Goal: Task Accomplishment & Management: Manage account settings

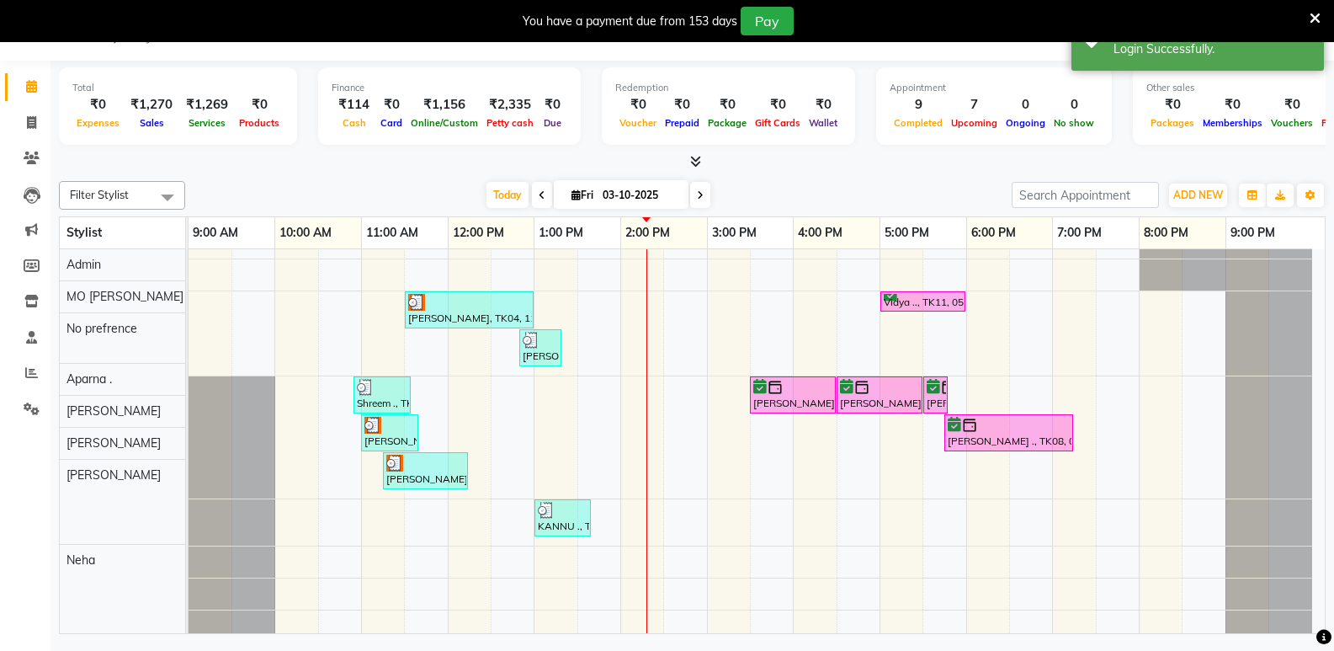
scroll to position [168, 0]
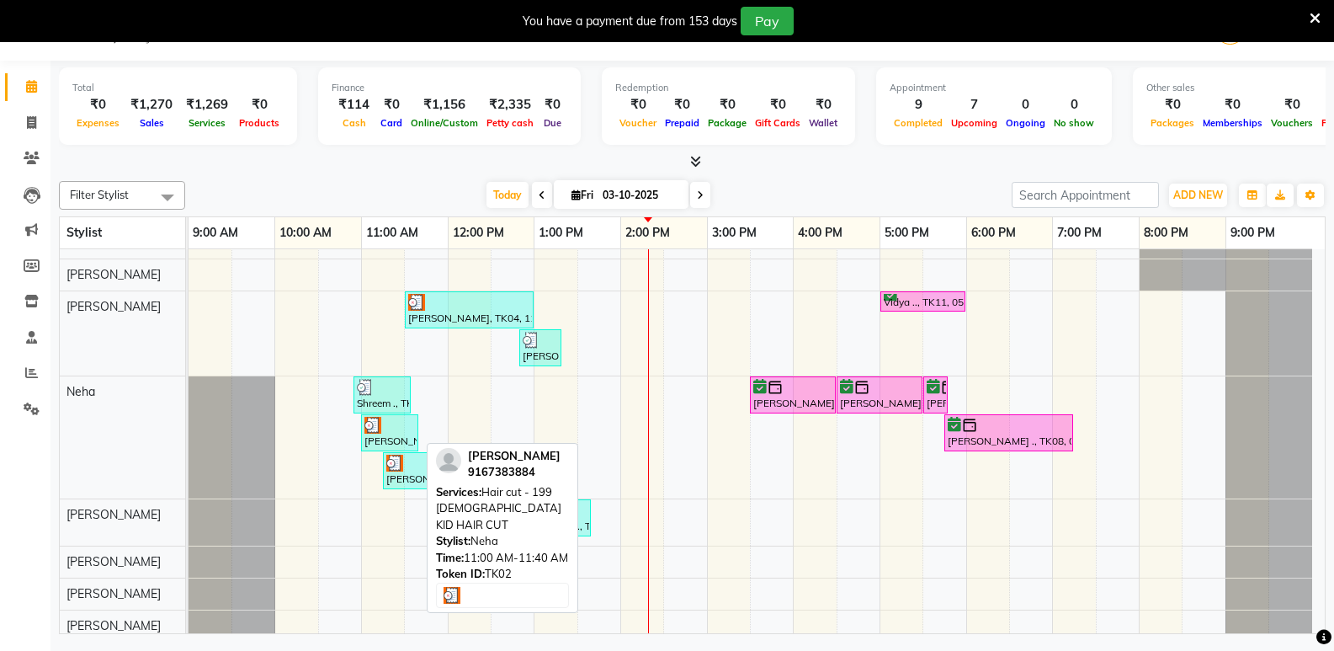
click at [396, 439] on div "[PERSON_NAME], TK02, 11:00 AM-11:40 AM, Hair cut - 199 [DEMOGRAPHIC_DATA] KID H…" at bounding box center [390, 433] width 54 height 32
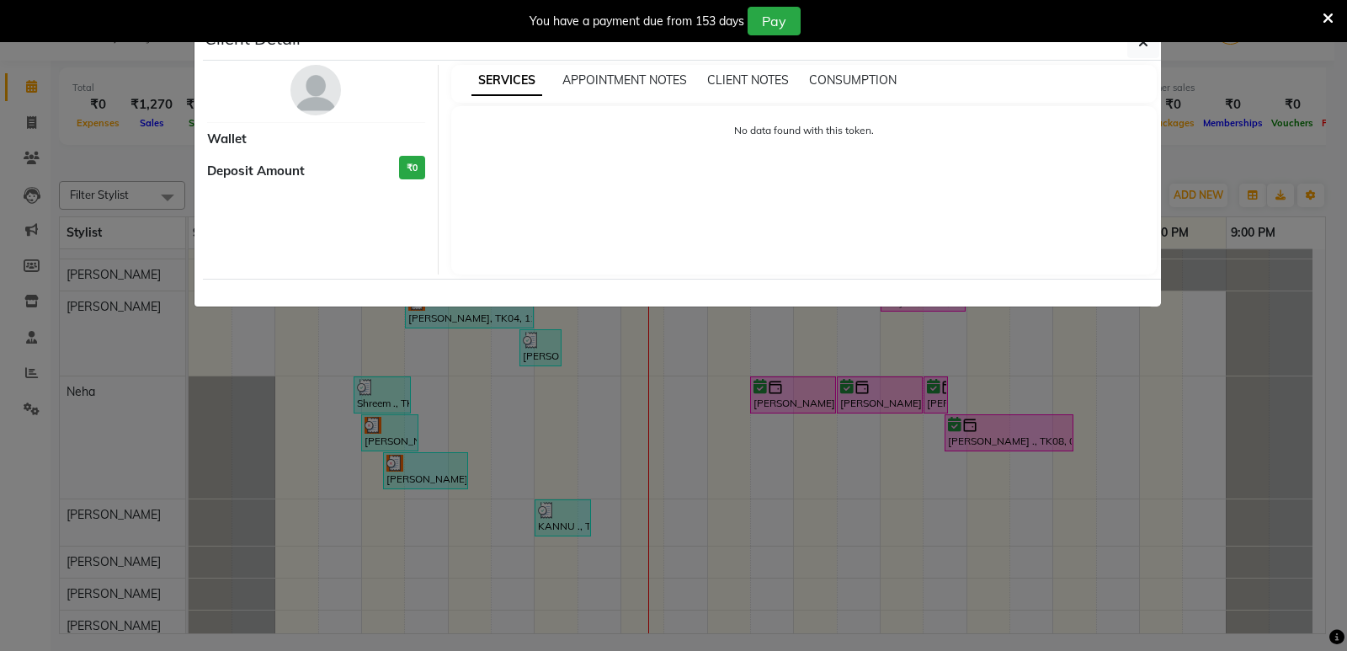
select select "3"
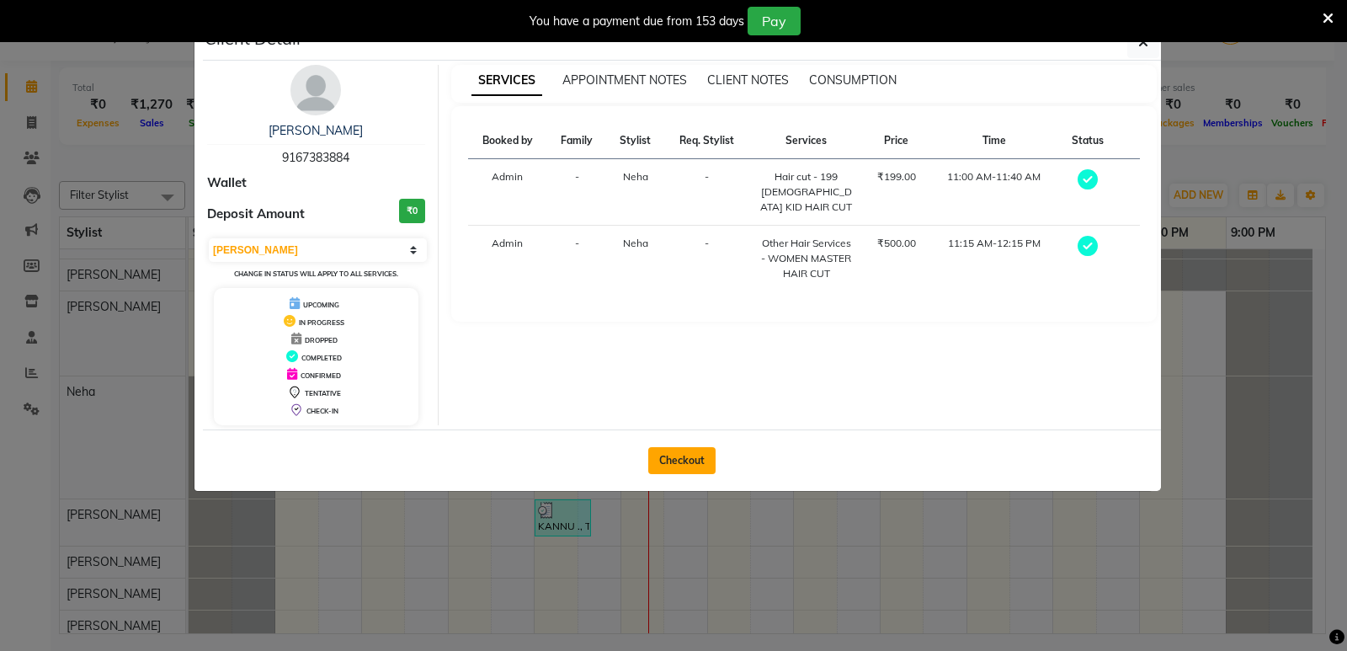
click at [678, 460] on button "Checkout" at bounding box center [681, 460] width 67 height 27
select select "service"
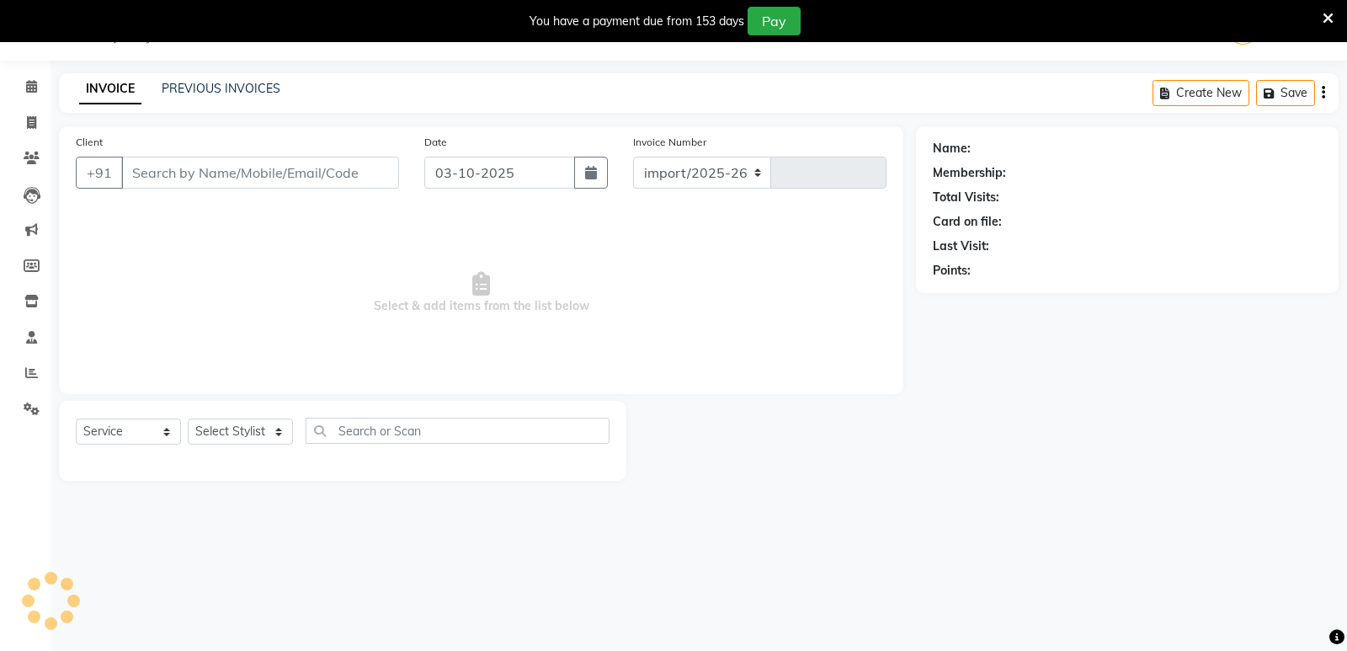
select select "6009"
type input "3838"
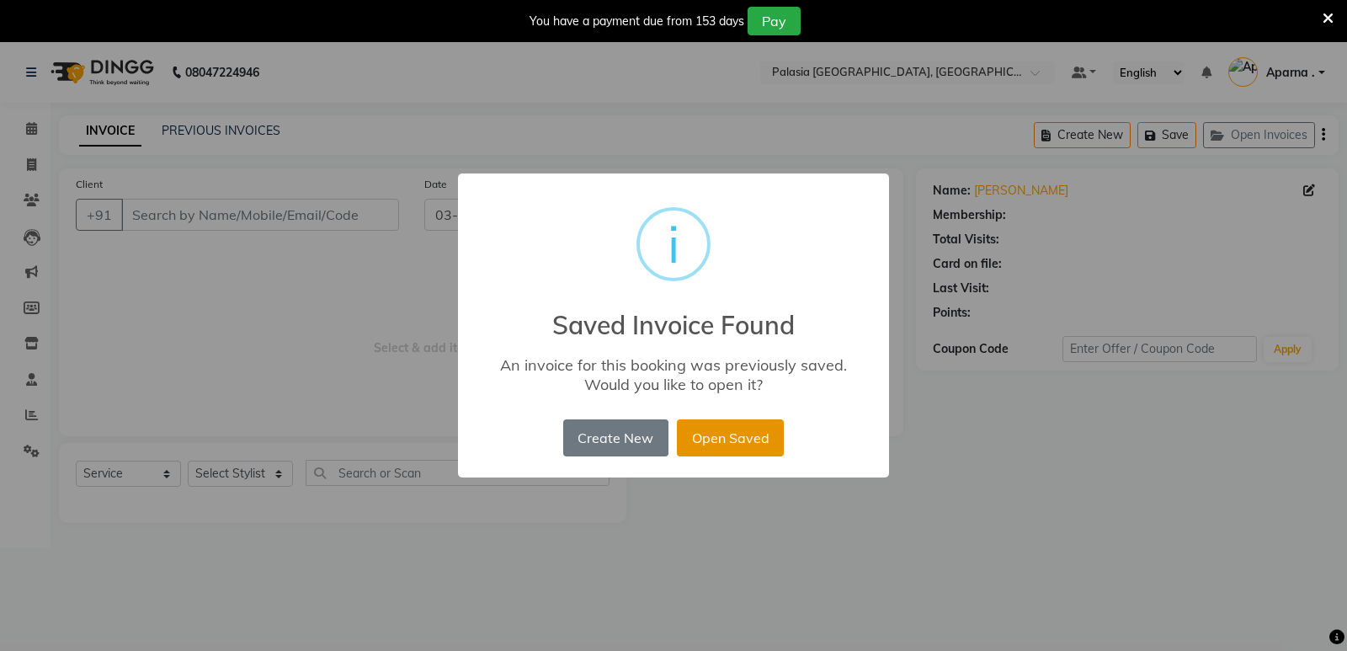
click at [719, 444] on button "Open Saved" at bounding box center [730, 437] width 107 height 37
type input "9167383884"
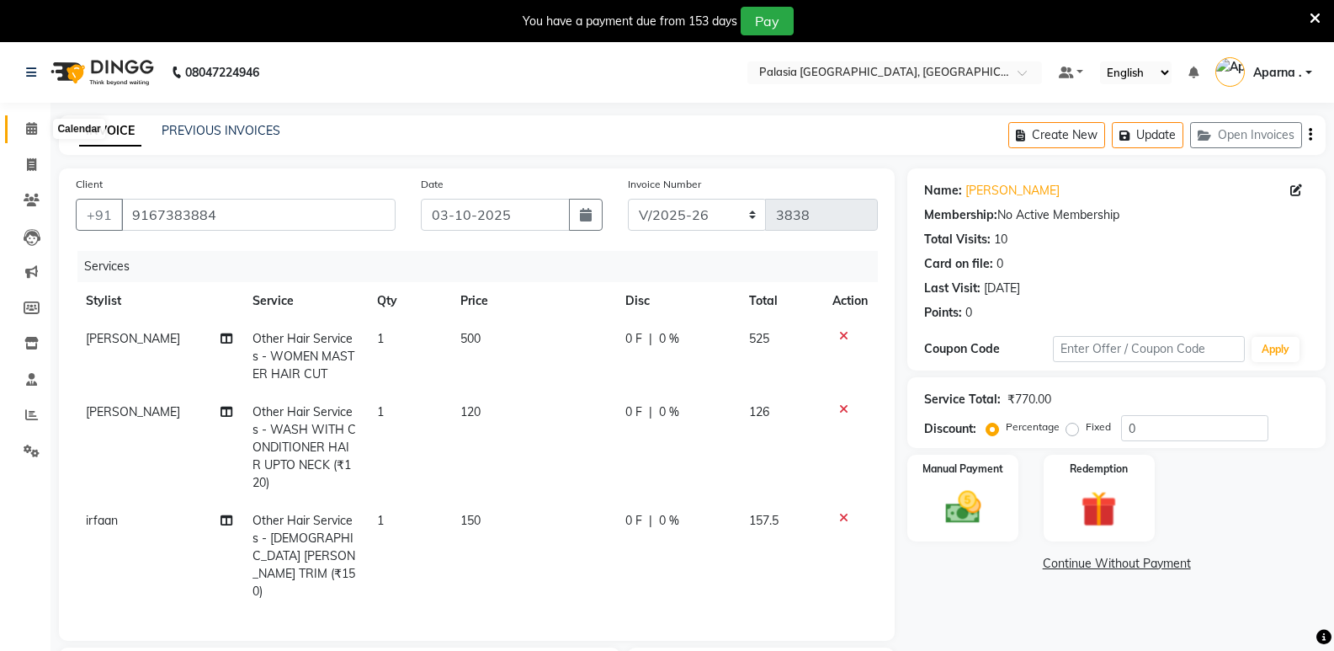
click at [29, 133] on icon at bounding box center [31, 128] width 11 height 13
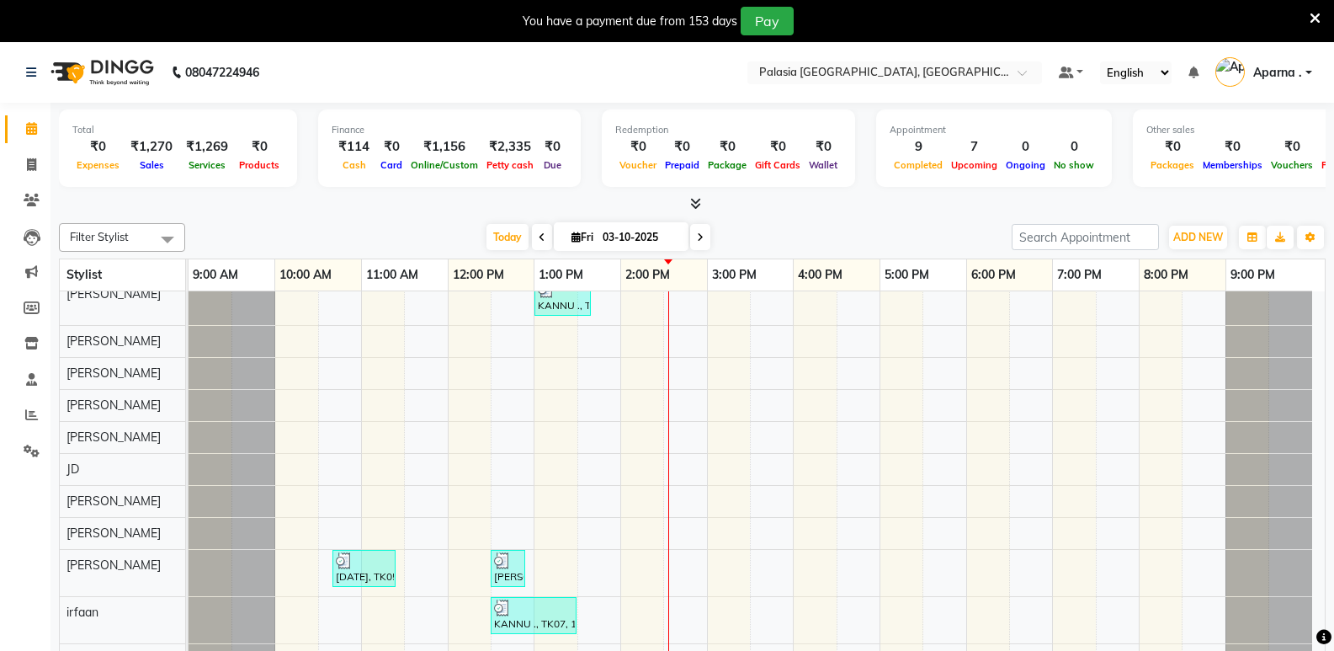
scroll to position [42, 0]
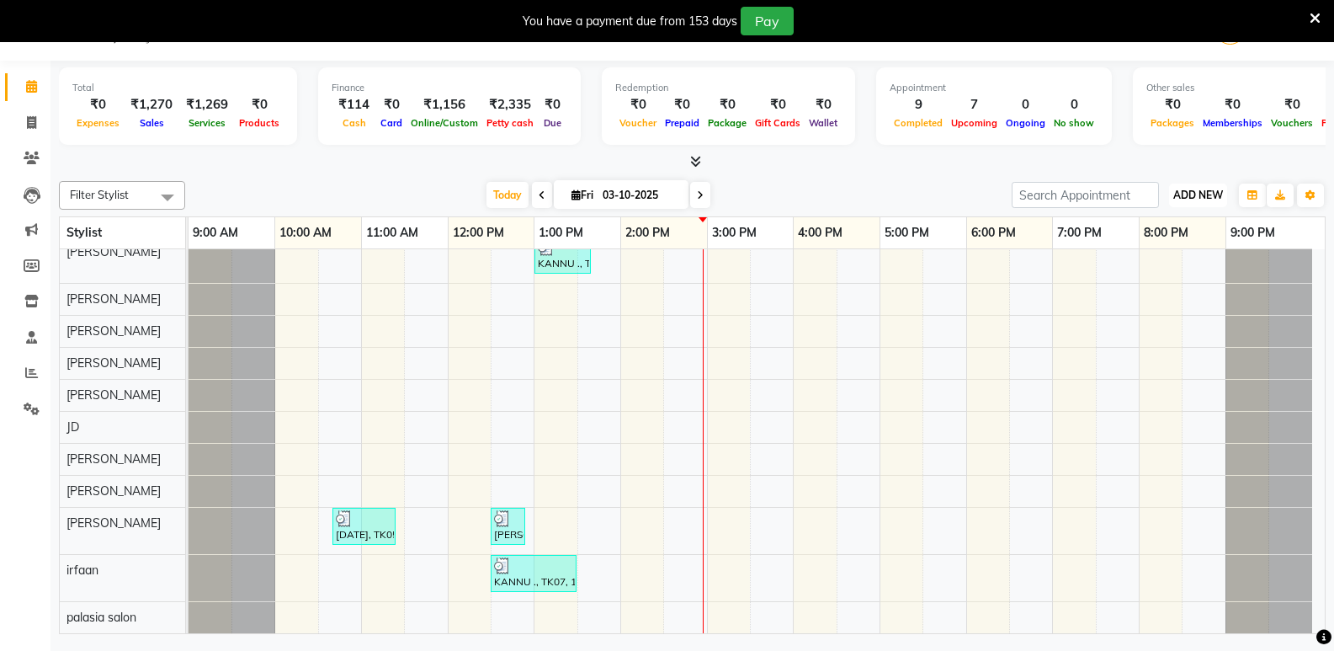
click at [1201, 199] on span "ADD NEW" at bounding box center [1198, 195] width 50 height 13
click at [1178, 250] on link "Add Invoice" at bounding box center [1159, 249] width 133 height 22
select select "6009"
select select "service"
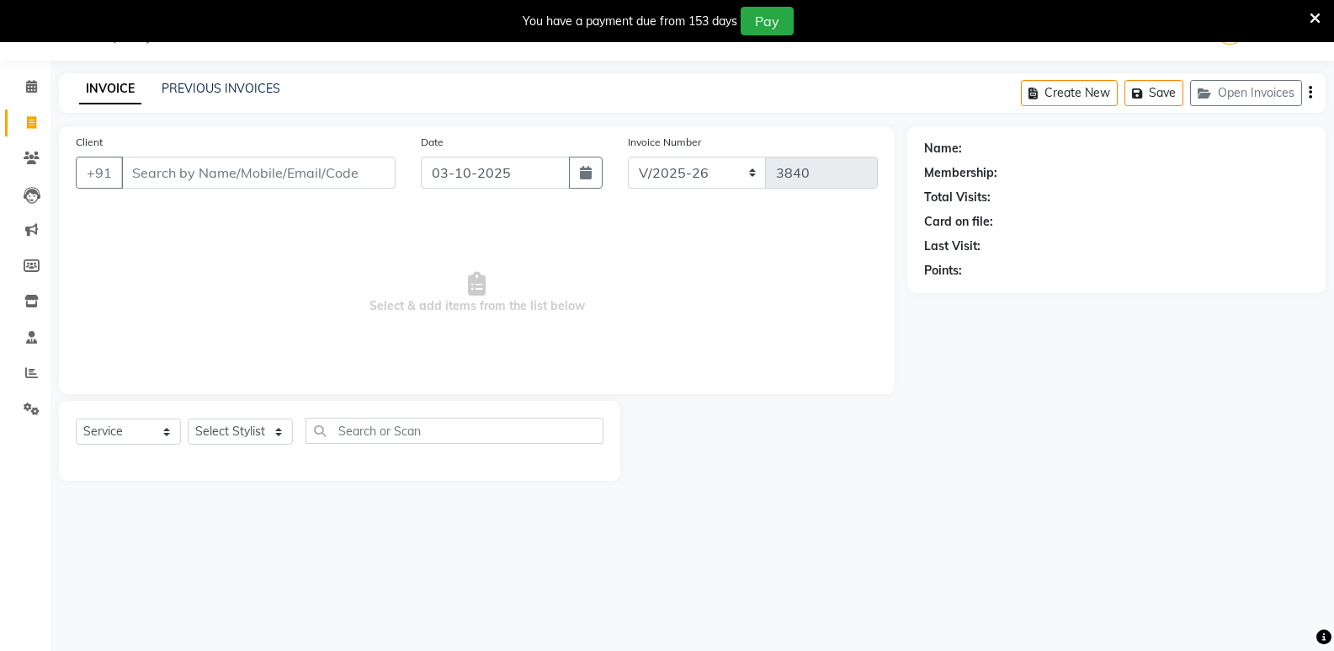
click at [296, 175] on input "Client" at bounding box center [258, 173] width 274 height 32
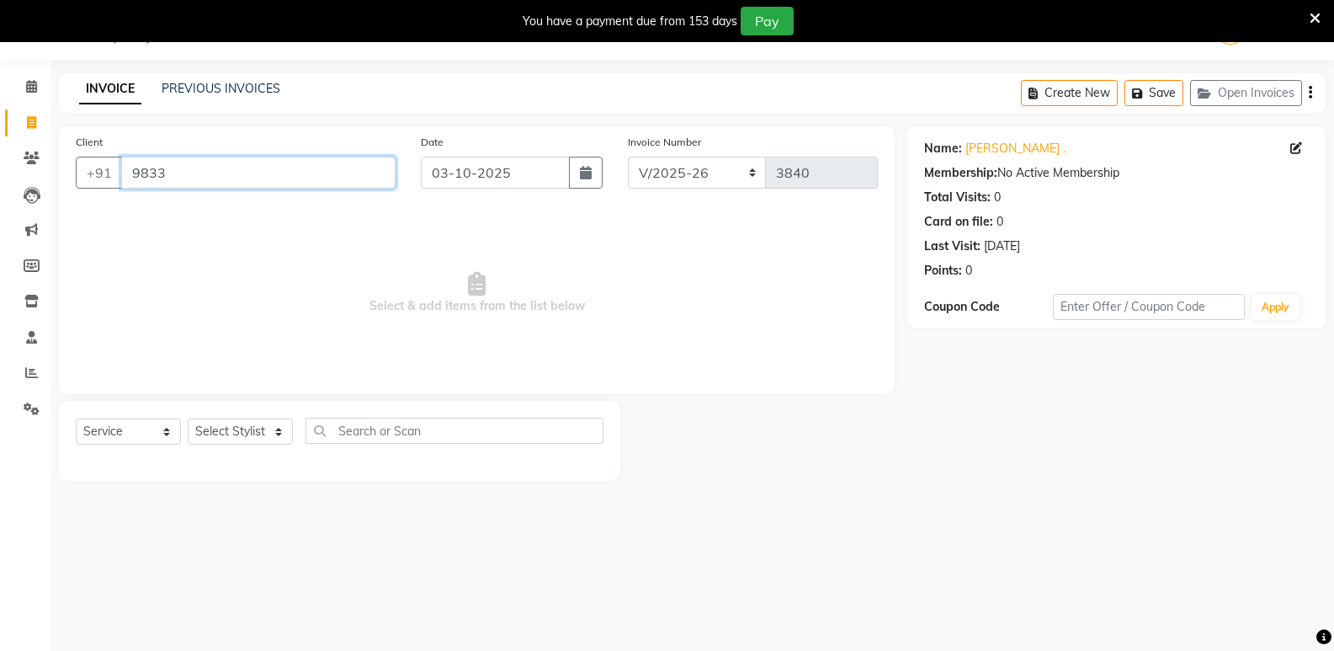
click at [301, 177] on input "9833" at bounding box center [258, 173] width 274 height 32
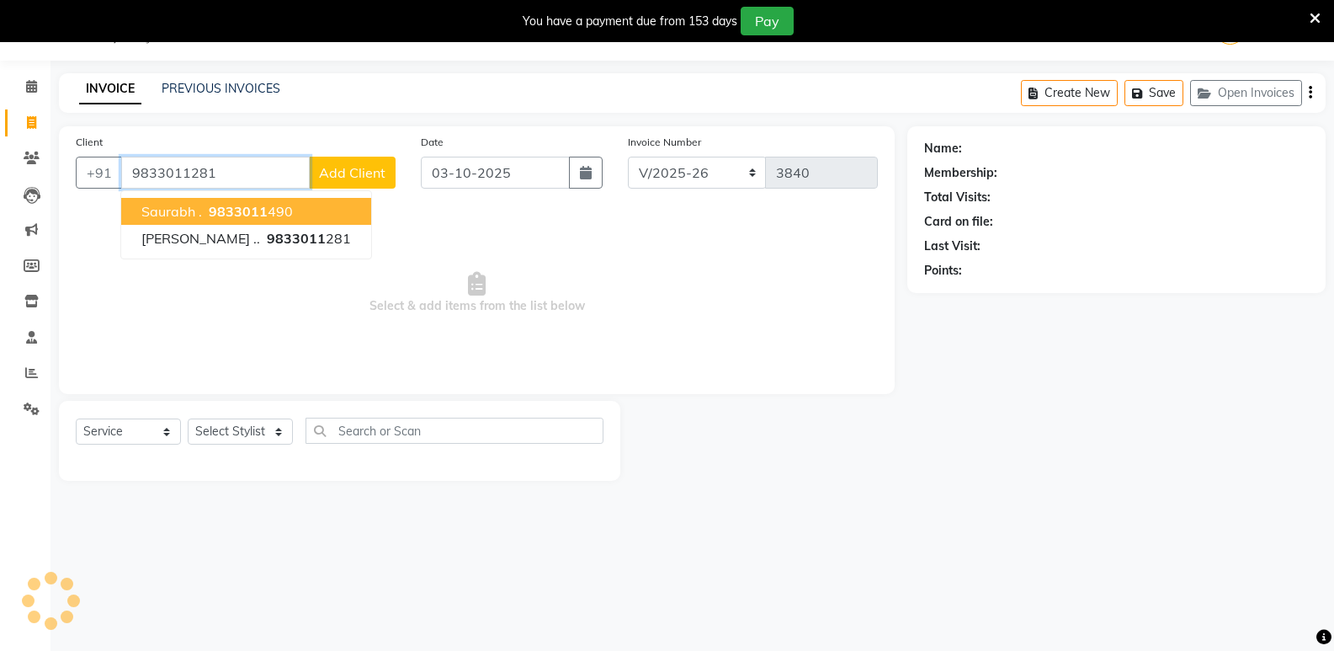
type input "9833011281"
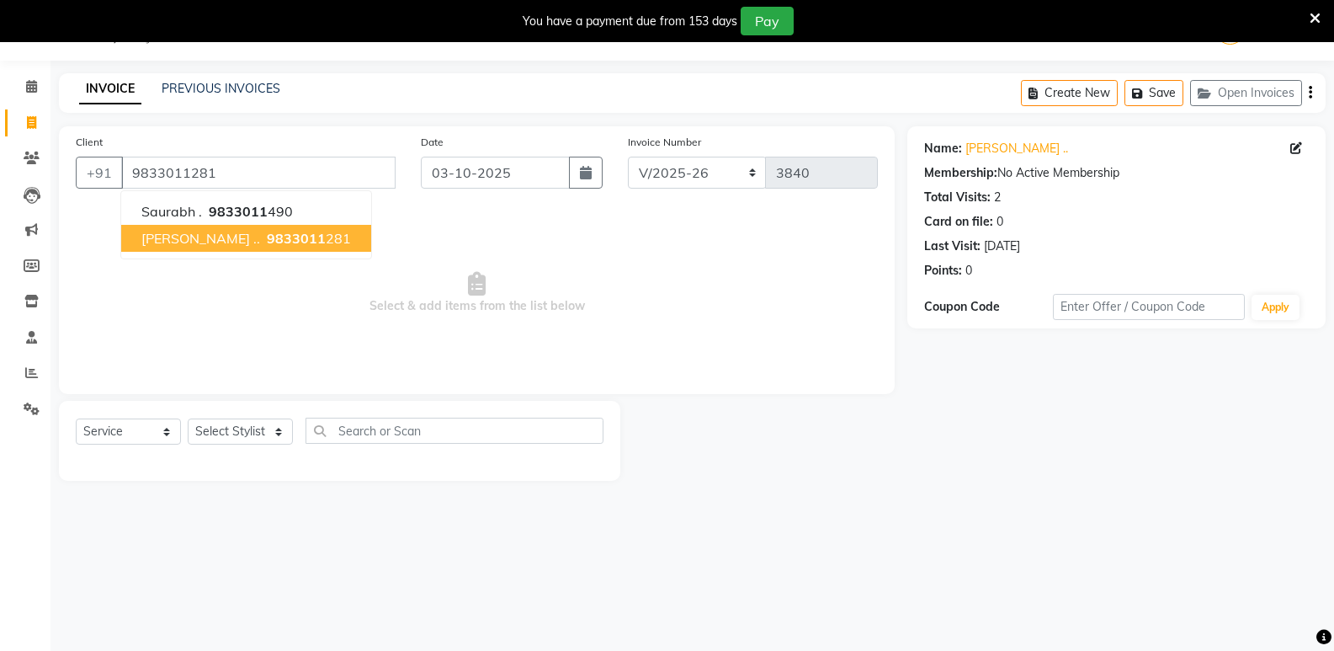
click at [274, 242] on ngb-highlight "9833011 281" at bounding box center [307, 238] width 88 height 17
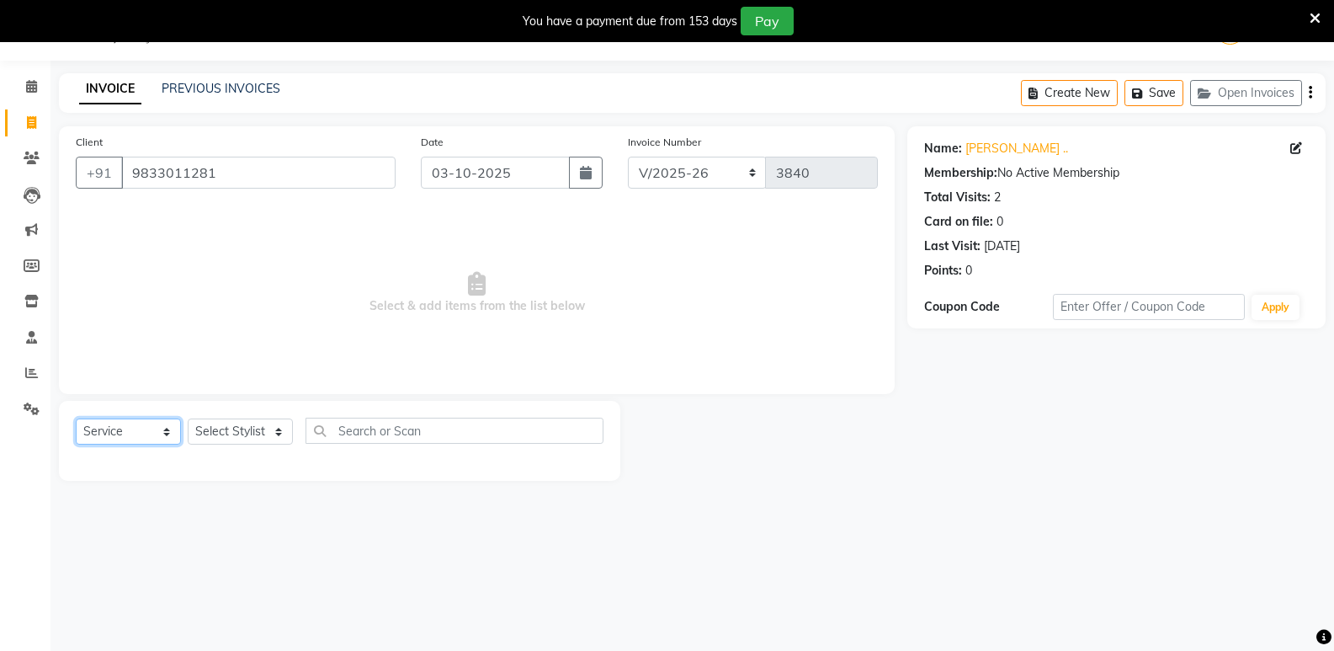
click at [130, 430] on select "Select Service Product Membership Package Voucher Prepaid Gift Card" at bounding box center [128, 431] width 105 height 26
click at [375, 438] on input "text" at bounding box center [455, 430] width 298 height 26
click at [244, 427] on select "Select Stylist [PERSON_NAME] Admin Aparna . [PERSON_NAME] [PERSON_NAME] [PERSON…" at bounding box center [240, 431] width 105 height 26
select select "46370"
click at [188, 418] on select "Select Stylist [PERSON_NAME] Admin Aparna . [PERSON_NAME] [PERSON_NAME] [PERSON…" at bounding box center [240, 431] width 105 height 26
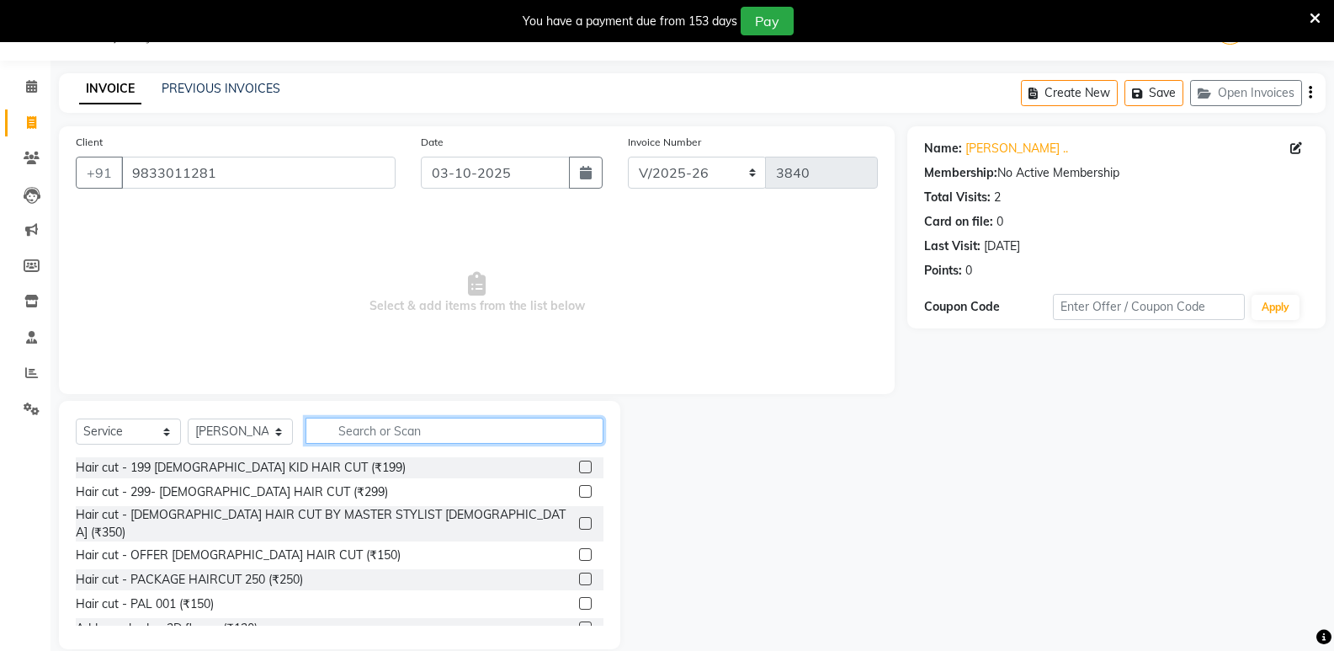
click at [432, 431] on input "text" at bounding box center [455, 430] width 298 height 26
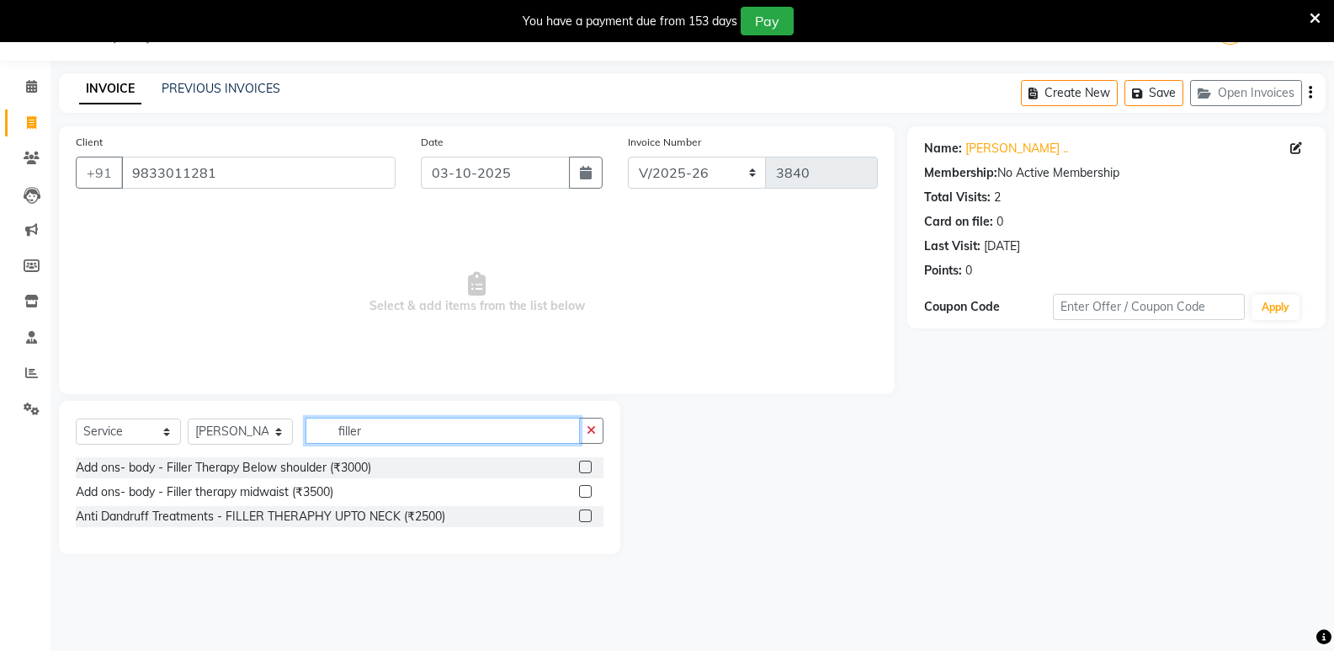
type input "filler"
click at [590, 467] on label at bounding box center [585, 466] width 13 height 13
click at [590, 467] on input "checkbox" at bounding box center [584, 467] width 11 height 11
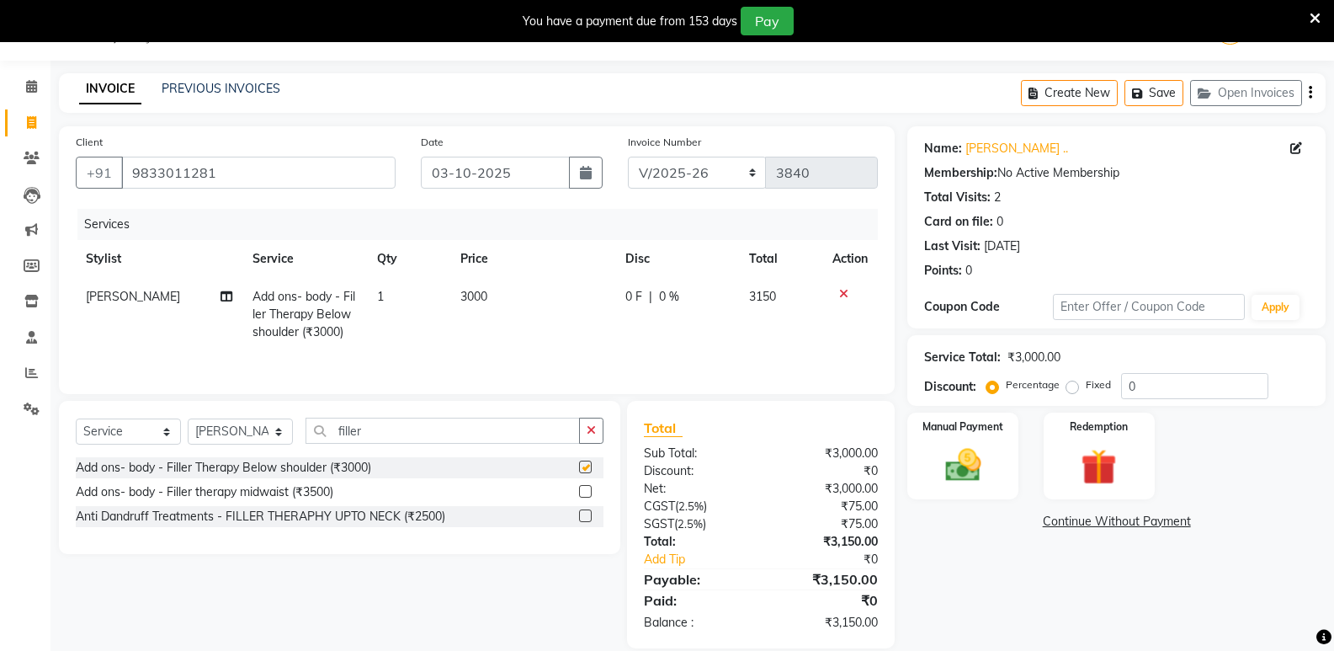
checkbox input "false"
drag, startPoint x: 370, startPoint y: 433, endPoint x: 338, endPoint y: 427, distance: 33.4
click at [338, 427] on input "filler" at bounding box center [443, 430] width 274 height 26
click at [135, 430] on select "Select Service Product Membership Package Voucher Prepaid Gift Card" at bounding box center [128, 431] width 105 height 26
click at [76, 418] on select "Select Service Product Membership Package Voucher Prepaid Gift Card" at bounding box center [128, 431] width 105 height 26
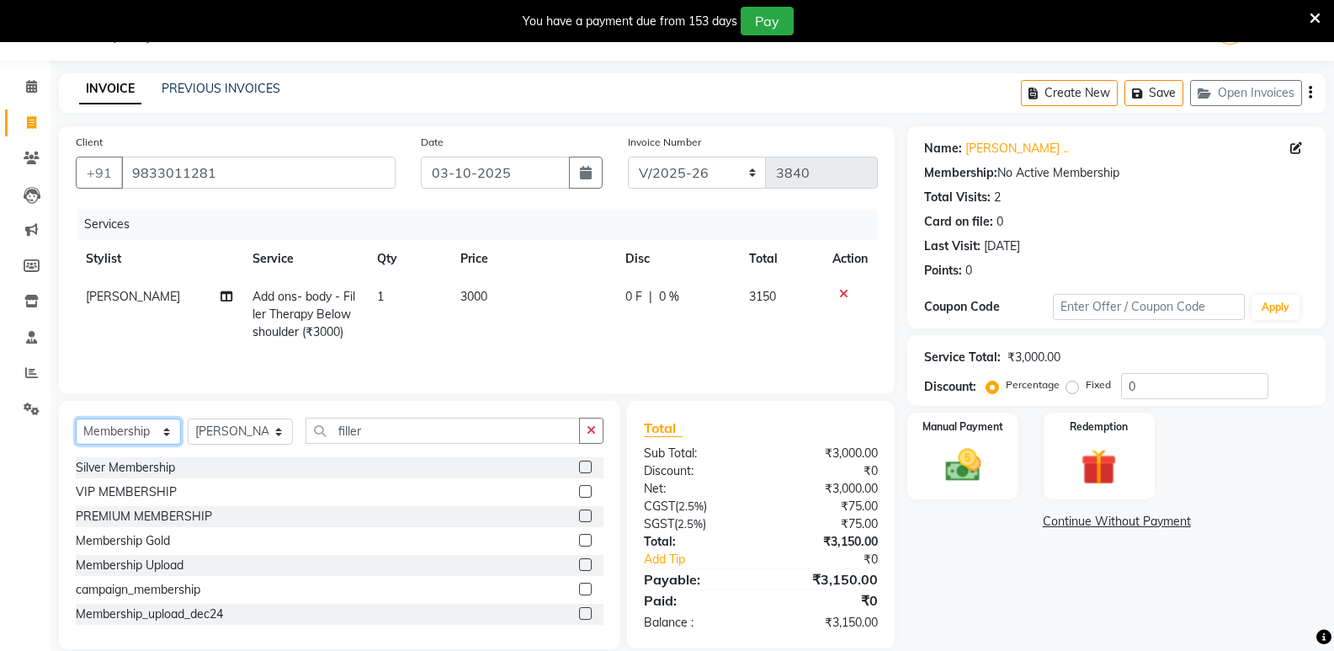
click at [172, 431] on select "Select Service Product Membership Package Voucher Prepaid Gift Card" at bounding box center [128, 431] width 105 height 26
select select "package"
click at [76, 418] on select "Select Service Product Membership Package Voucher Prepaid Gift Card" at bounding box center [128, 431] width 105 height 26
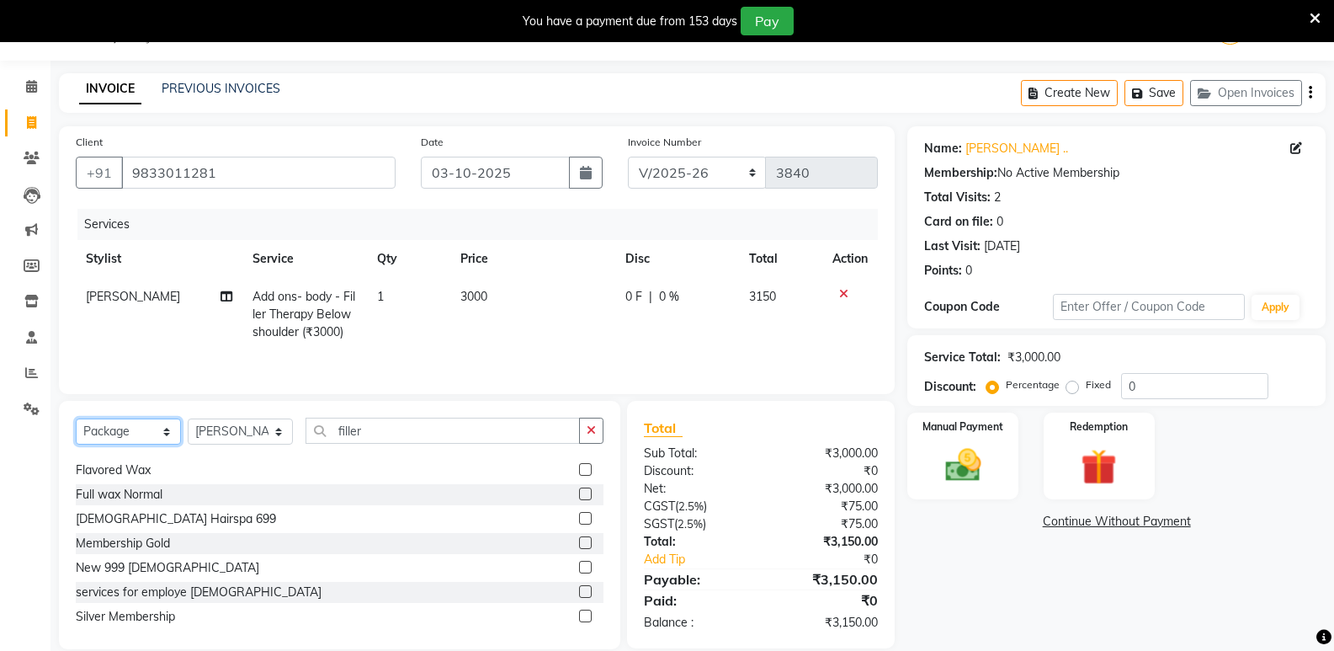
scroll to position [198, 0]
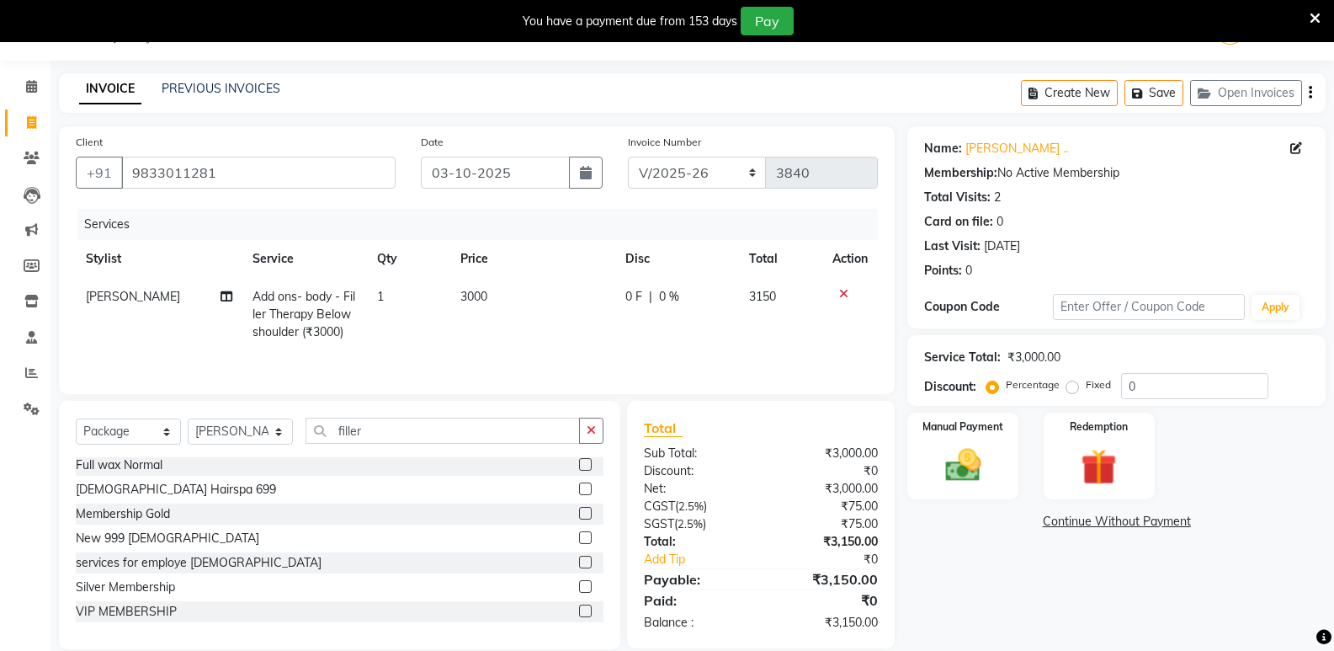
click at [579, 588] on label at bounding box center [585, 586] width 13 height 13
click at [579, 588] on input "checkbox" at bounding box center [584, 587] width 11 height 11
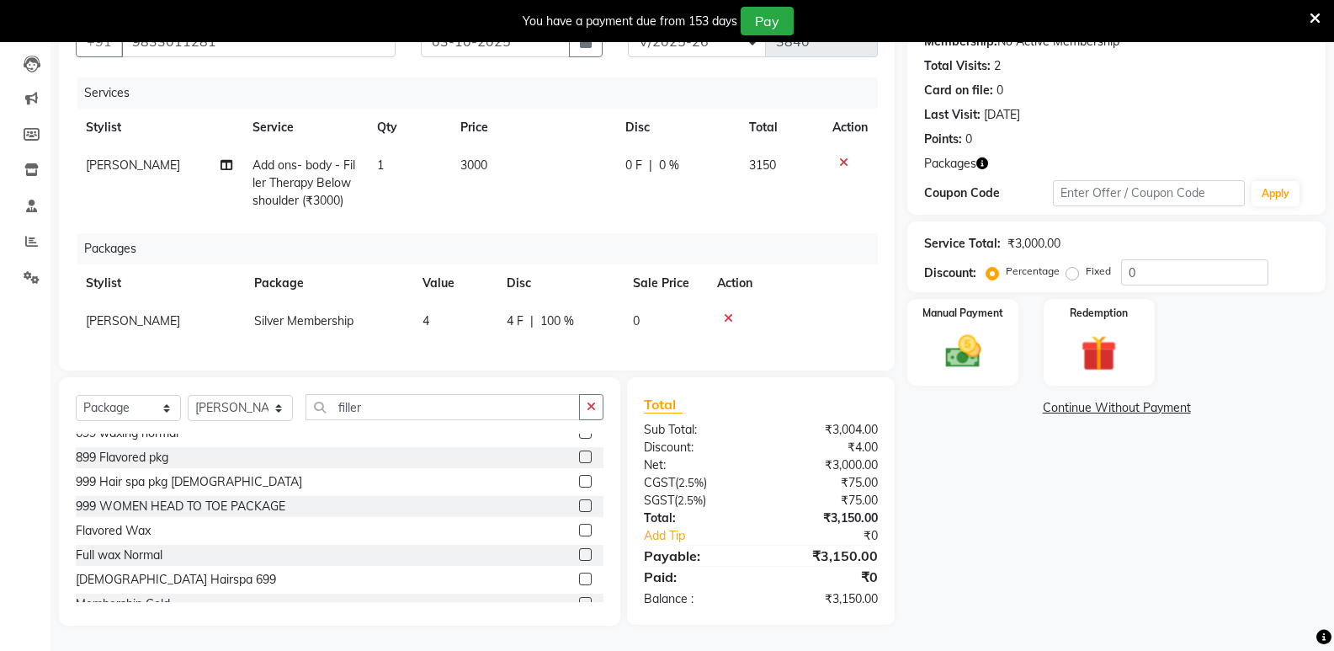
scroll to position [168, 0]
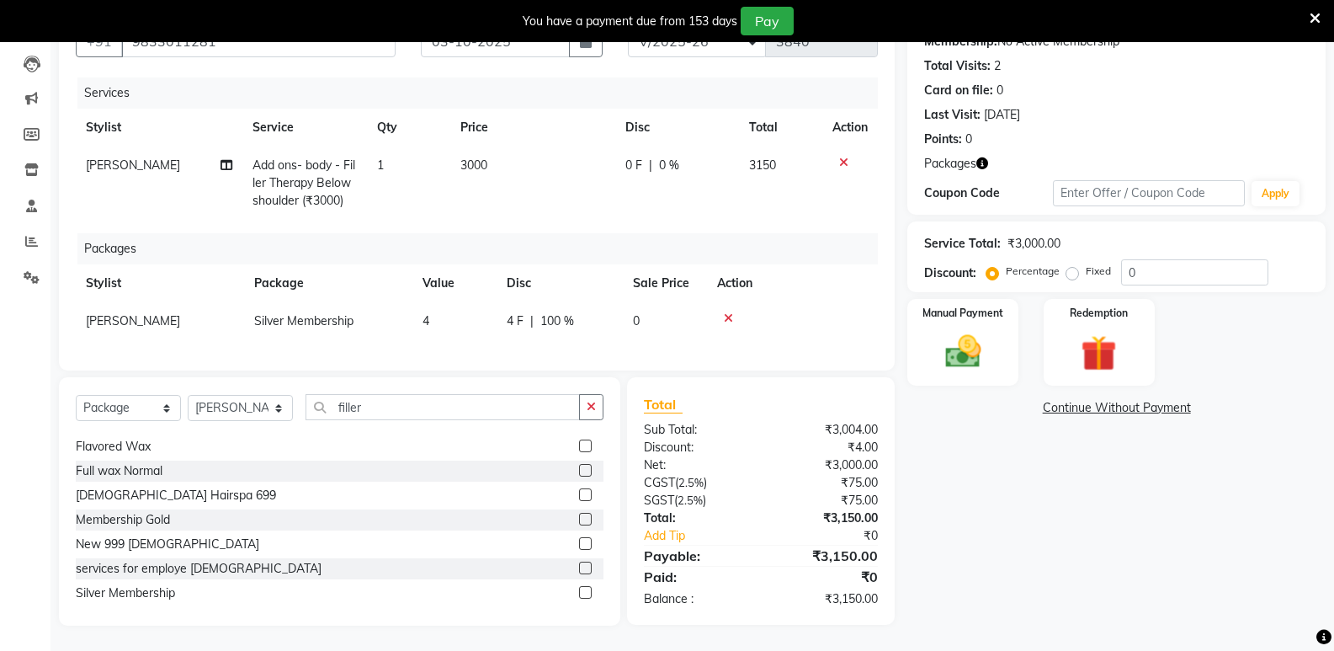
click at [727, 312] on icon at bounding box center [728, 318] width 9 height 12
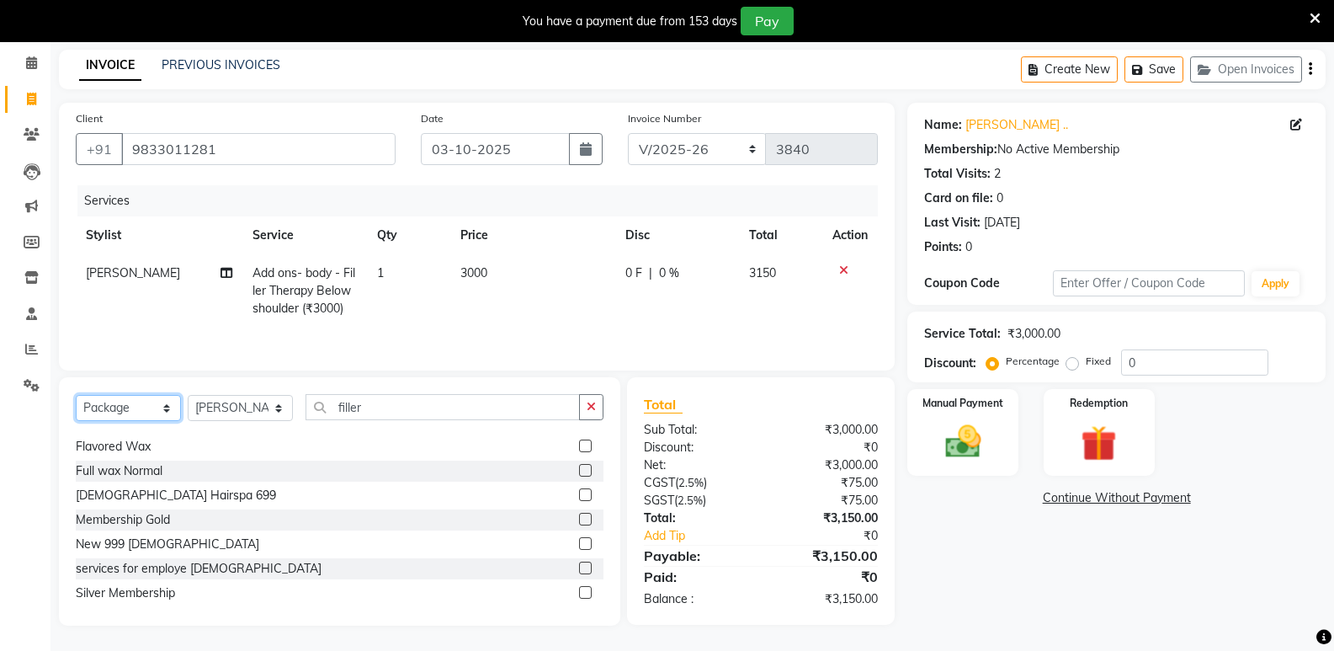
click at [161, 407] on select "Select Service Product Membership Package Voucher Prepaid Gift Card" at bounding box center [128, 408] width 105 height 26
click at [76, 395] on select "Select Service Product Membership Package Voucher Prepaid Gift Card" at bounding box center [128, 408] width 105 height 26
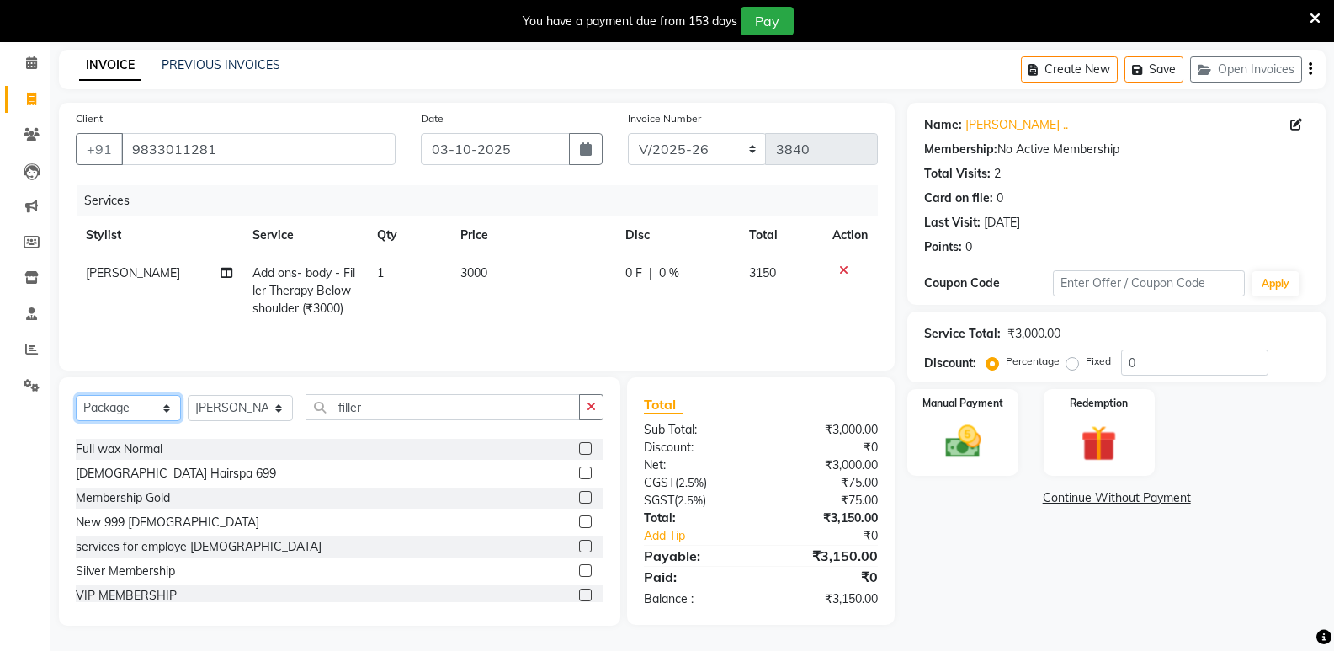
scroll to position [198, 0]
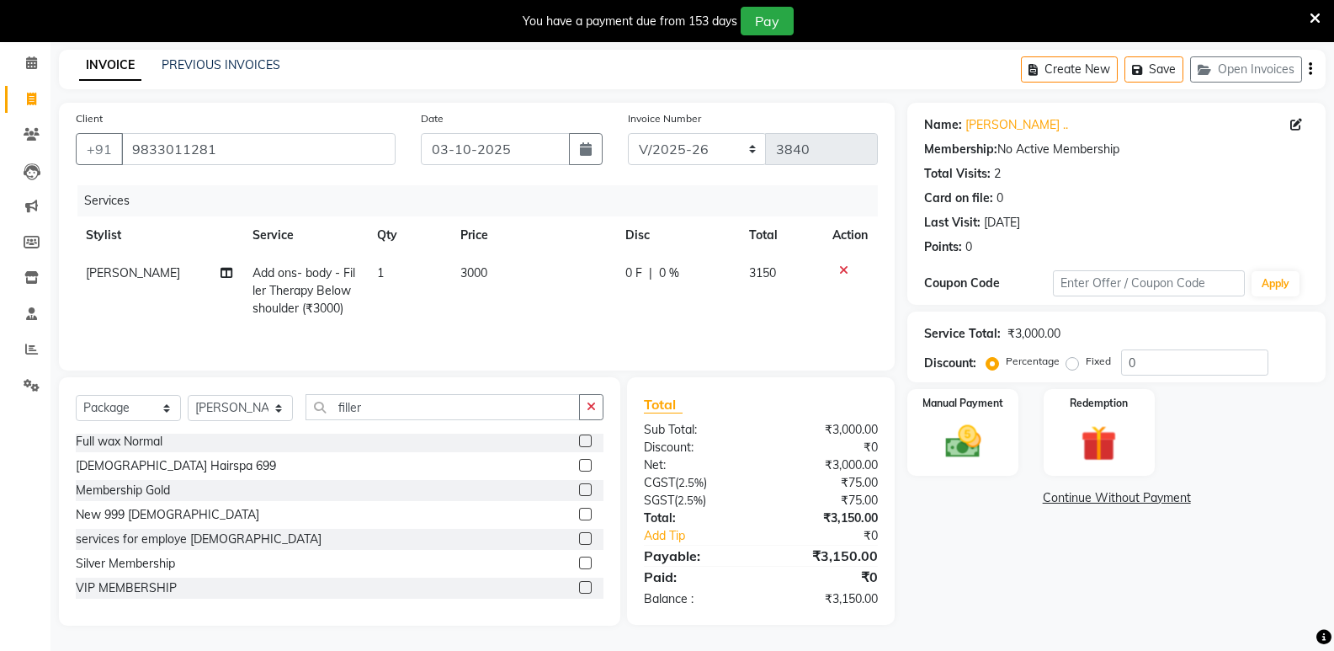
click at [579, 562] on label at bounding box center [585, 562] width 13 height 13
click at [579, 562] on input "checkbox" at bounding box center [584, 563] width 11 height 11
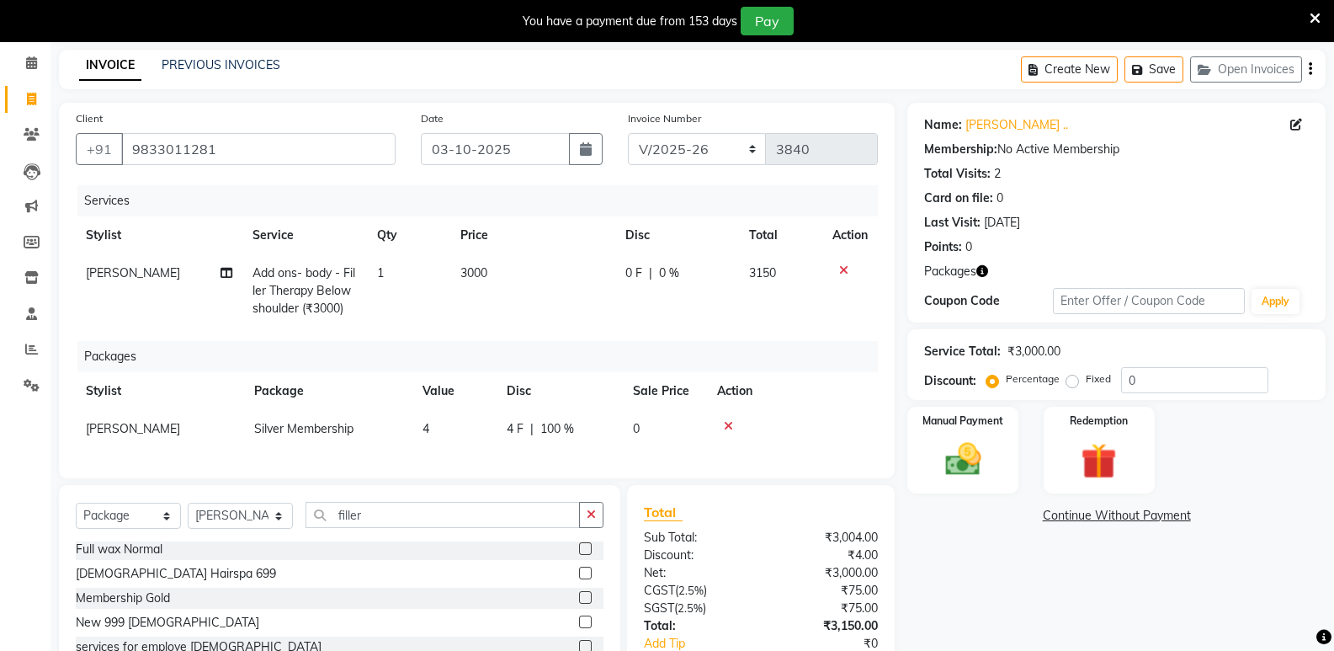
scroll to position [186, 0]
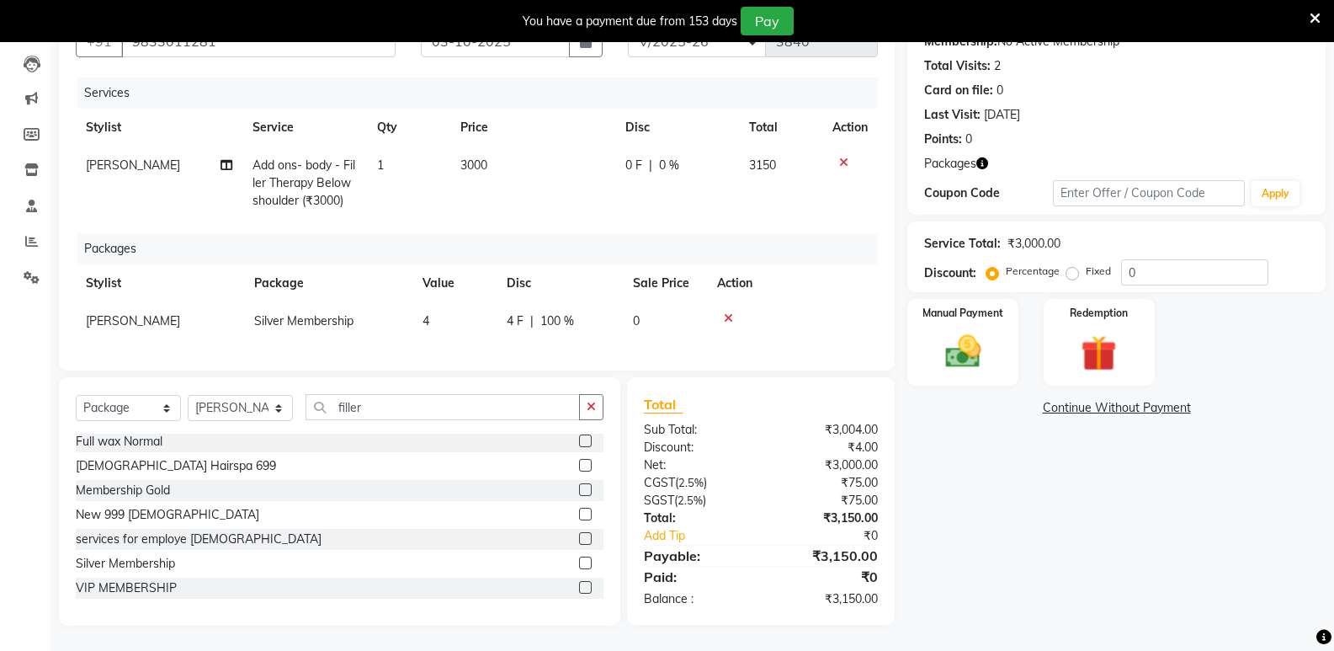
click at [731, 312] on icon at bounding box center [728, 318] width 9 height 12
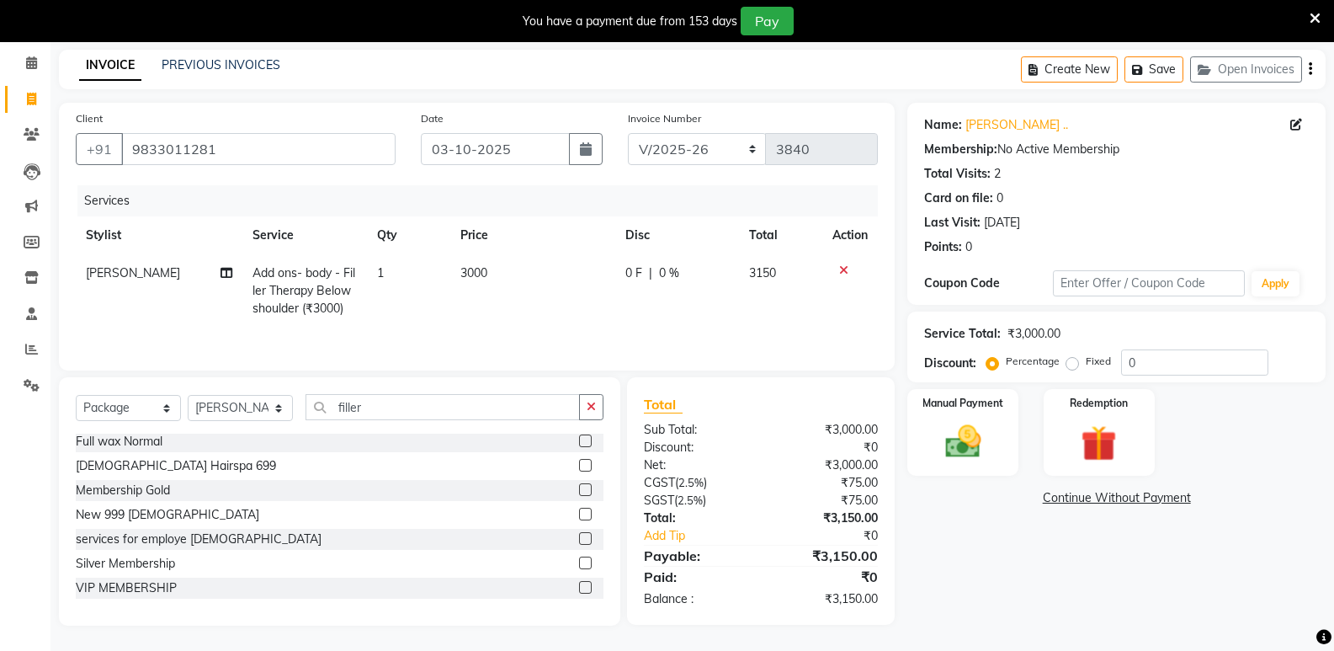
scroll to position [66, 0]
click at [142, 409] on select "Select Service Product Membership Package Voucher Prepaid Gift Card" at bounding box center [128, 408] width 105 height 26
click at [325, 381] on div "Select Service Product Membership Package Voucher Prepaid Gift Card Select Styl…" at bounding box center [339, 501] width 561 height 248
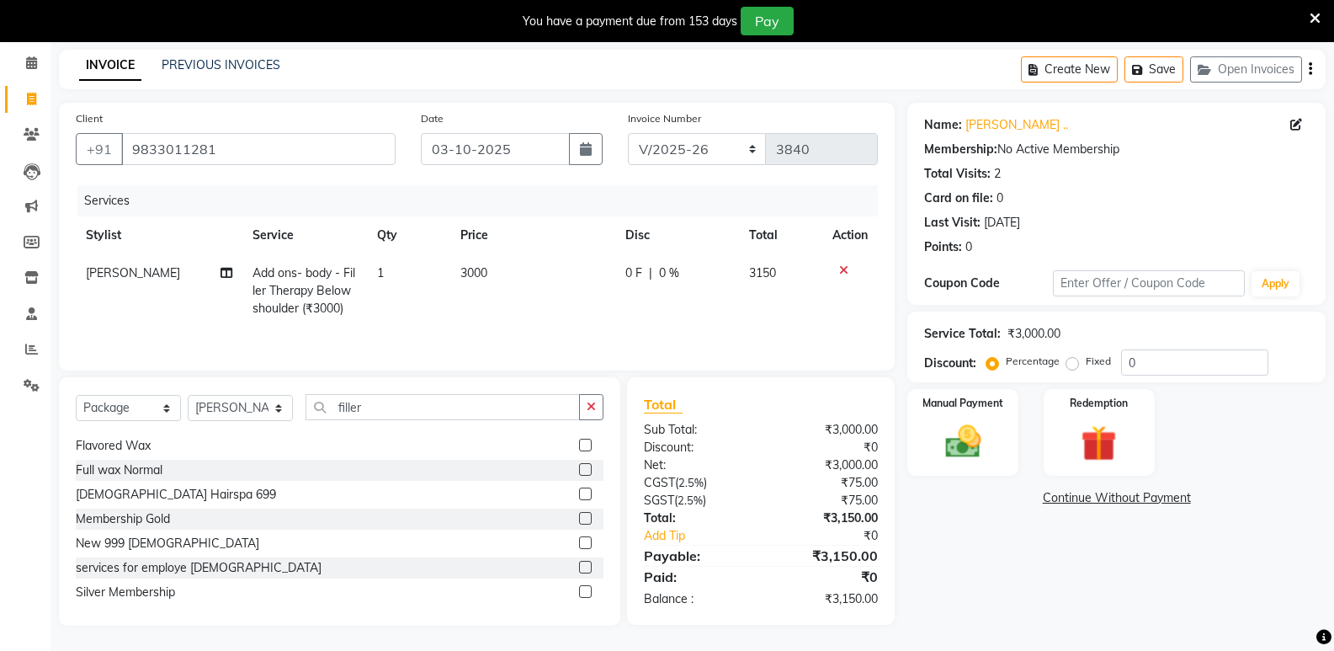
scroll to position [198, 0]
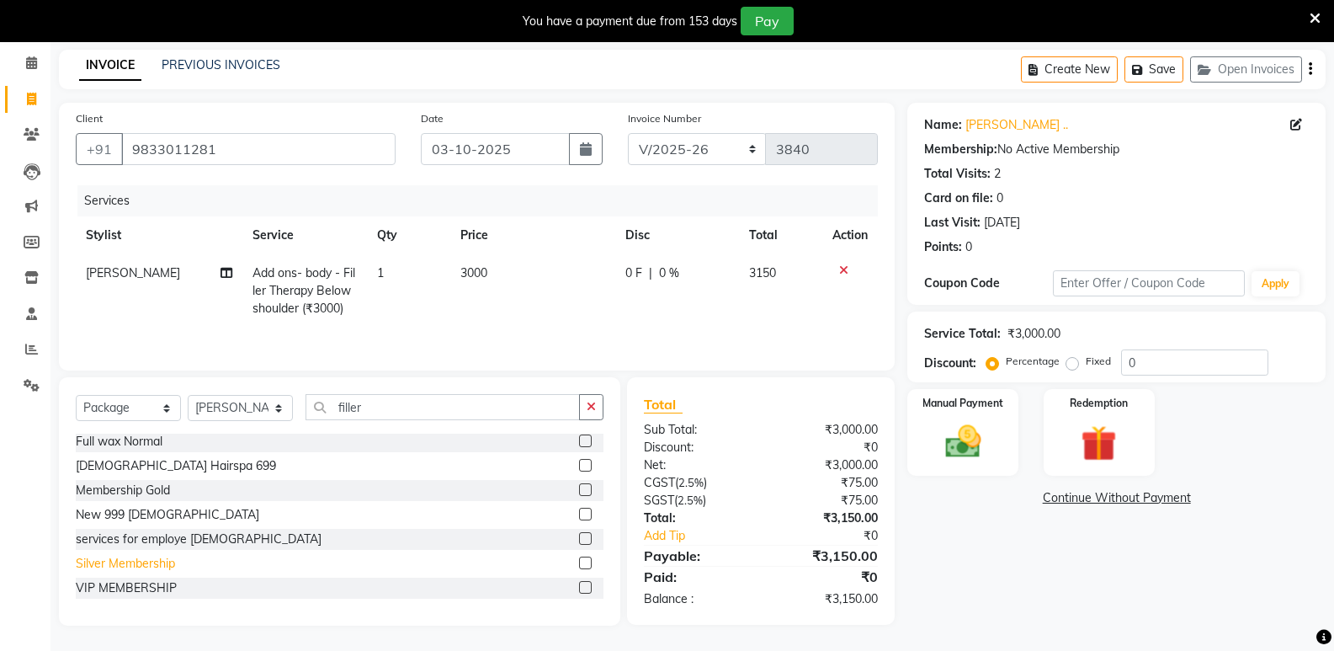
click at [146, 566] on div "Silver Membership" at bounding box center [125, 564] width 99 height 18
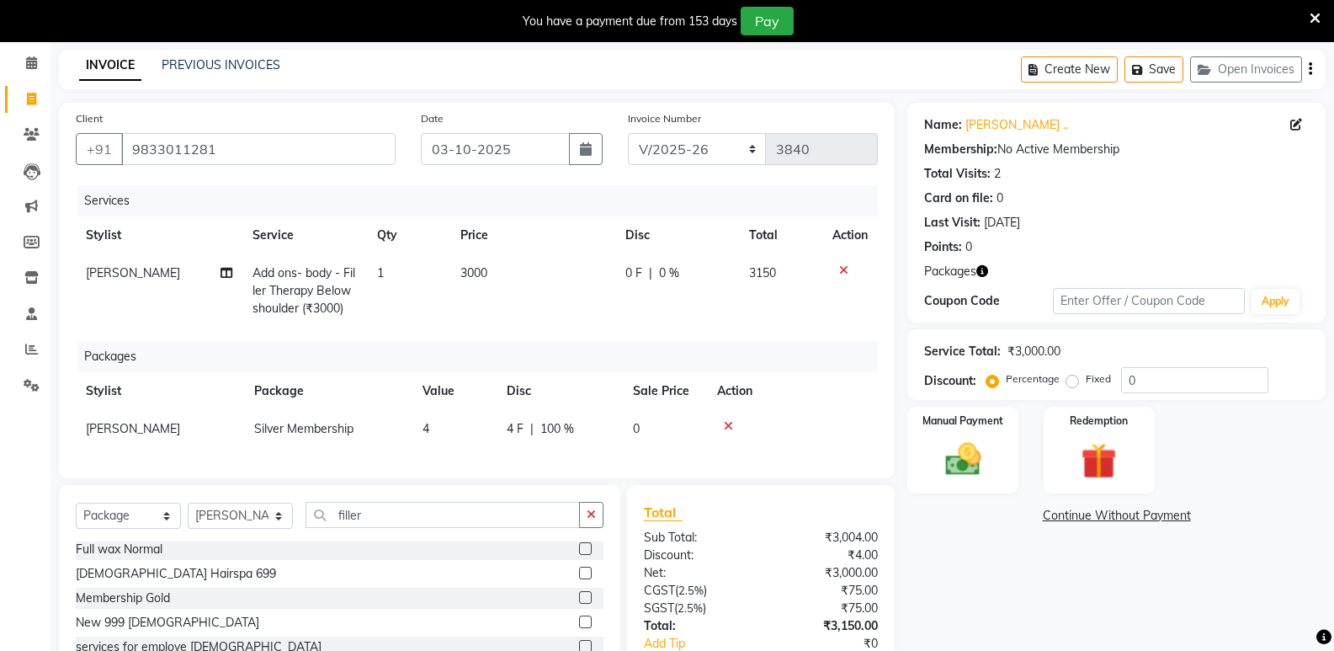
checkbox input "false"
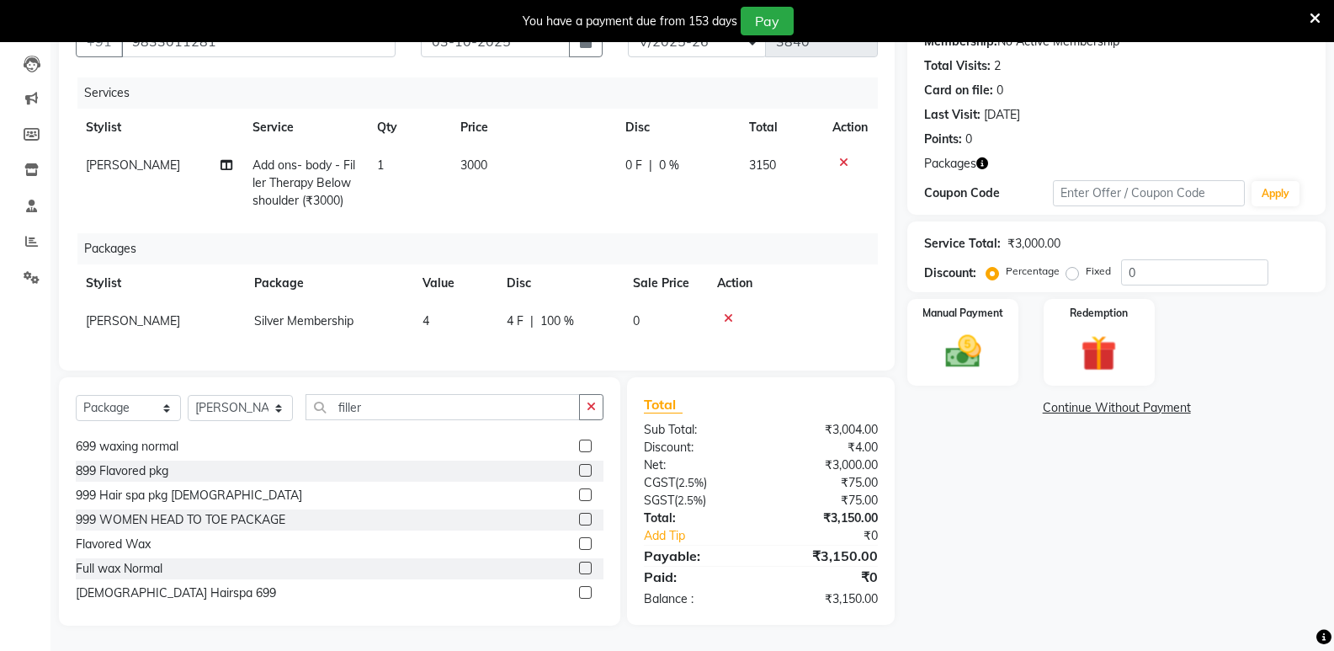
scroll to position [0, 0]
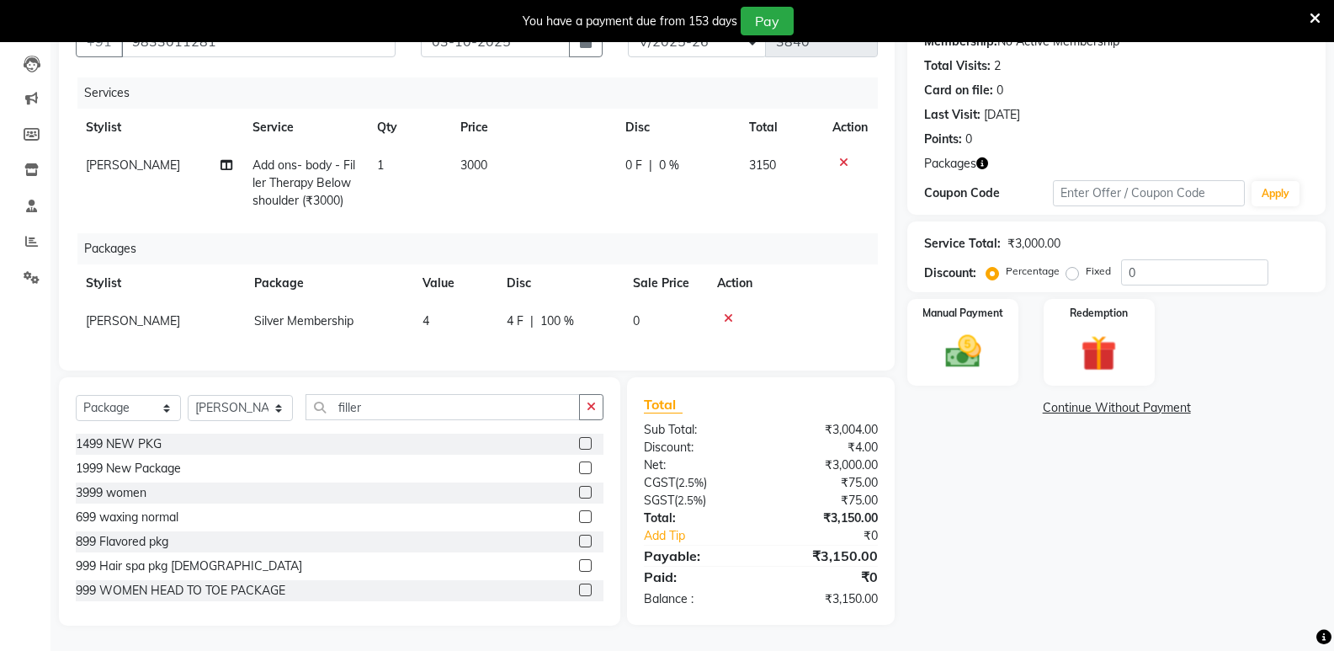
click at [731, 312] on icon at bounding box center [728, 318] width 9 height 12
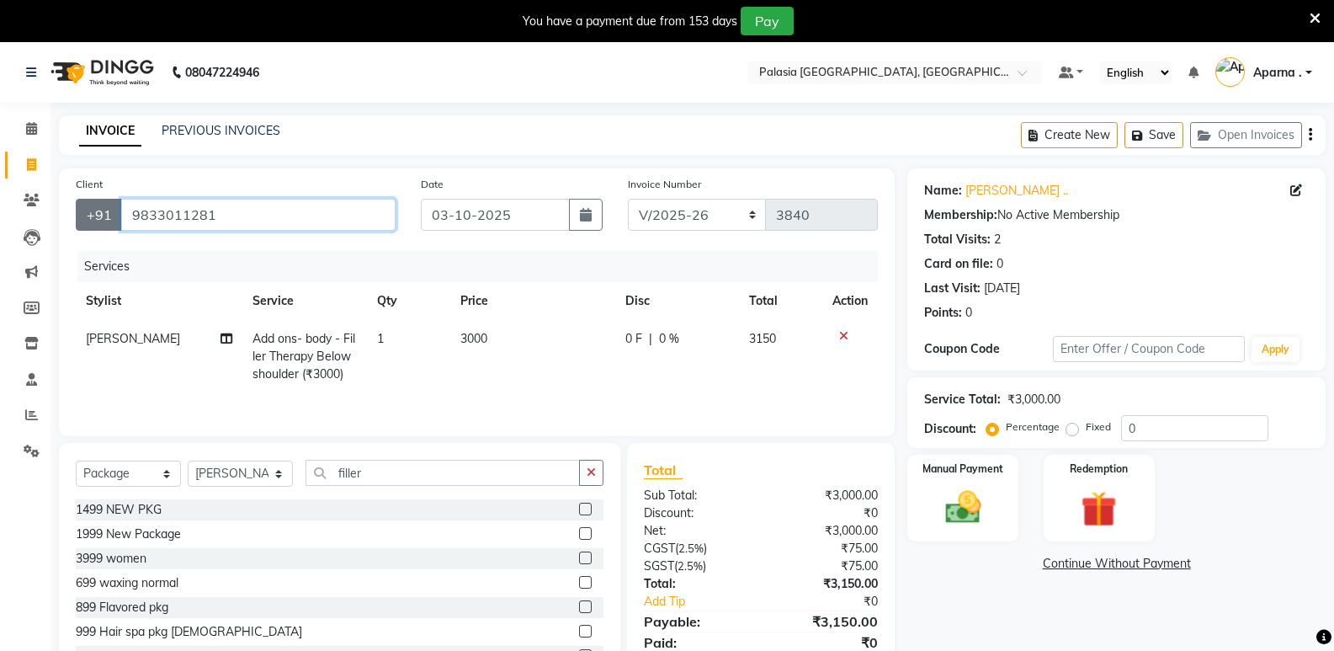
drag, startPoint x: 110, startPoint y: 218, endPoint x: 81, endPoint y: 218, distance: 29.5
click at [81, 218] on div "+91 9833011281" at bounding box center [236, 215] width 320 height 32
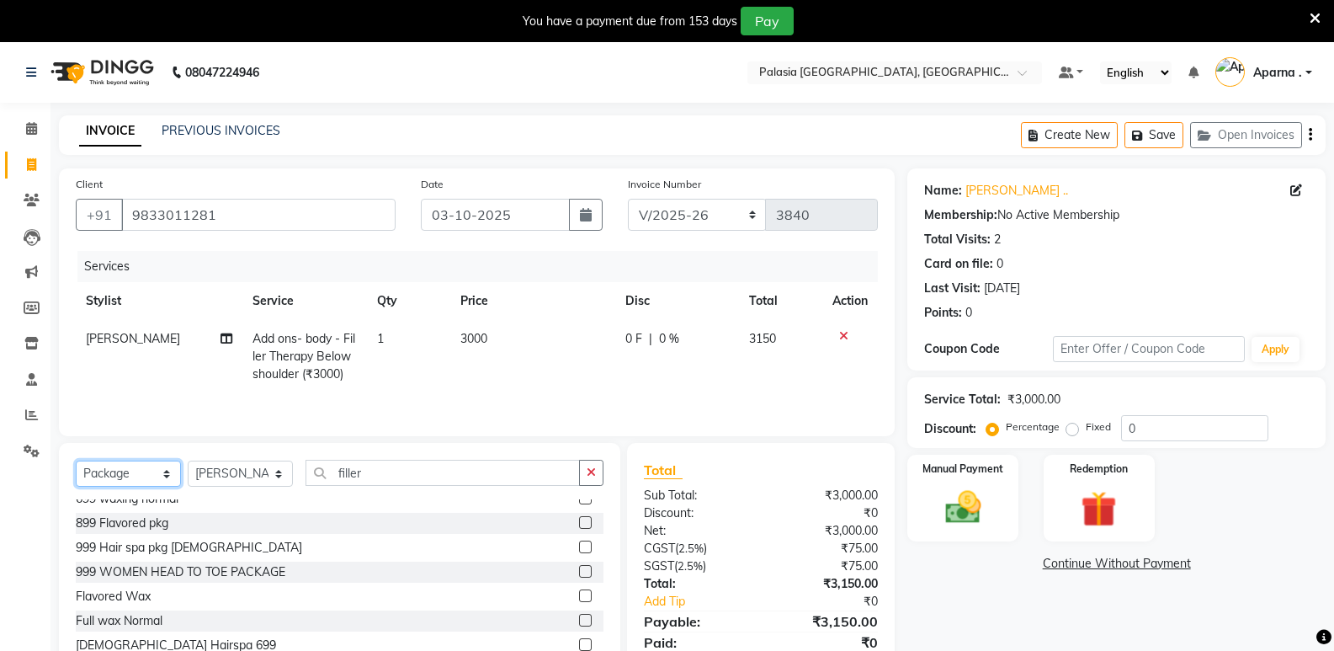
click at [142, 481] on select "Select Service Product Membership Package Voucher Prepaid Gift Card" at bounding box center [128, 473] width 105 height 26
click at [76, 460] on select "Select Service Product Membership Package Voucher Prepaid Gift Card" at bounding box center [128, 473] width 105 height 26
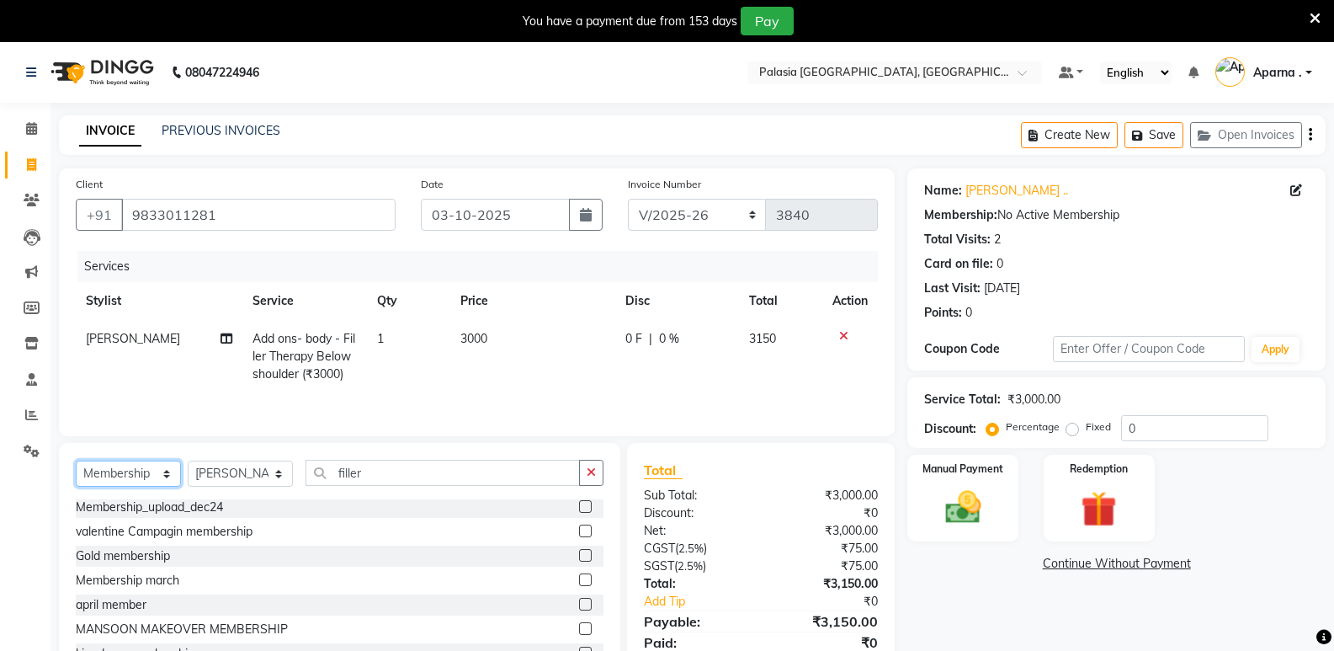
scroll to position [0, 0]
click at [579, 512] on label at bounding box center [585, 508] width 13 height 13
click at [579, 512] on input "checkbox" at bounding box center [584, 509] width 11 height 11
select select "select"
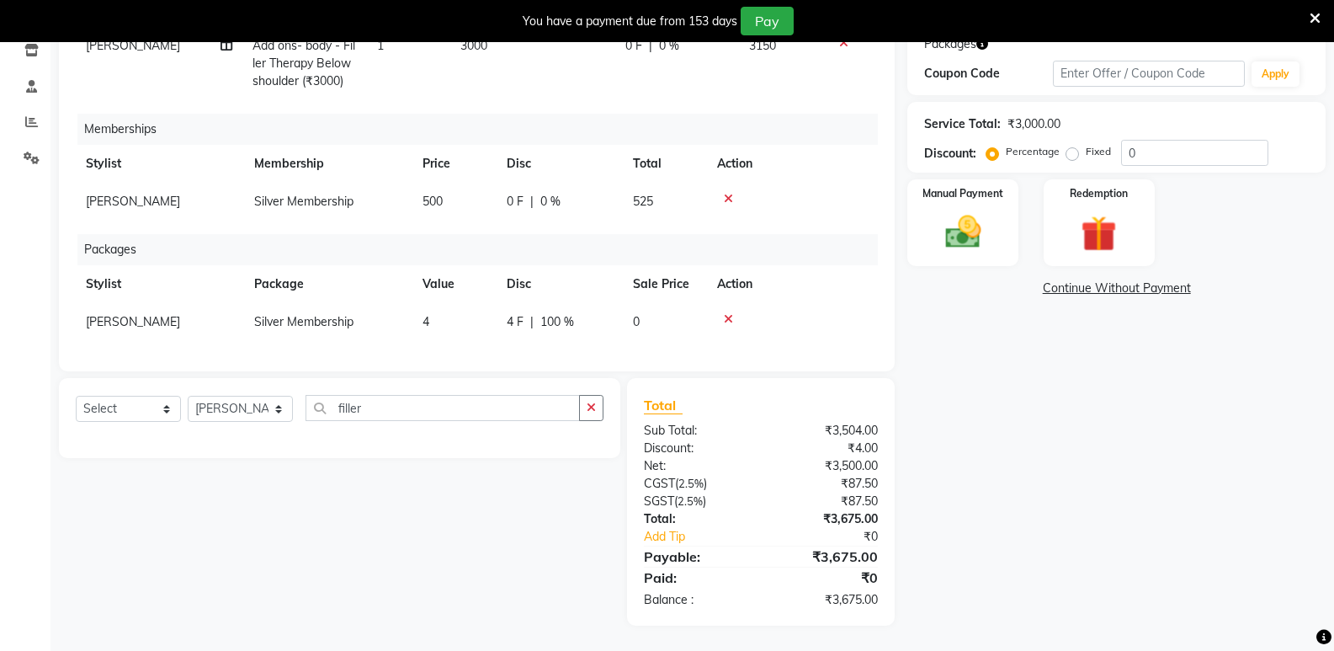
scroll to position [53, 0]
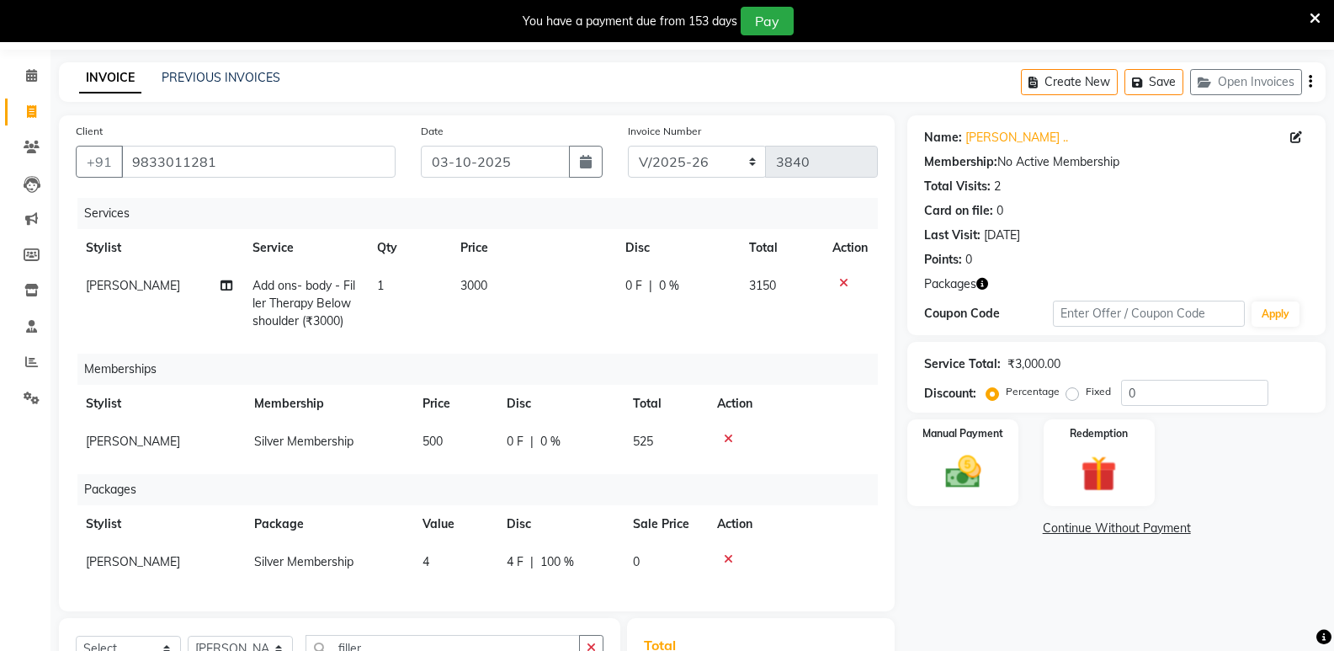
click at [660, 283] on span "0 %" at bounding box center [669, 286] width 20 height 18
select select "46370"
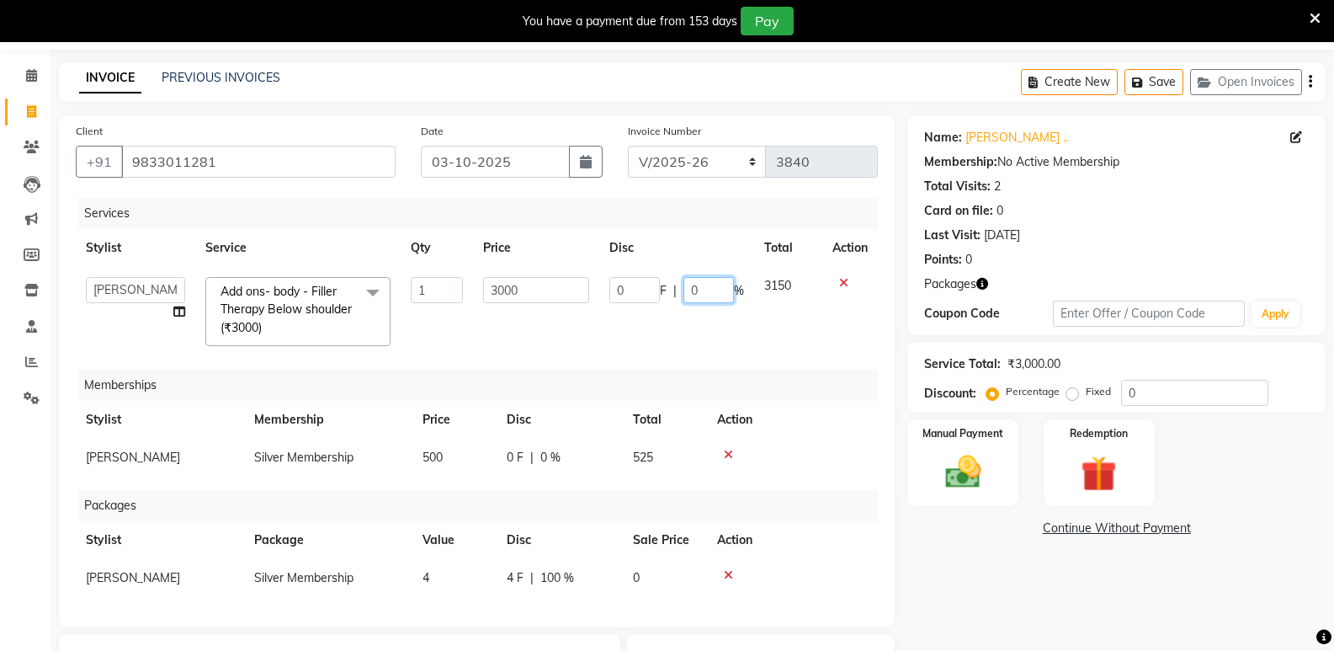
drag, startPoint x: 704, startPoint y: 290, endPoint x: 655, endPoint y: 290, distance: 48.8
click at [655, 290] on div "0 F | 0 %" at bounding box center [676, 290] width 135 height 26
type input "20"
click at [1000, 601] on div "Name: Arnavaz .. Membership: No Active Membership Total Visits: 2 Card on file:…" at bounding box center [1122, 498] width 431 height 766
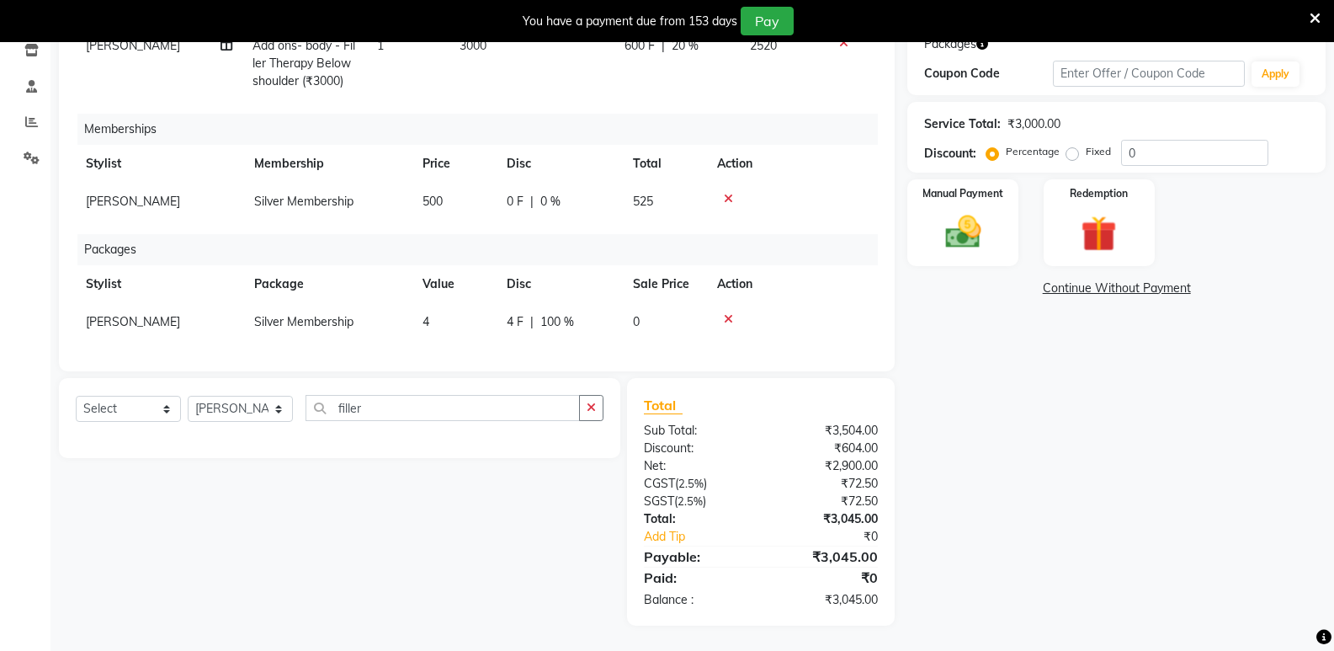
scroll to position [0, 0]
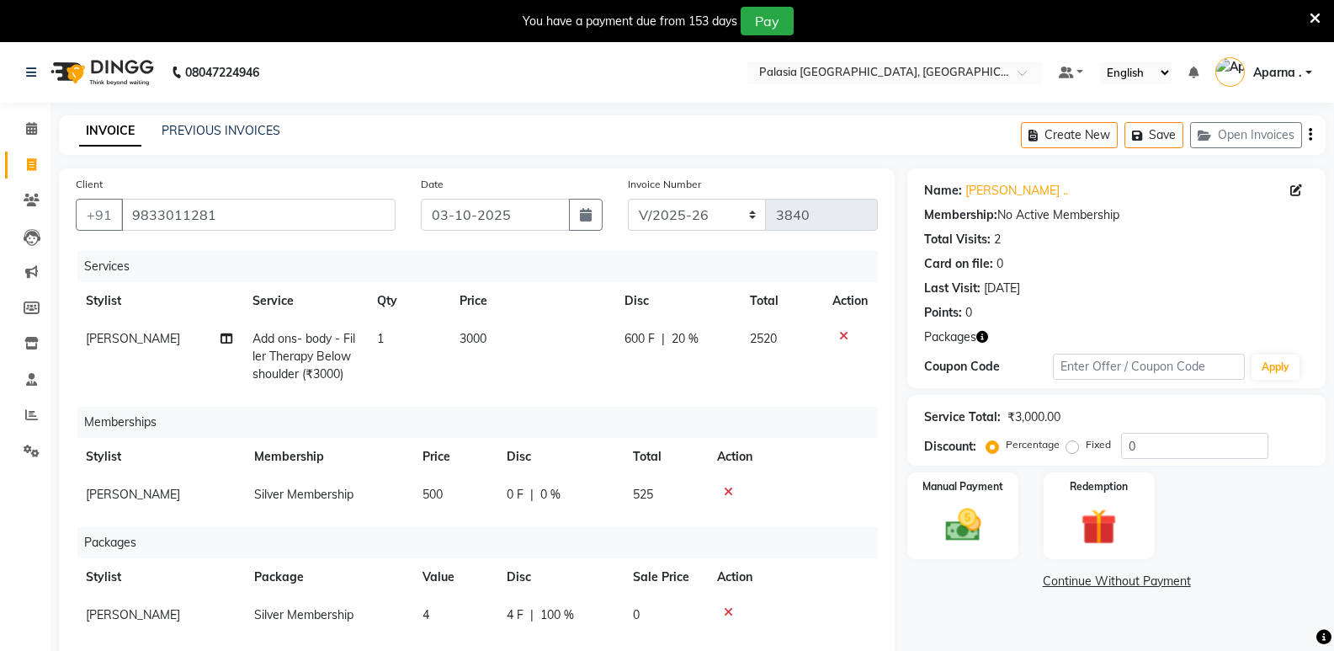
click at [689, 343] on span "20 %" at bounding box center [685, 339] width 27 height 18
select select "46370"
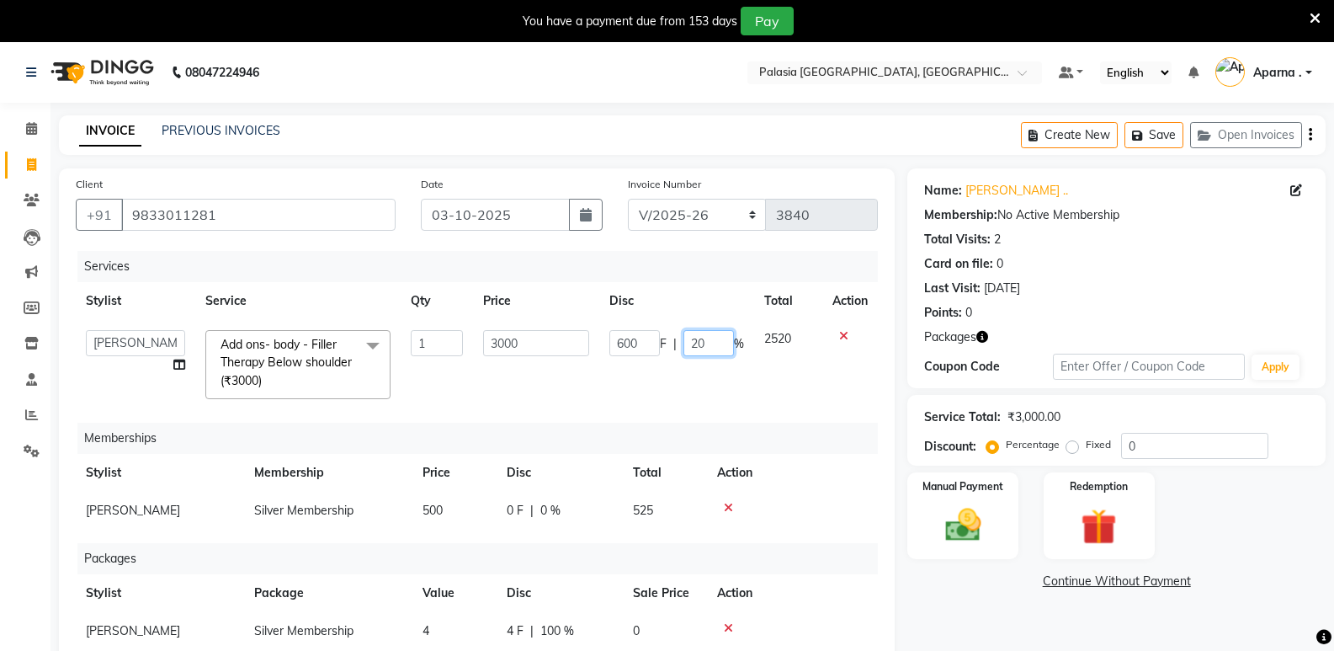
drag, startPoint x: 700, startPoint y: 341, endPoint x: 688, endPoint y: 339, distance: 12.7
click at [688, 339] on input "20" at bounding box center [708, 343] width 51 height 26
type input "25"
click at [1270, 515] on div "Manual Payment Redemption" at bounding box center [1117, 515] width 444 height 87
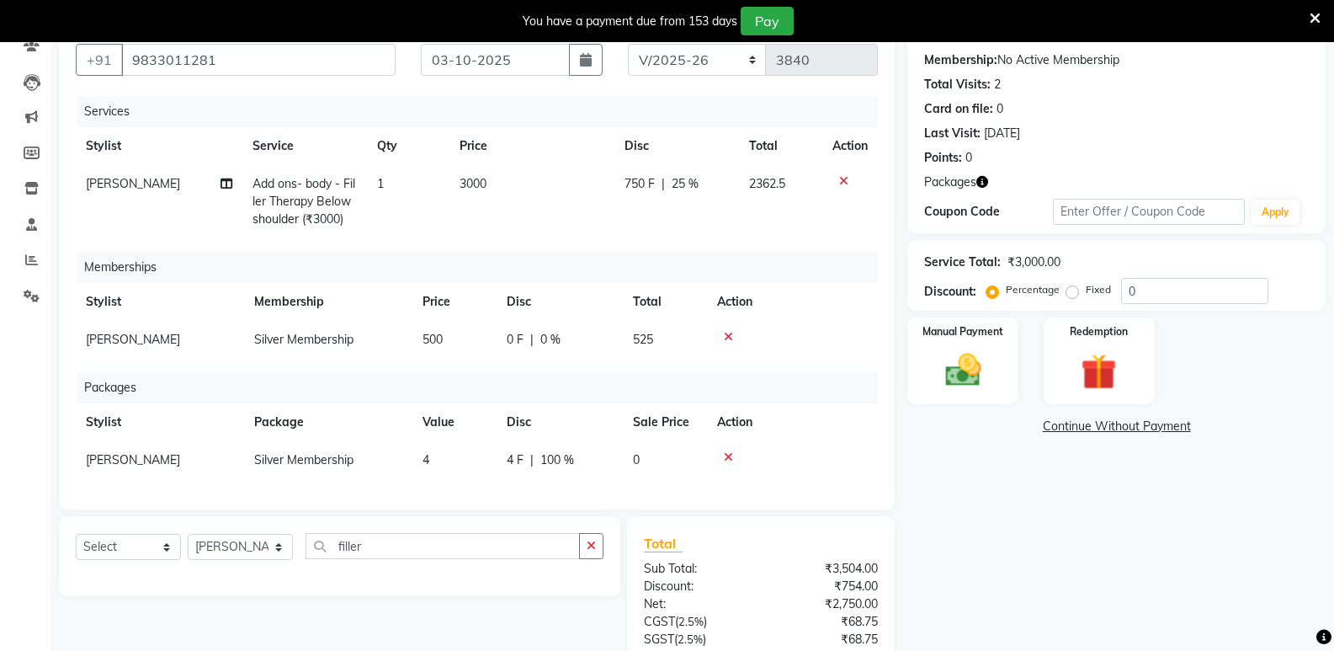
scroll to position [323, 0]
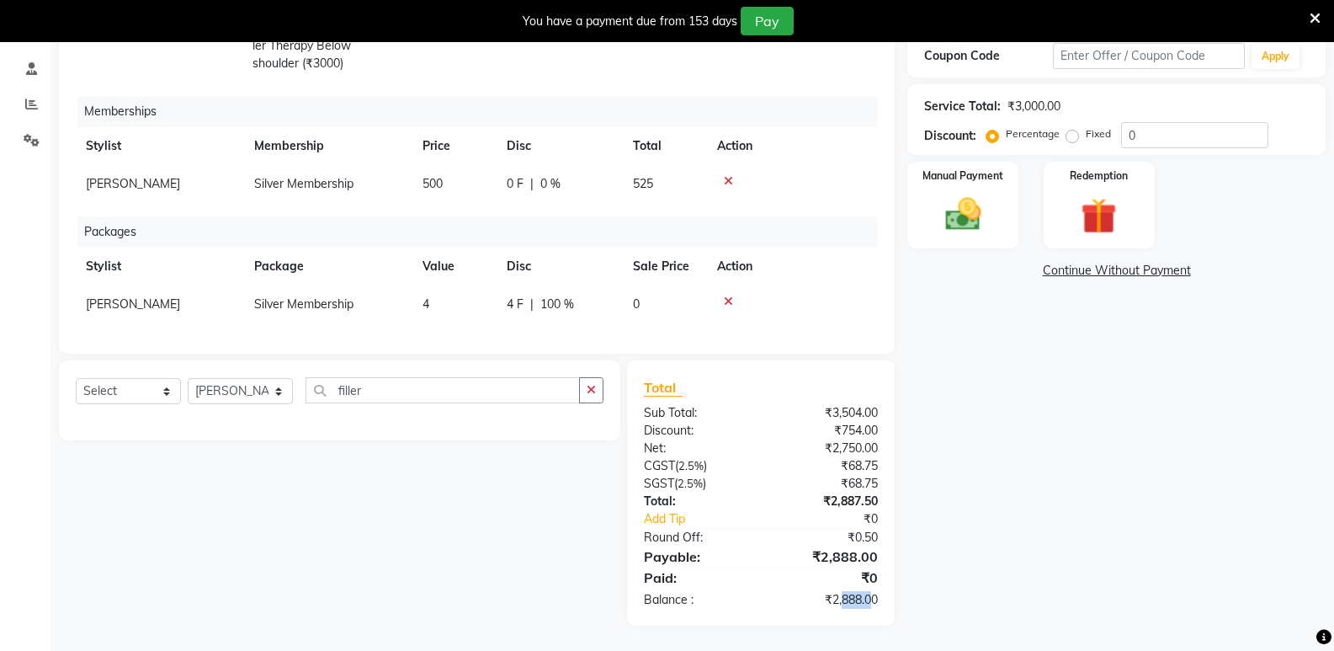
drag, startPoint x: 843, startPoint y: 603, endPoint x: 868, endPoint y: 600, distance: 25.4
click at [868, 600] on div "₹2,888.00" at bounding box center [826, 600] width 130 height 18
click at [941, 597] on div "Name: Arnavaz .. Membership: No Active Membership Total Visits: 2 Card on file:…" at bounding box center [1122, 242] width 431 height 768
click at [942, 214] on img at bounding box center [963, 214] width 60 height 43
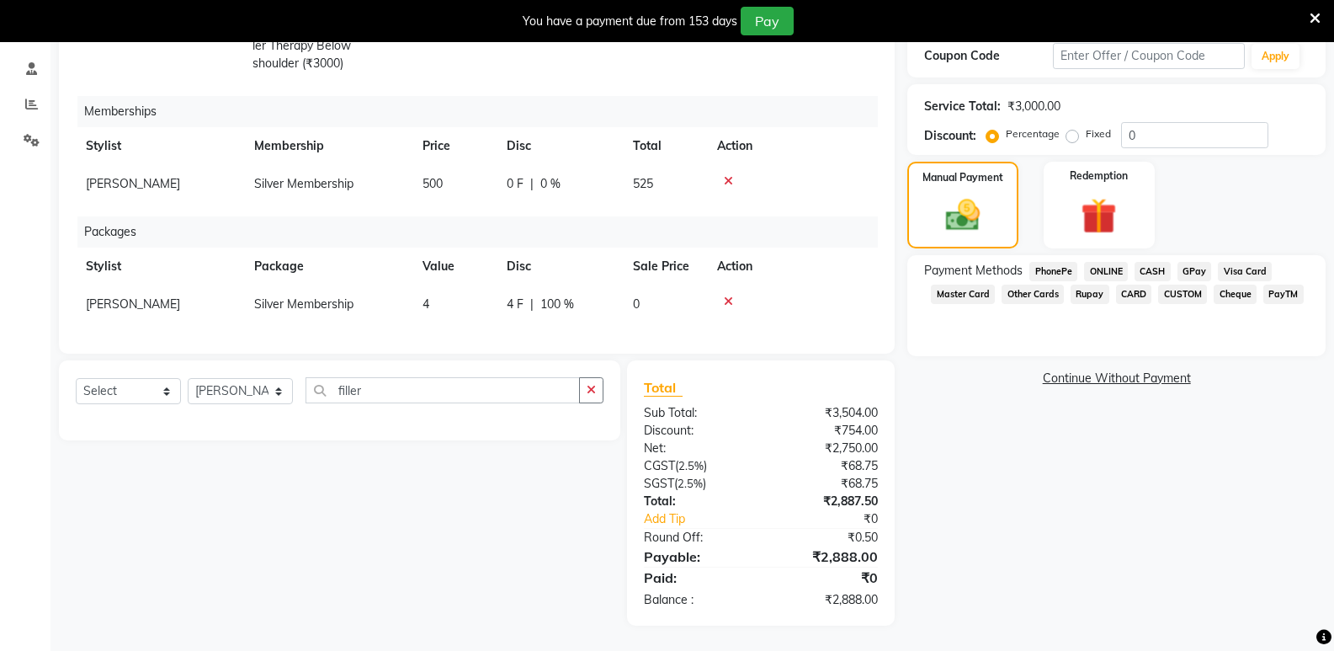
click at [943, 285] on span "Master Card" at bounding box center [963, 293] width 64 height 19
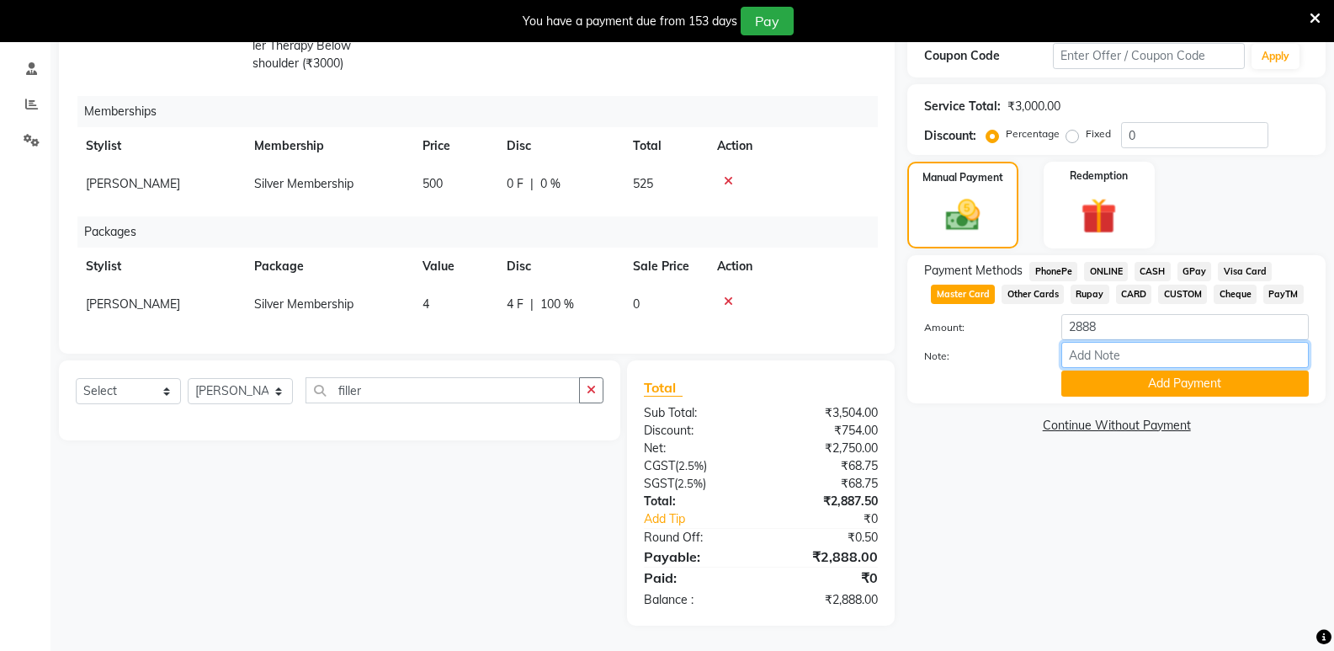
click at [1111, 343] on input "Note:" at bounding box center [1184, 355] width 247 height 26
type input "1008"
click at [1129, 375] on button "Add Payment" at bounding box center [1184, 383] width 247 height 26
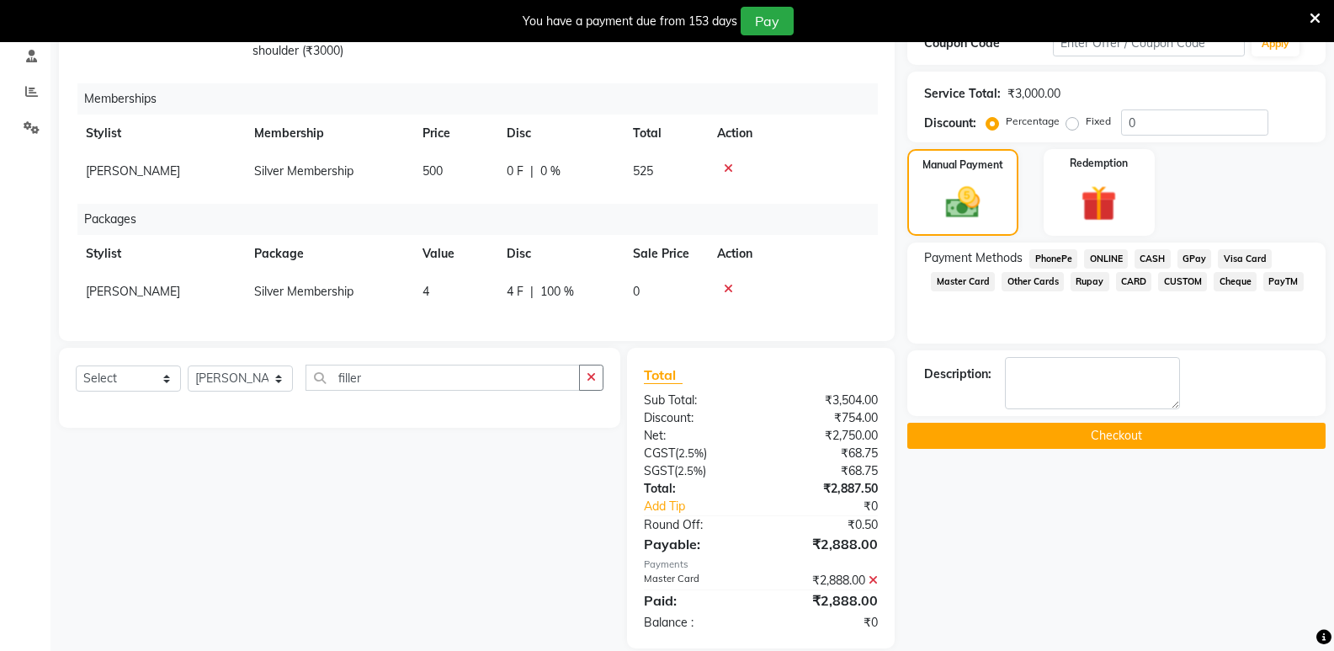
click at [1098, 435] on button "Checkout" at bounding box center [1116, 436] width 418 height 26
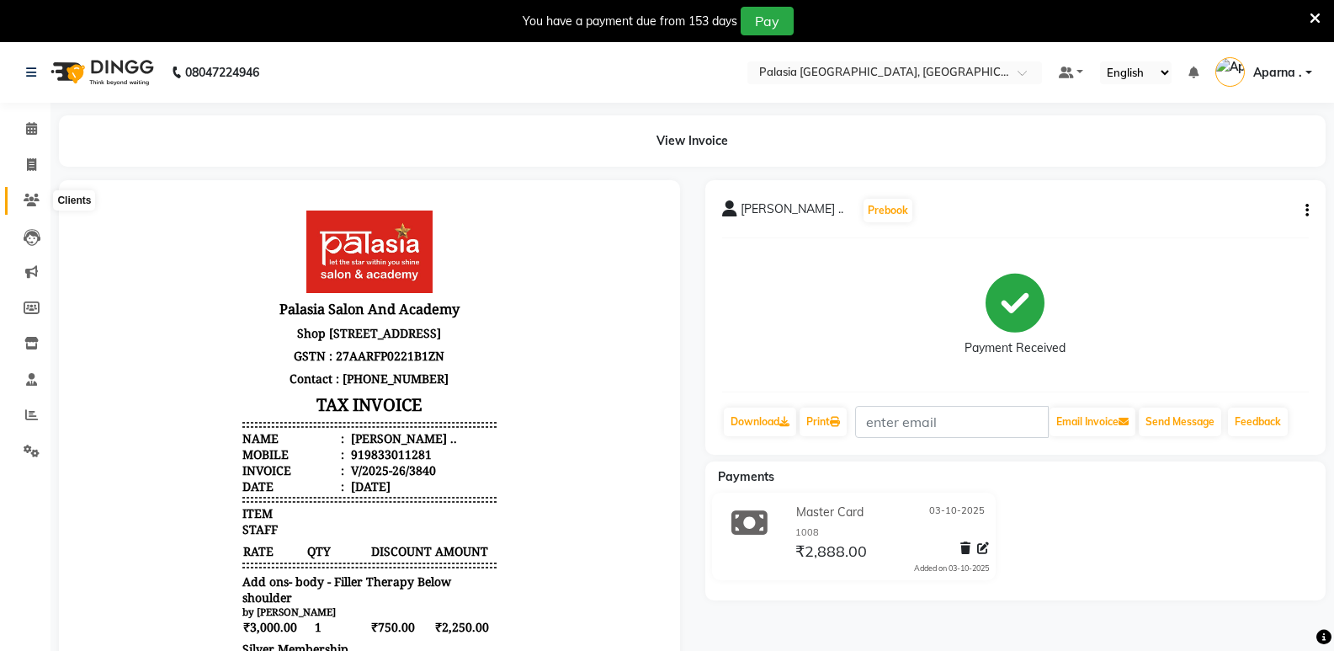
click at [29, 201] on icon at bounding box center [32, 200] width 16 height 13
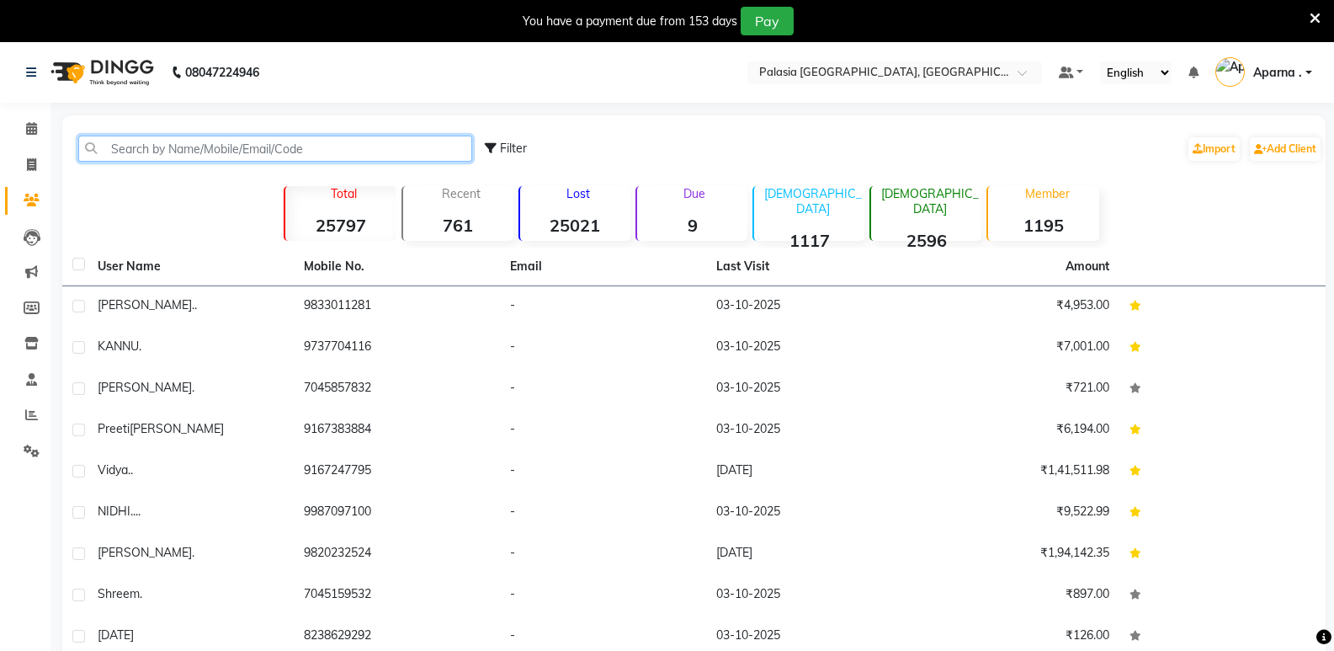
click at [242, 152] on input "text" at bounding box center [275, 149] width 394 height 26
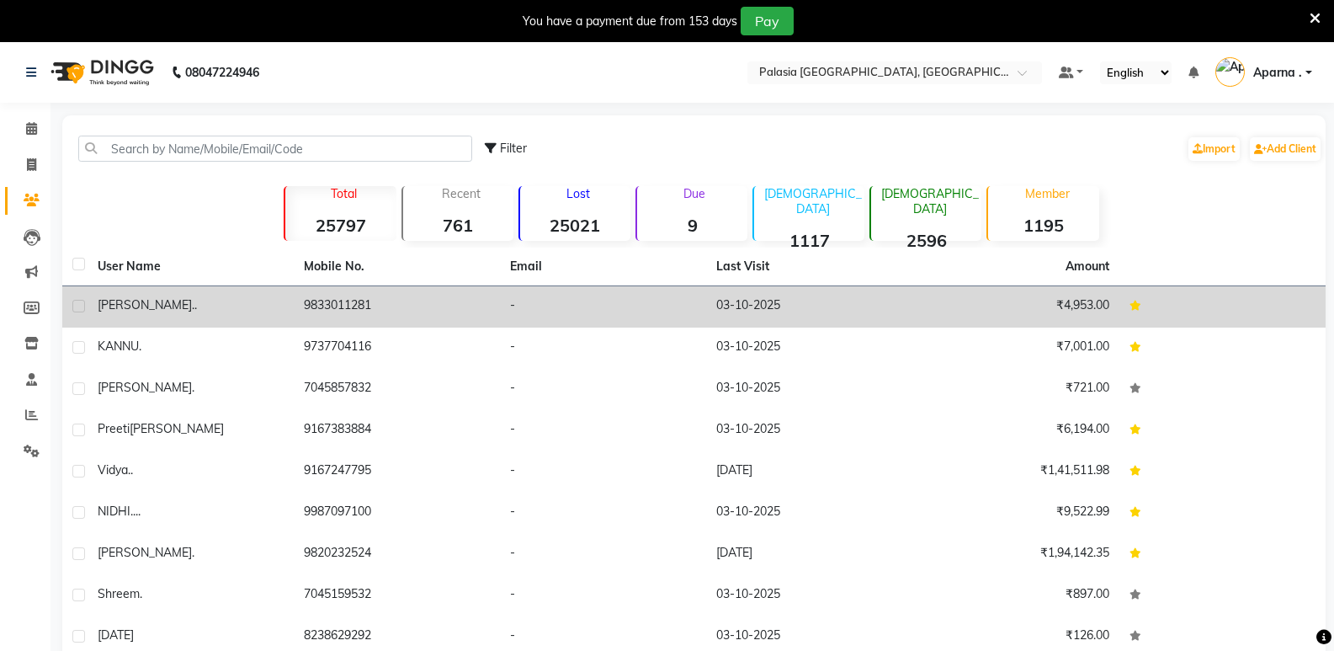
click at [74, 305] on label at bounding box center [78, 306] width 13 height 13
click at [74, 305] on input "checkbox" at bounding box center [77, 306] width 11 height 11
checkbox input "true"
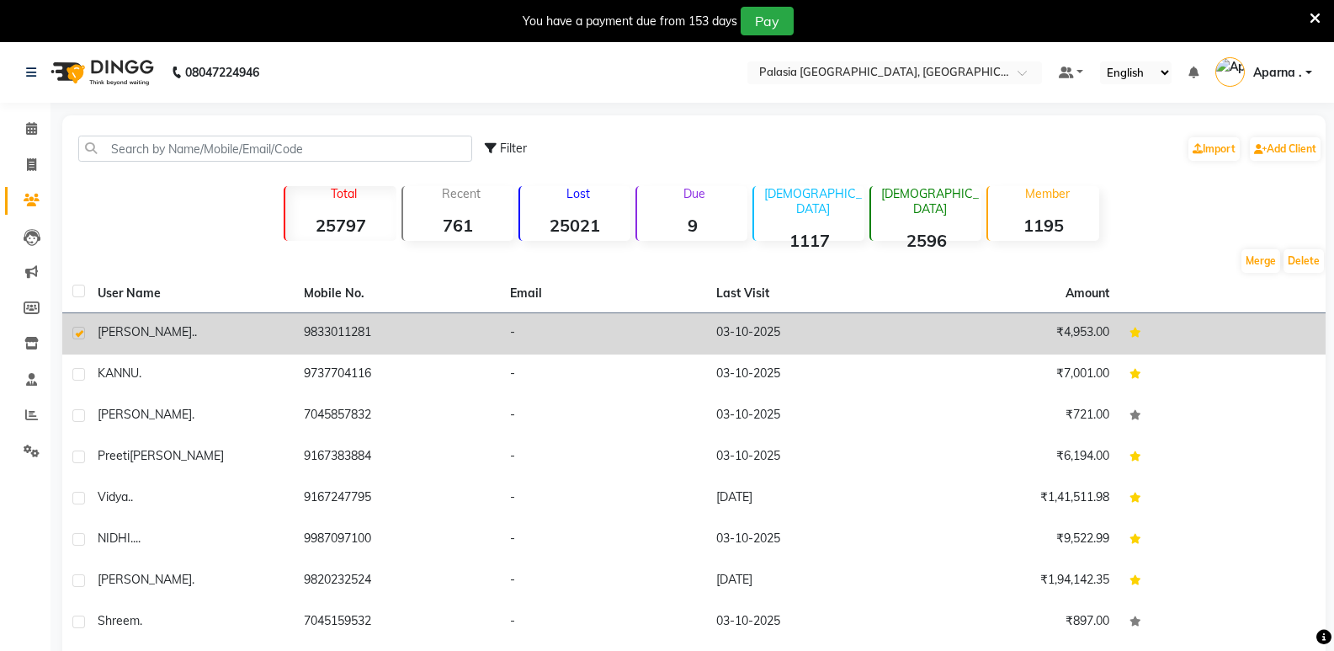
click at [316, 333] on td "9833011281" at bounding box center [397, 333] width 206 height 41
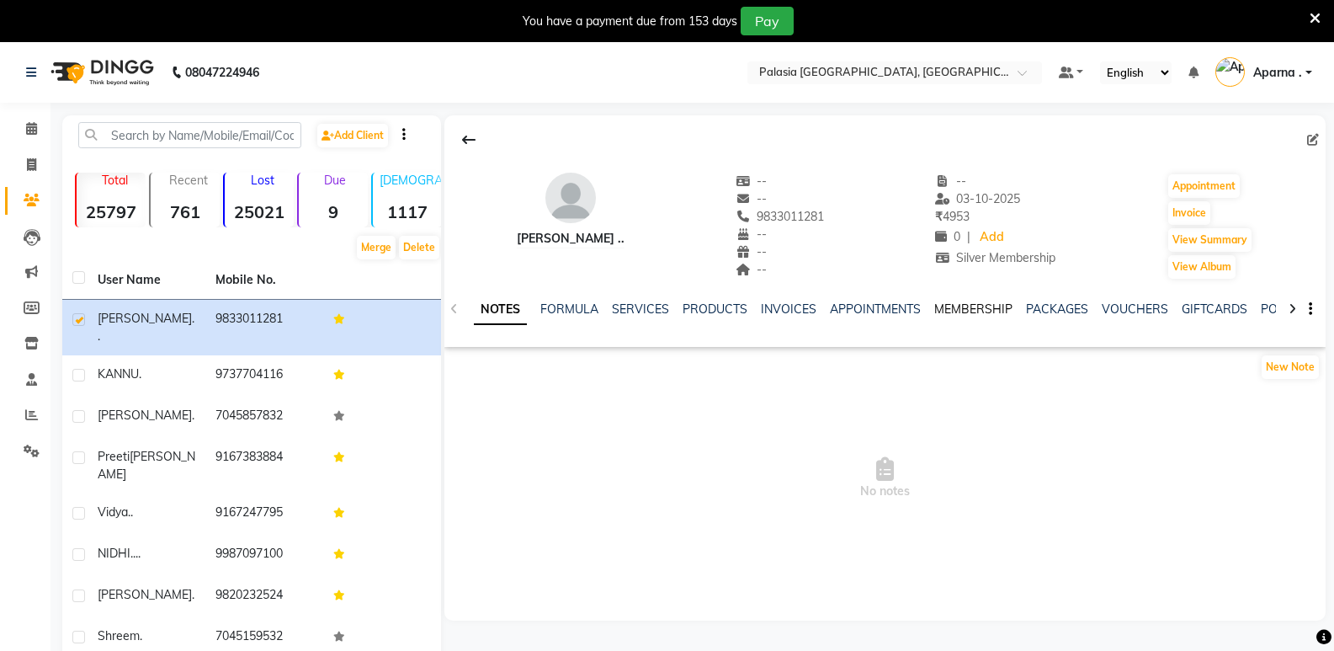
click at [978, 306] on link "MEMBERSHIP" at bounding box center [973, 308] width 78 height 15
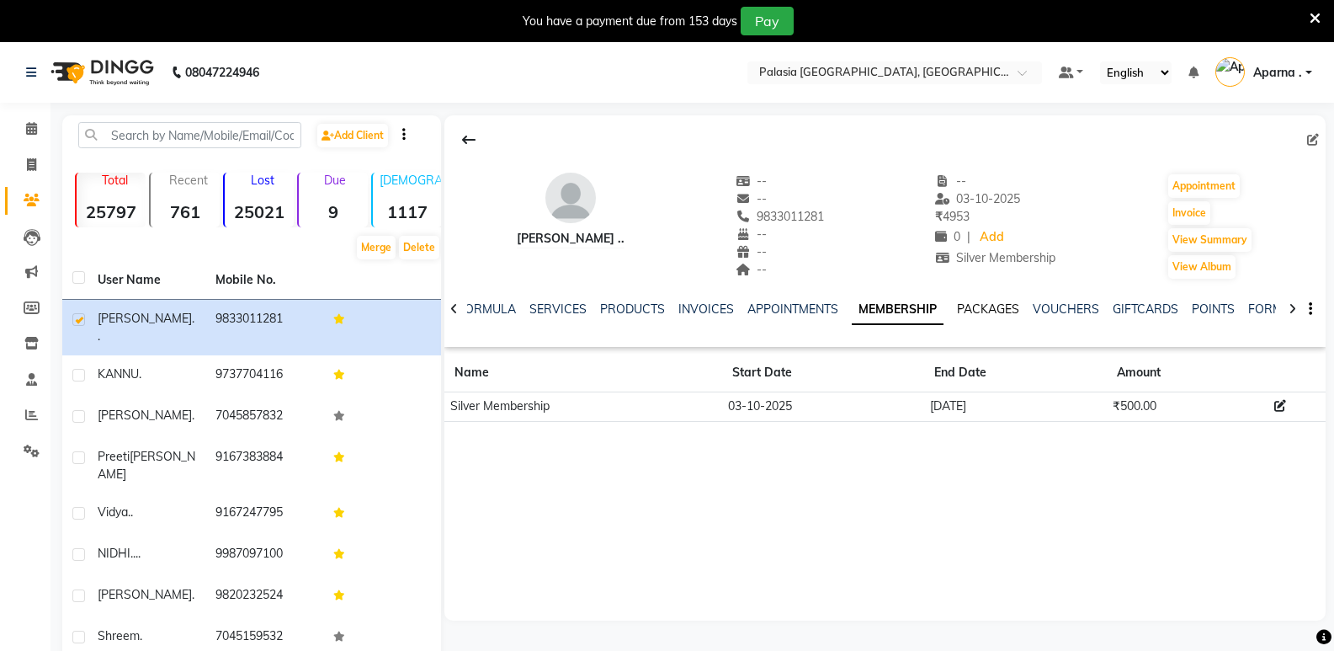
click at [963, 311] on link "PACKAGES" at bounding box center [988, 308] width 62 height 15
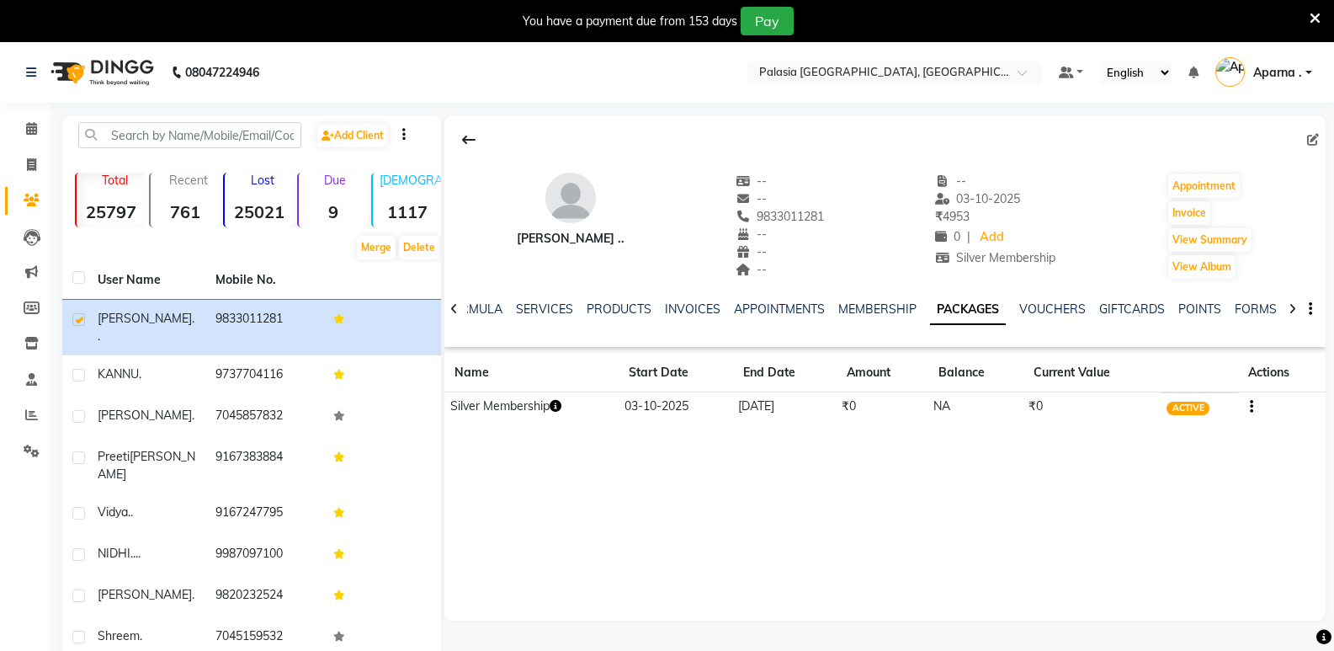
click at [1248, 406] on button "button" at bounding box center [1248, 406] width 10 height 18
click at [1155, 389] on div "Redemption History" at bounding box center [1170, 385] width 110 height 21
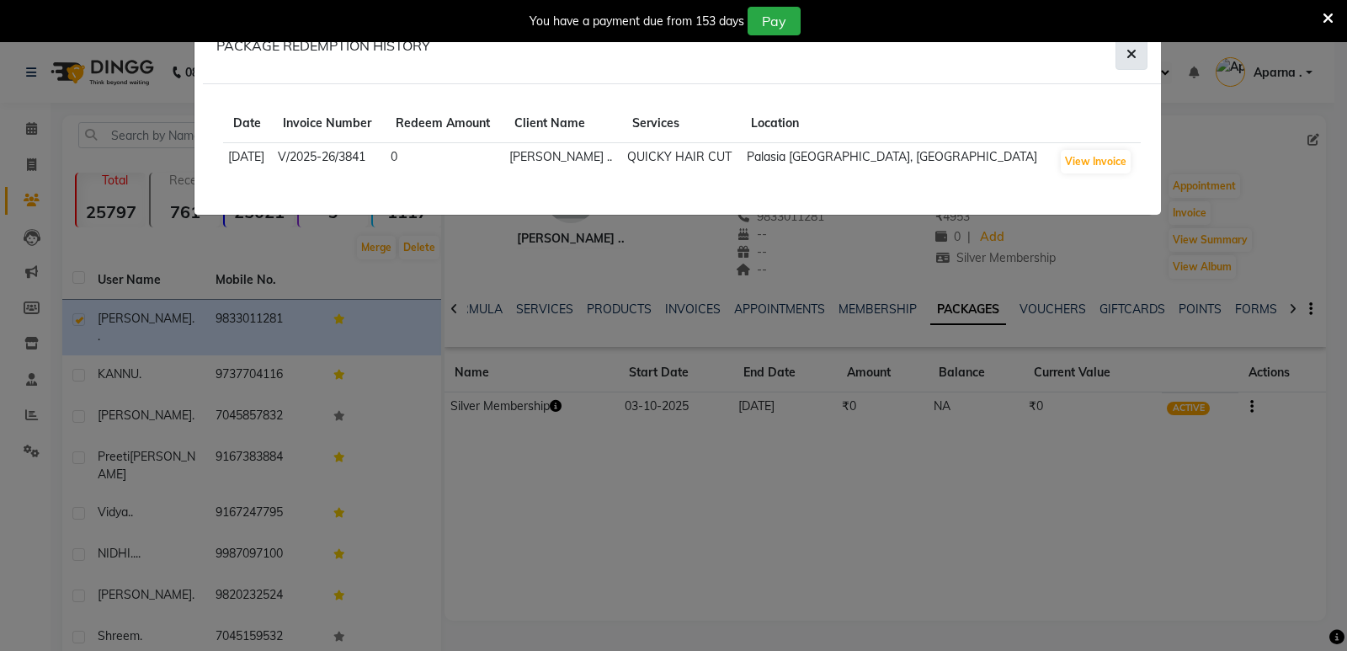
click at [1125, 53] on button "button" at bounding box center [1131, 54] width 32 height 32
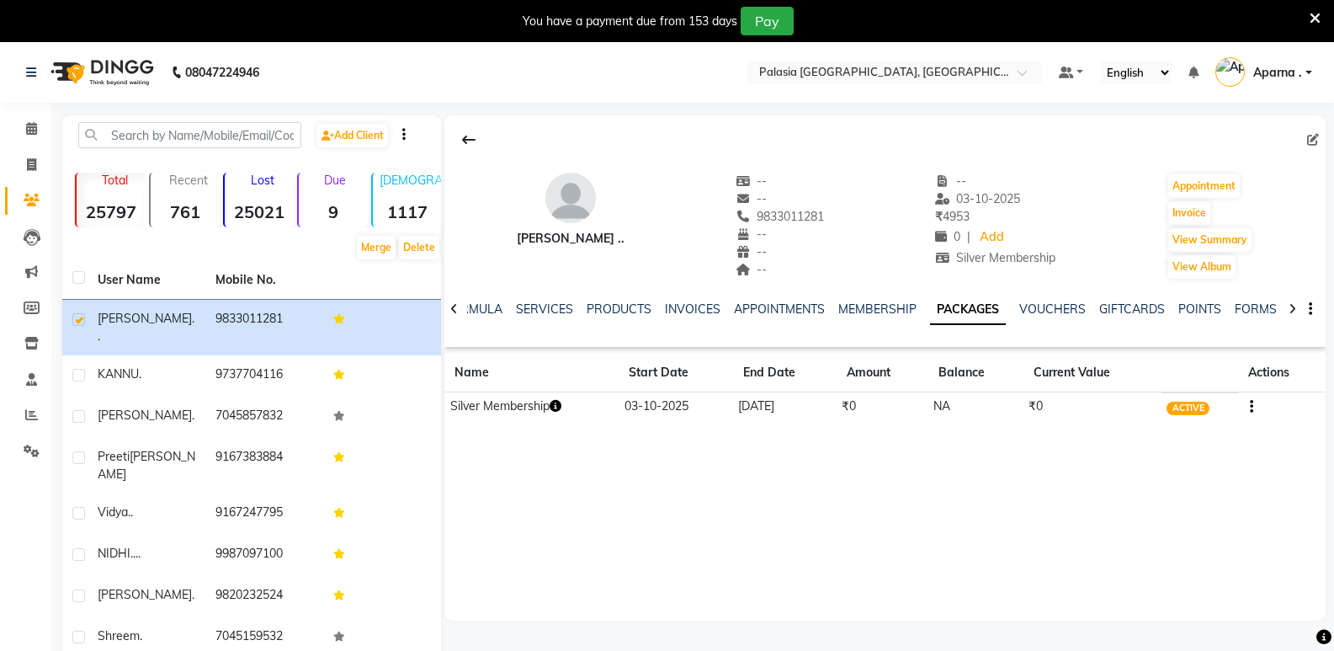
click at [1253, 408] on button "button" at bounding box center [1248, 406] width 10 height 18
click at [1158, 380] on div "Redemption History" at bounding box center [1170, 385] width 110 height 21
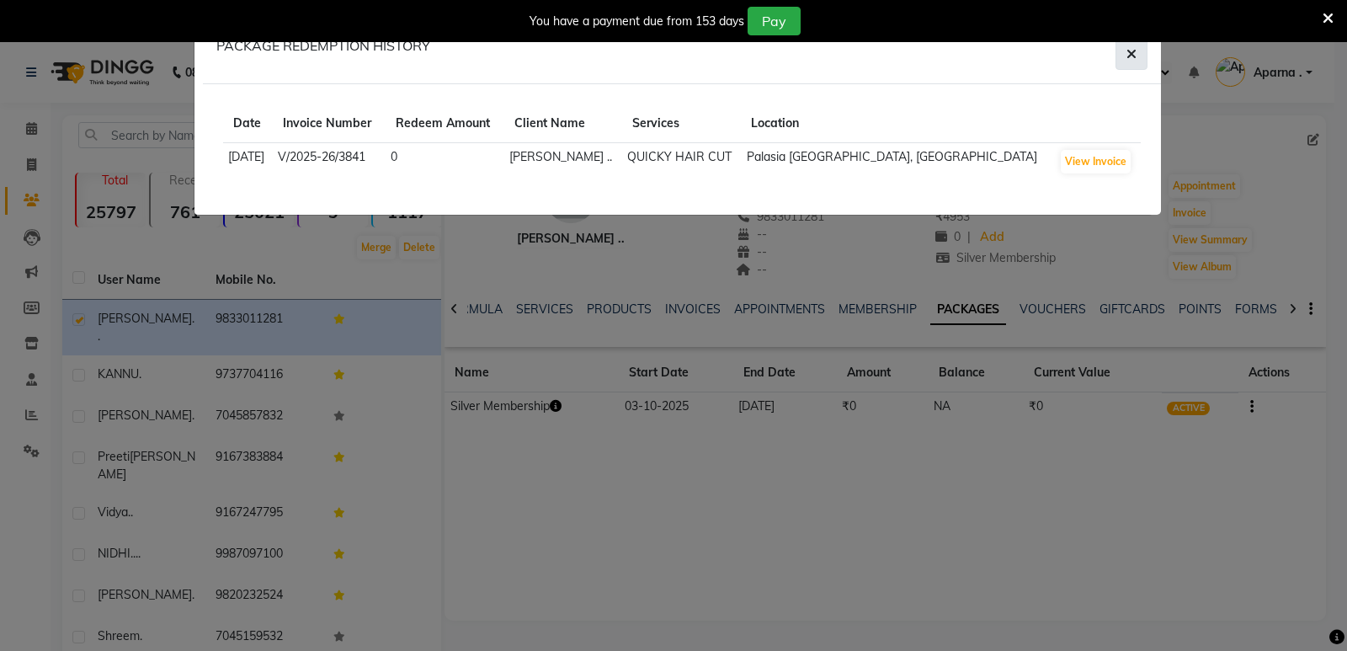
click at [1131, 56] on icon "button" at bounding box center [1131, 53] width 10 height 13
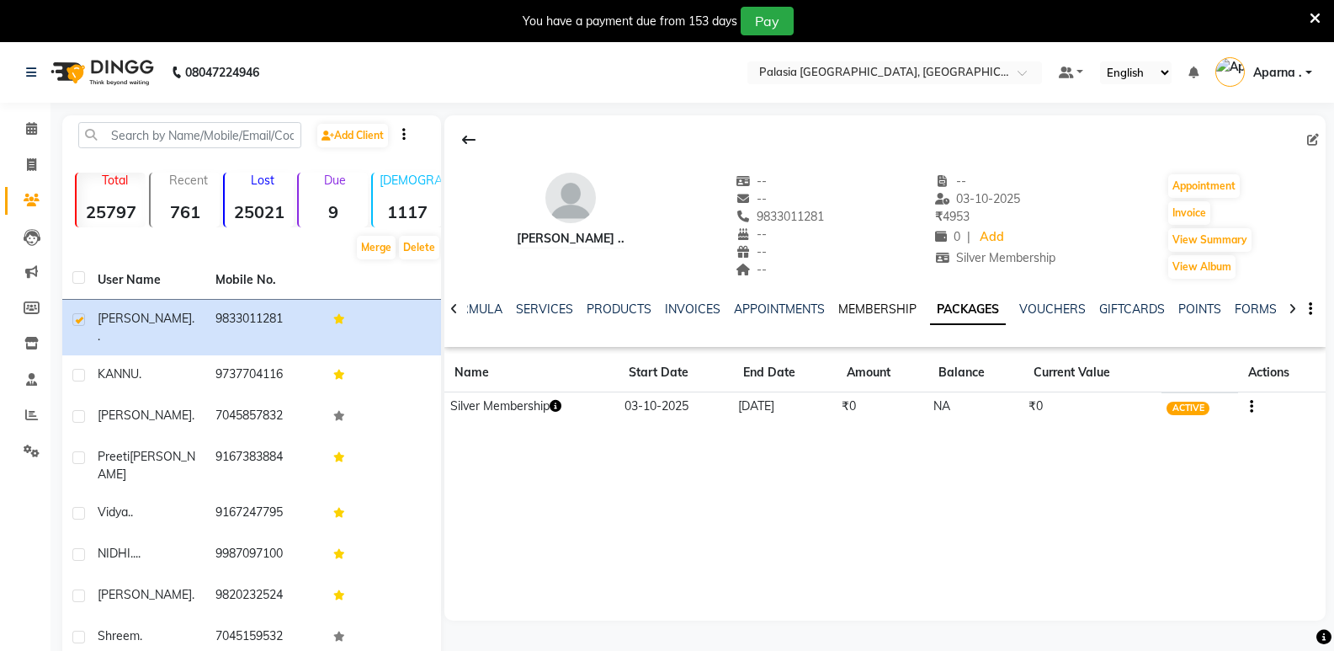
click at [856, 309] on link "MEMBERSHIP" at bounding box center [877, 308] width 78 height 15
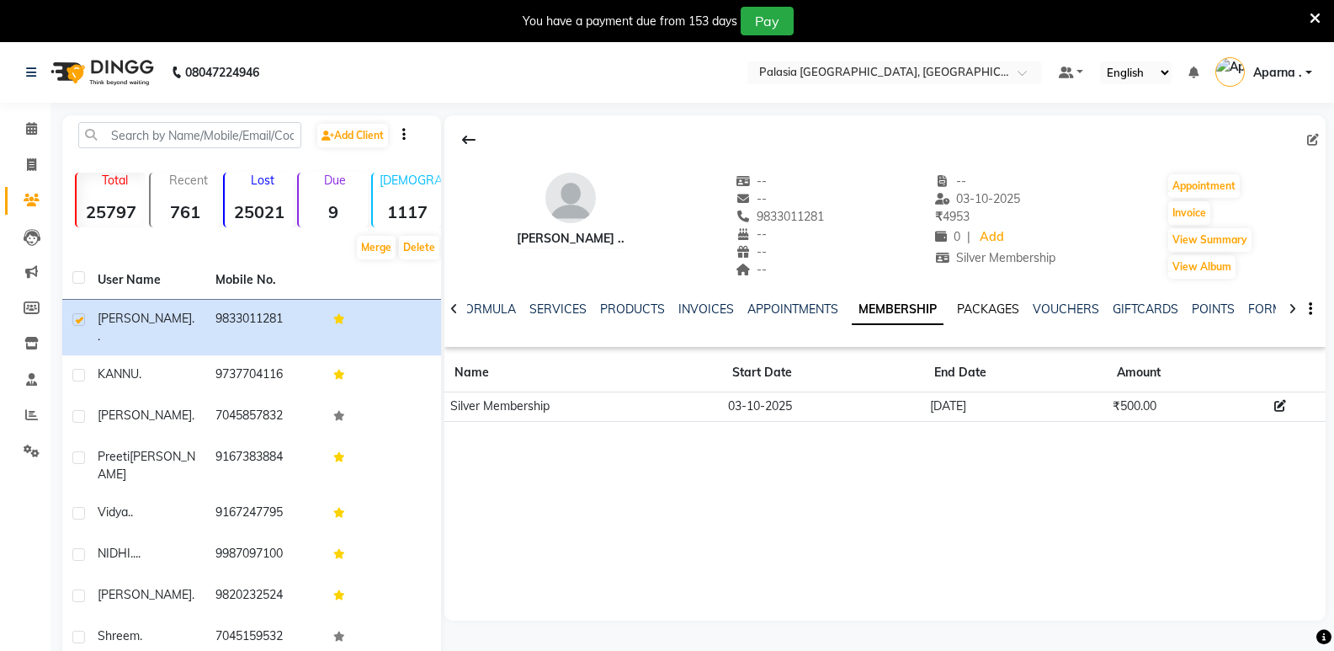
click at [974, 314] on link "PACKAGES" at bounding box center [988, 308] width 62 height 15
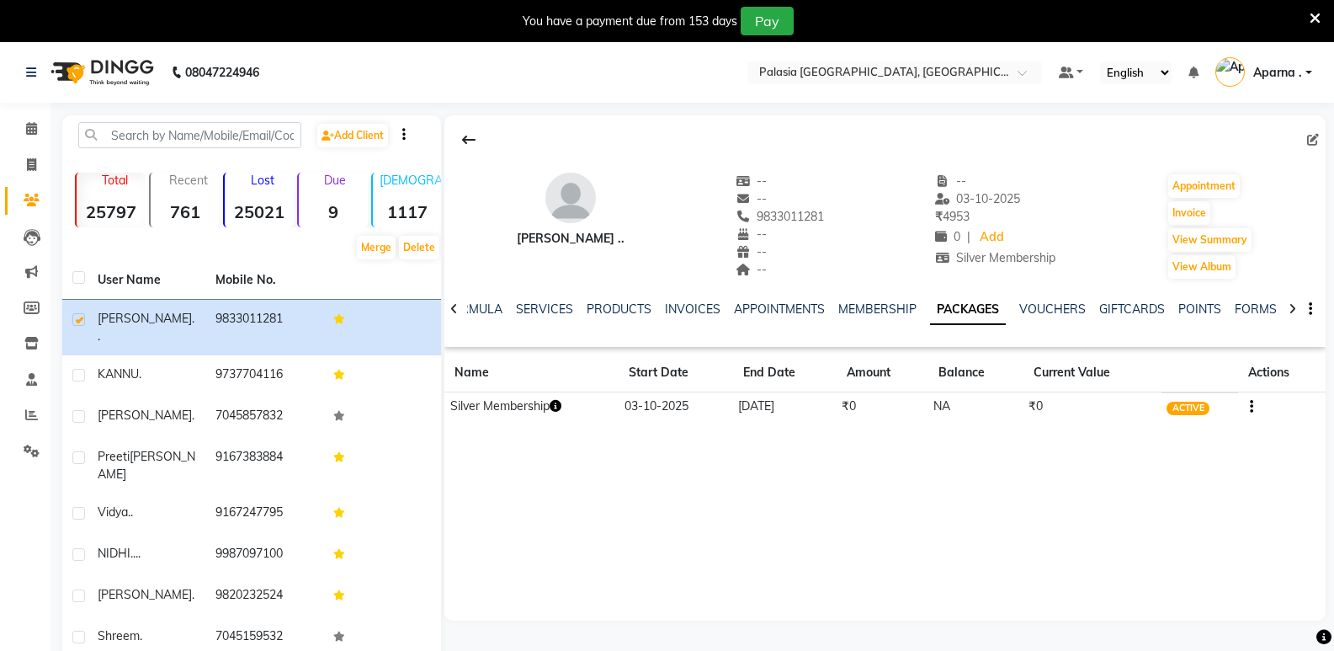
click at [518, 398] on td "Silver Membership" at bounding box center [531, 406] width 174 height 29
click at [648, 404] on td "03-10-2025" at bounding box center [676, 406] width 114 height 29
click at [806, 410] on td "03-10-2026" at bounding box center [785, 406] width 104 height 29
click at [902, 397] on td "₹0" at bounding box center [883, 406] width 92 height 29
click at [1042, 396] on td "₹0" at bounding box center [1093, 406] width 138 height 29
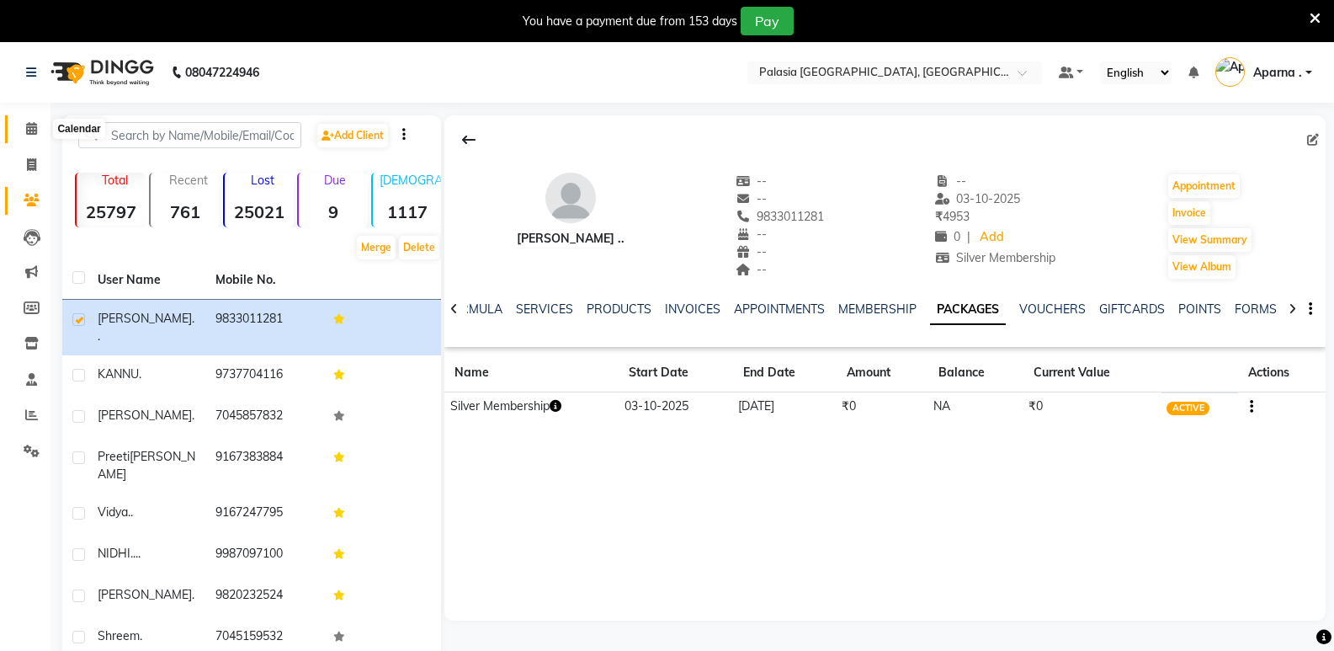
click at [37, 128] on icon at bounding box center [31, 128] width 11 height 13
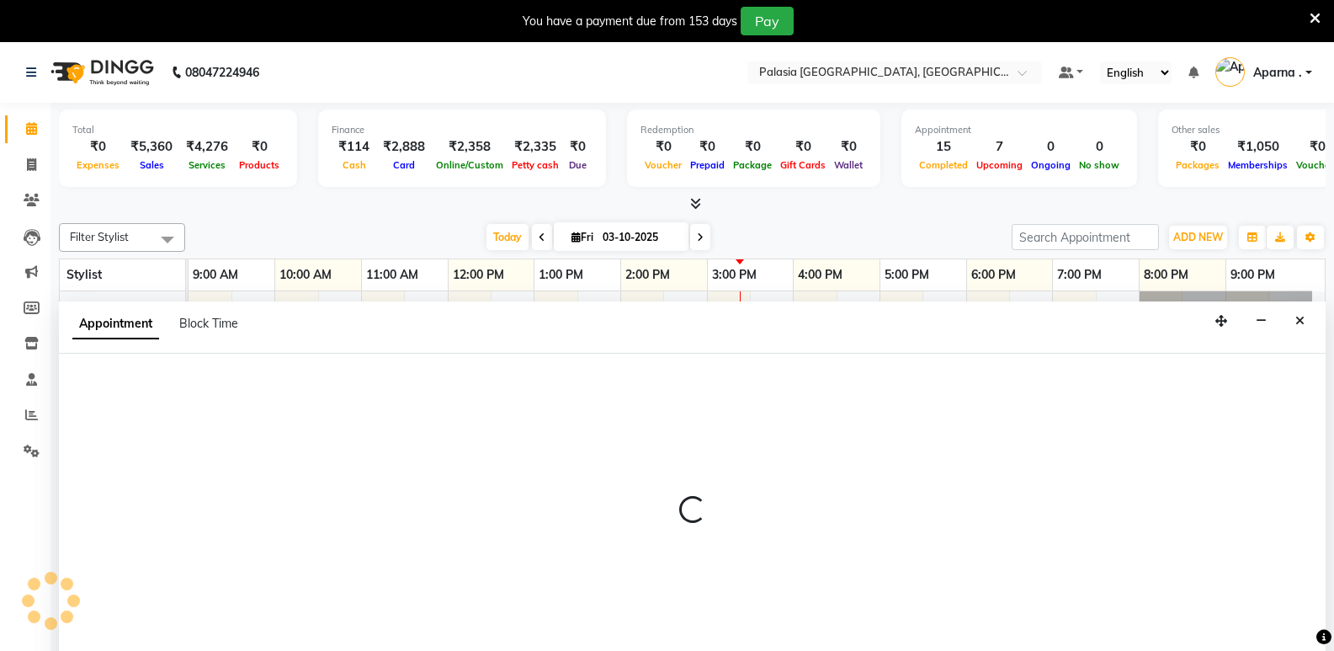
scroll to position [42, 0]
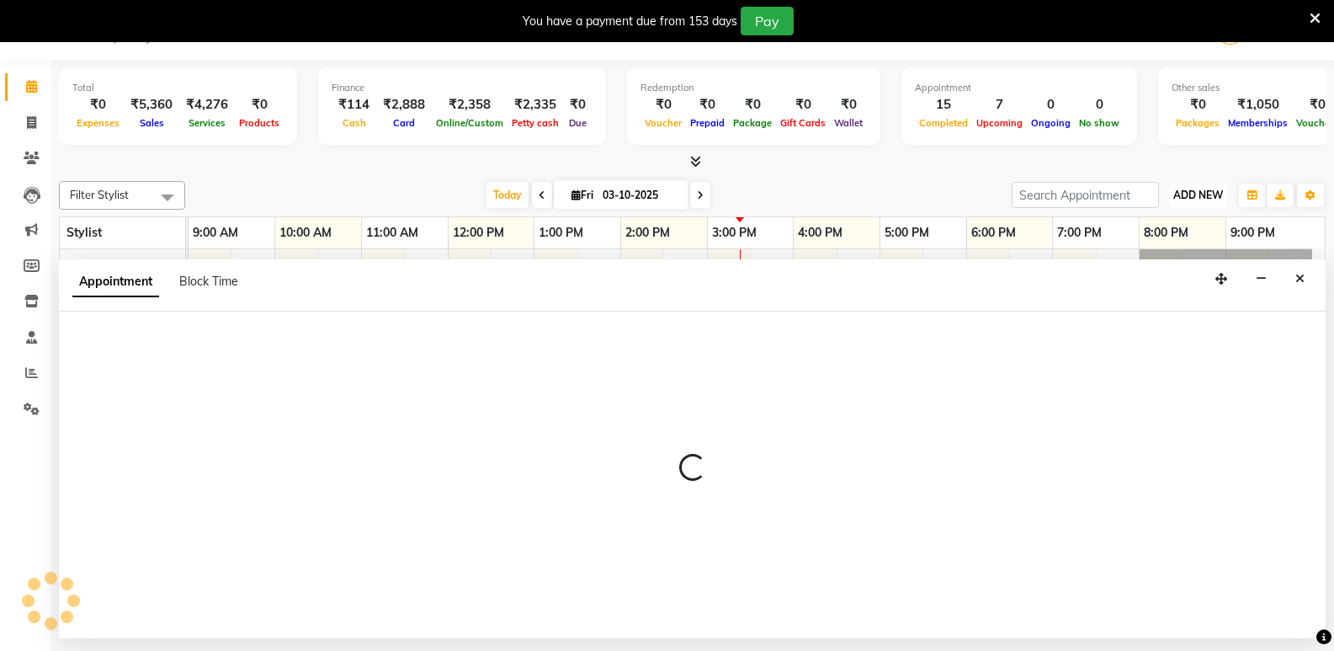
click at [1215, 197] on span "ADD NEW" at bounding box center [1198, 195] width 50 height 13
select select "46251"
select select "660"
select select "tentative"
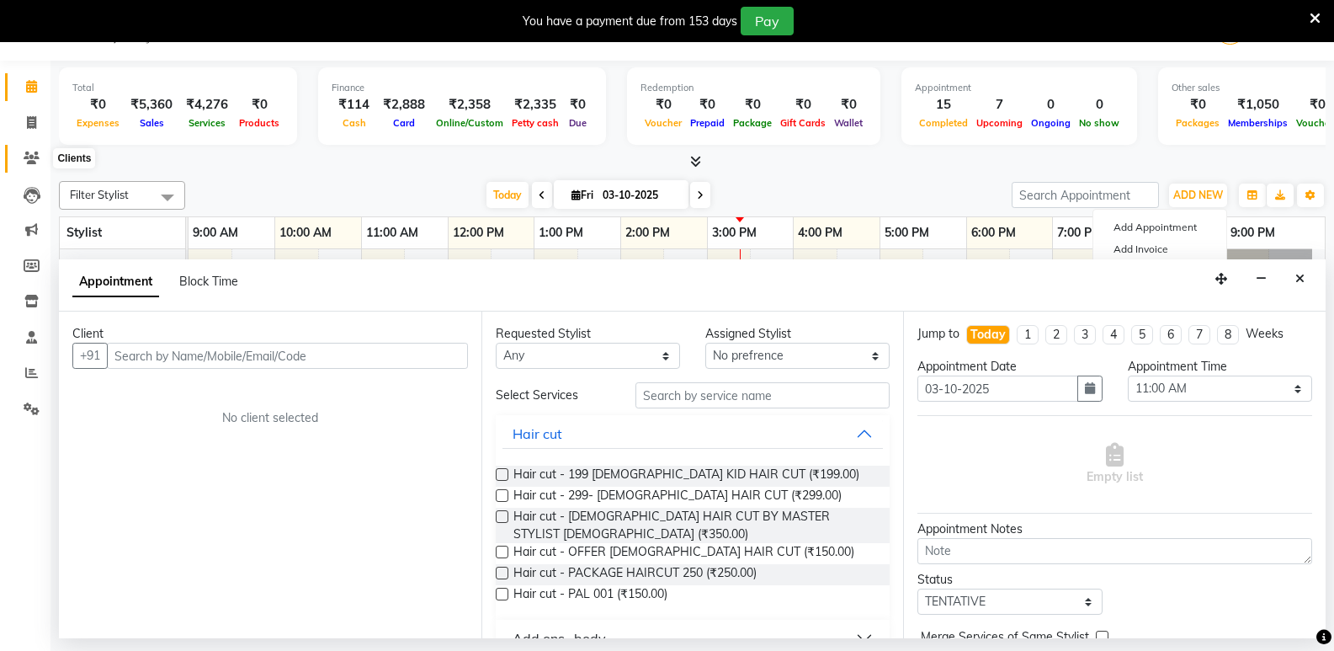
click at [27, 166] on span at bounding box center [31, 158] width 29 height 19
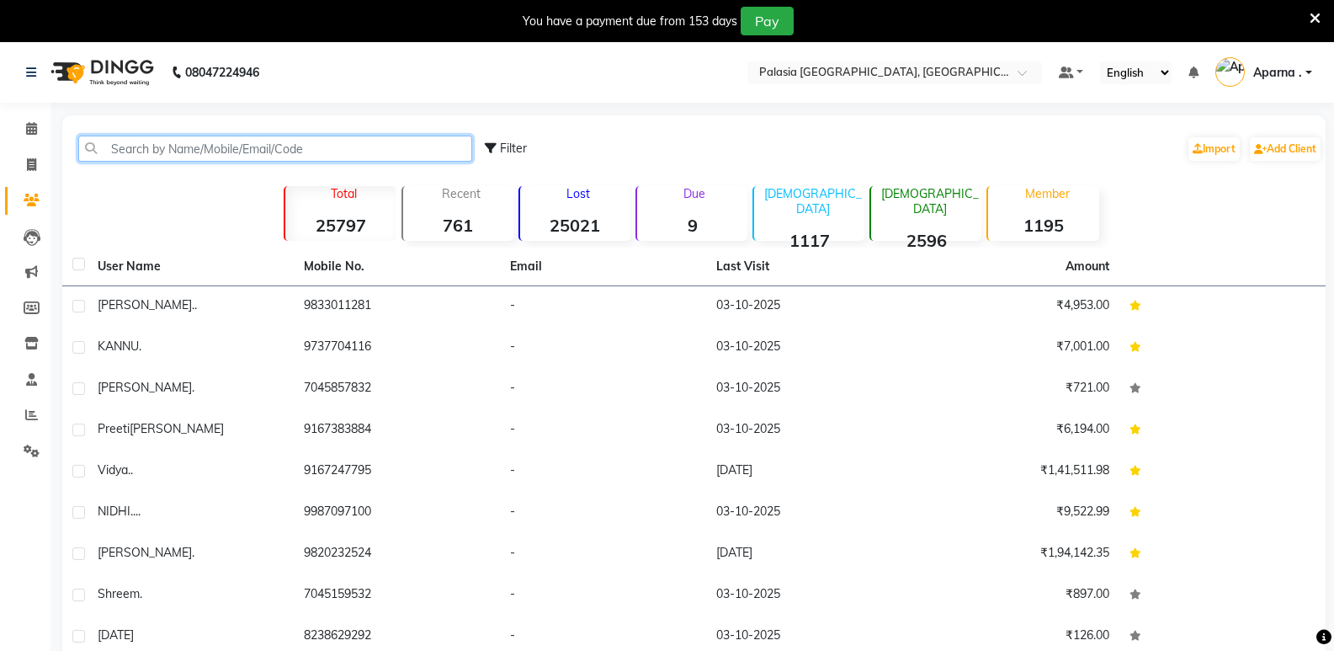
click at [310, 152] on input "text" at bounding box center [275, 149] width 394 height 26
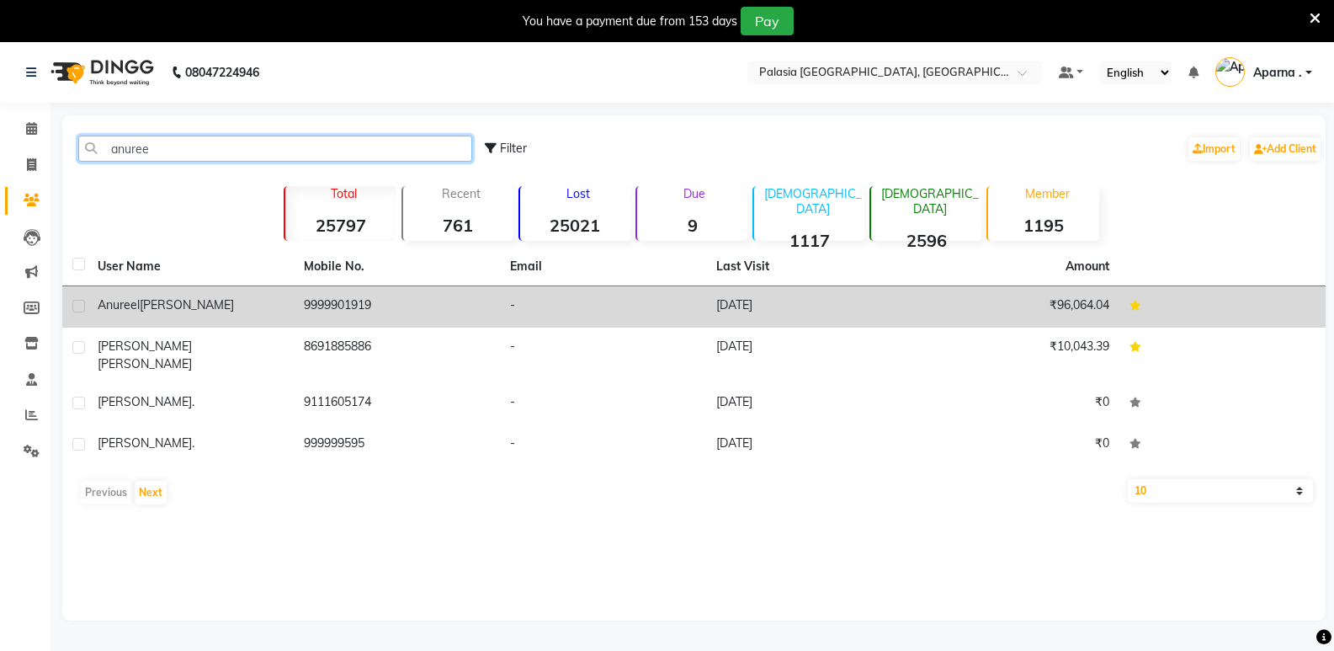
type input "anuree"
click at [109, 308] on span "Anureel" at bounding box center [119, 304] width 42 height 15
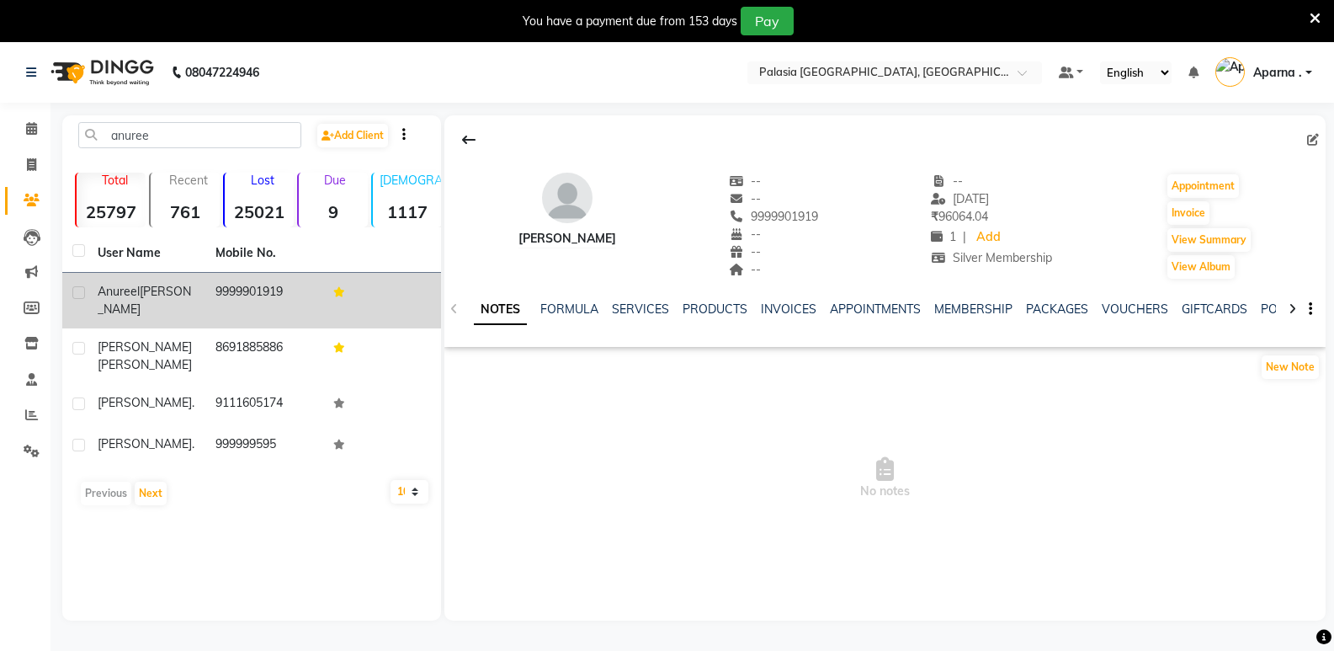
click at [135, 293] on span "Anureel" at bounding box center [119, 291] width 42 height 15
click at [81, 292] on label at bounding box center [78, 292] width 13 height 13
click at [81, 292] on input "checkbox" at bounding box center [77, 293] width 11 height 11
checkbox input "true"
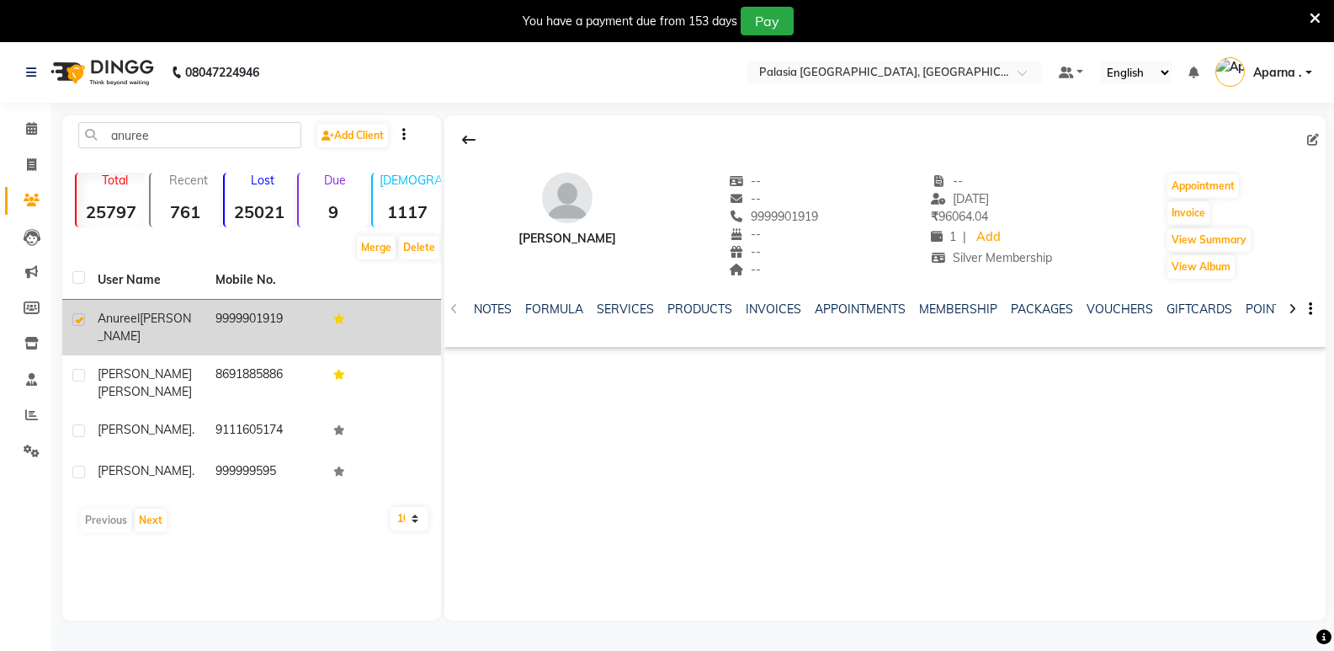
click at [291, 322] on td "9999901919" at bounding box center [264, 328] width 118 height 56
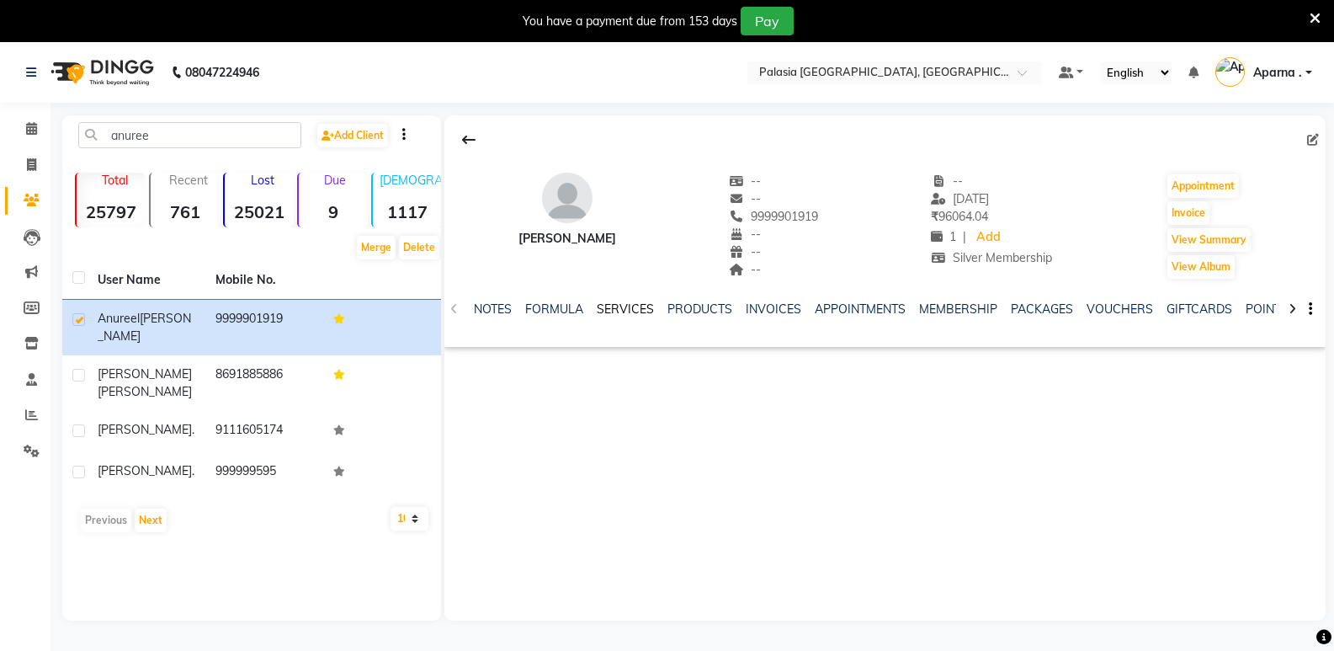
click at [610, 315] on link "SERVICES" at bounding box center [625, 308] width 57 height 15
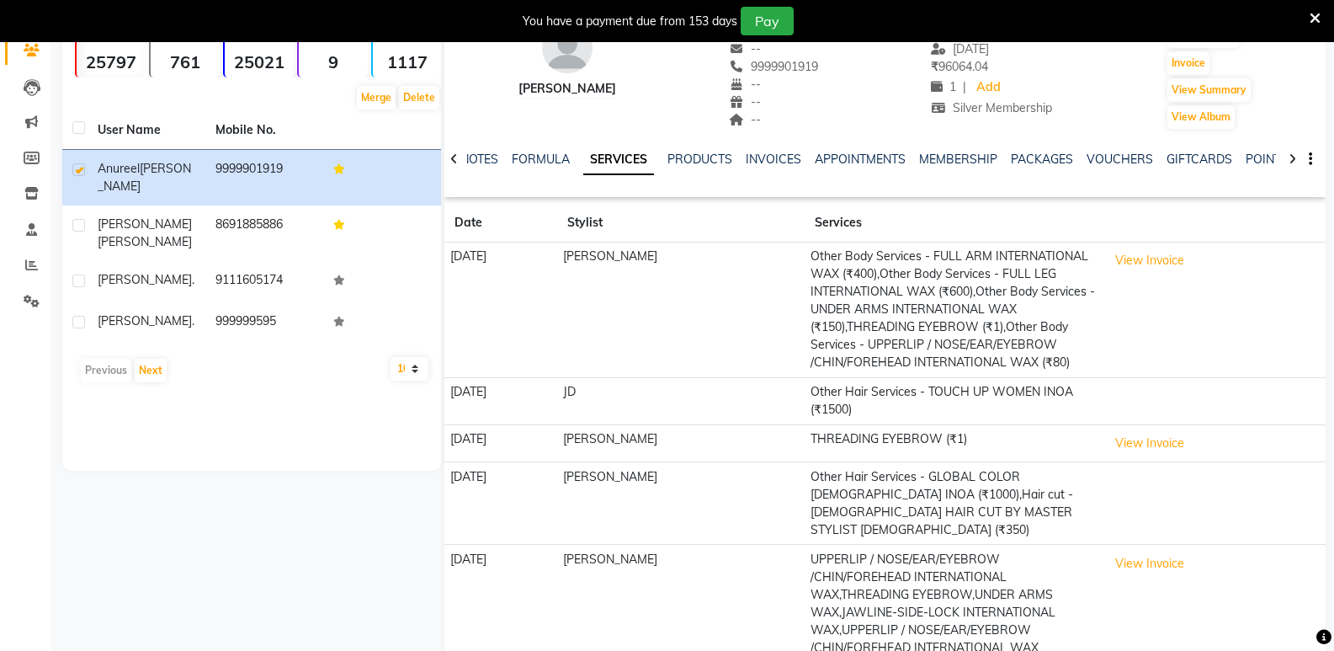
scroll to position [234, 0]
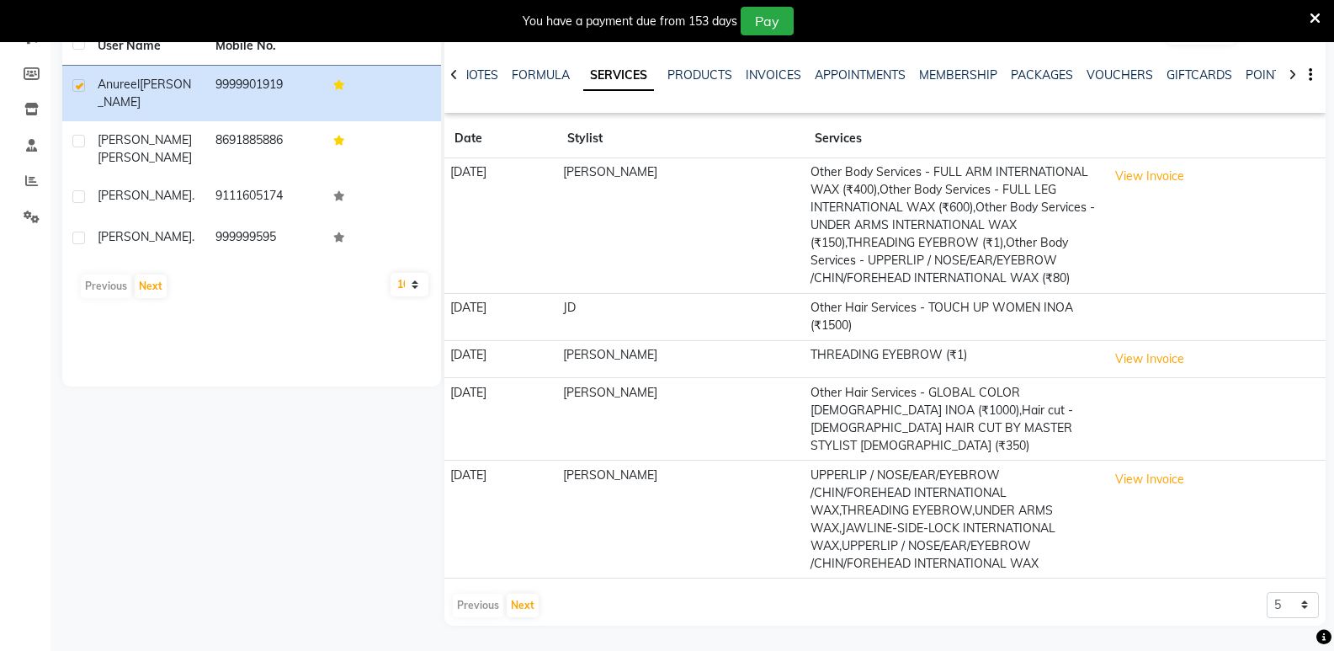
click at [491, 607] on div "Previous Next" at bounding box center [495, 605] width 89 height 27
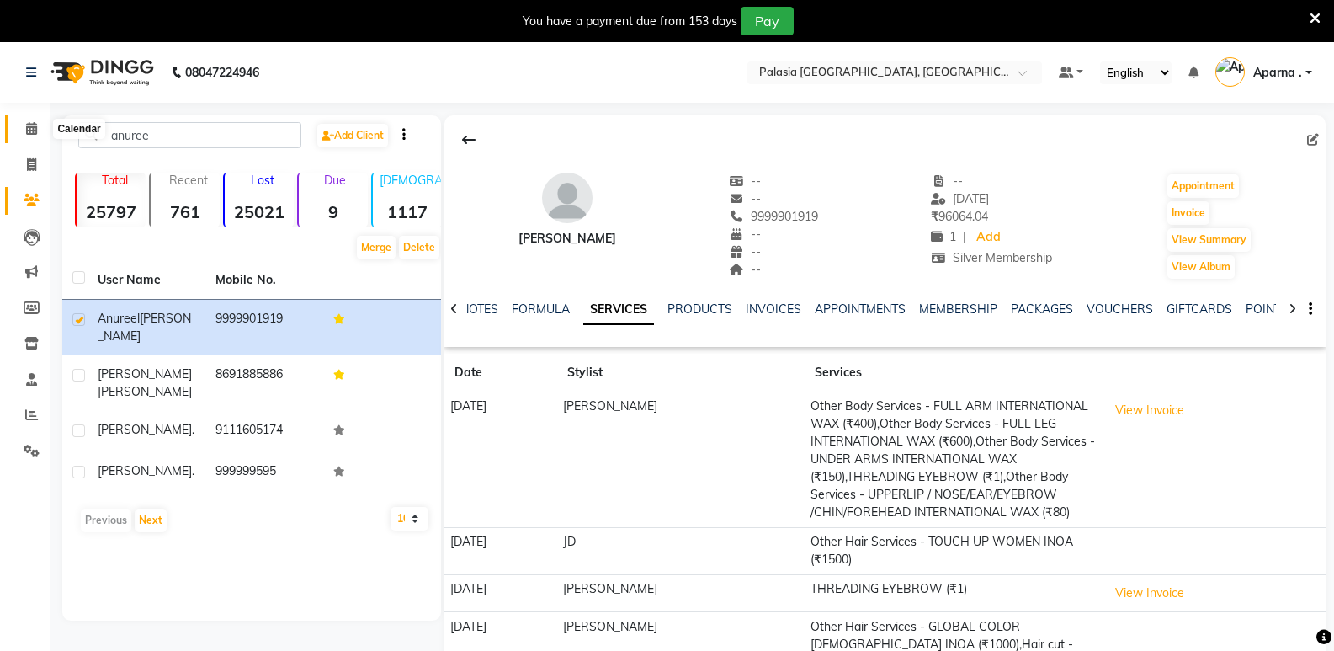
click at [27, 131] on icon at bounding box center [31, 128] width 11 height 13
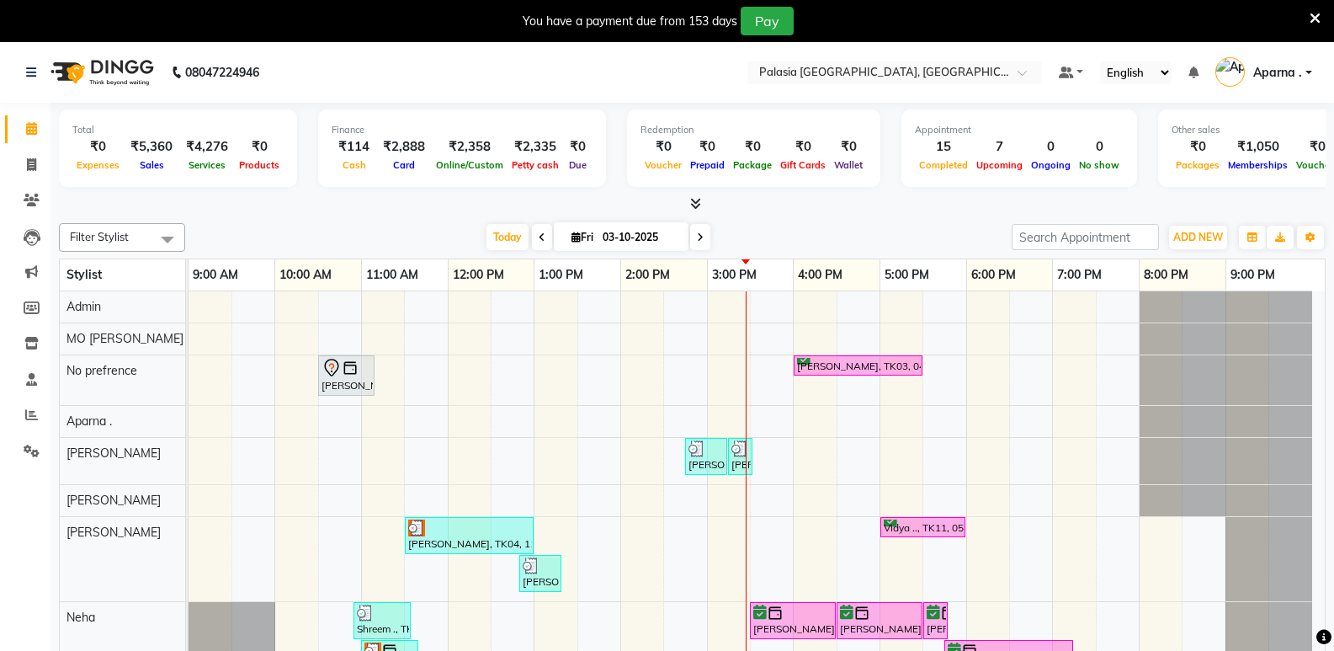
click at [699, 239] on icon at bounding box center [700, 237] width 7 height 10
type input "04-10-2025"
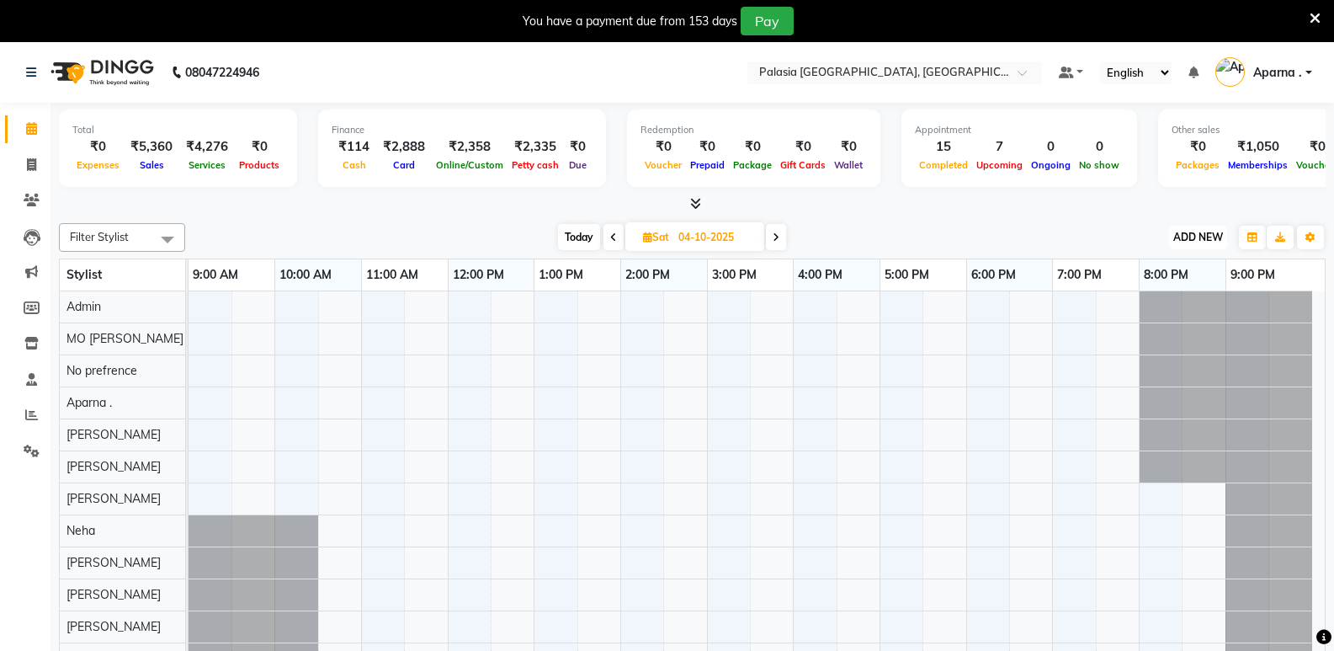
drag, startPoint x: 598, startPoint y: 427, endPoint x: 1216, endPoint y: 237, distance: 646.2
click at [1216, 237] on span "ADD NEW" at bounding box center [1198, 237] width 50 height 13
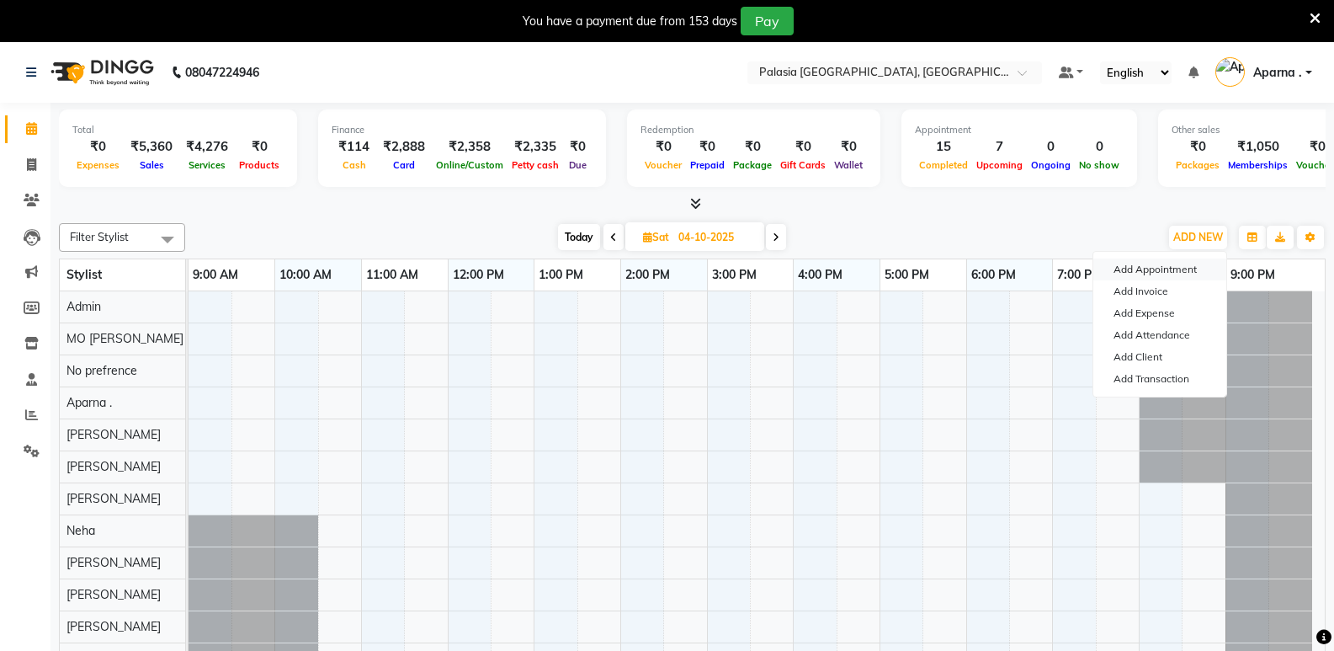
click at [1199, 266] on button "Add Appointment" at bounding box center [1159, 269] width 133 height 22
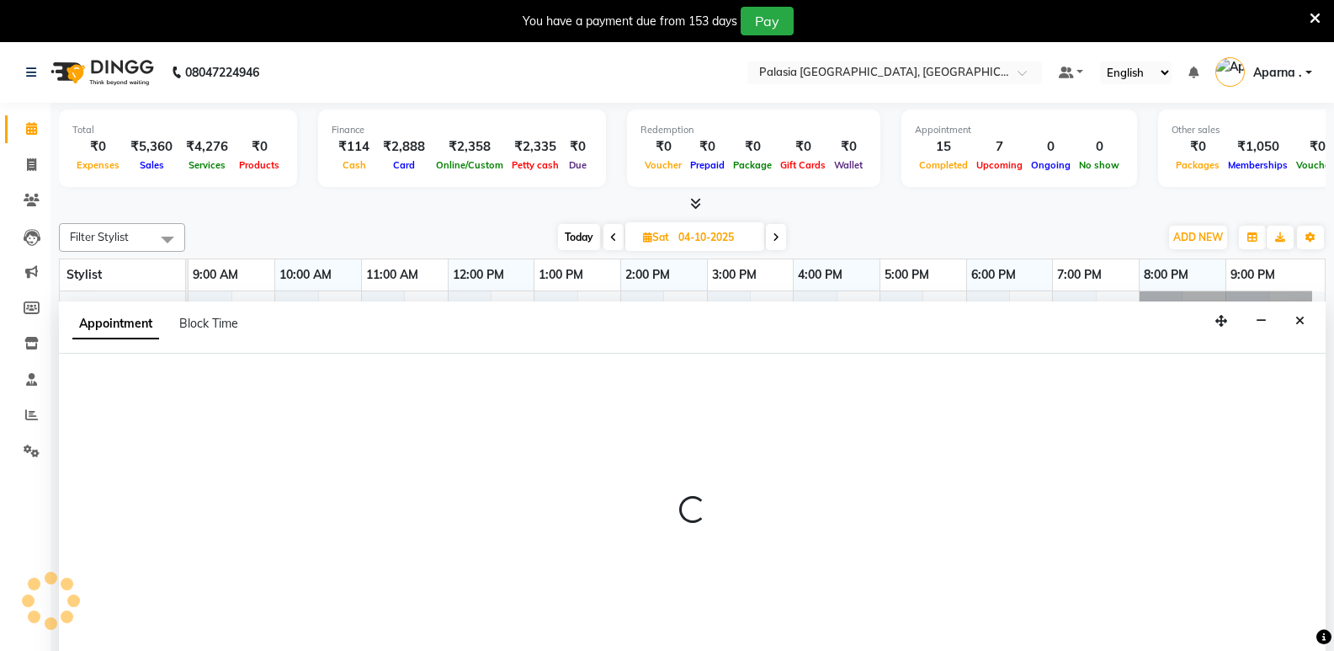
scroll to position [42, 0]
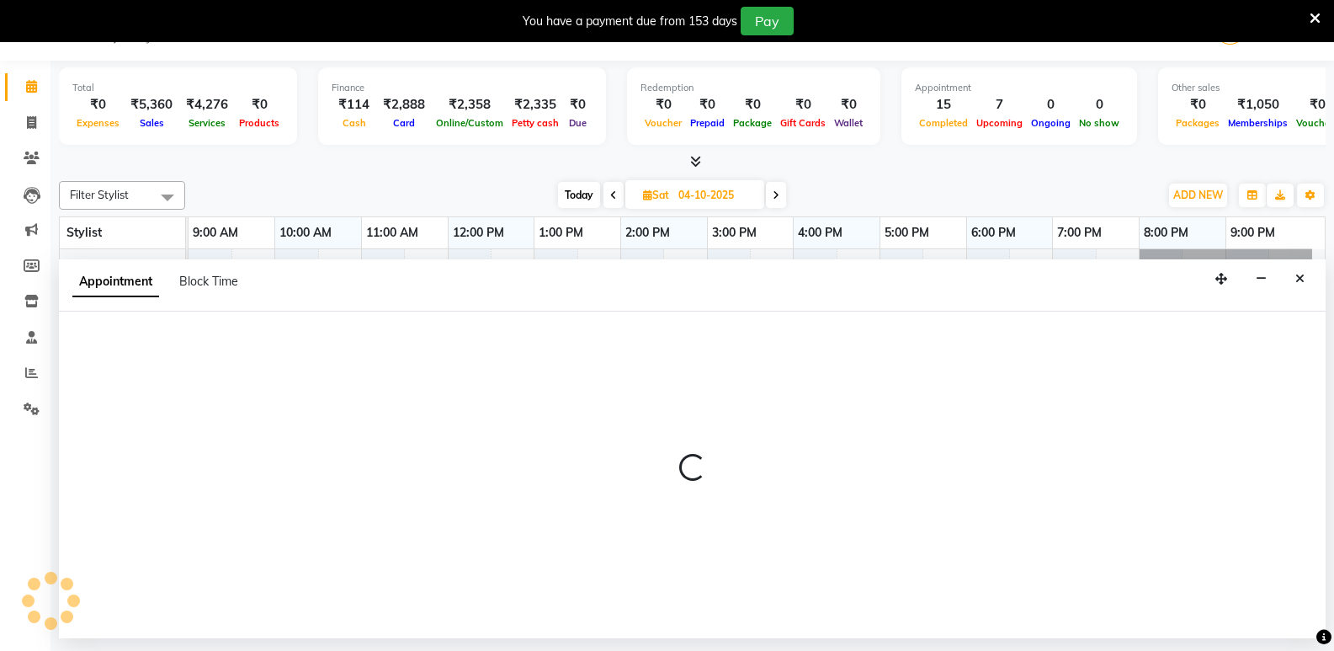
select select "tentative"
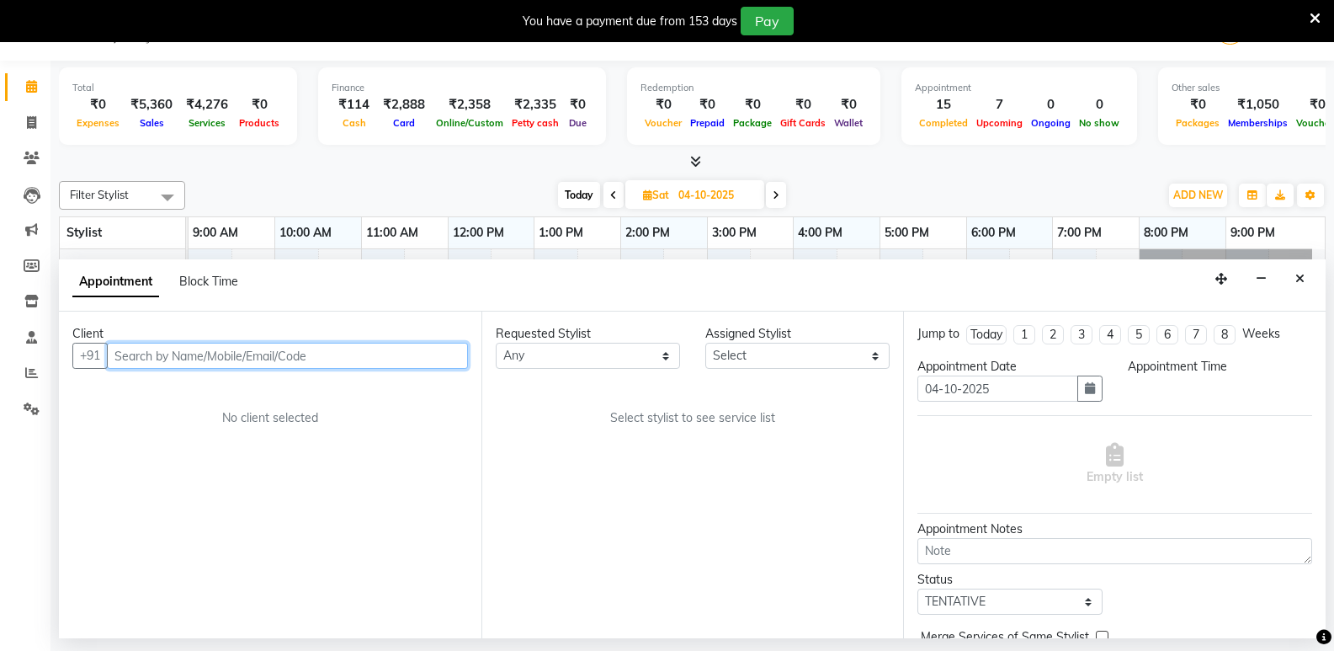
select select "600"
click at [226, 359] on input "text" at bounding box center [287, 356] width 361 height 26
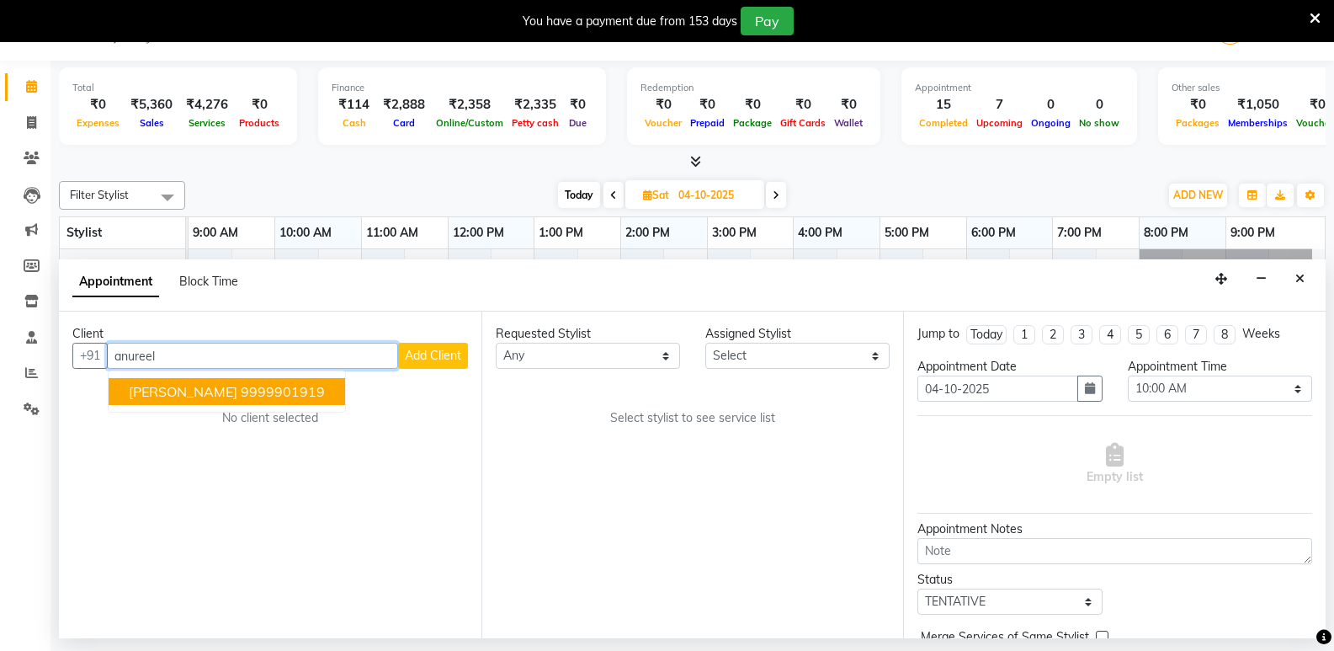
click at [233, 385] on button "Anureel Kochhar 9999901919" at bounding box center [227, 391] width 237 height 27
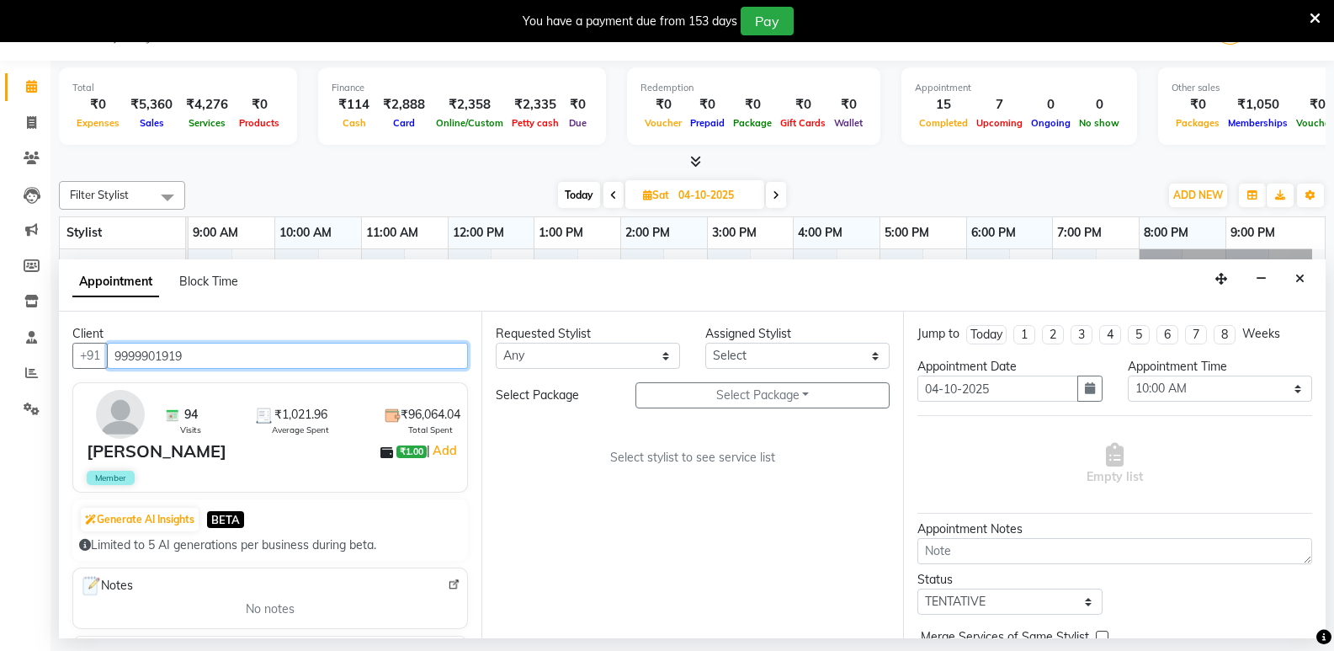
type input "9999901919"
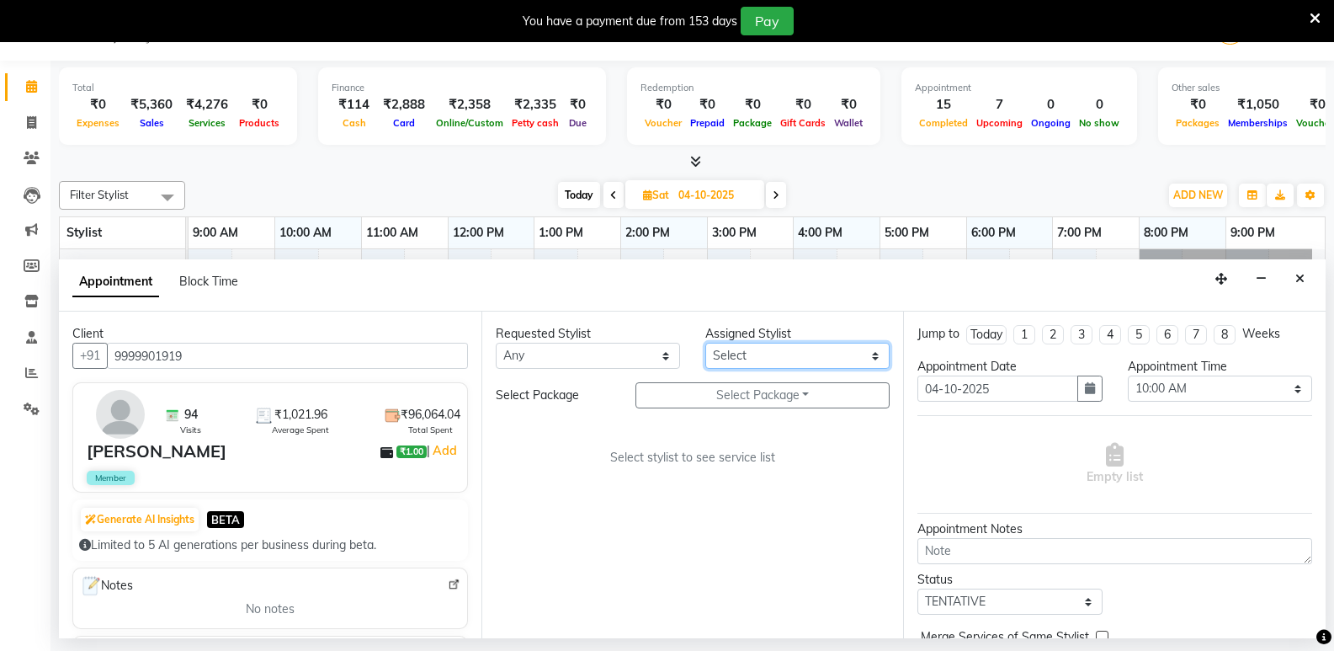
click at [817, 357] on select "Select Aarti wankhede Admin Aparna . Asir Salmani farhan siddiqui irfaan JD Kai…" at bounding box center [797, 356] width 184 height 26
select select "47232"
click at [705, 343] on select "Select Aarti wankhede Admin Aparna . Asir Salmani farhan siddiqui irfaan JD Kai…" at bounding box center [797, 356] width 184 height 26
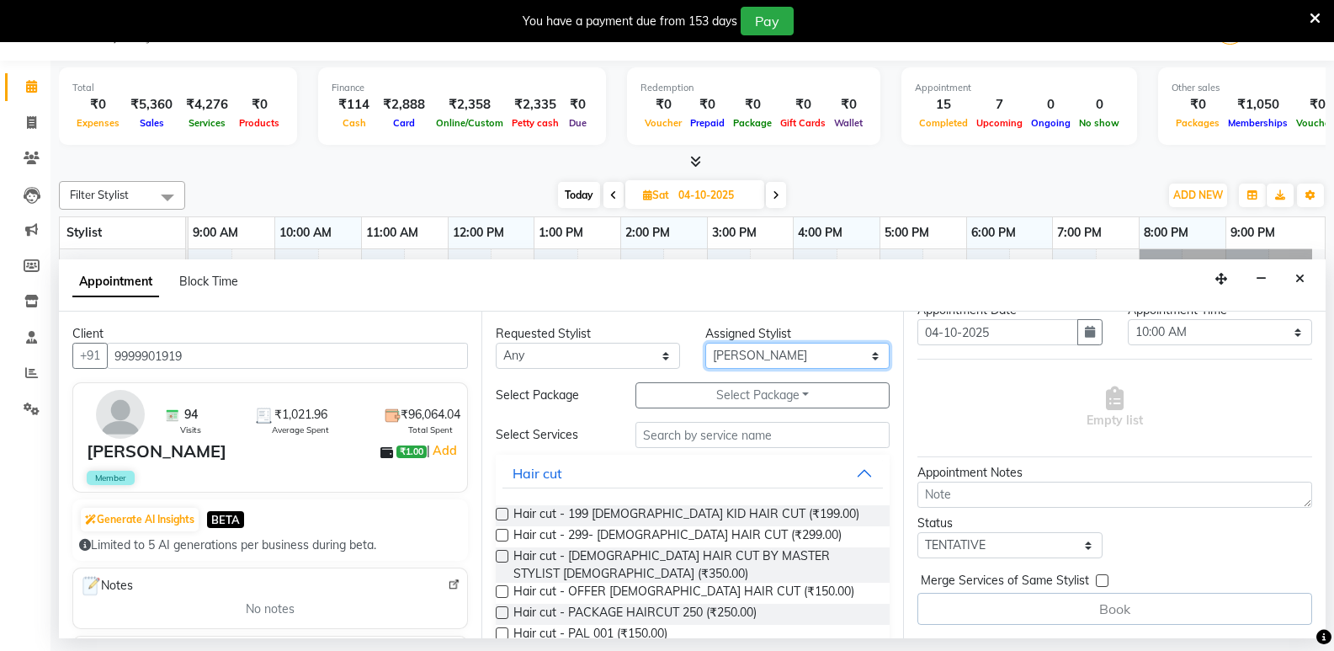
scroll to position [0, 0]
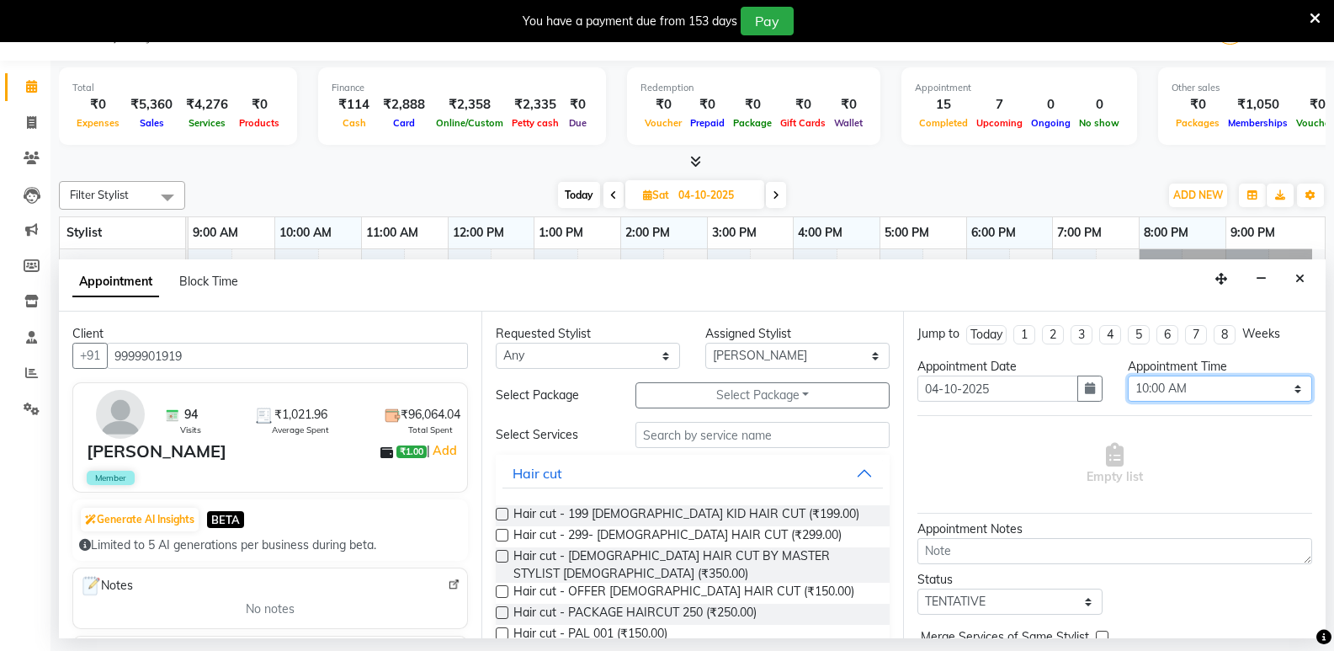
click at [1222, 392] on select "Select 10:00 AM 10:15 AM 10:30 AM 10:45 AM 11:00 AM 11:15 AM 11:30 AM 11:45 AM …" at bounding box center [1220, 388] width 184 height 26
select select "630"
click at [1128, 375] on select "Select 10:00 AM 10:15 AM 10:30 AM 10:45 AM 11:00 AM 11:15 AM 11:30 AM 11:45 AM …" at bounding box center [1220, 388] width 184 height 26
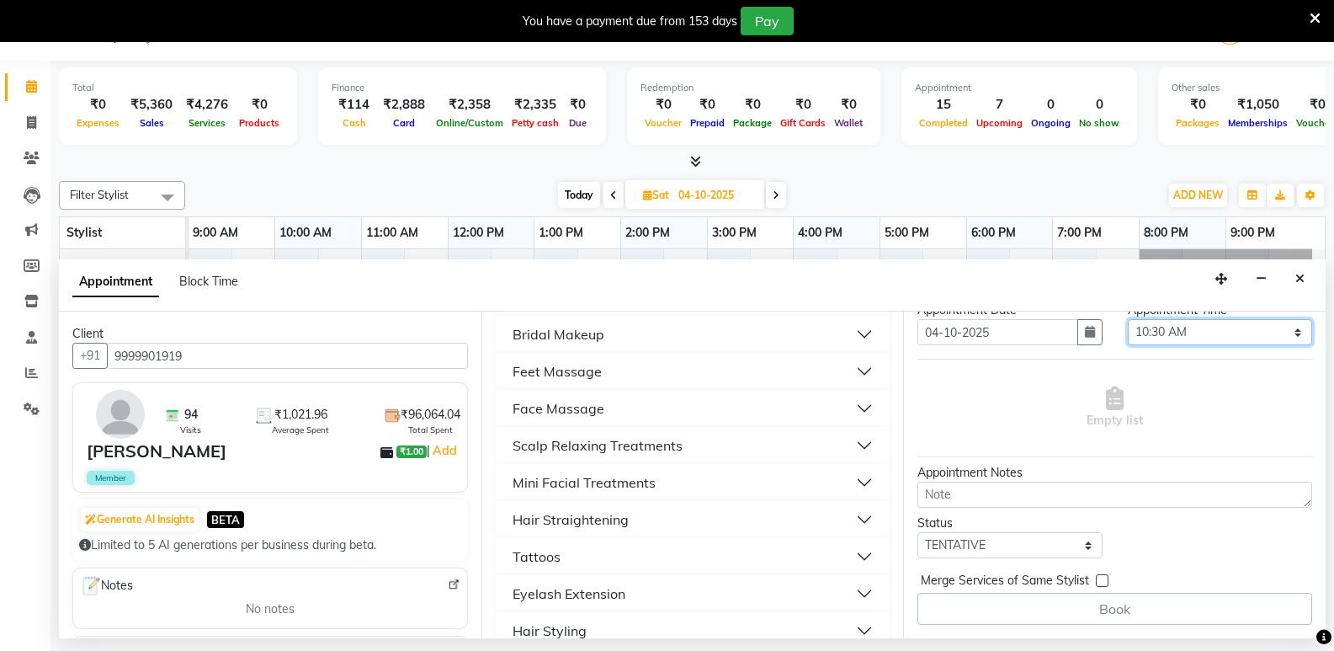
scroll to position [1071, 0]
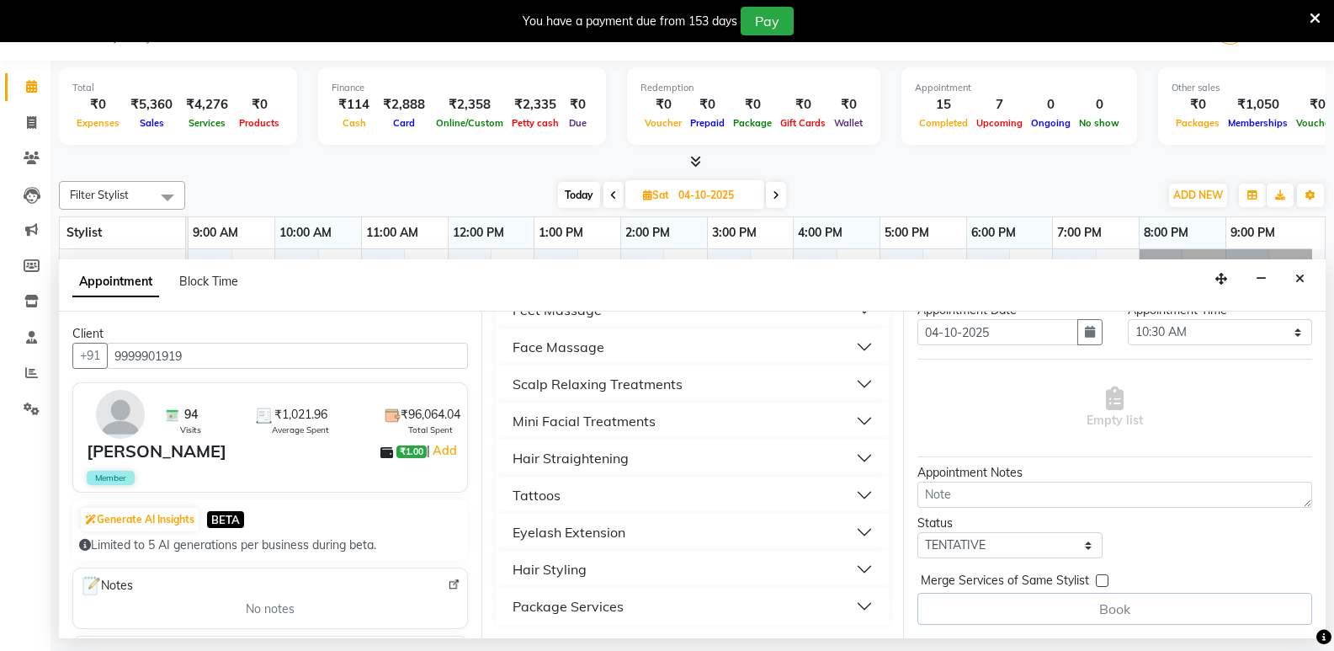
click at [1170, 614] on div "Book" at bounding box center [1114, 609] width 395 height 32
click at [1103, 610] on div "Book" at bounding box center [1114, 609] width 395 height 32
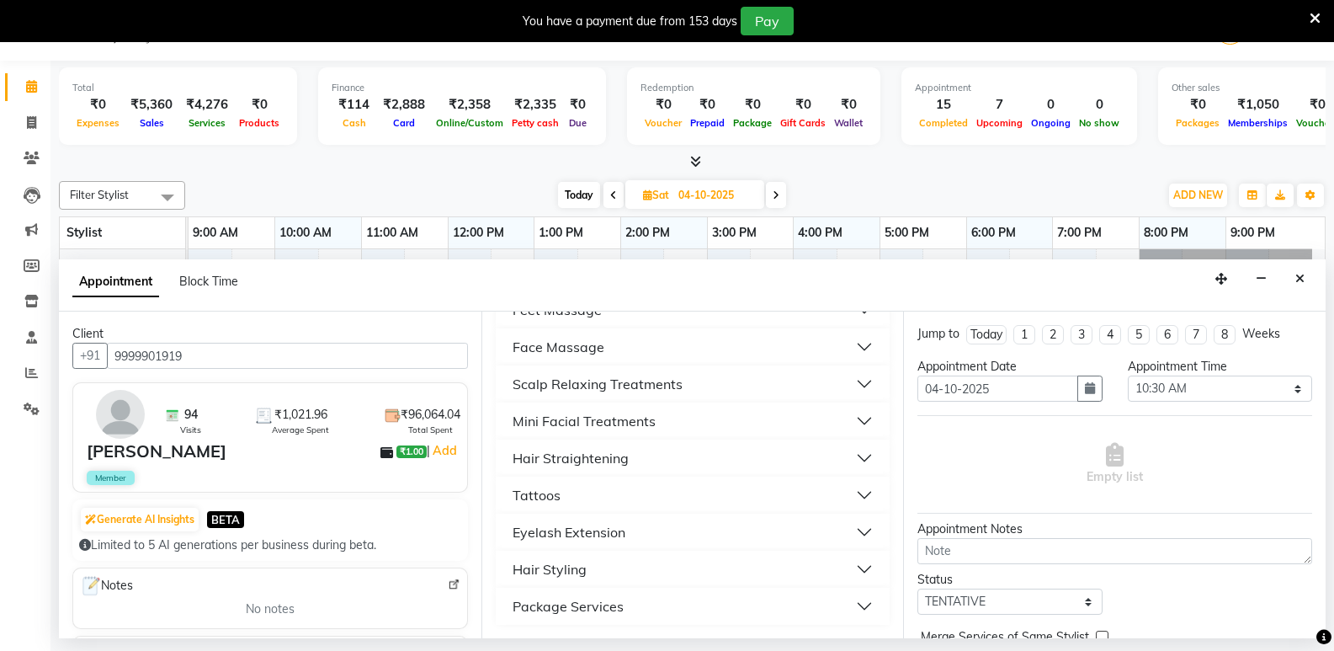
scroll to position [56, 0]
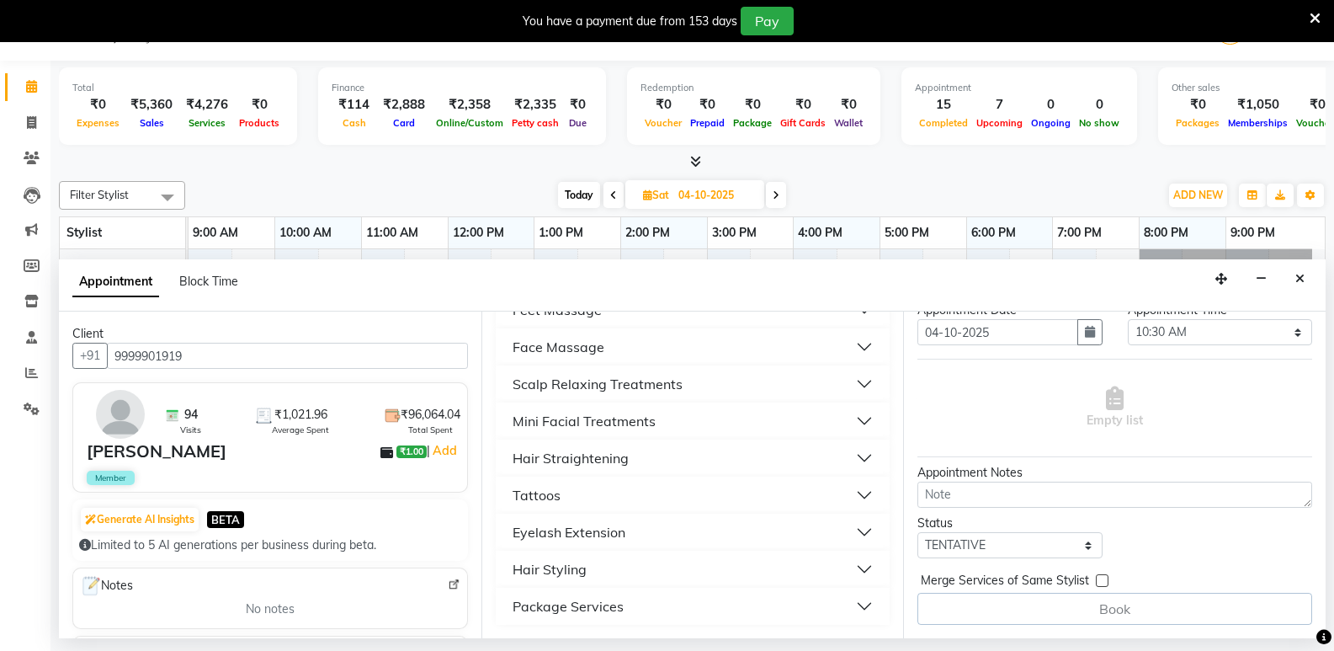
click at [1107, 612] on div "Book" at bounding box center [1114, 609] width 395 height 32
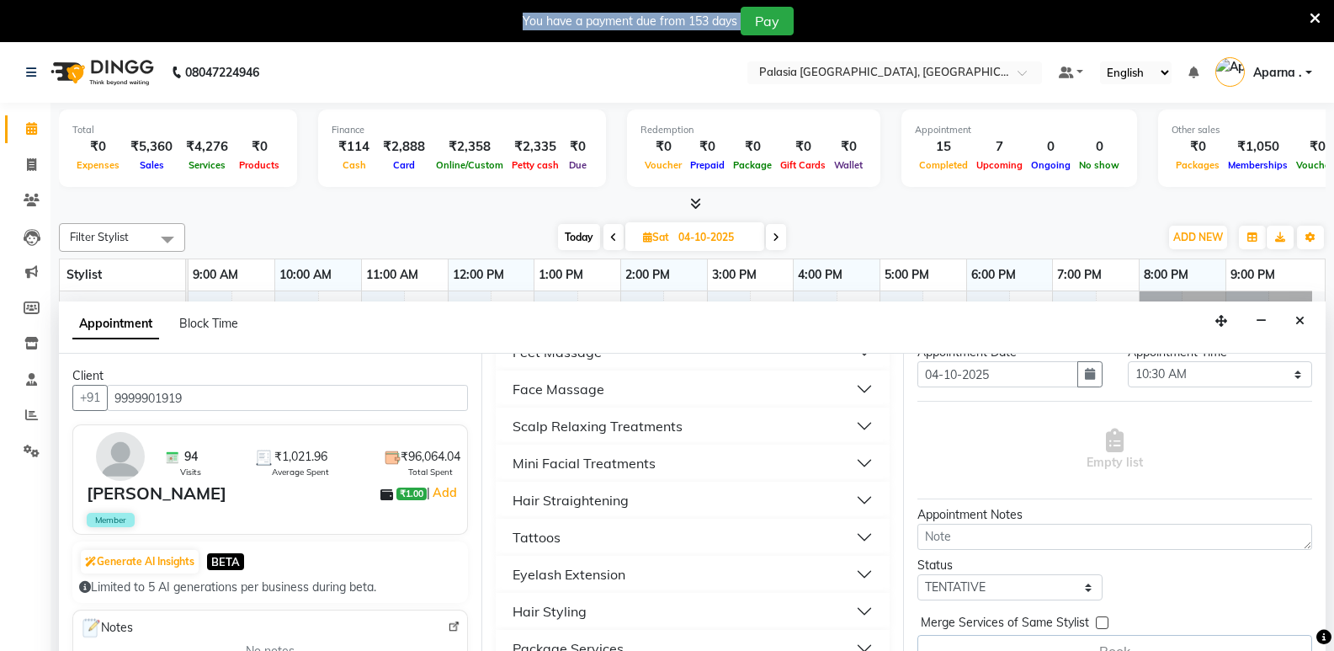
scroll to position [42, 0]
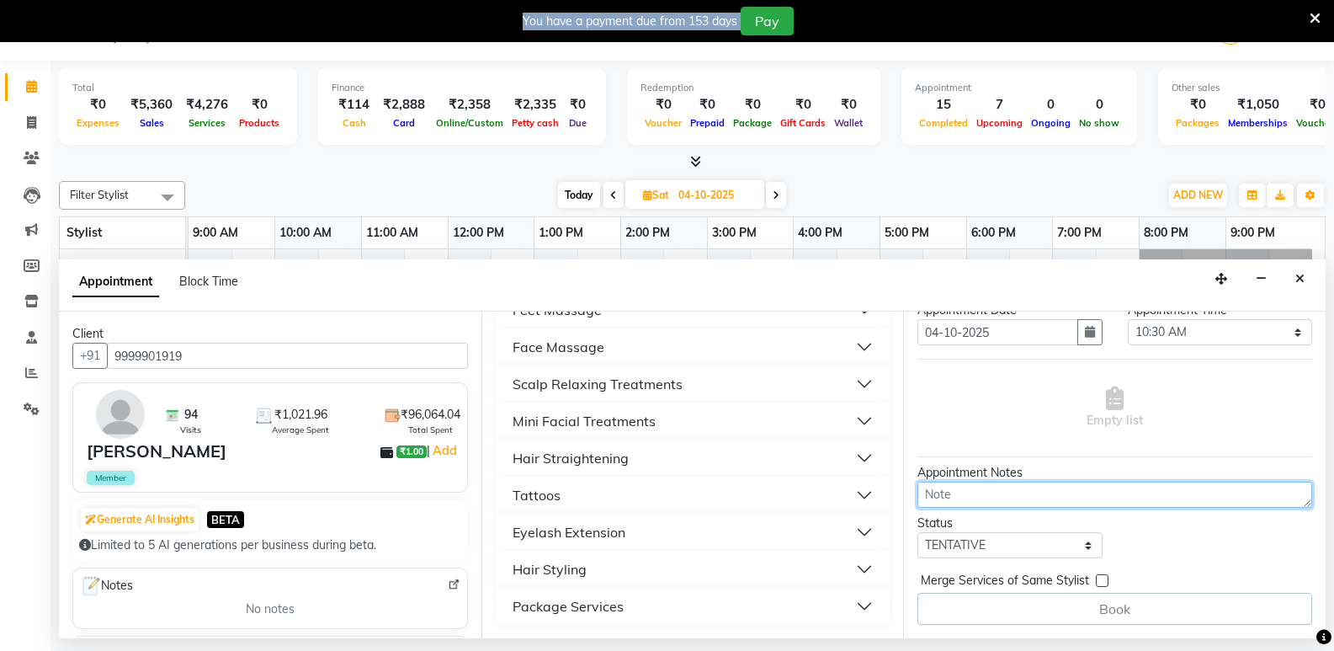
click at [1078, 502] on textarea at bounding box center [1114, 494] width 395 height 26
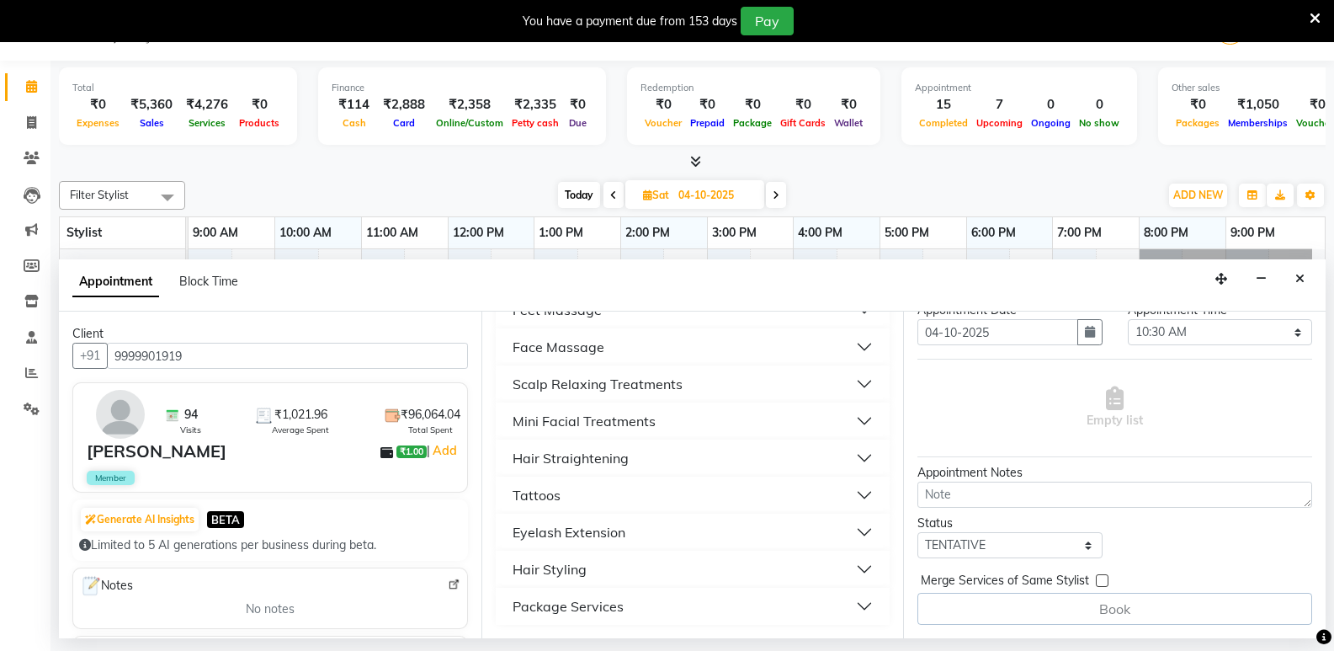
click at [1067, 398] on div "Empty list" at bounding box center [1114, 407] width 395 height 83
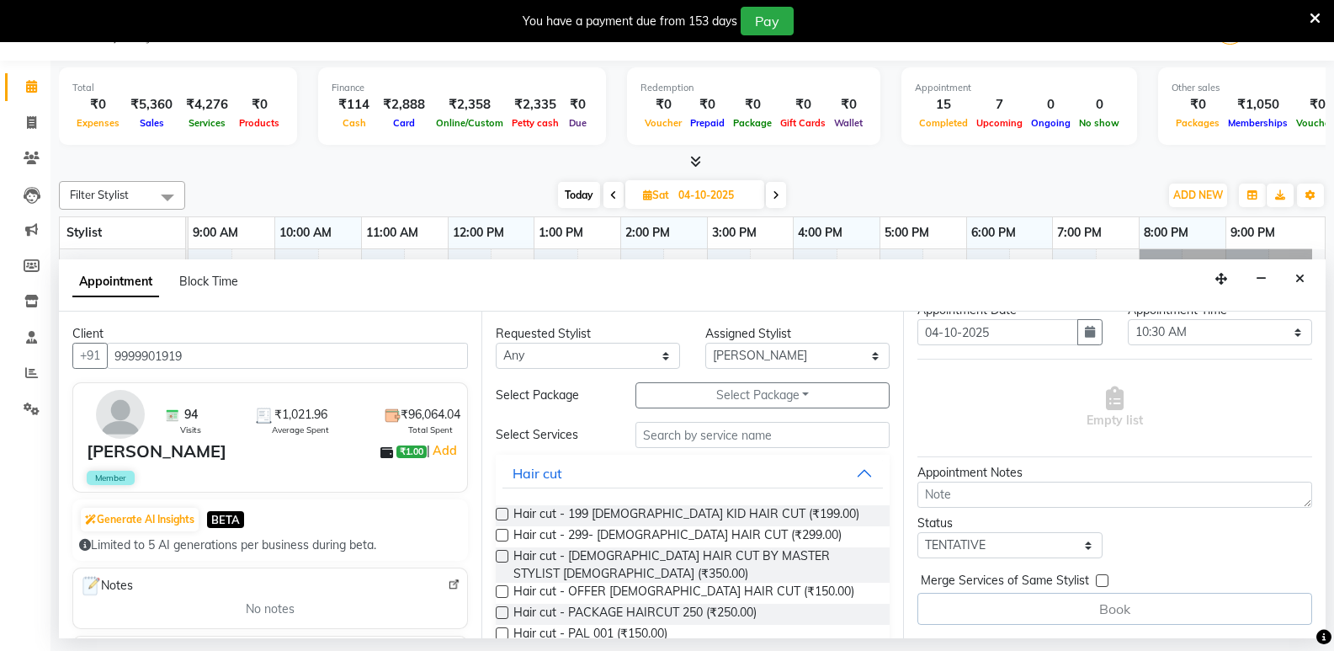
scroll to position [0, 0]
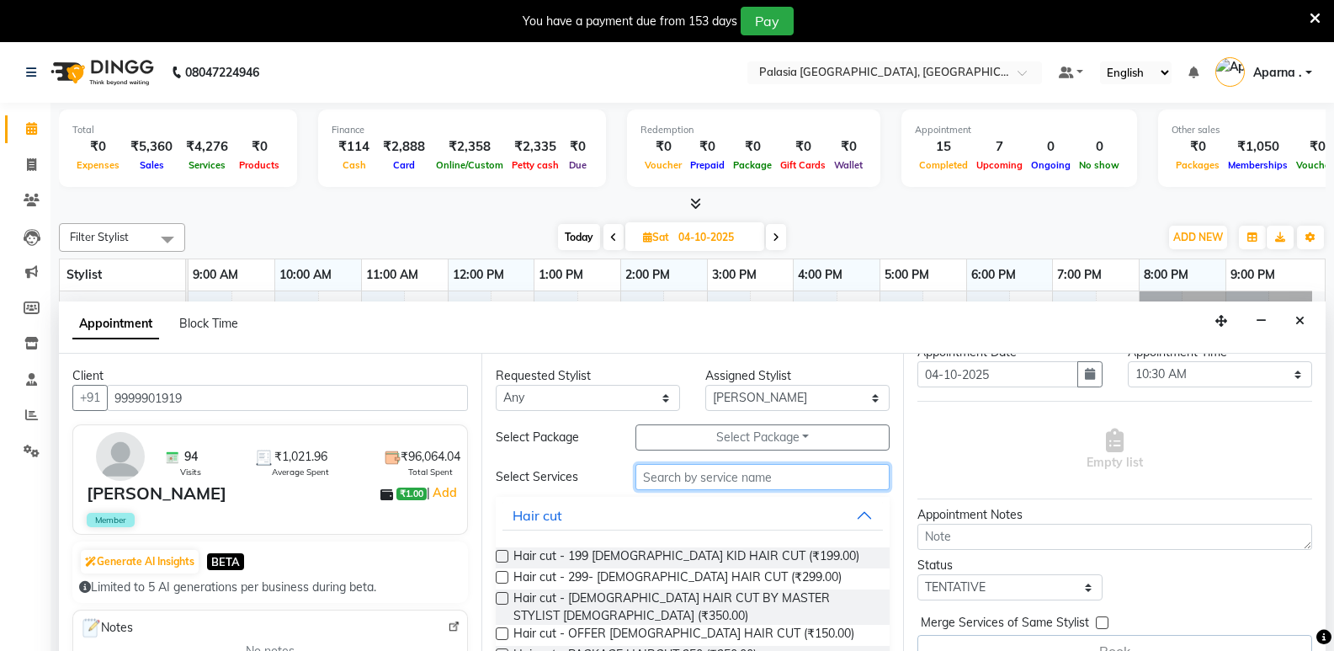
click at [754, 480] on input "text" at bounding box center [762, 477] width 254 height 26
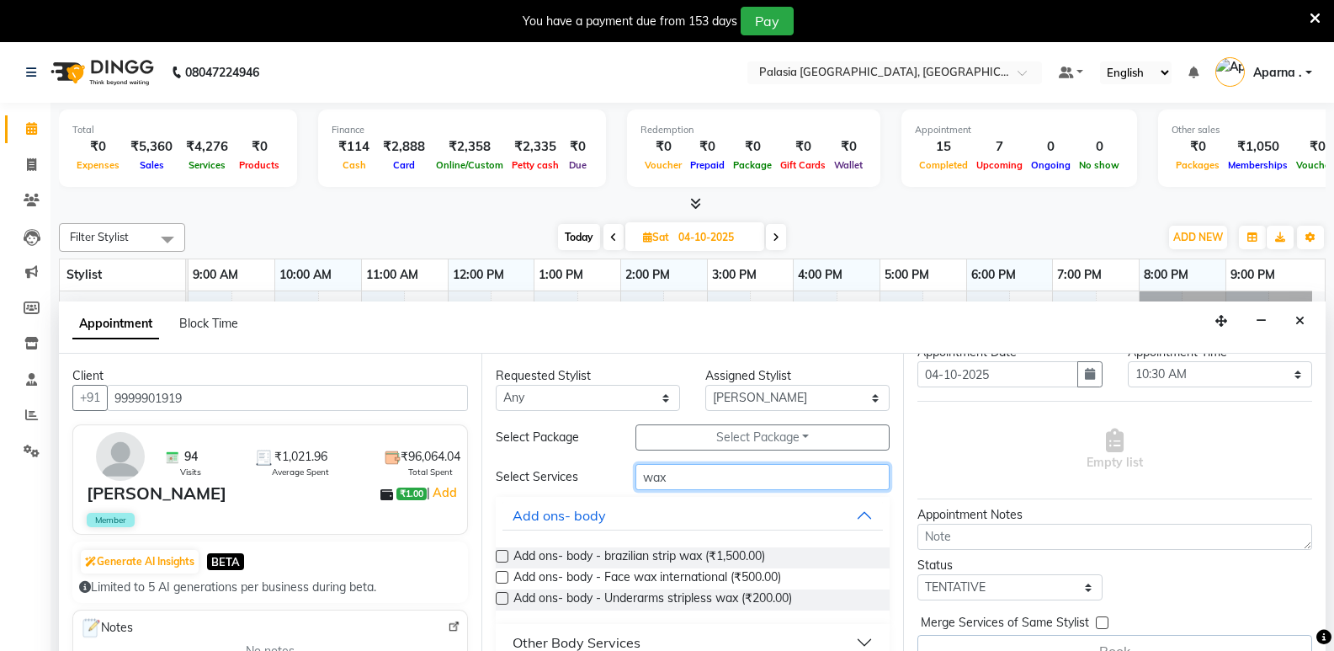
drag, startPoint x: 681, startPoint y: 471, endPoint x: 610, endPoint y: 471, distance: 70.7
click at [610, 471] on div "Select Services wax" at bounding box center [693, 477] width 420 height 26
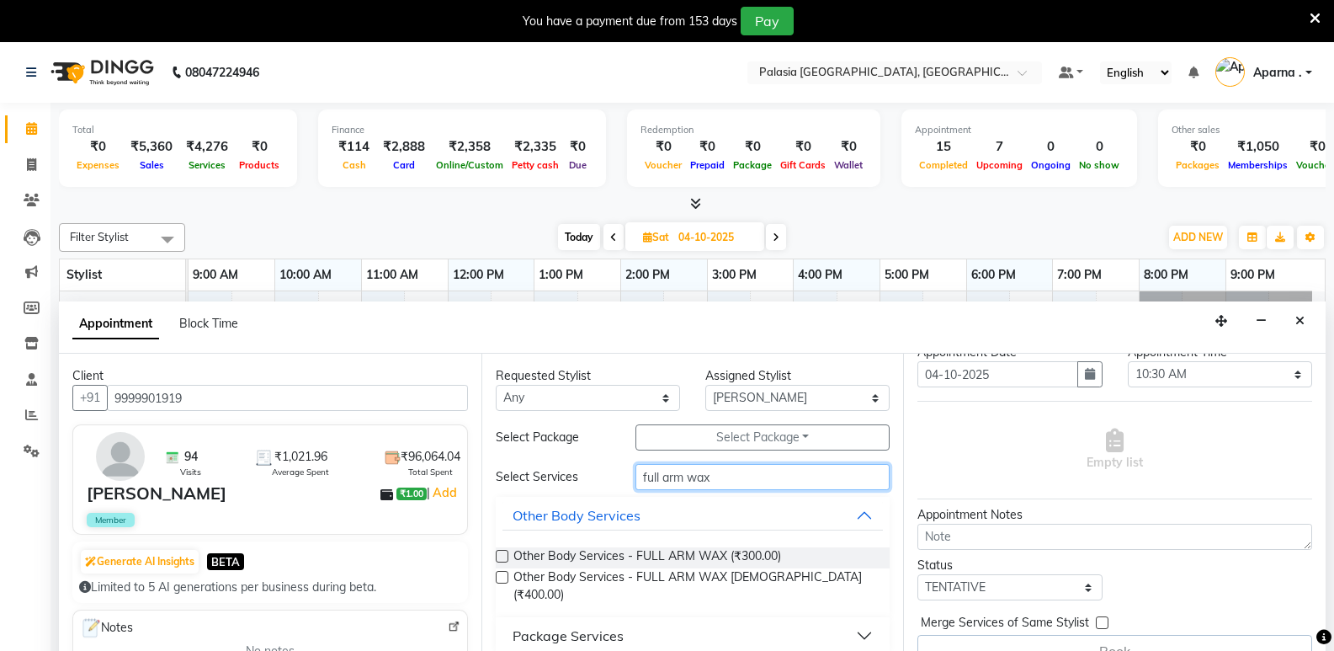
type input "full arm wax"
click at [502, 558] on label at bounding box center [502, 556] width 13 height 13
click at [502, 558] on input "checkbox" at bounding box center [501, 557] width 11 height 11
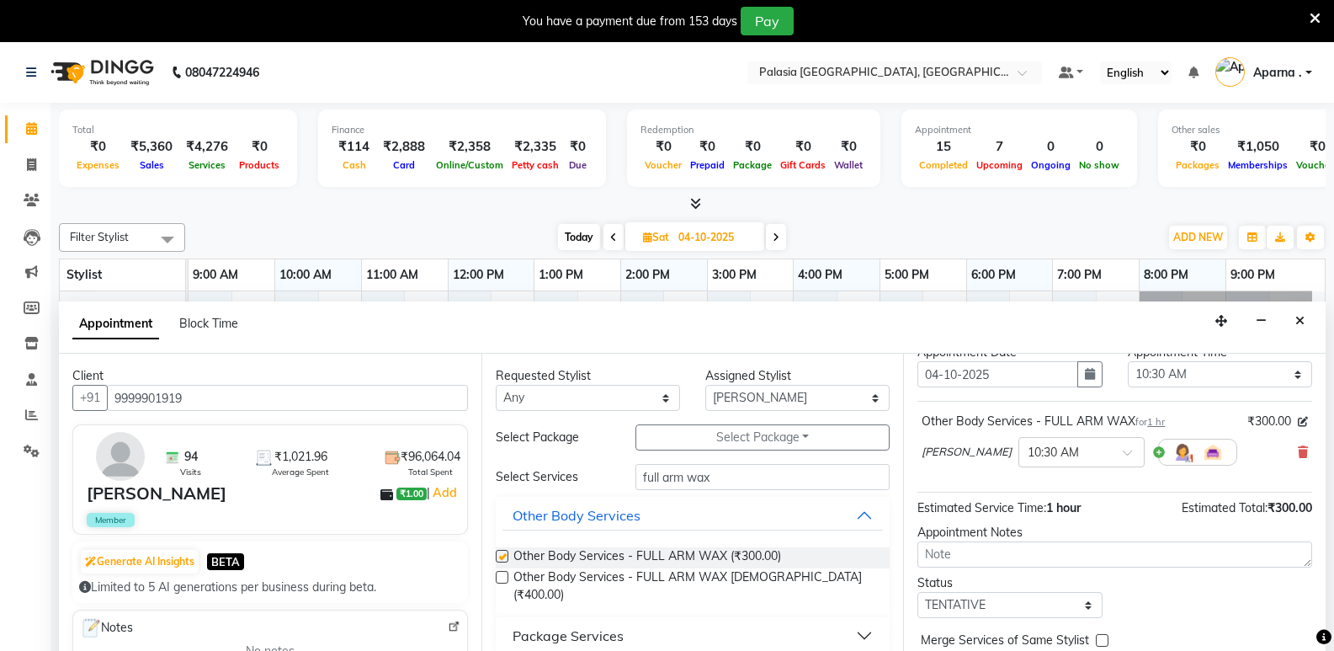
checkbox input "false"
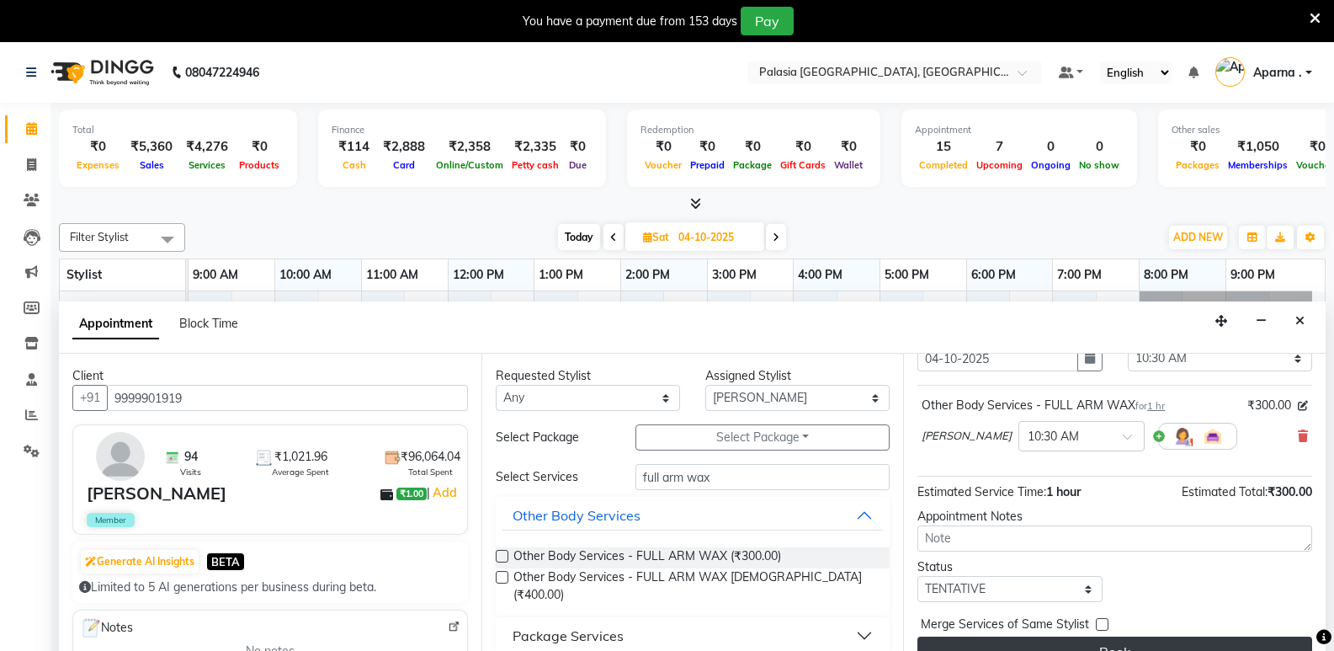
click at [1142, 640] on button "Book" at bounding box center [1114, 651] width 395 height 30
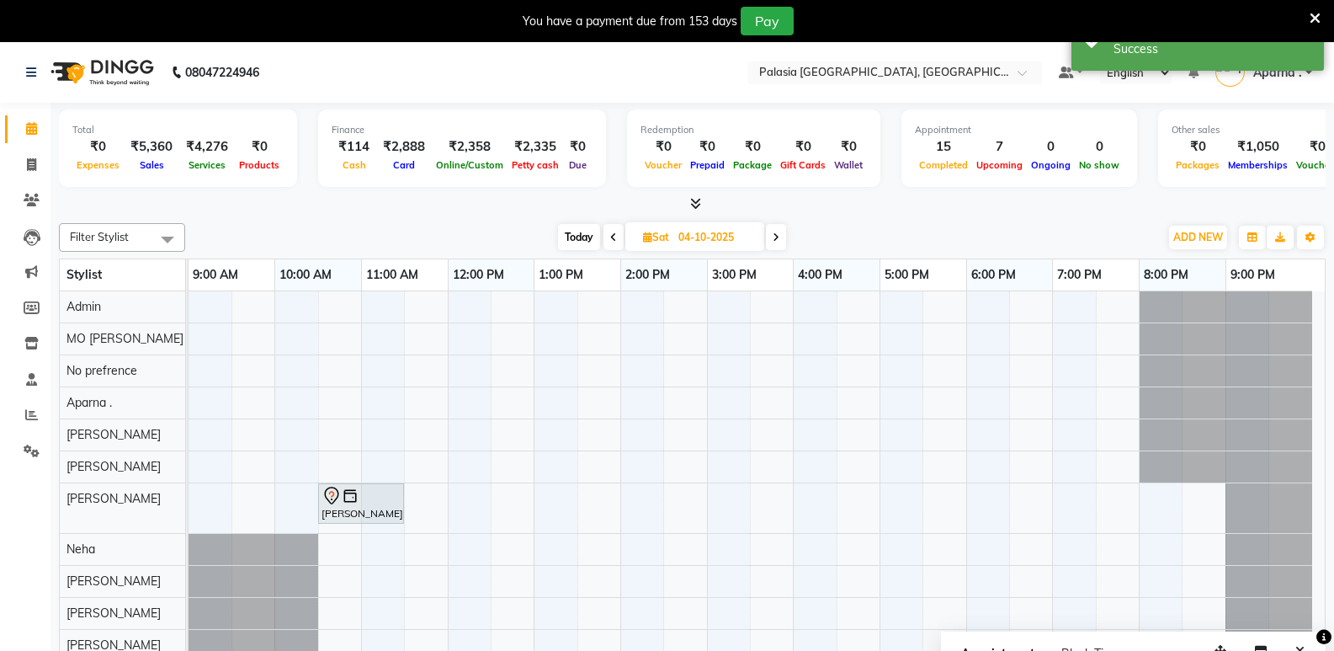
click at [615, 240] on icon at bounding box center [613, 237] width 7 height 10
type input "03-10-2025"
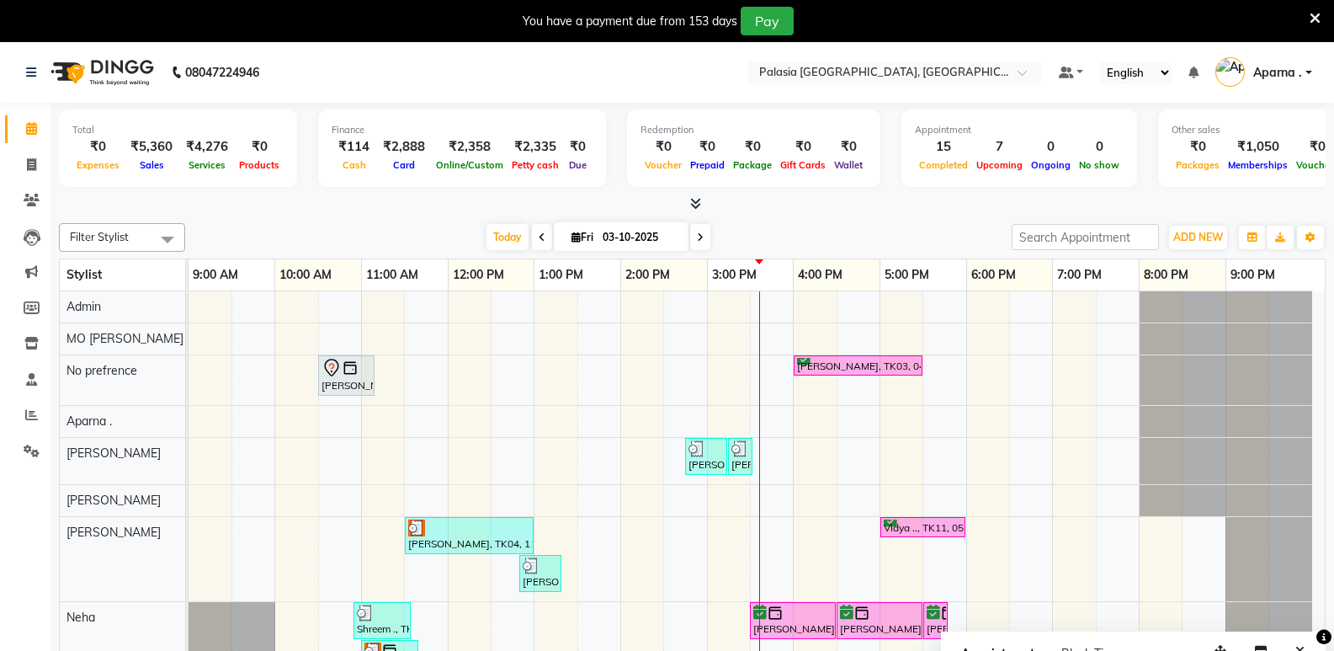
scroll to position [168, 0]
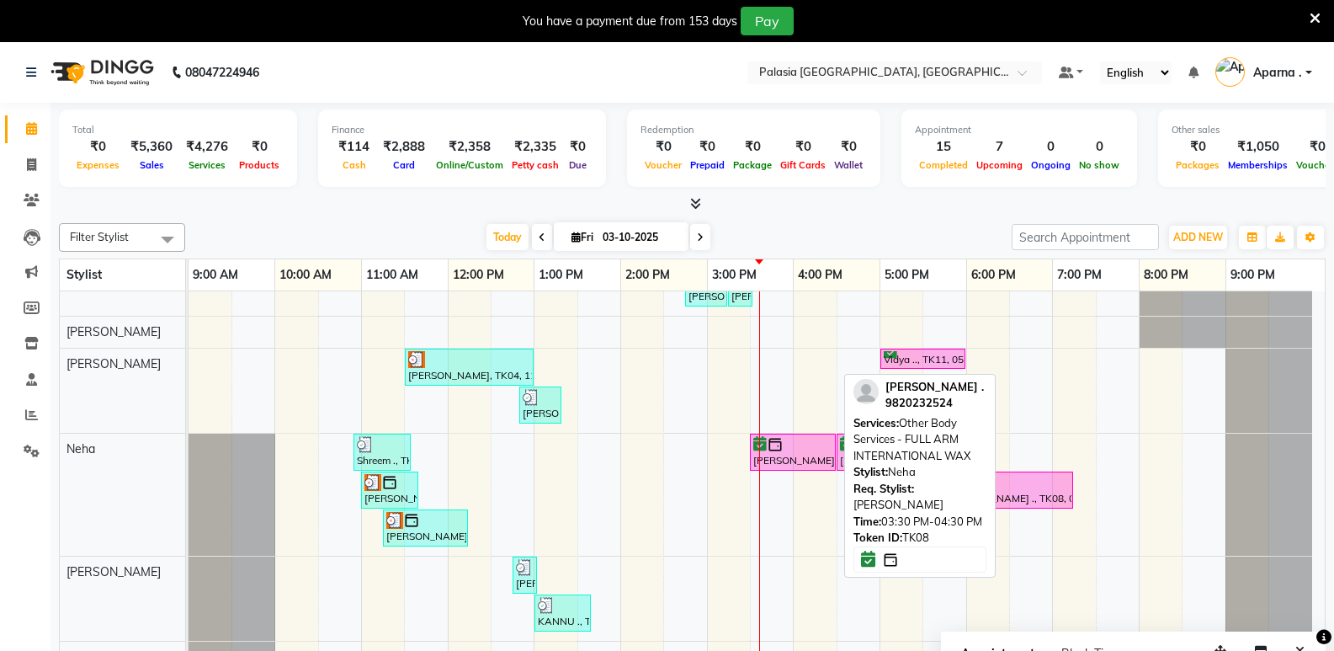
click at [802, 455] on div "[PERSON_NAME] ., TK08, 03:30 PM-04:30 PM, Other Body Services - FULL ARM INTERN…" at bounding box center [793, 452] width 82 height 32
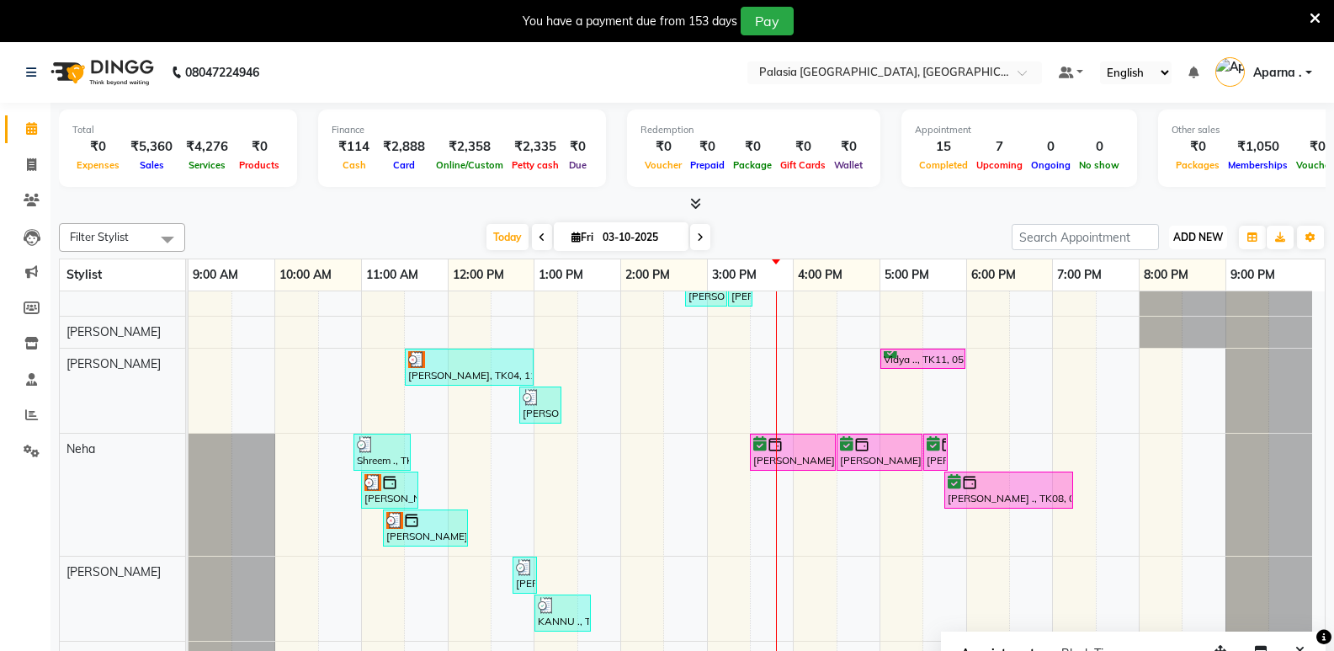
click at [1215, 240] on span "ADD NEW" at bounding box center [1198, 237] width 50 height 13
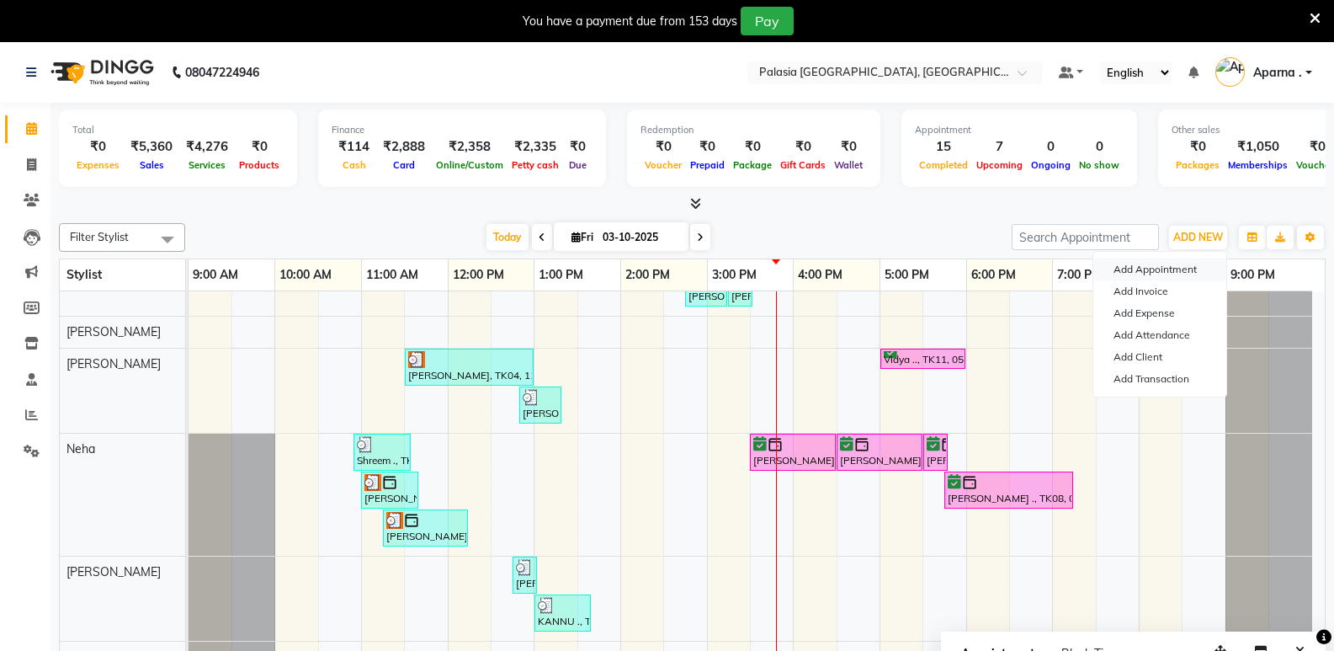
click at [1193, 269] on button "Add Appointment" at bounding box center [1159, 269] width 133 height 22
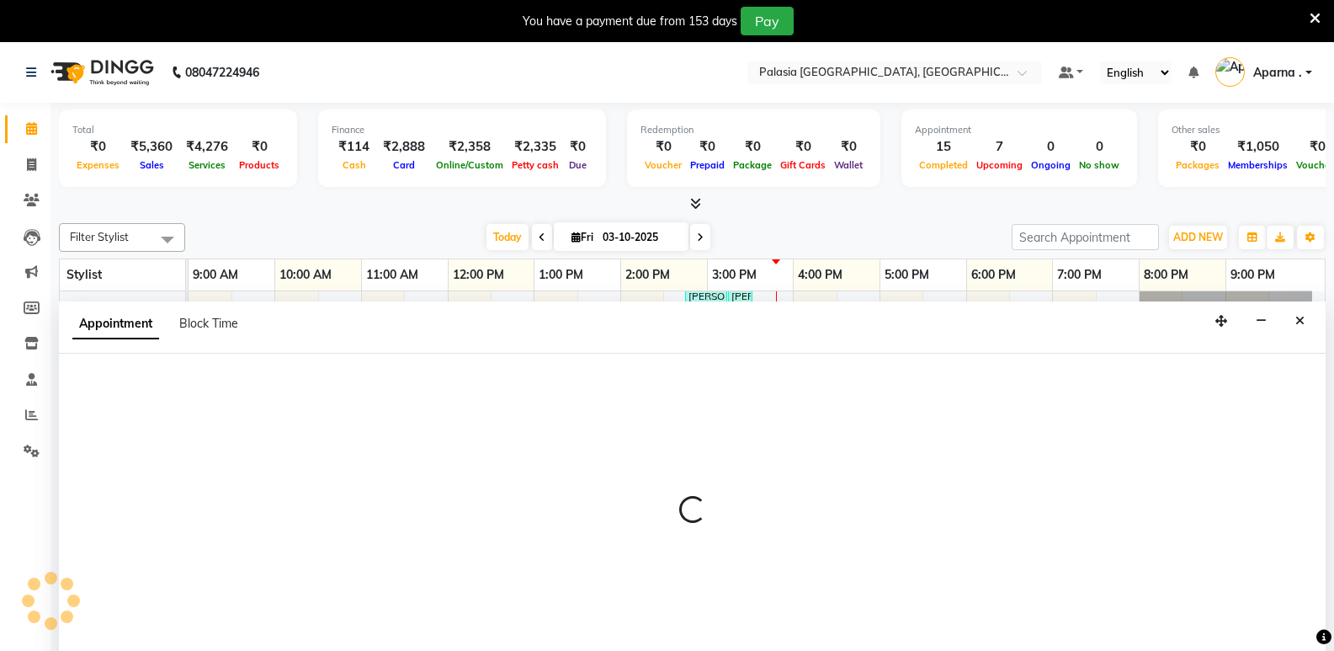
scroll to position [42, 0]
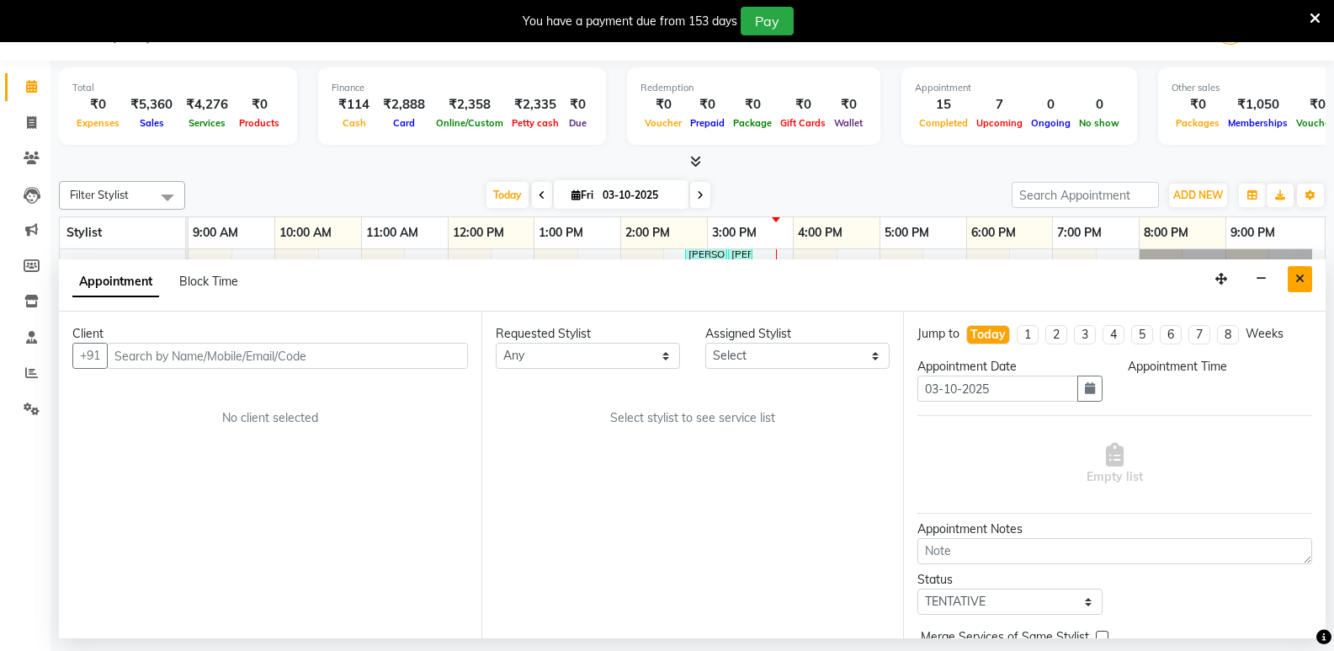
click at [1297, 284] on button "Close" at bounding box center [1300, 279] width 24 height 26
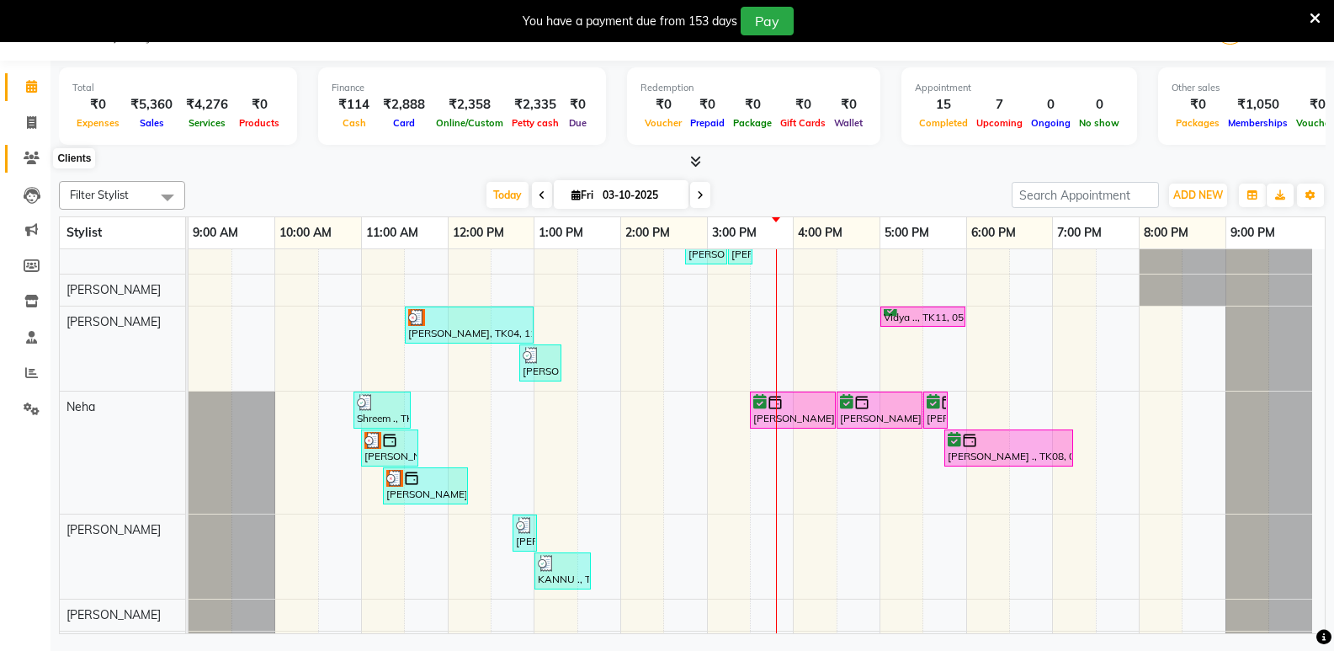
click at [33, 160] on icon at bounding box center [32, 158] width 16 height 13
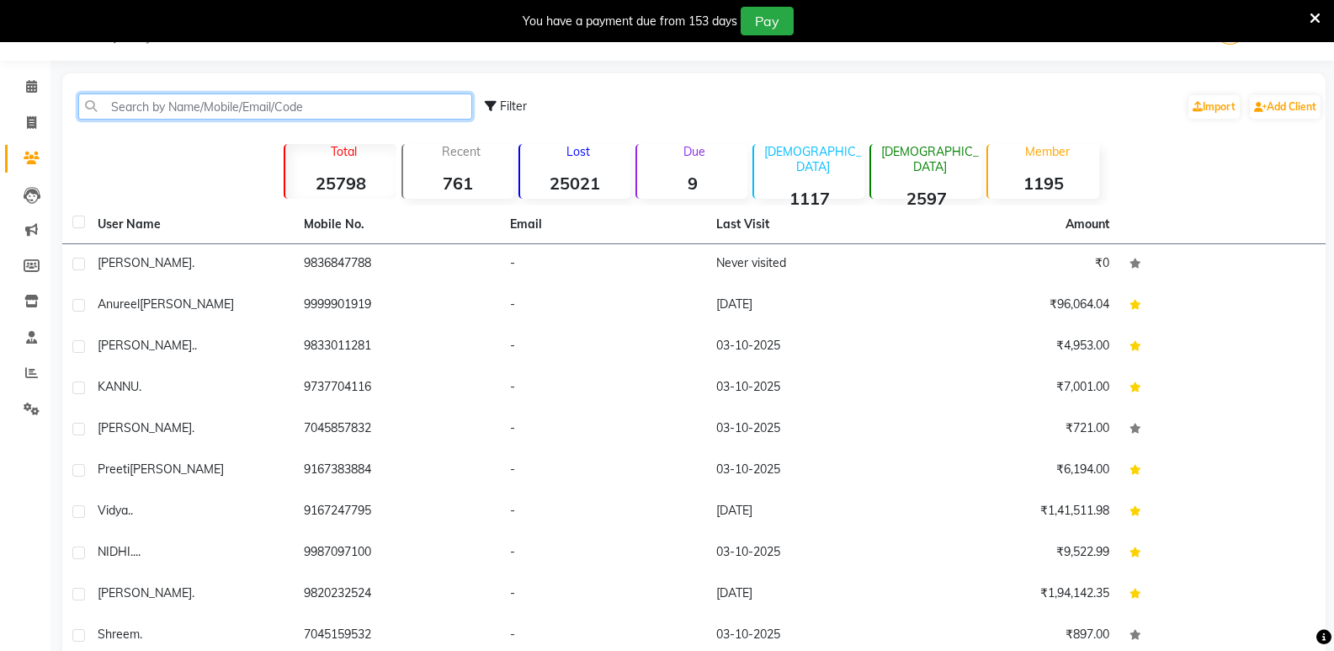
click at [185, 111] on input "text" at bounding box center [275, 106] width 394 height 26
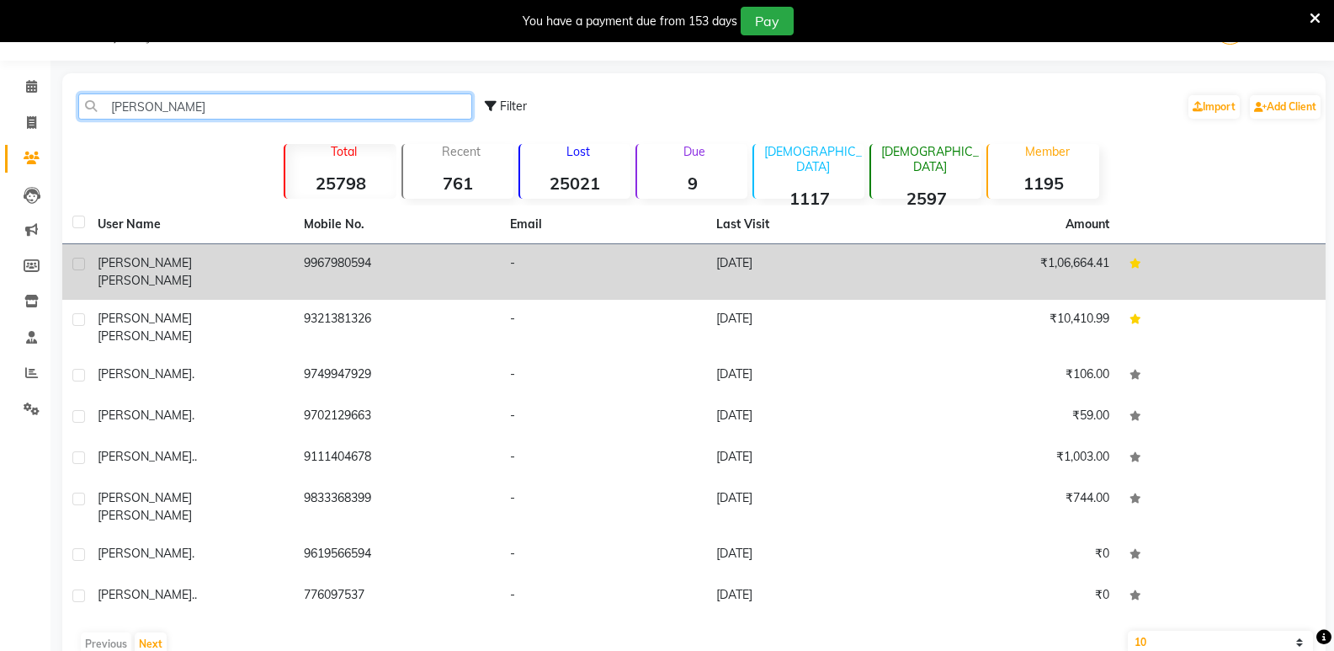
type input "suparna"
click at [77, 267] on label at bounding box center [78, 264] width 13 height 13
click at [77, 267] on input "checkbox" at bounding box center [77, 264] width 11 height 11
checkbox input "true"
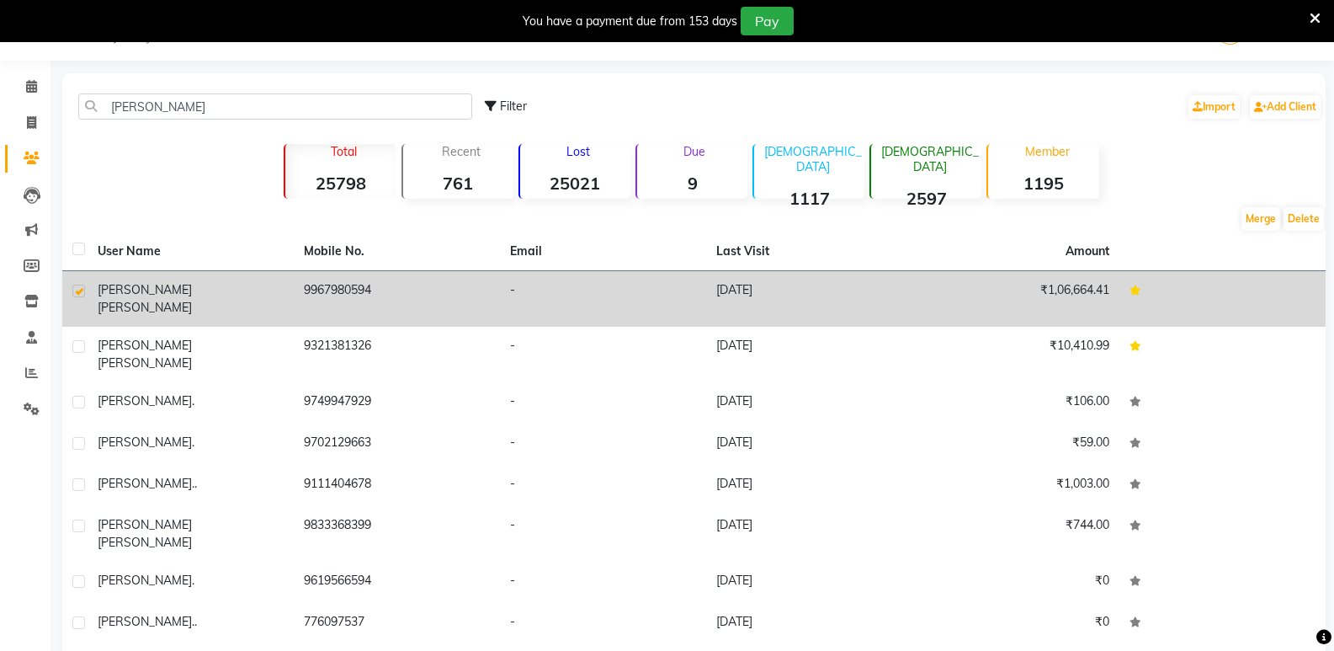
click at [144, 300] on span "Sharma" at bounding box center [145, 307] width 94 height 15
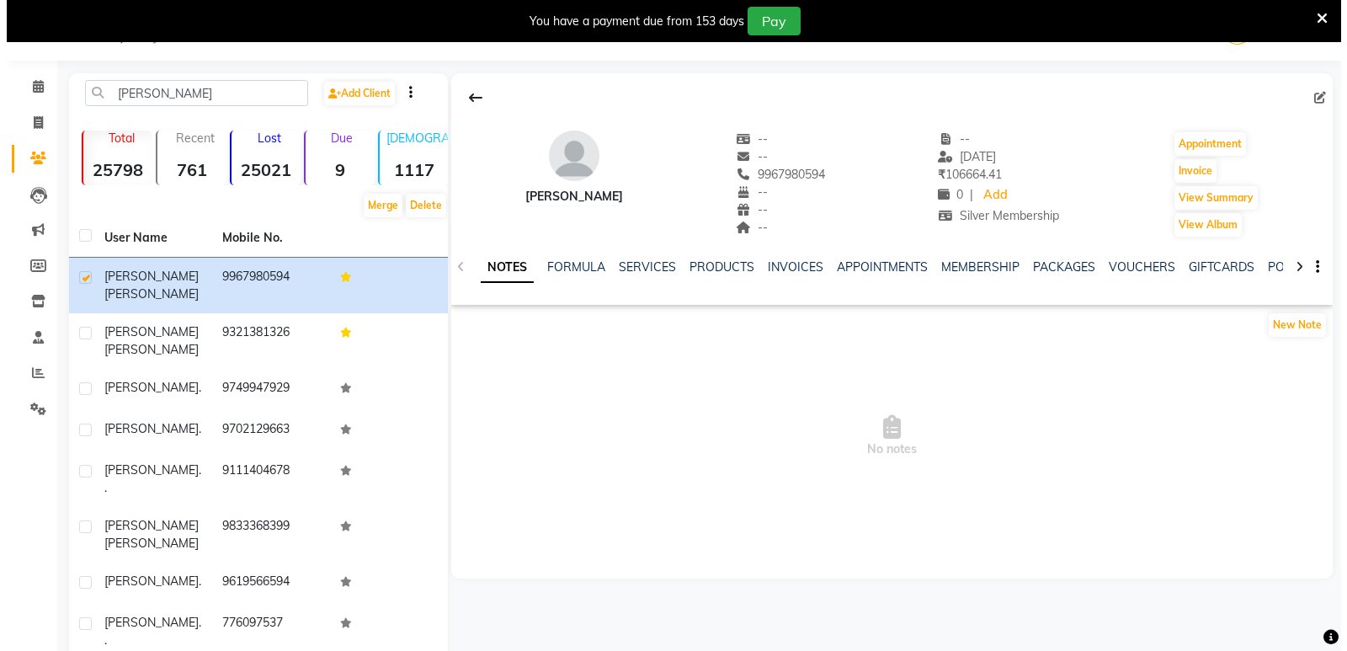
scroll to position [66, 0]
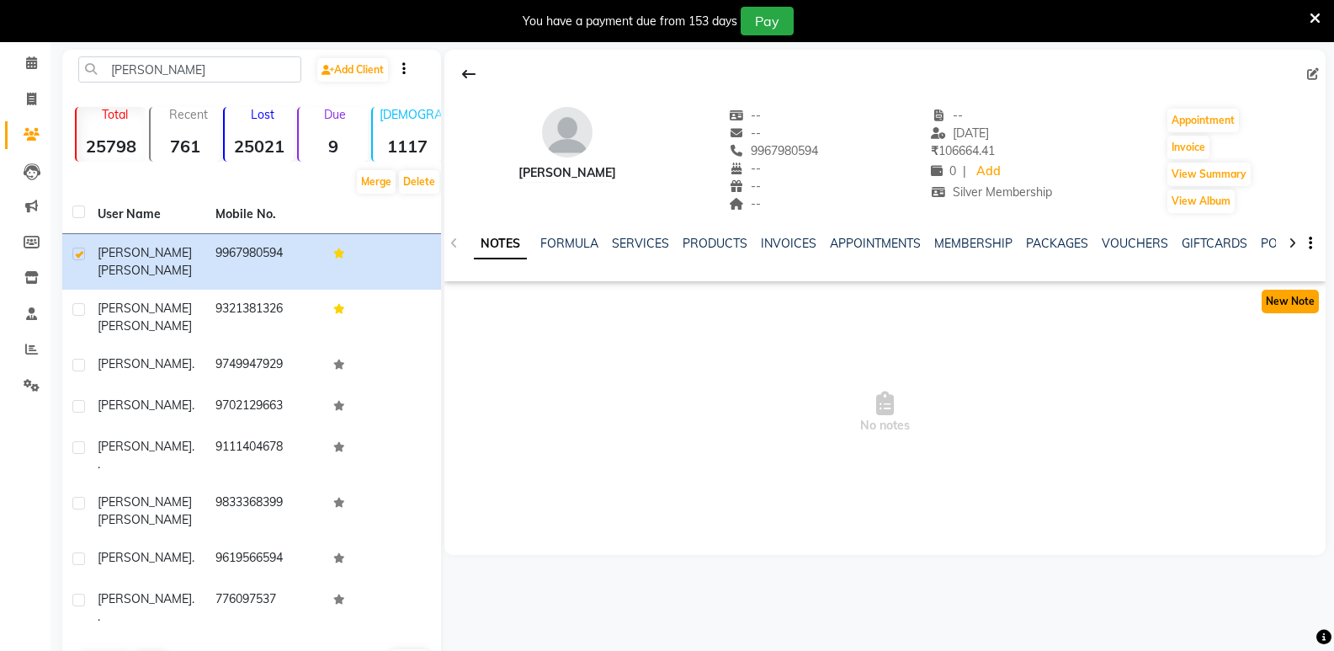
click at [1287, 303] on button "New Note" at bounding box center [1290, 302] width 57 height 24
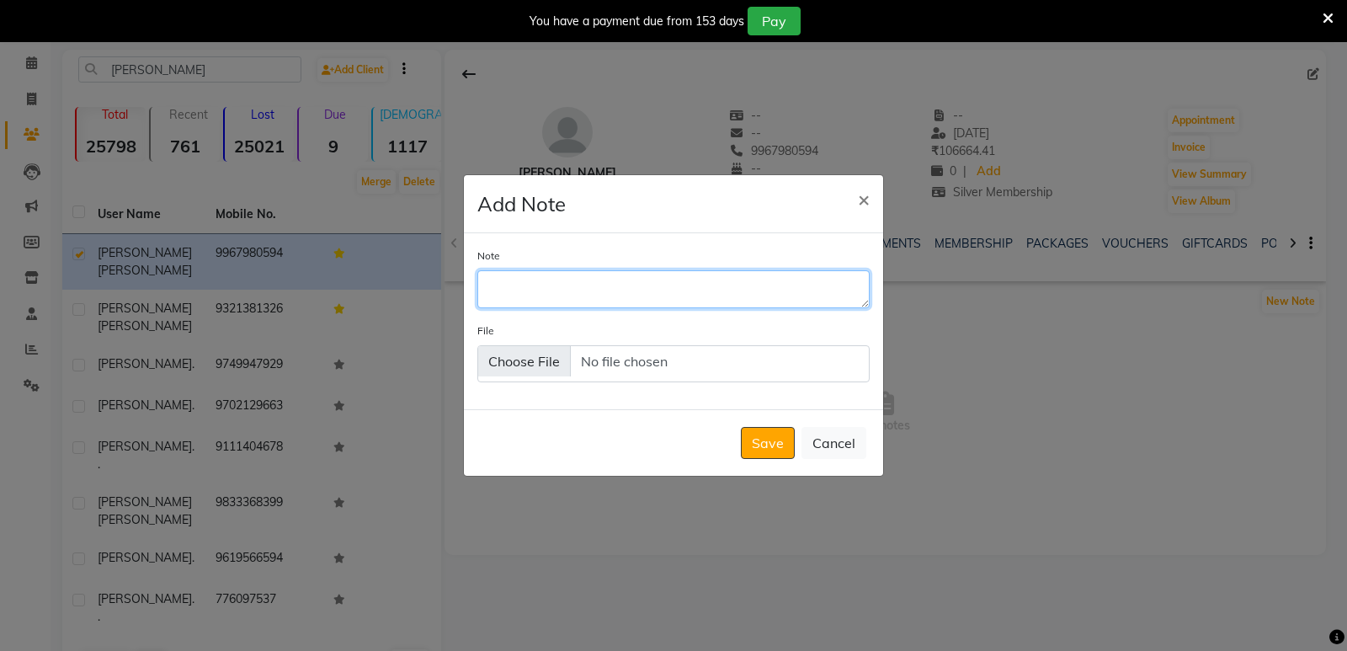
paste textarea "take hairwash and sulfate free shampoo charge 401 no extra disconnt only 20% of…"
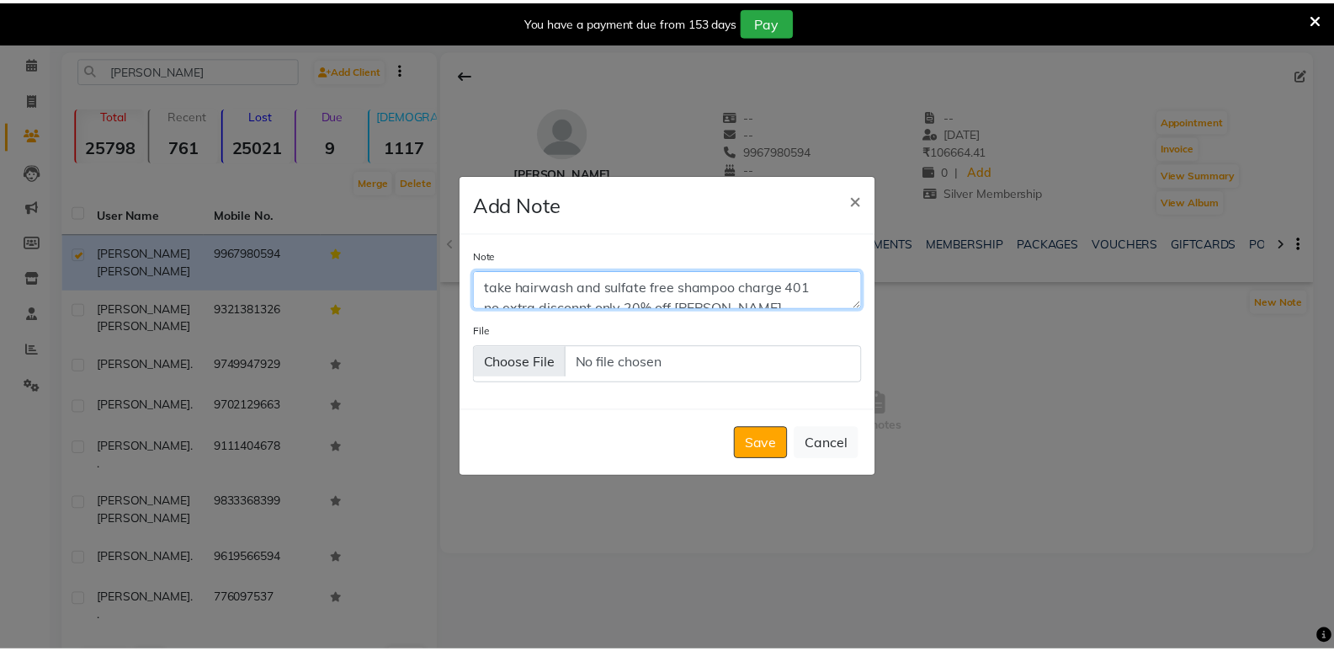
scroll to position [29, 0]
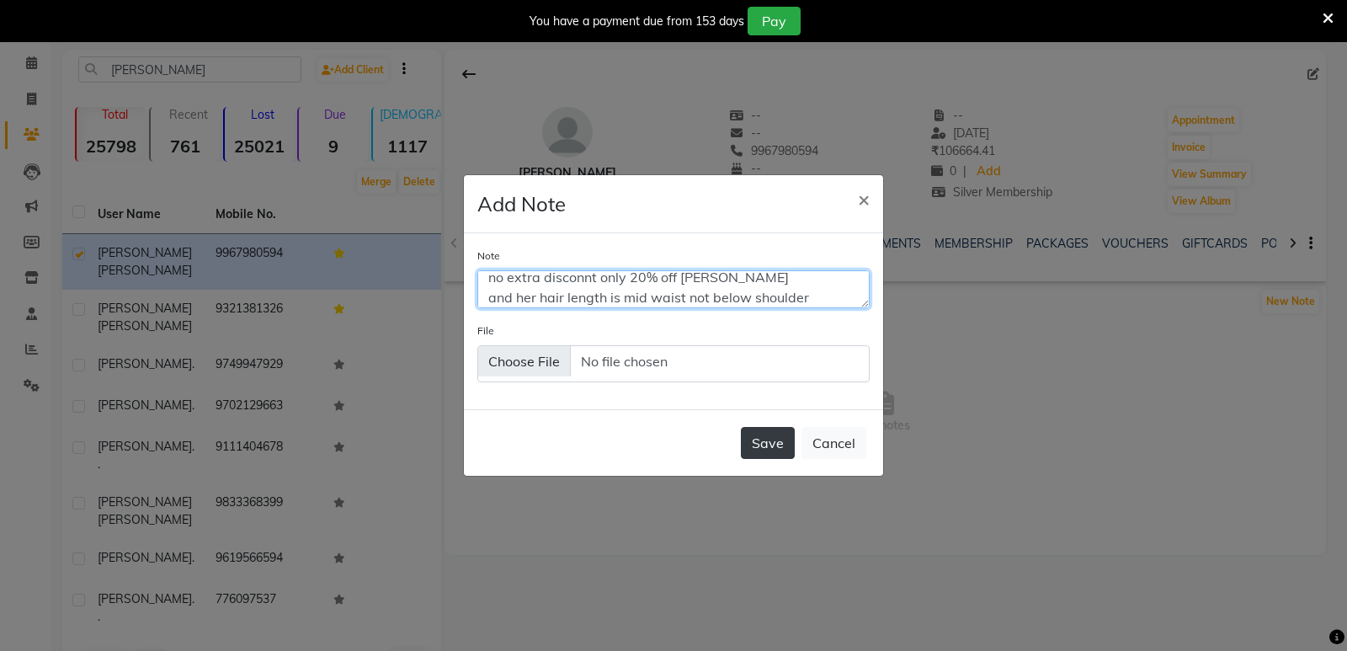
type textarea "take hairwash and sulfate free shampoo charge 401 no extra disconnt only 20% of…"
click at [780, 455] on button "Save" at bounding box center [768, 443] width 54 height 32
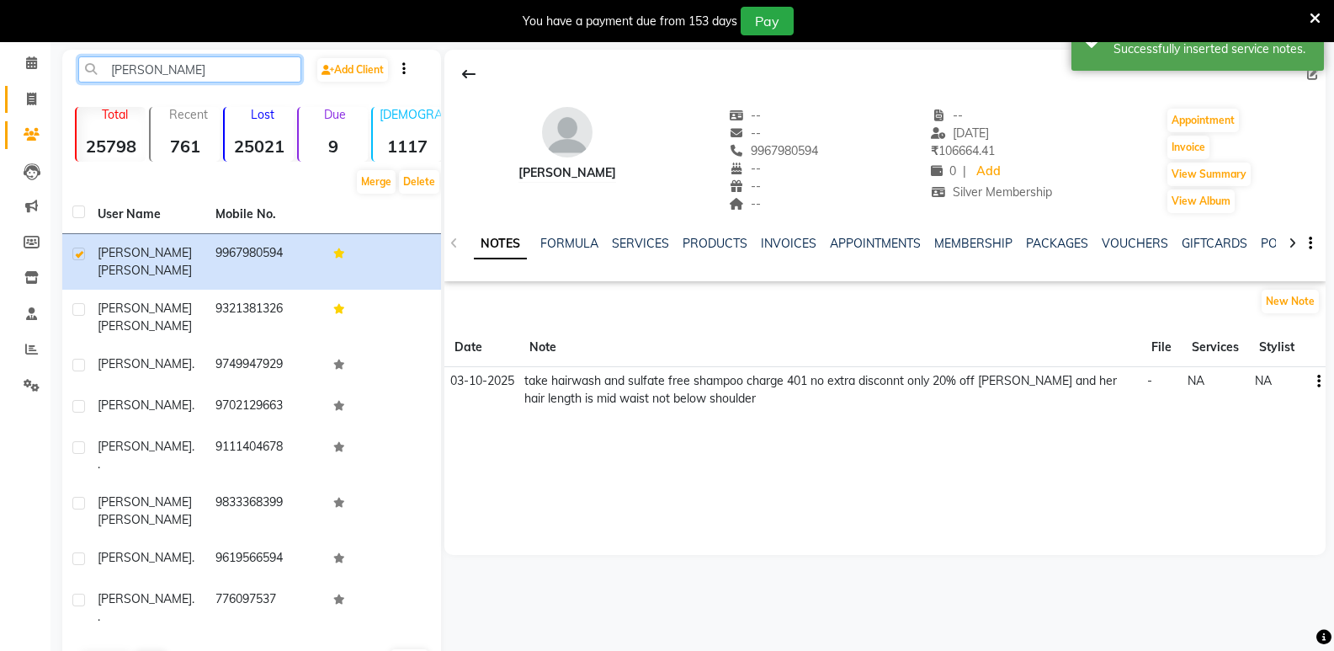
drag, startPoint x: 188, startPoint y: 73, endPoint x: 39, endPoint y: 87, distance: 149.6
click at [39, 87] on app-home "08047224946 Select Location × Palasia Salon And Academy, Goregoan Default Panel…" at bounding box center [667, 341] width 1334 height 731
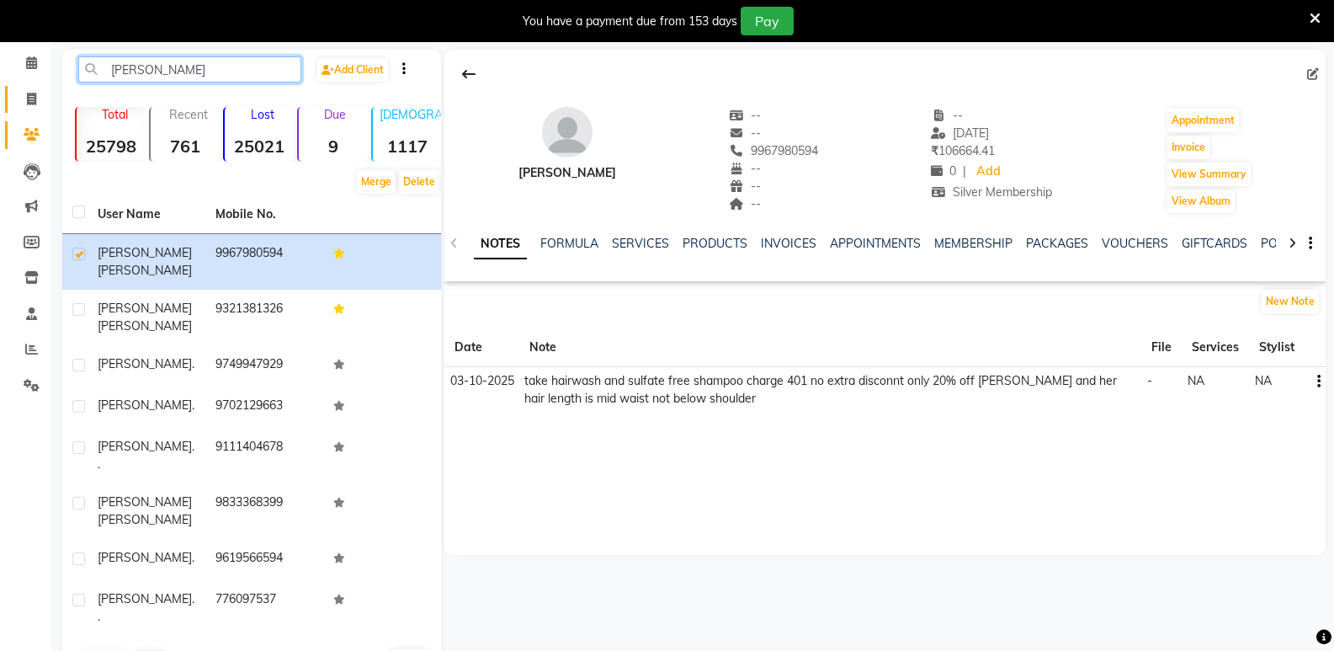
type input "a"
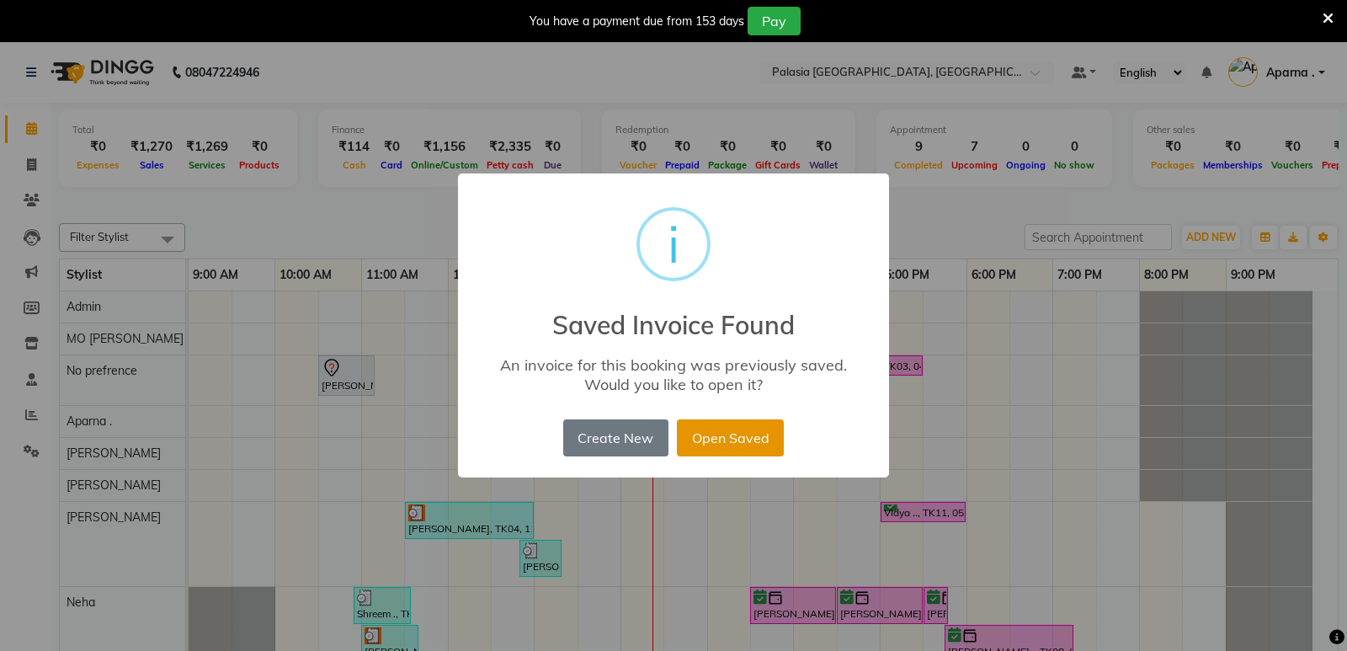
click at [696, 441] on button "Open Saved" at bounding box center [730, 437] width 107 height 37
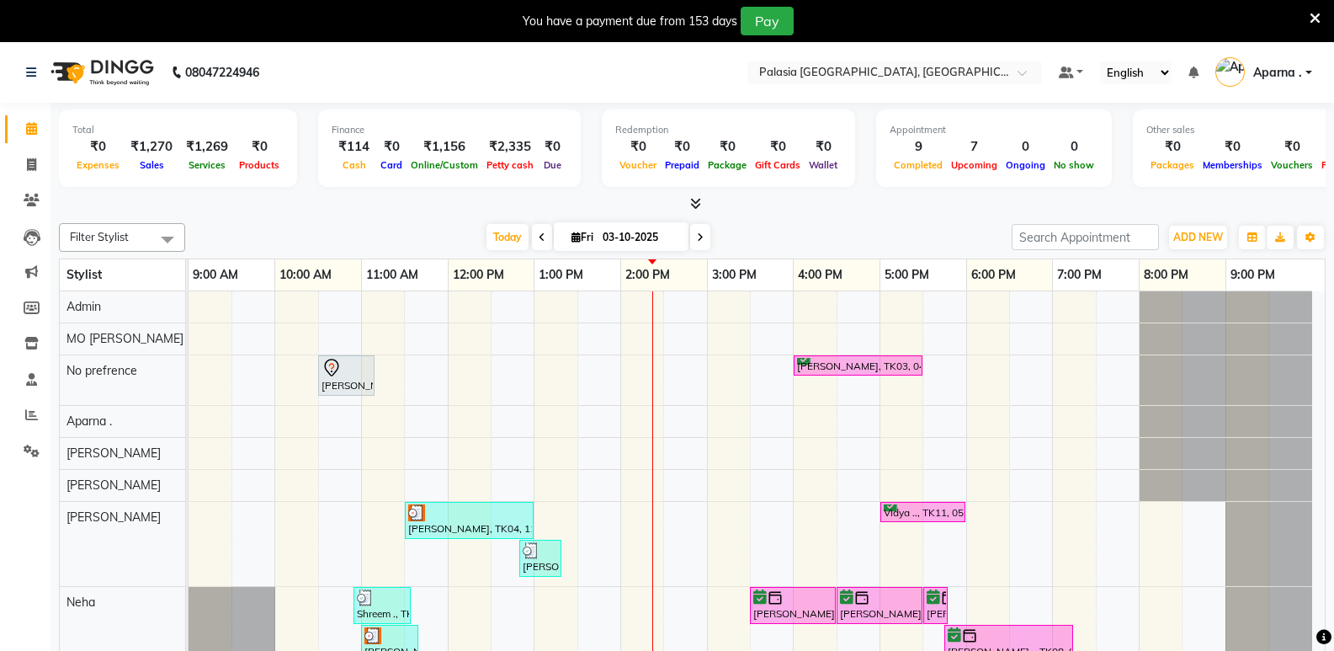
scroll to position [84, 0]
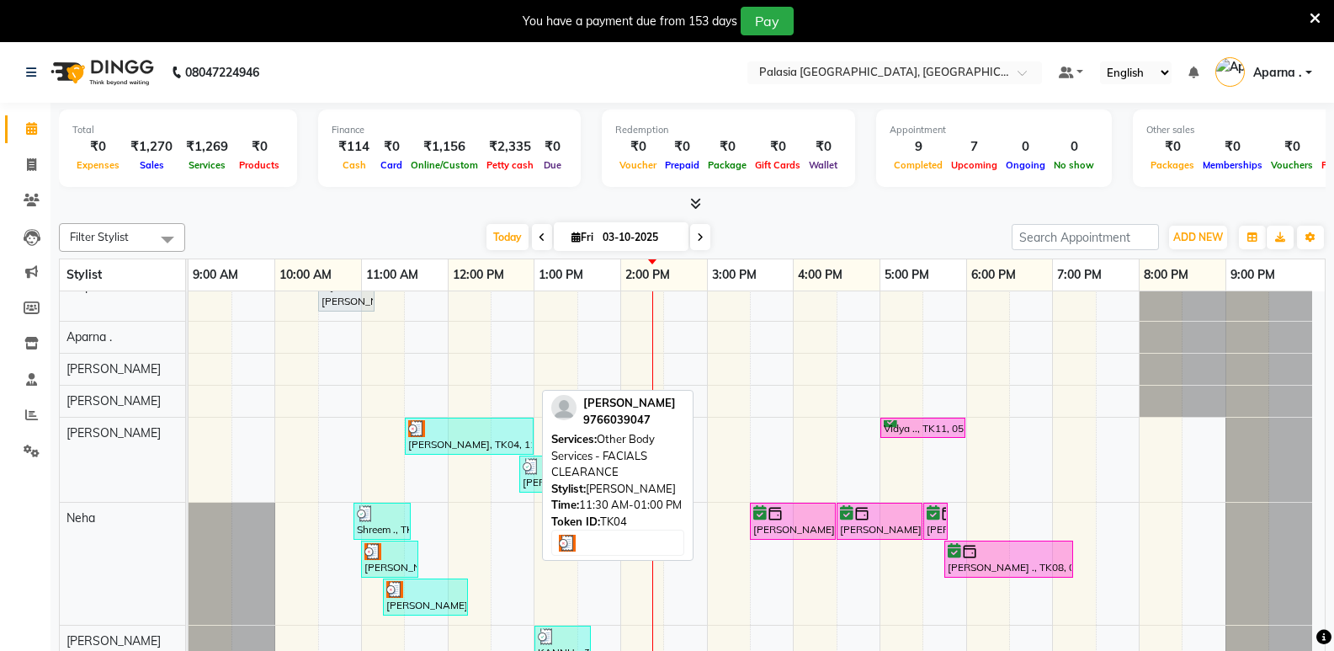
click at [491, 433] on div at bounding box center [469, 428] width 122 height 17
select select "3"
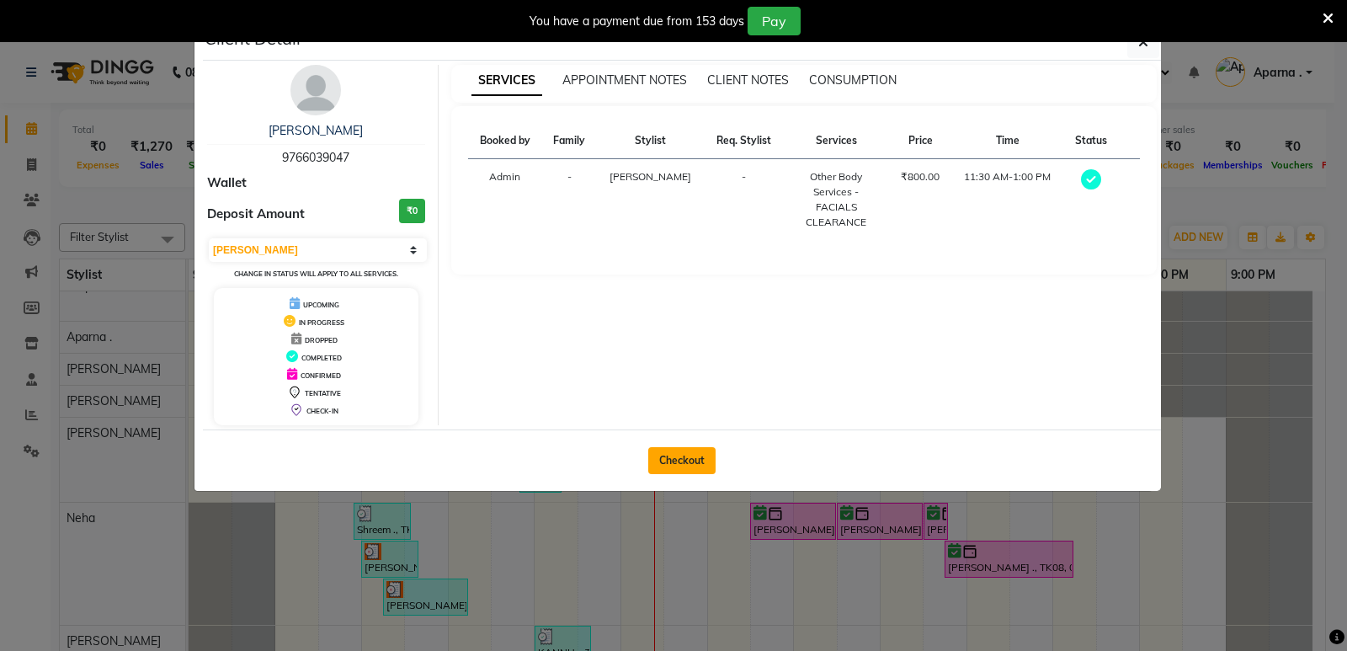
click at [678, 467] on button "Checkout" at bounding box center [681, 460] width 67 height 27
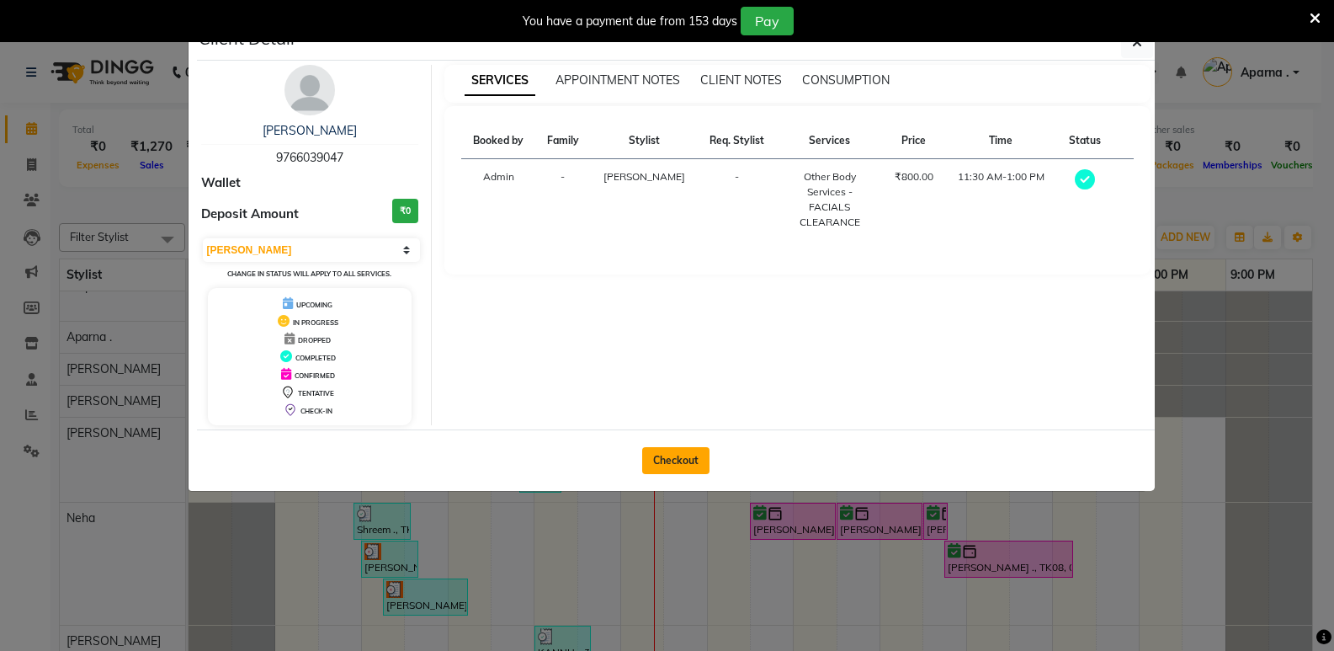
select select "6009"
select select "service"
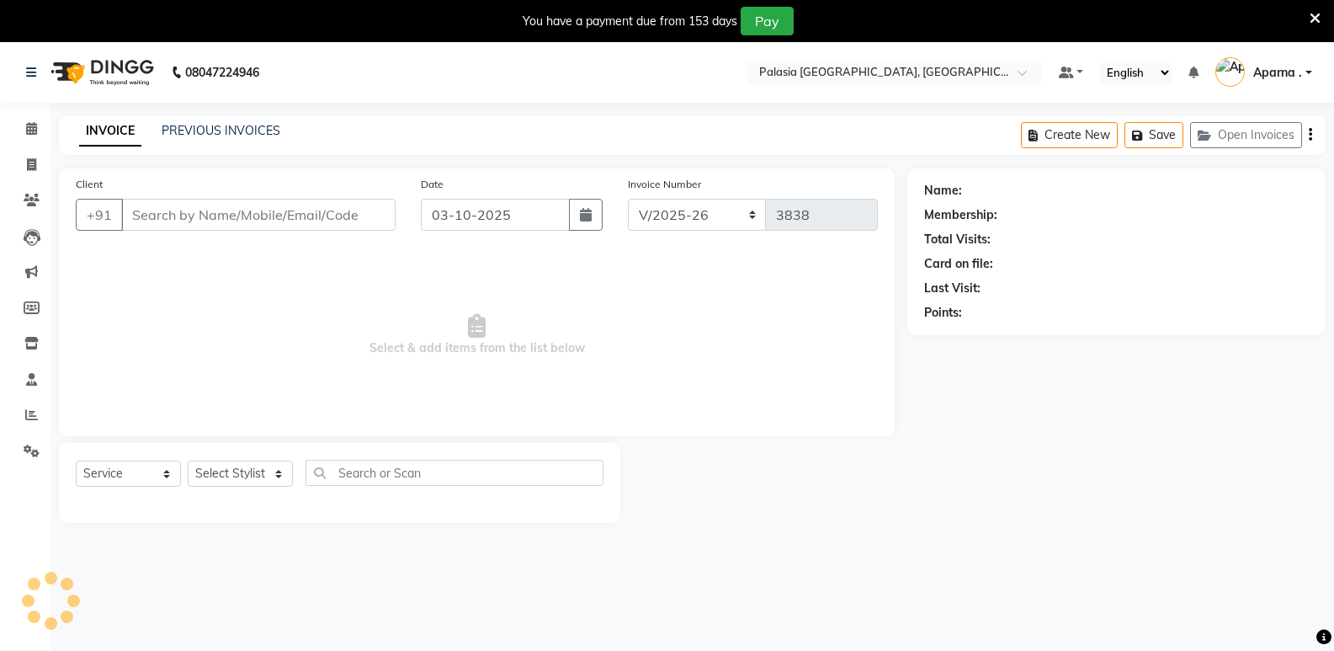
type input "9766039047"
select select "47232"
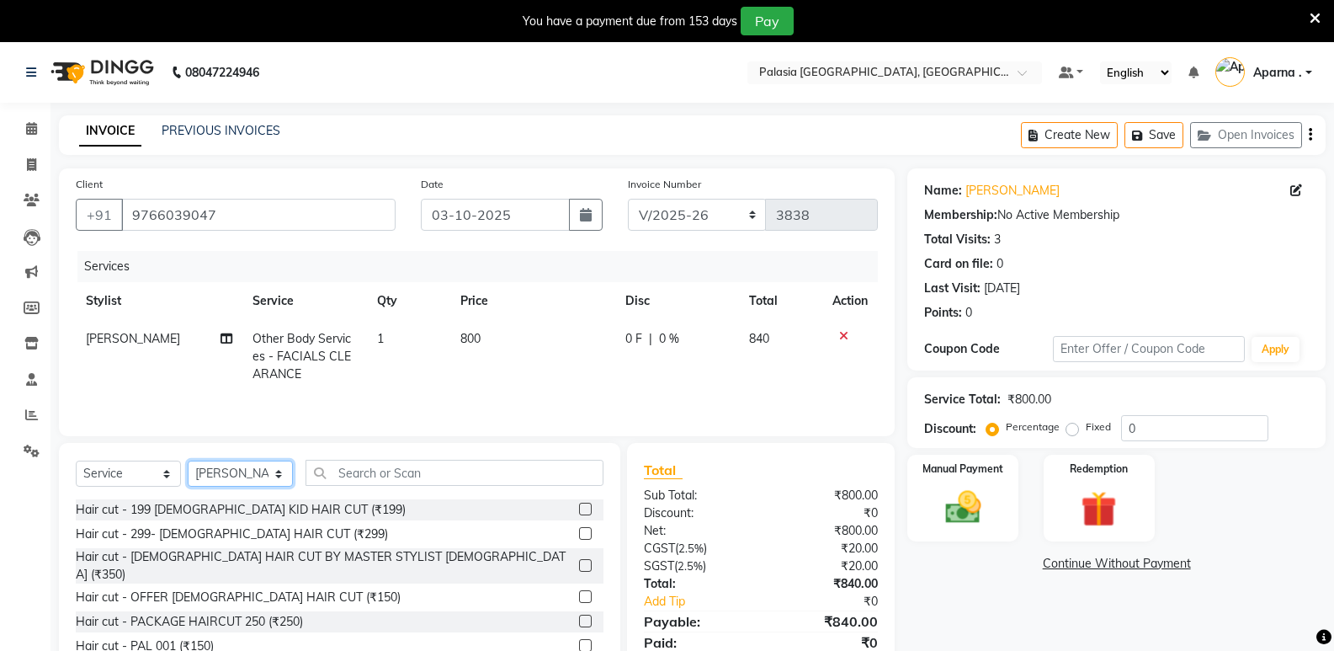
click at [260, 479] on select "Select Stylist [PERSON_NAME] Admin Aparna . [PERSON_NAME] [PERSON_NAME] [PERSON…" at bounding box center [240, 473] width 105 height 26
click at [432, 465] on input "text" at bounding box center [455, 473] width 298 height 26
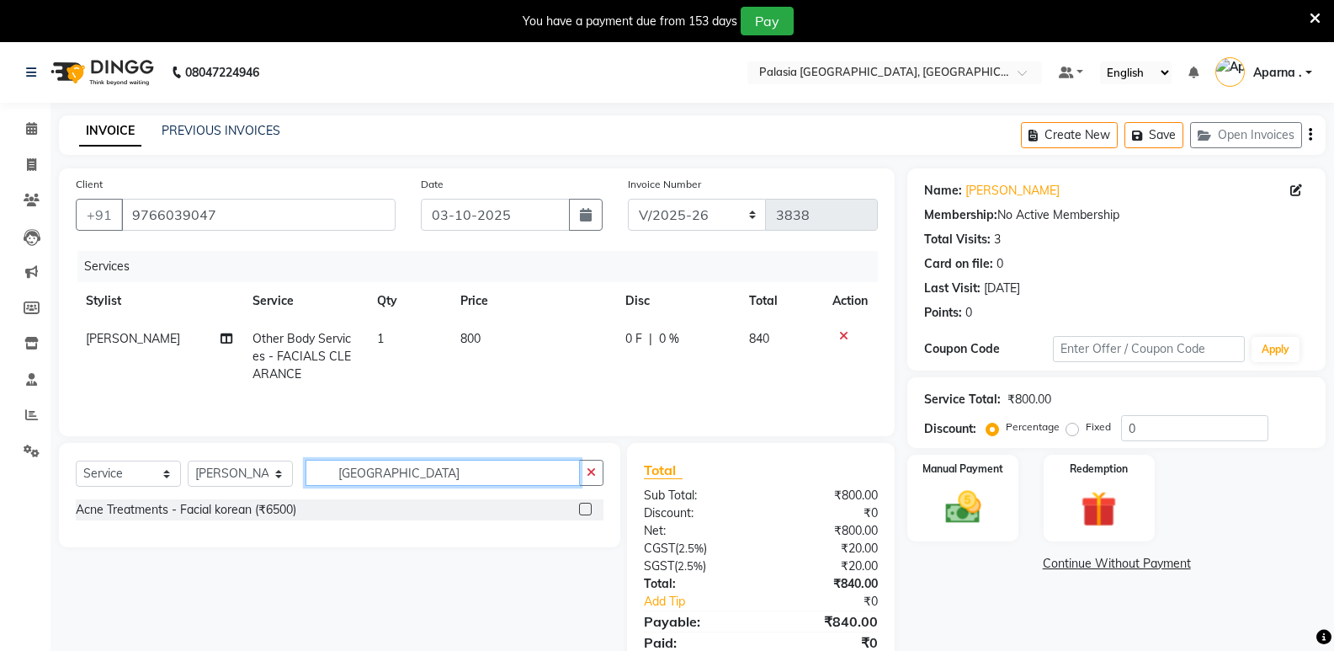
type input "[GEOGRAPHIC_DATA]"
click at [587, 510] on label at bounding box center [585, 508] width 13 height 13
click at [587, 510] on input "checkbox" at bounding box center [584, 509] width 11 height 11
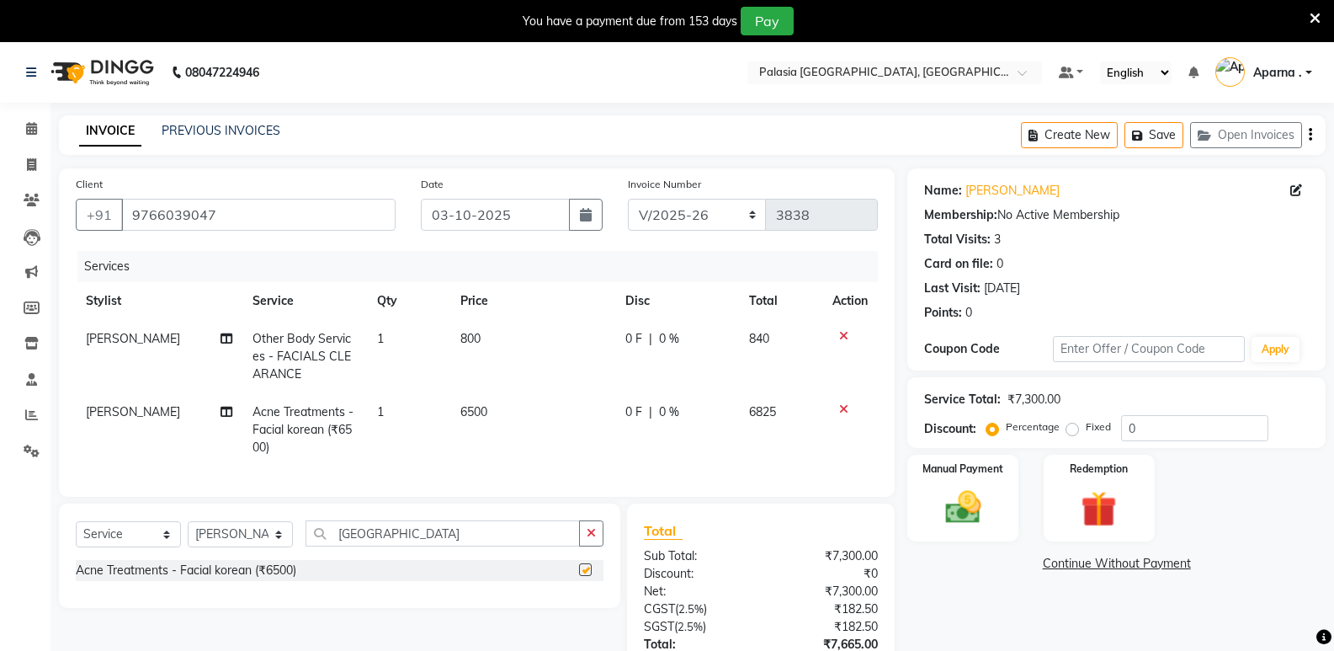
checkbox input "false"
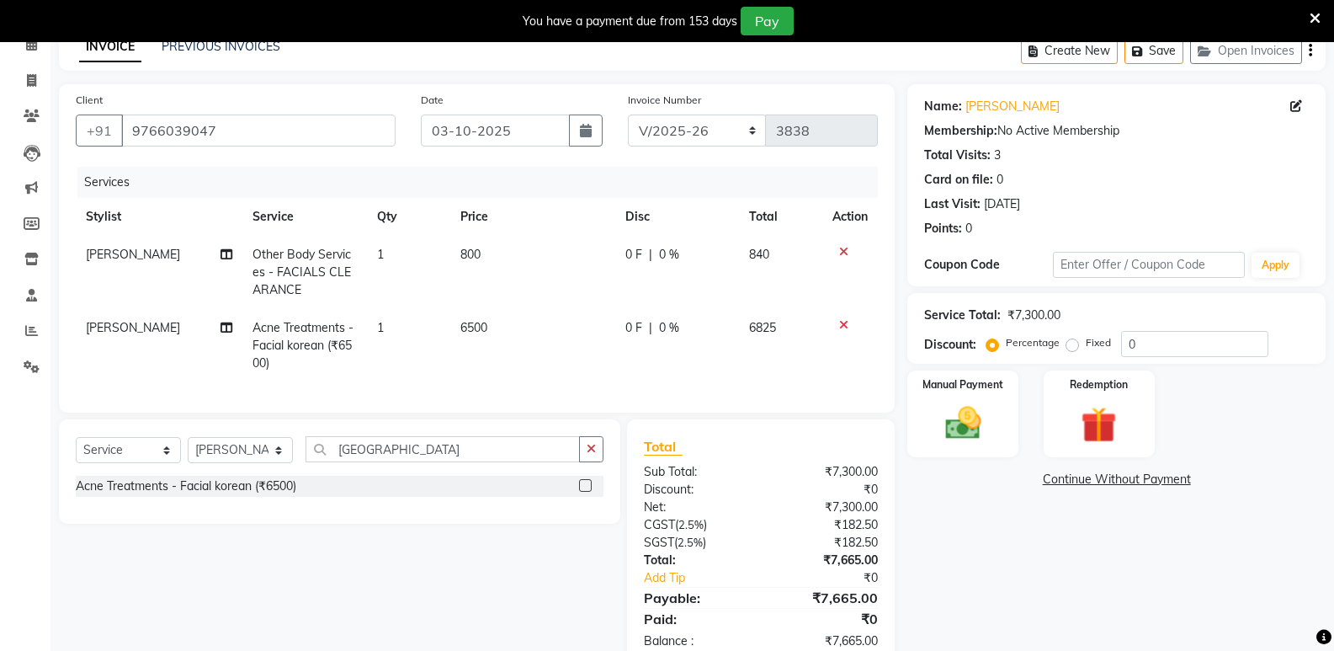
click at [845, 249] on icon at bounding box center [843, 252] width 9 height 12
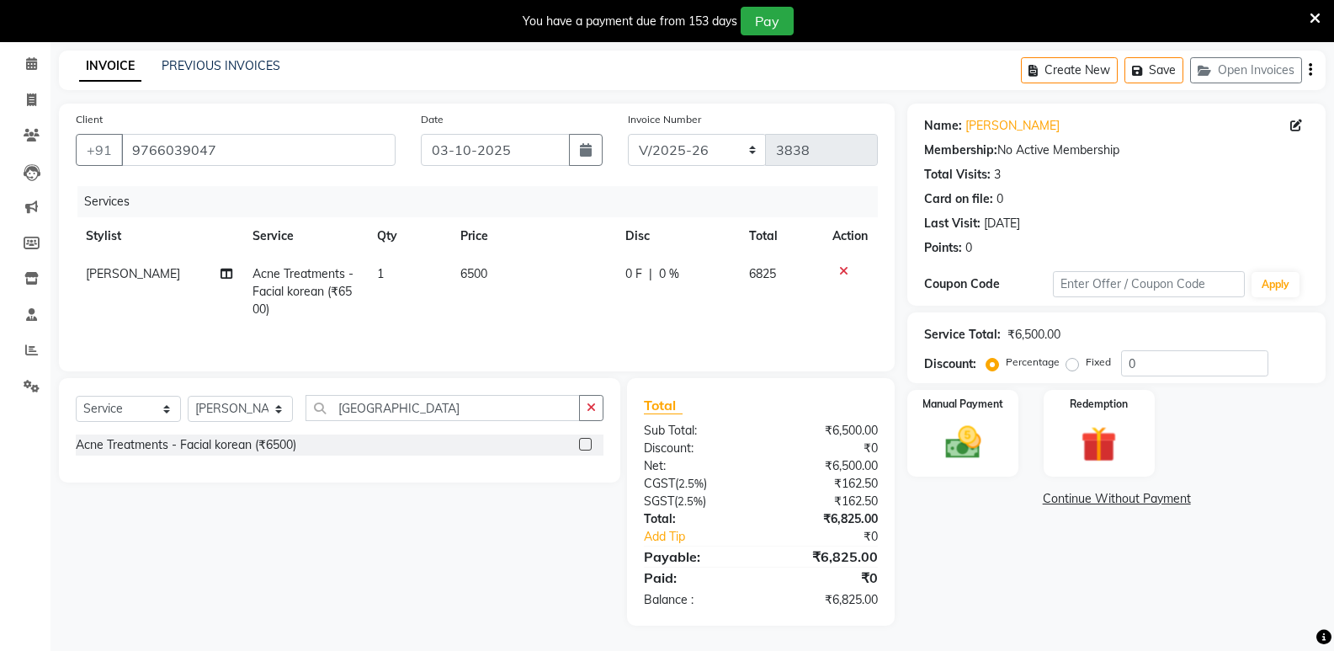
scroll to position [65, 0]
click at [392, 405] on input "[GEOGRAPHIC_DATA]" at bounding box center [443, 408] width 274 height 26
drag, startPoint x: 392, startPoint y: 404, endPoint x: 356, endPoint y: 403, distance: 36.2
click at [357, 403] on input "[GEOGRAPHIC_DATA]" at bounding box center [443, 408] width 274 height 26
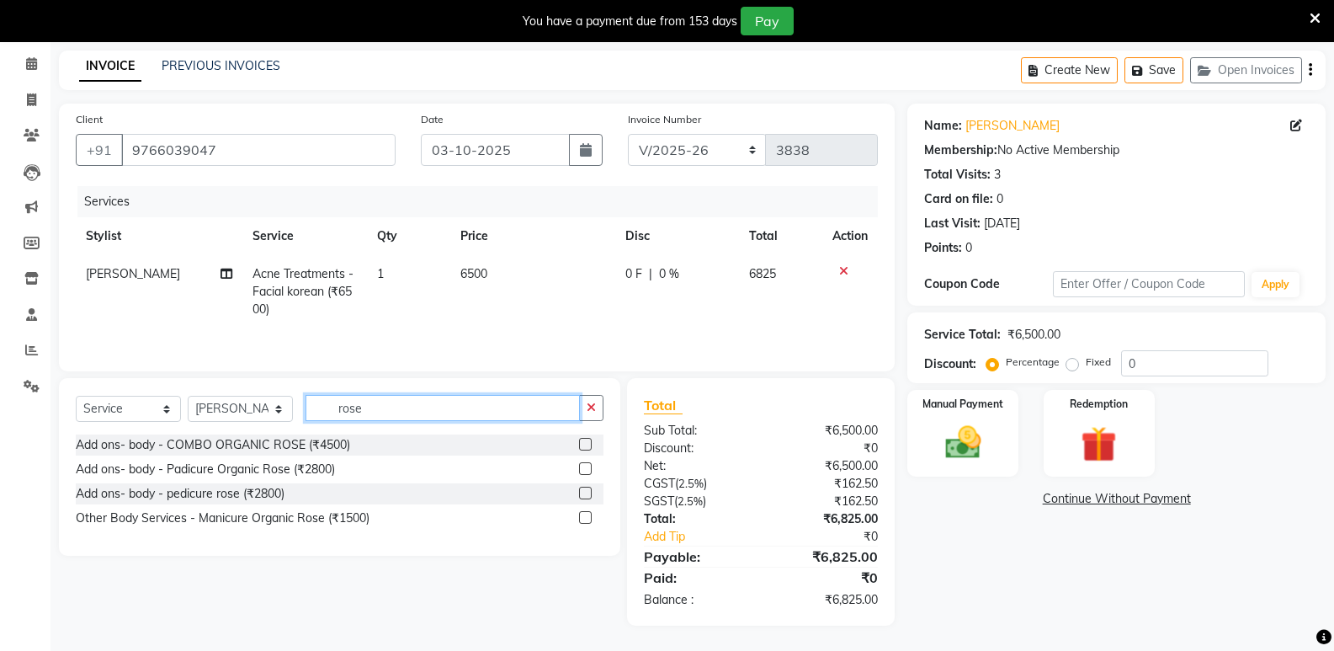
type input "rose"
click at [279, 409] on select "Select Stylist [PERSON_NAME] Admin Aparna . [PERSON_NAME] [PERSON_NAME] [PERSON…" at bounding box center [240, 409] width 105 height 26
select select "88204"
click at [188, 396] on select "Select Stylist [PERSON_NAME] Admin Aparna . [PERSON_NAME] [PERSON_NAME] [PERSON…" at bounding box center [240, 409] width 105 height 26
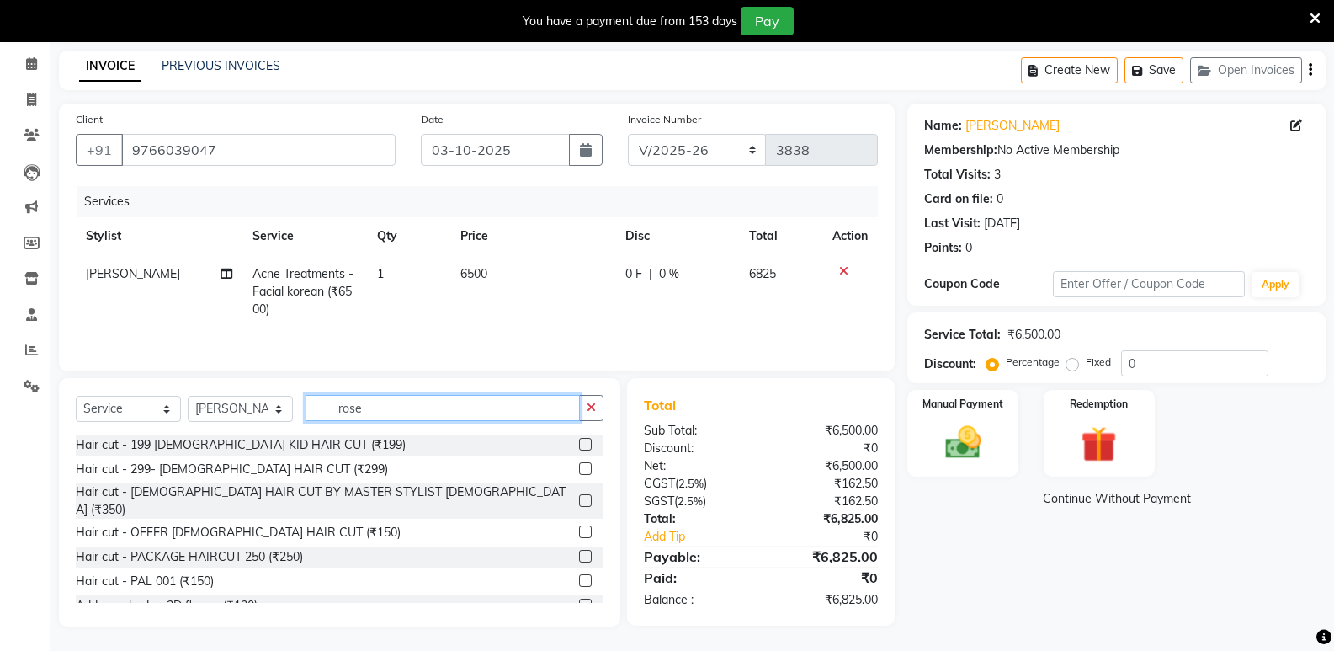
click at [471, 407] on input "rose" at bounding box center [443, 408] width 274 height 26
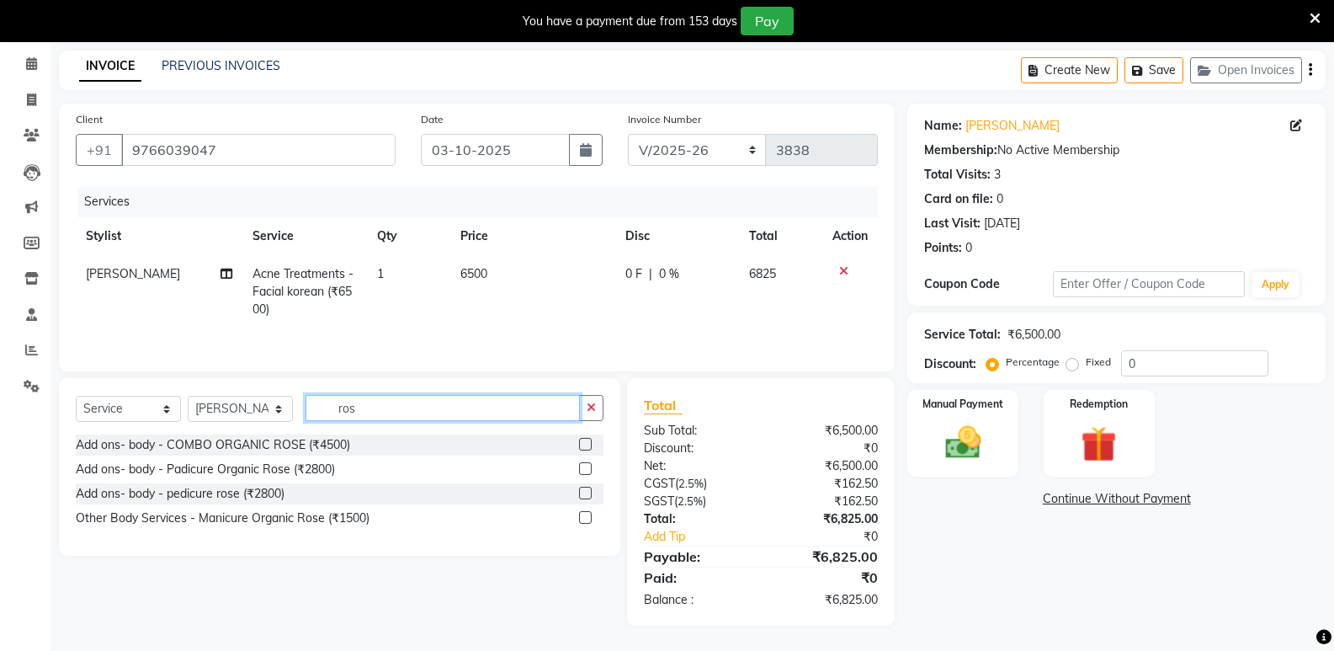
type input "ros"
click at [581, 467] on label at bounding box center [585, 468] width 13 height 13
click at [581, 467] on input "checkbox" at bounding box center [584, 469] width 11 height 11
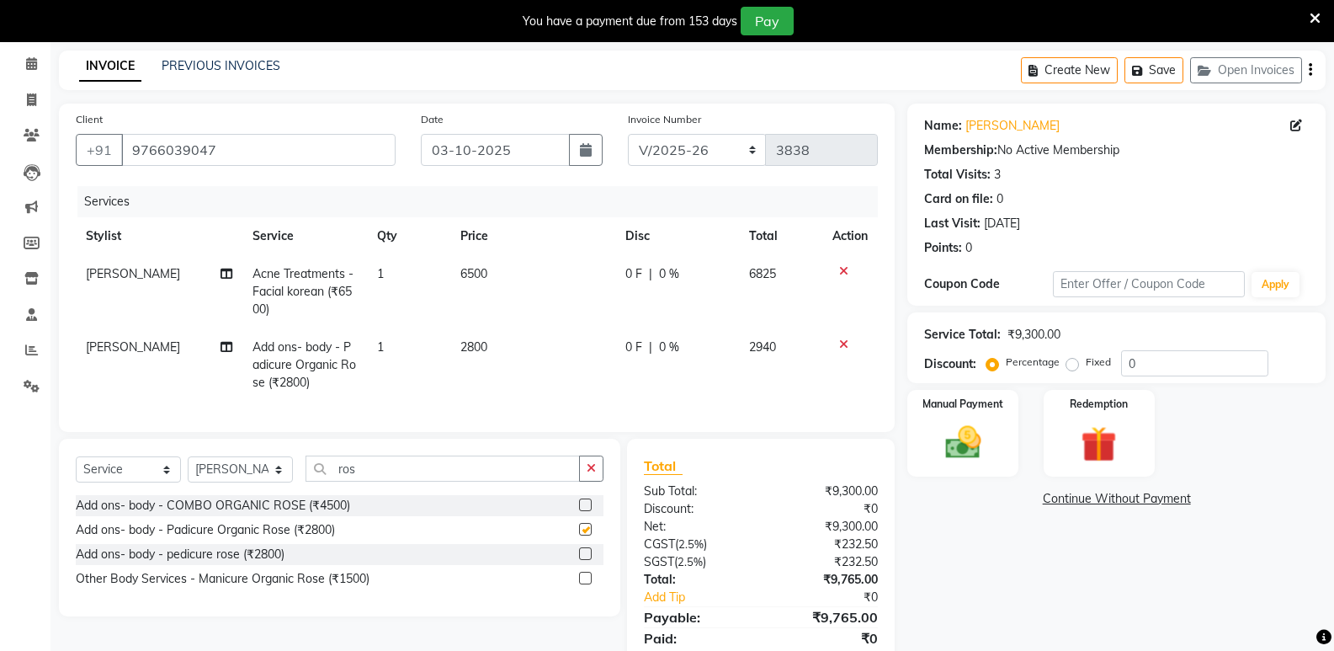
checkbox input "false"
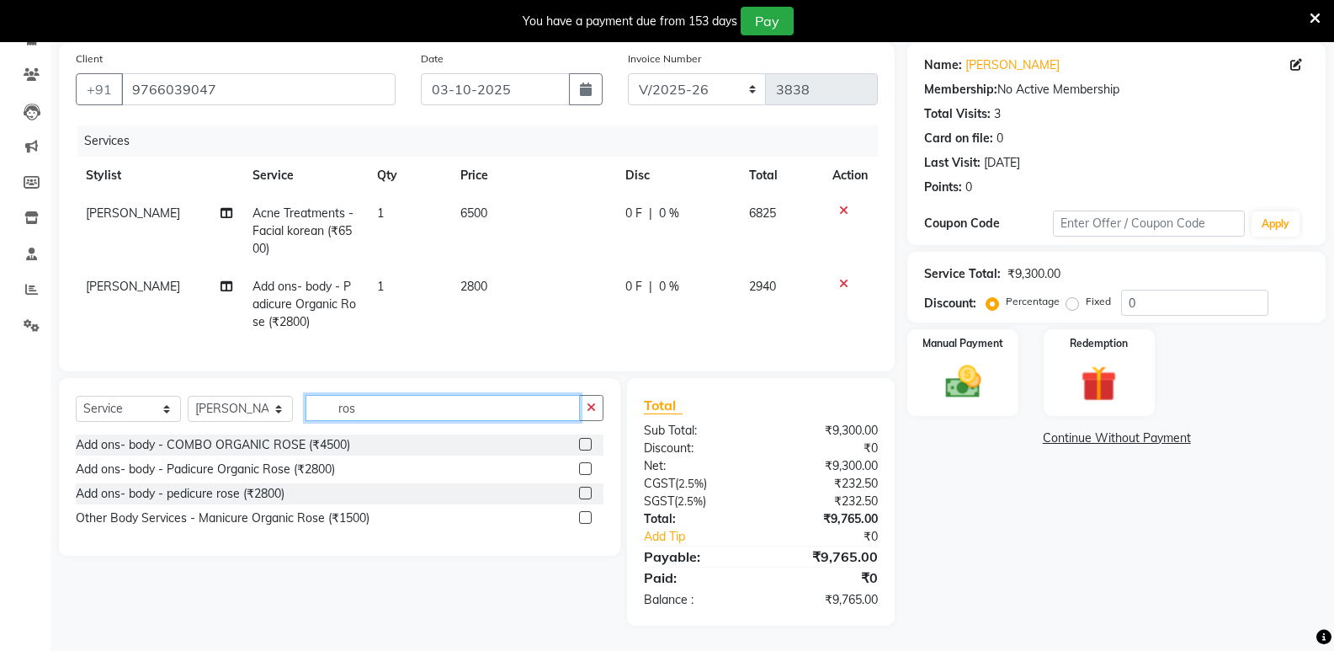
drag, startPoint x: 372, startPoint y: 407, endPoint x: 305, endPoint y: 401, distance: 67.6
click at [305, 401] on div "Select Service Product Membership Package Voucher Prepaid Gift Card Select Styl…" at bounding box center [340, 415] width 528 height 40
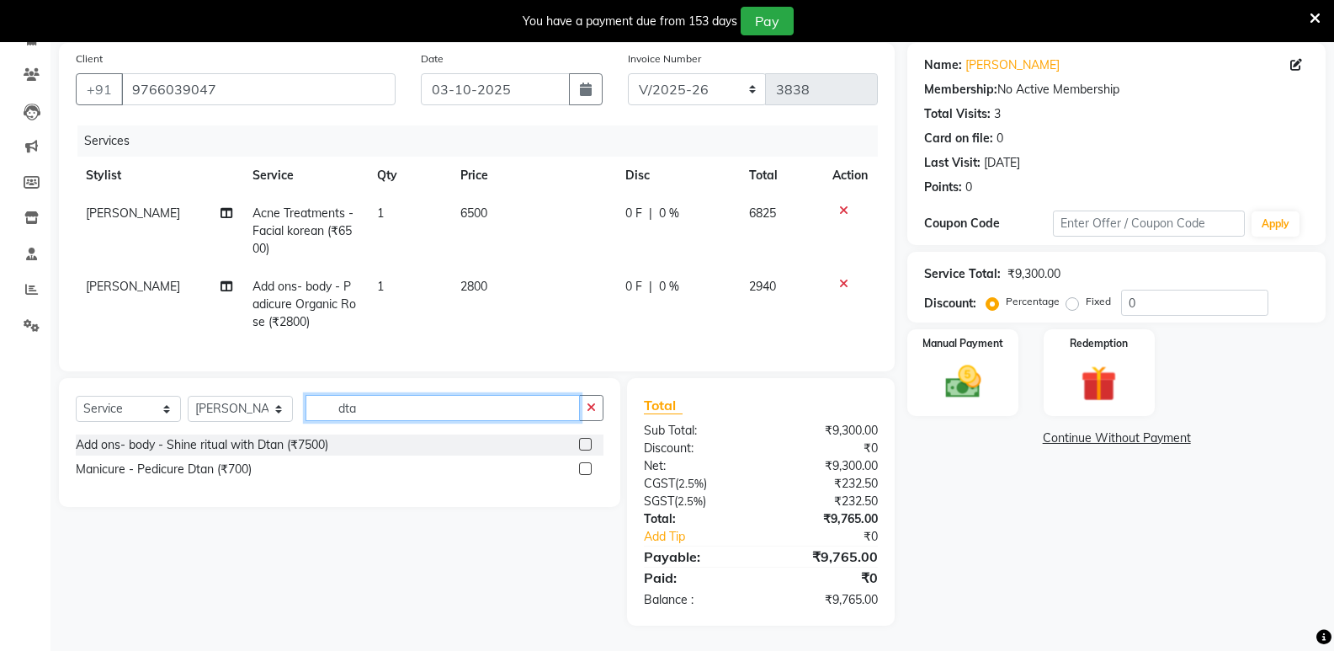
drag, startPoint x: 365, startPoint y: 415, endPoint x: 329, endPoint y: 408, distance: 36.8
click at [329, 408] on input "dta" at bounding box center [443, 408] width 274 height 26
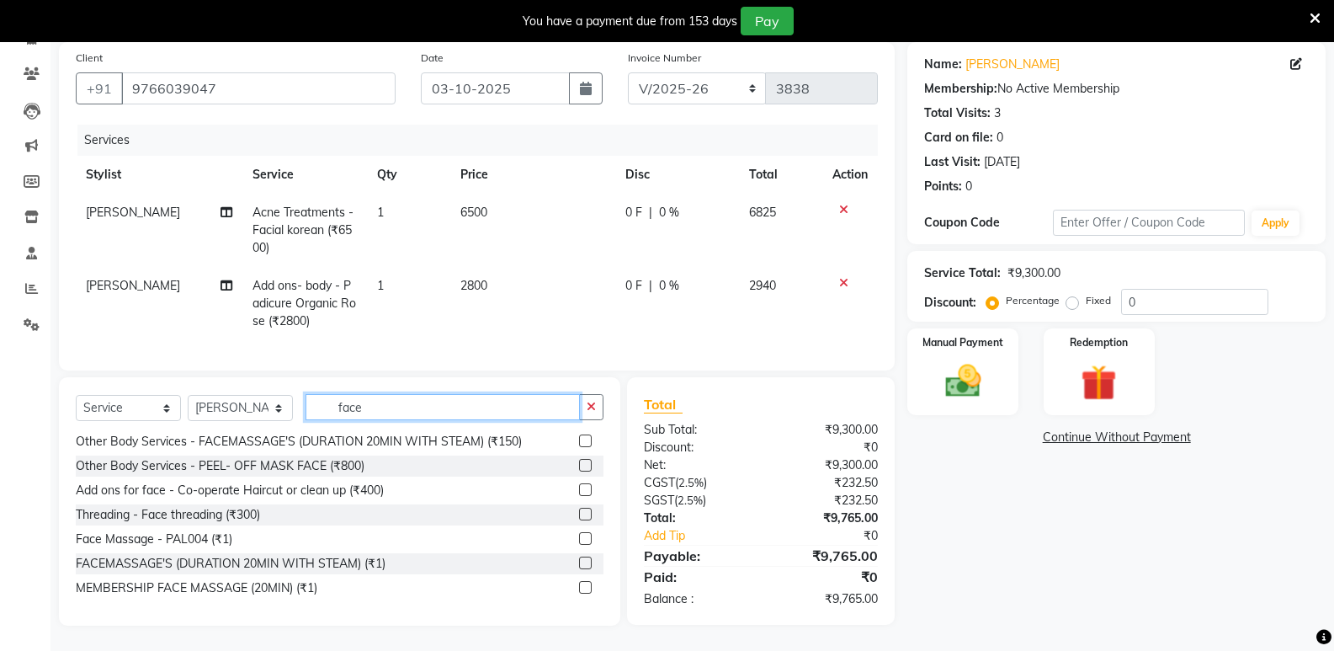
scroll to position [139, 0]
drag, startPoint x: 371, startPoint y: 398, endPoint x: 333, endPoint y: 404, distance: 38.3
click at [333, 404] on input "face" at bounding box center [443, 407] width 274 height 26
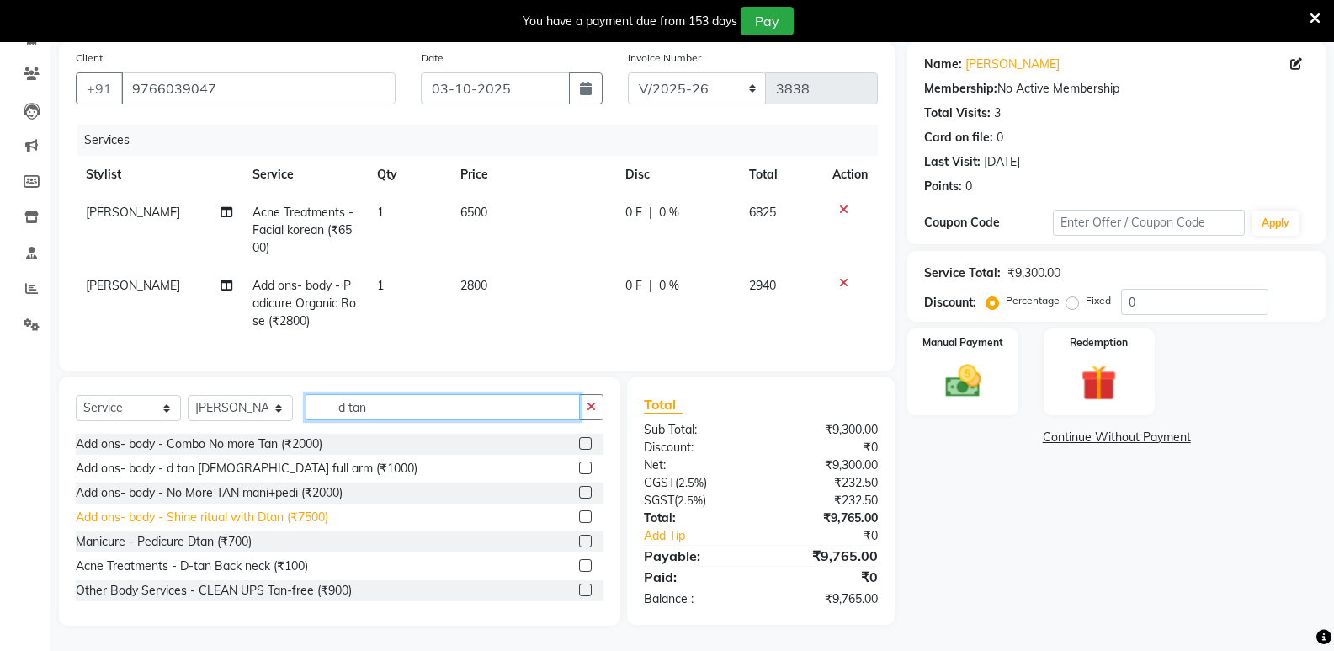
scroll to position [84, 0]
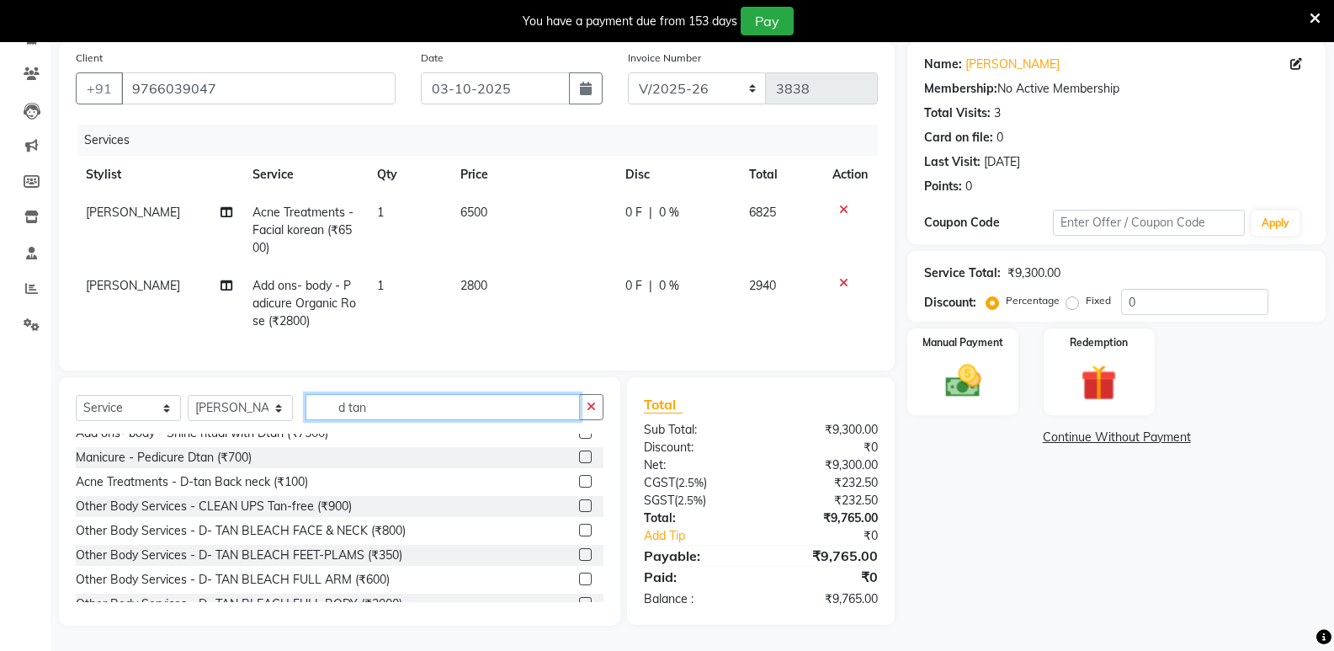
type input "d tan"
click at [579, 531] on label at bounding box center [585, 530] width 13 height 13
click at [579, 531] on input "checkbox" at bounding box center [584, 530] width 11 height 11
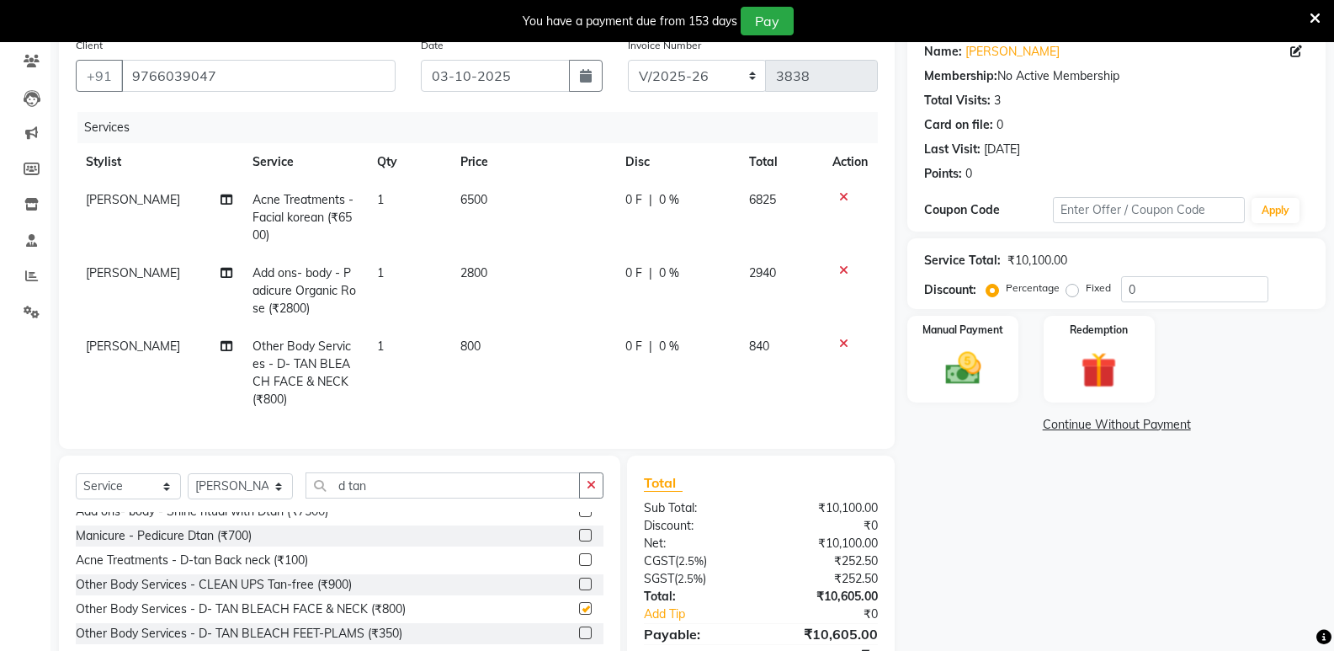
checkbox input "false"
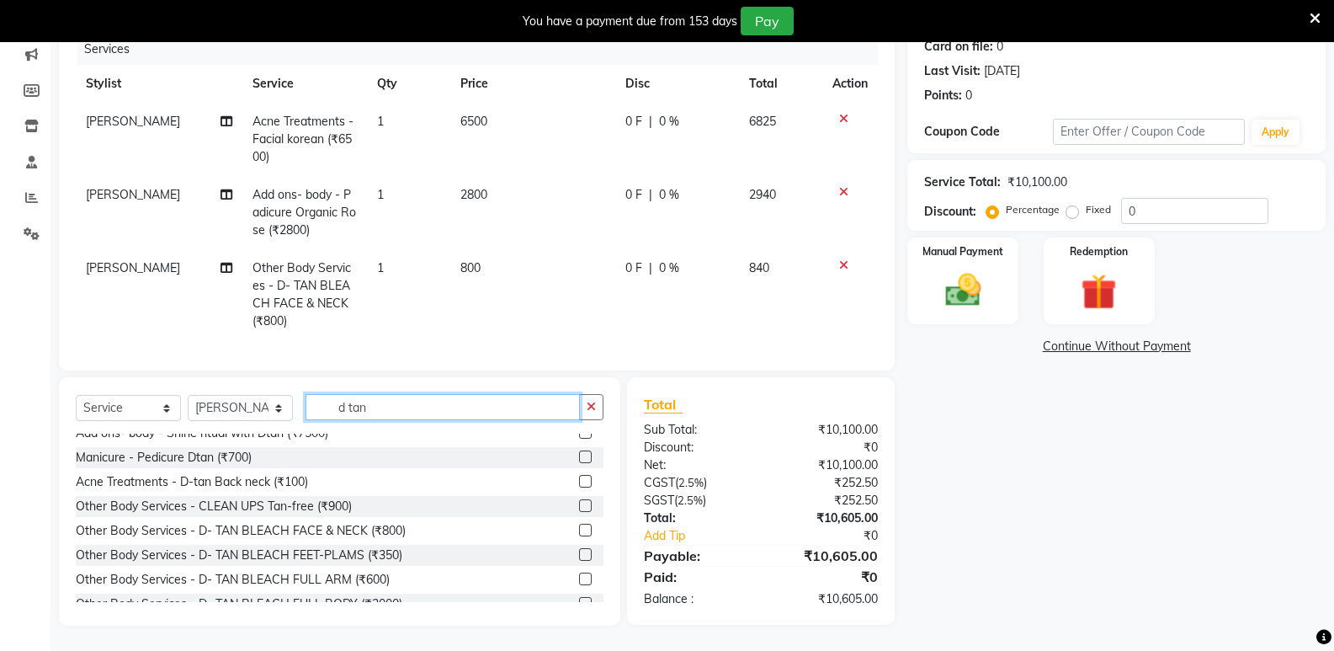
drag, startPoint x: 380, startPoint y: 417, endPoint x: 295, endPoint y: 417, distance: 85.9
click at [295, 417] on div "Select Service Product Membership Package Voucher Prepaid Gift Card Select Styl…" at bounding box center [340, 414] width 528 height 40
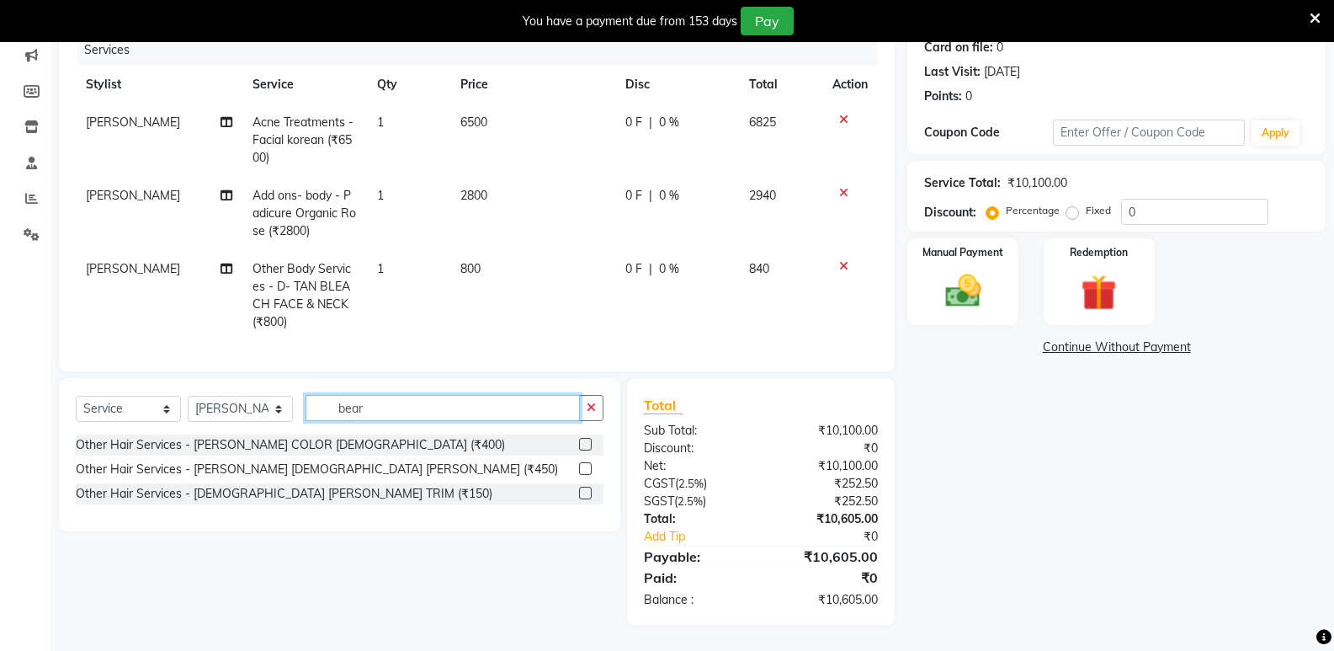
scroll to position [0, 0]
type input "bear"
click at [253, 420] on select "Select Stylist [PERSON_NAME] Admin Aparna . [PERSON_NAME] [PERSON_NAME] [PERSON…" at bounding box center [240, 409] width 105 height 26
select select "92824"
click at [188, 401] on select "Select Stylist [PERSON_NAME] Admin Aparna . [PERSON_NAME] [PERSON_NAME] [PERSON…" at bounding box center [240, 409] width 105 height 26
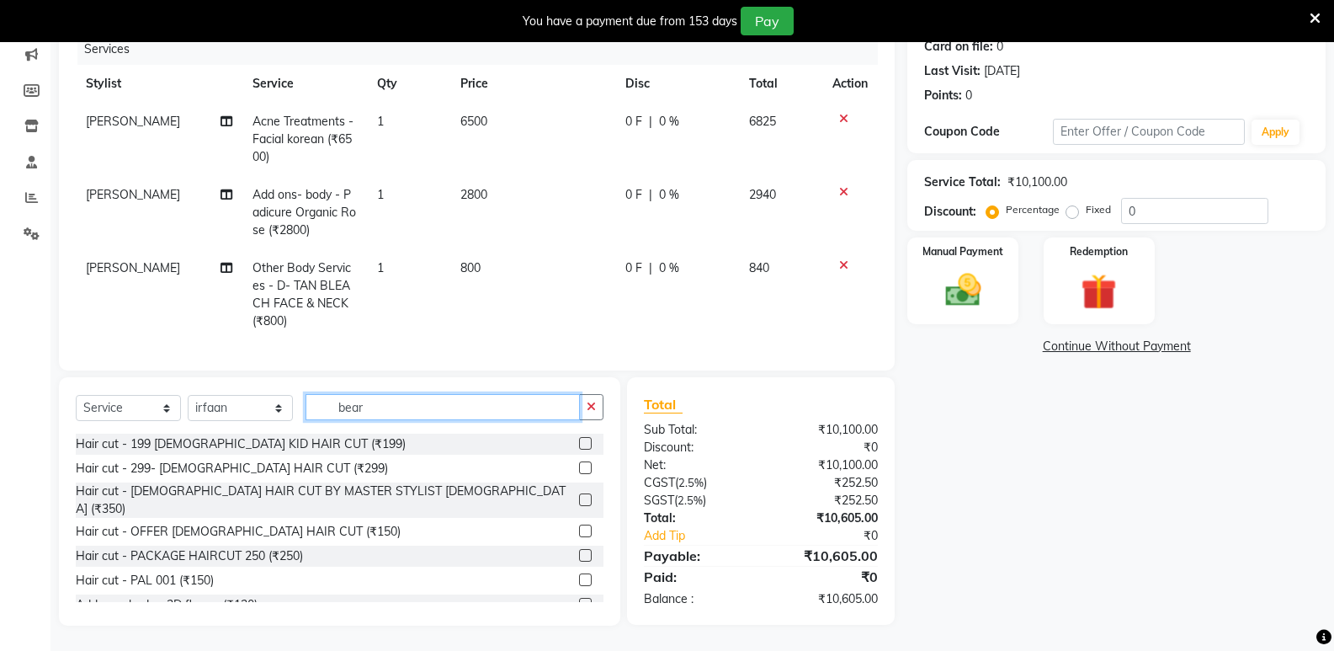
click at [432, 418] on input "bear" at bounding box center [443, 407] width 274 height 26
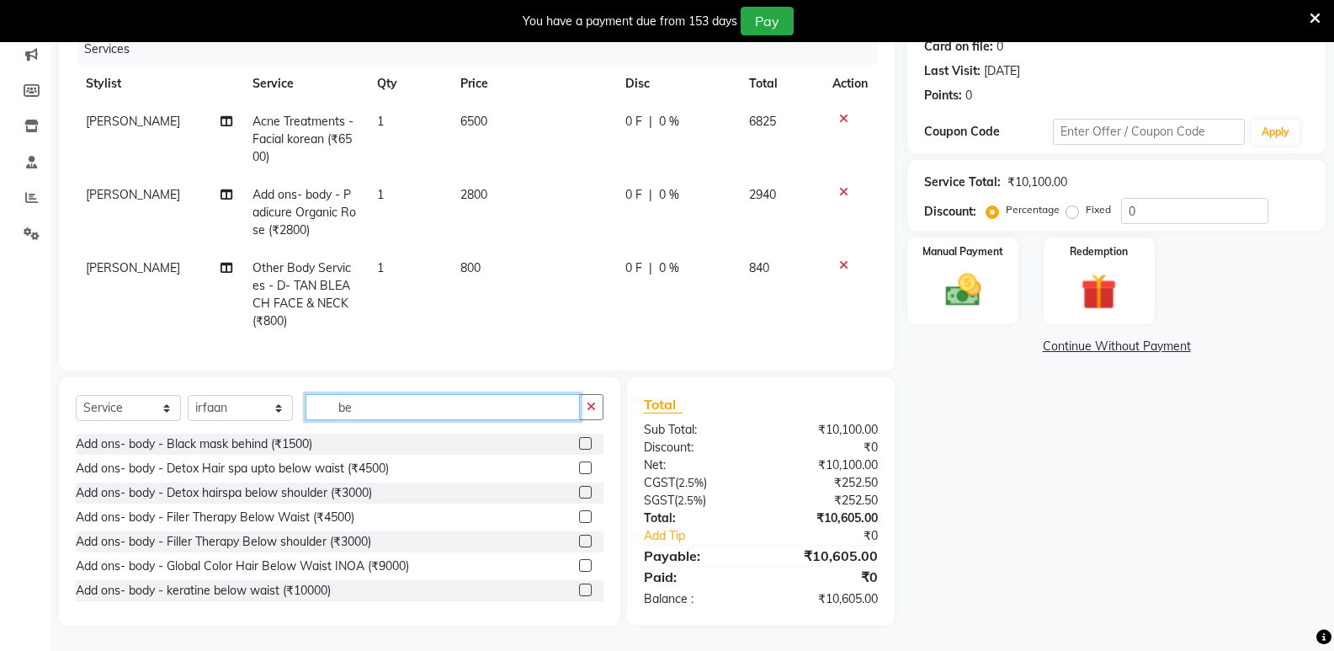
type input "b"
type input "m"
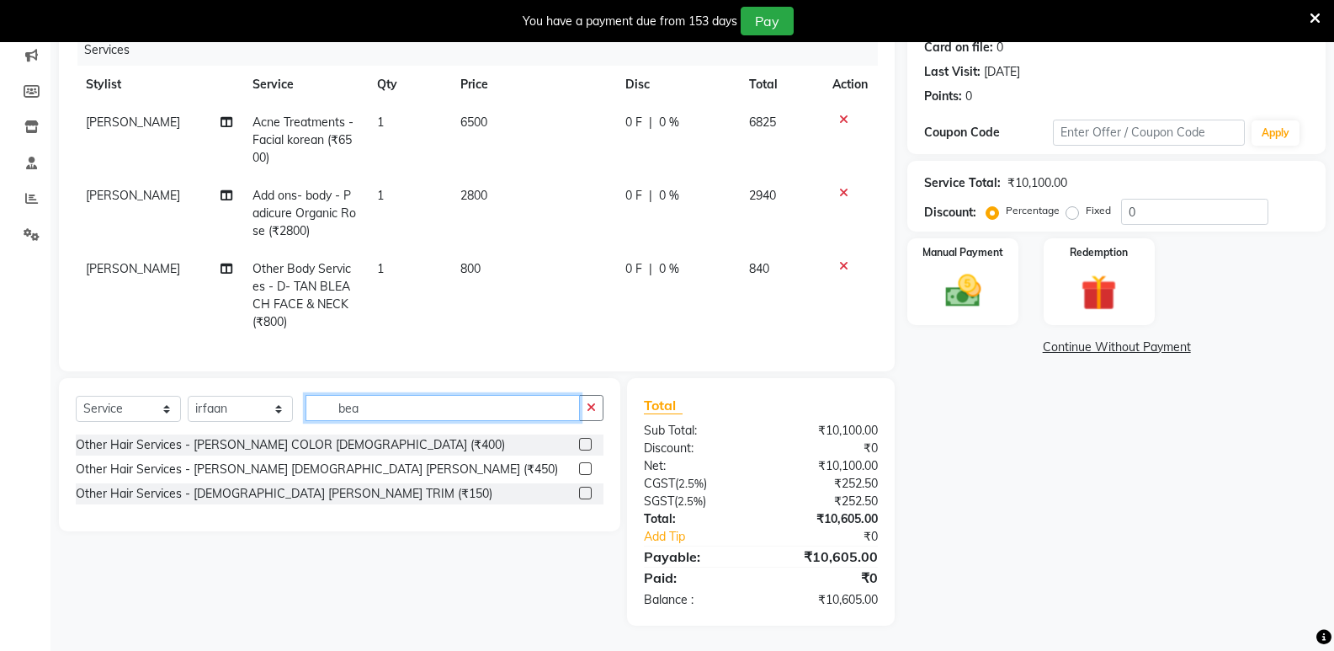
type input "bea"
click at [583, 499] on label at bounding box center [585, 493] width 13 height 13
click at [583, 499] on input "checkbox" at bounding box center [584, 493] width 11 height 11
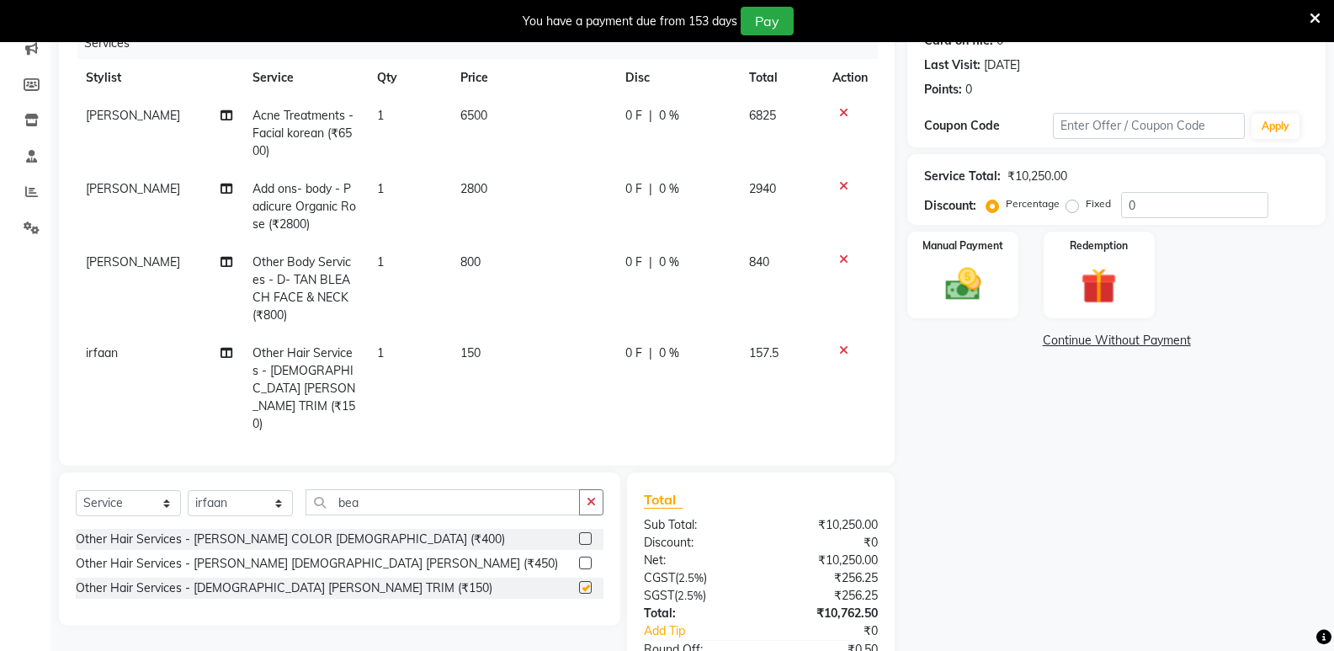
checkbox input "false"
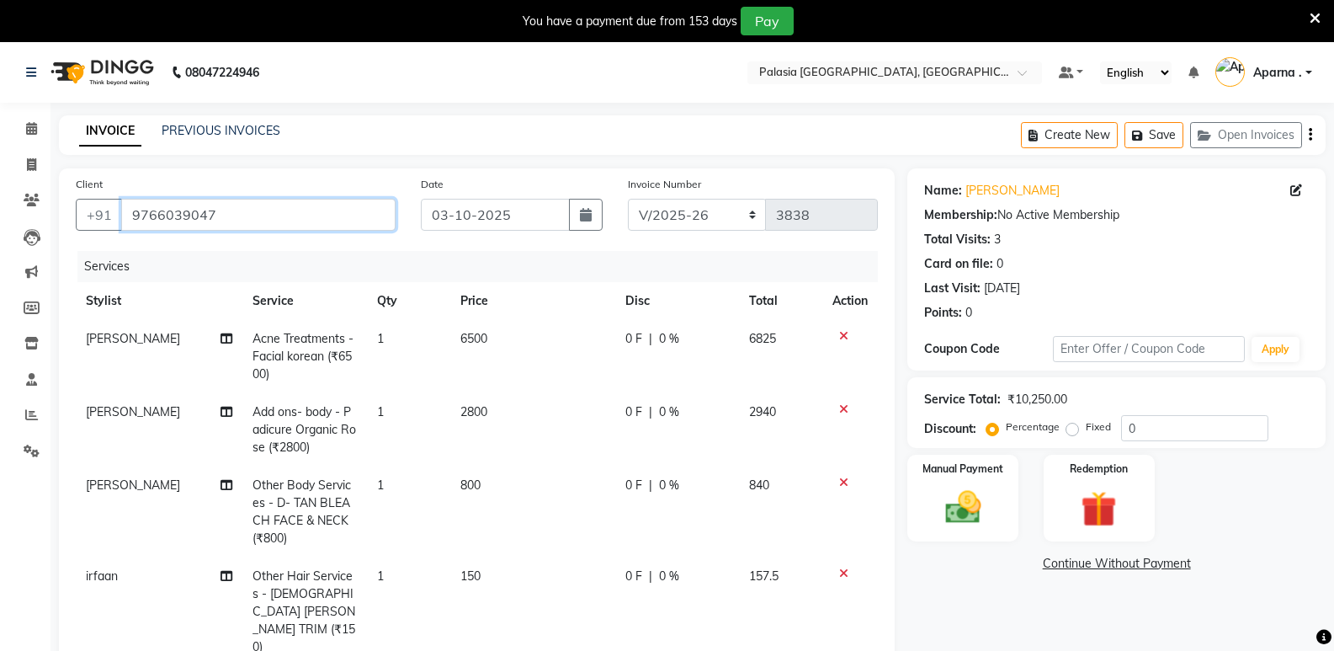
drag, startPoint x: 233, startPoint y: 211, endPoint x: 141, endPoint y: 205, distance: 92.0
click at [141, 205] on input "9766039047" at bounding box center [258, 215] width 274 height 32
click at [1075, 137] on button "Create New" at bounding box center [1069, 135] width 97 height 26
select select "service"
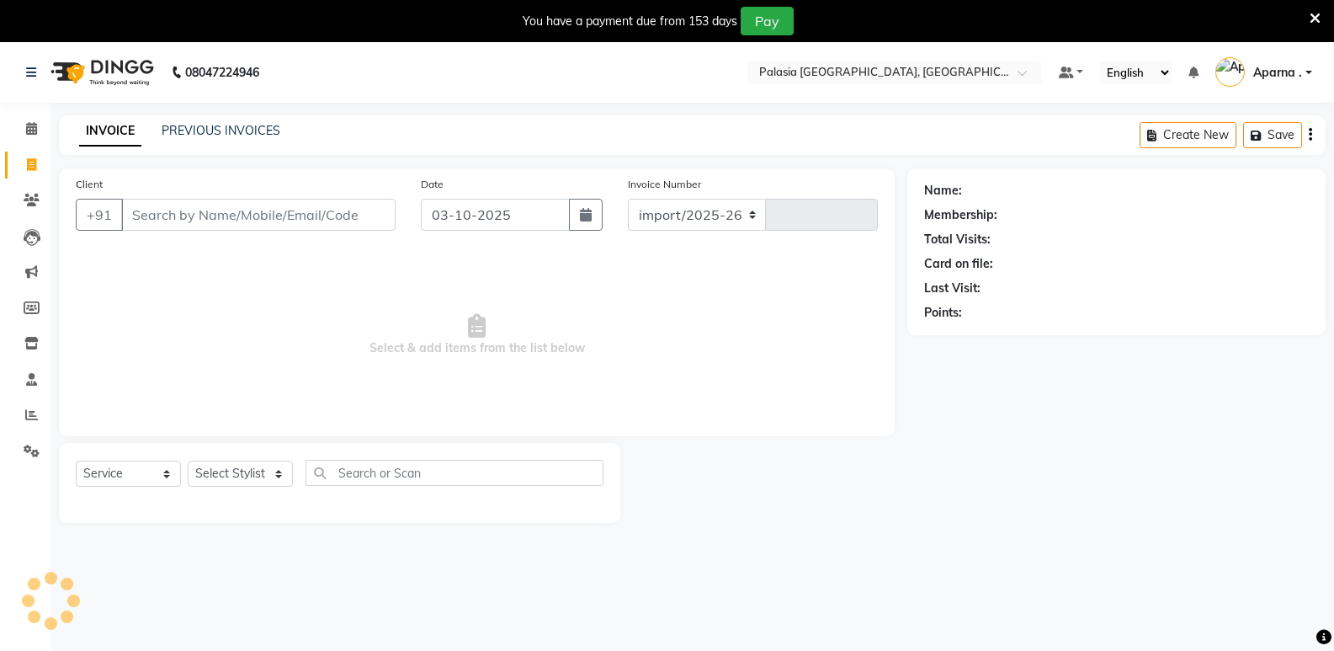
select select "6009"
type input "3838"
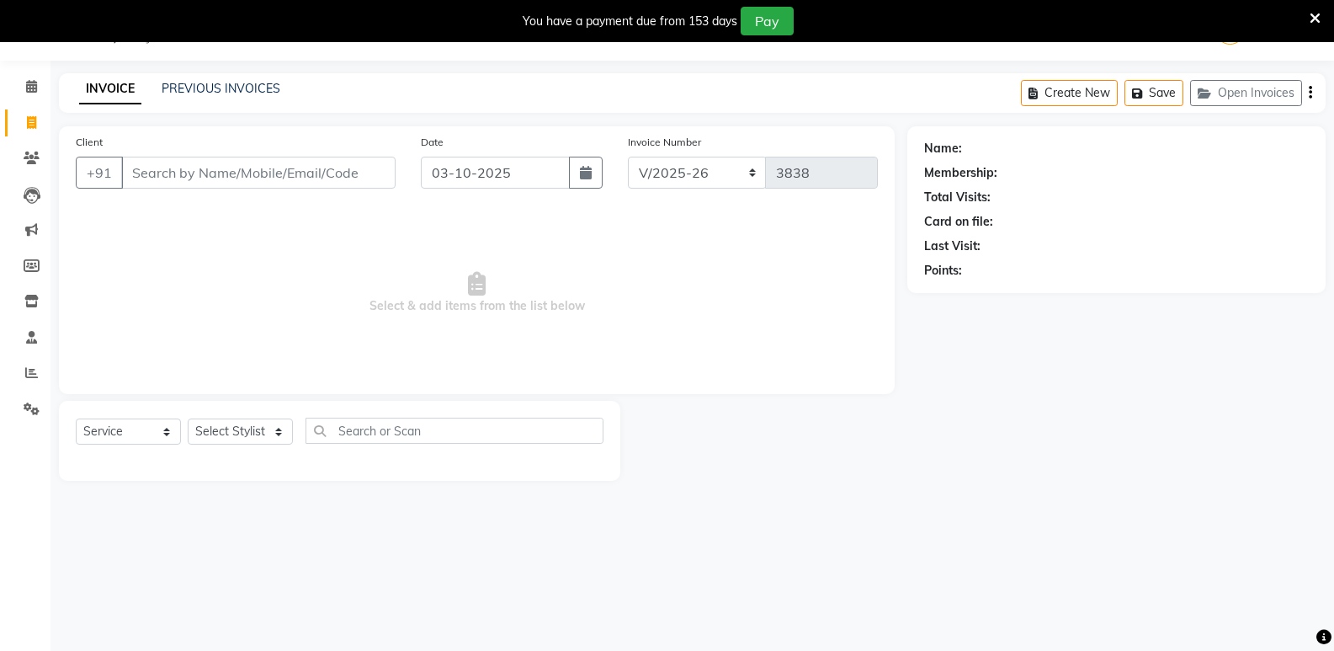
click at [177, 180] on input "Client" at bounding box center [258, 173] width 274 height 32
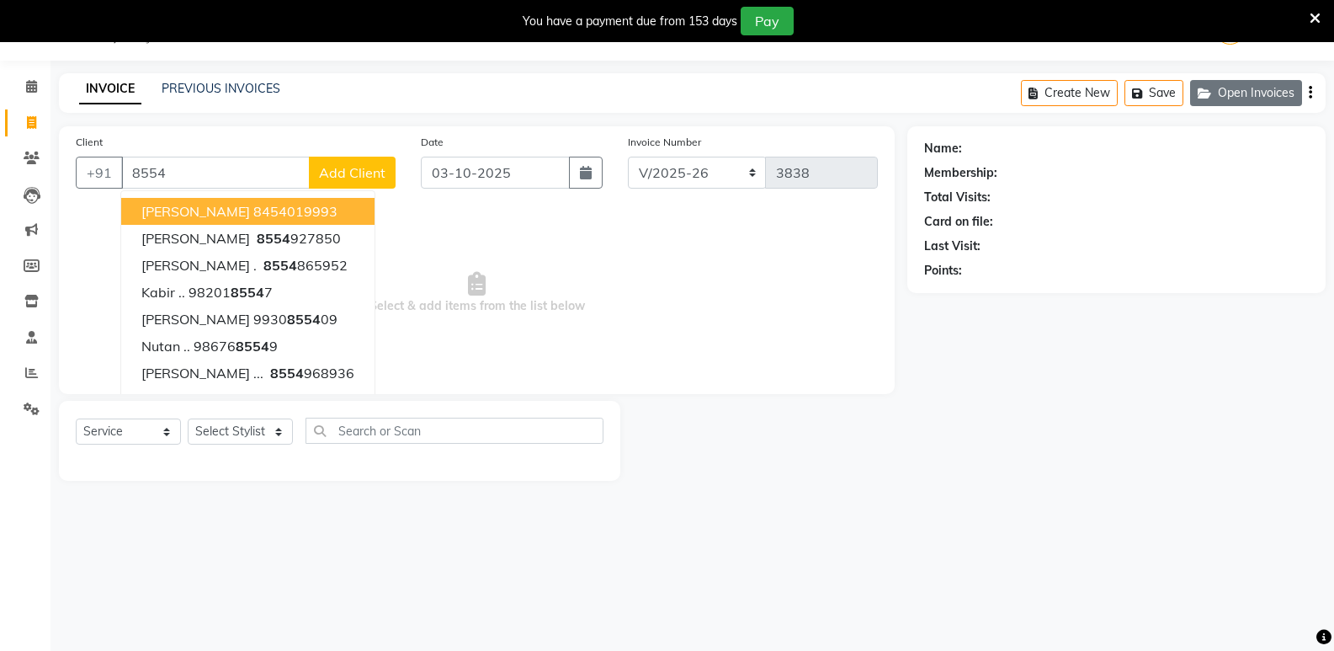
click at [1247, 94] on button "Open Invoices" at bounding box center [1246, 93] width 112 height 26
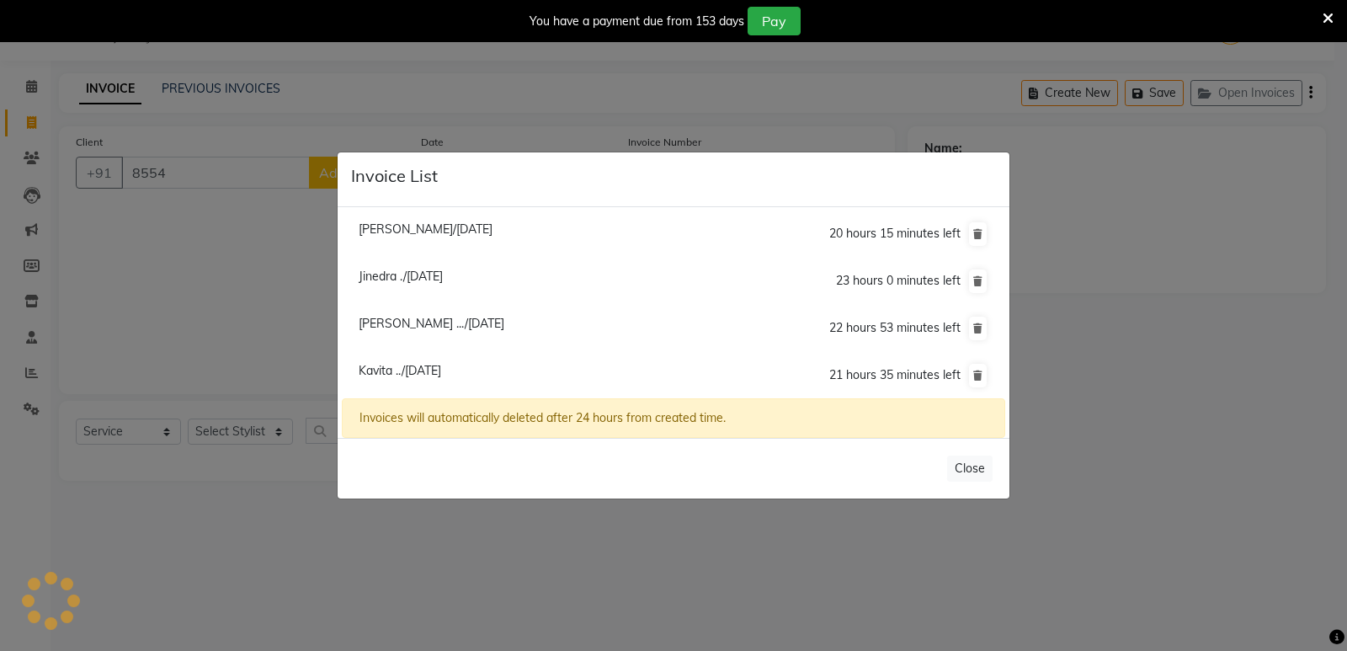
click at [422, 321] on span "[PERSON_NAME] .../[DATE]" at bounding box center [432, 323] width 146 height 15
type input "8554968936"
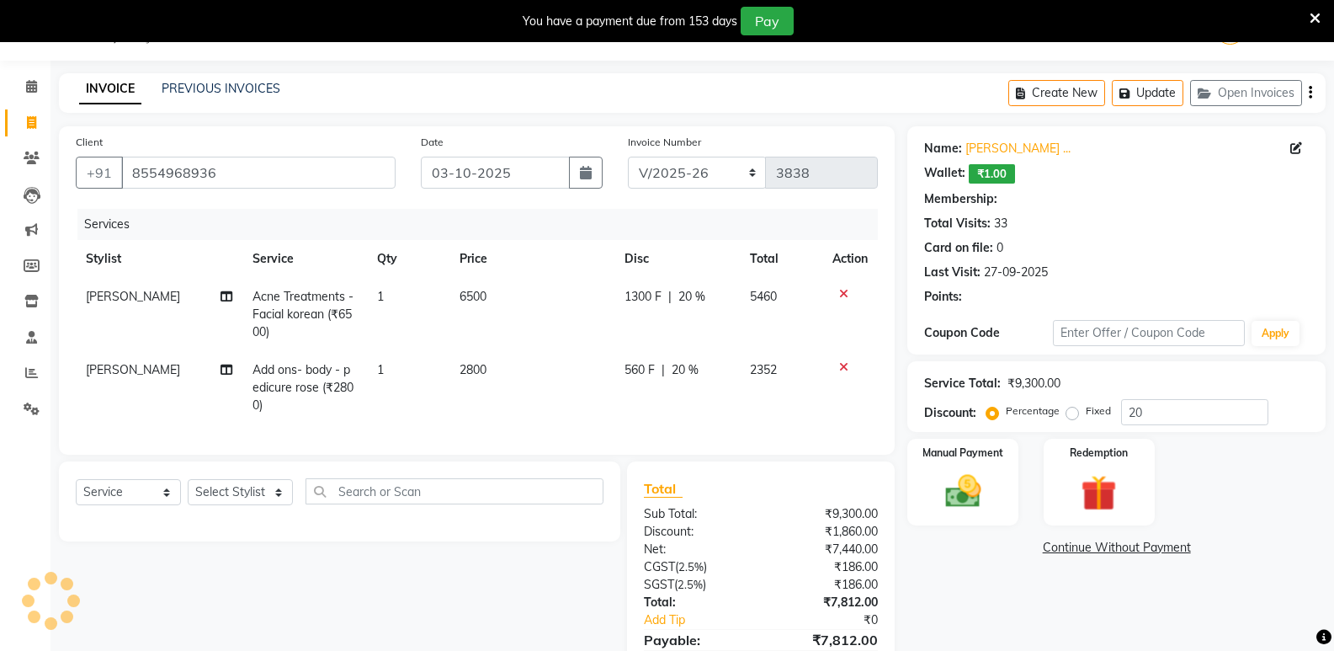
type input "0"
select select "1: Object"
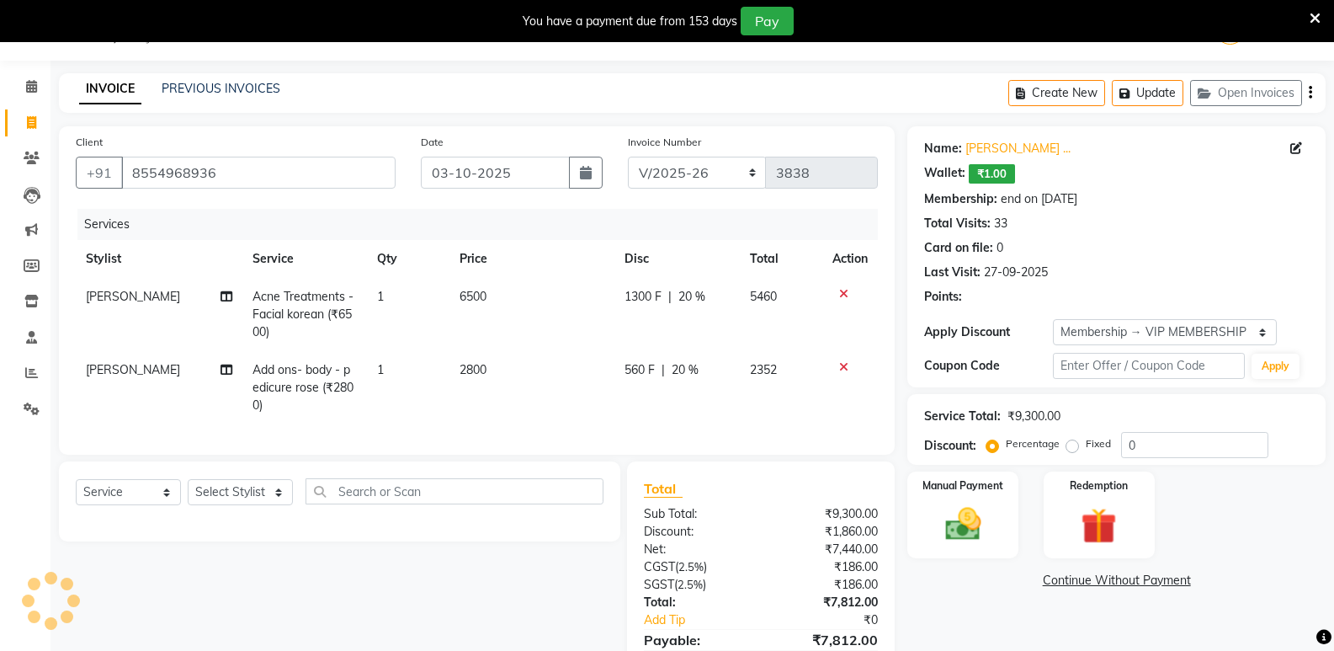
type input "20"
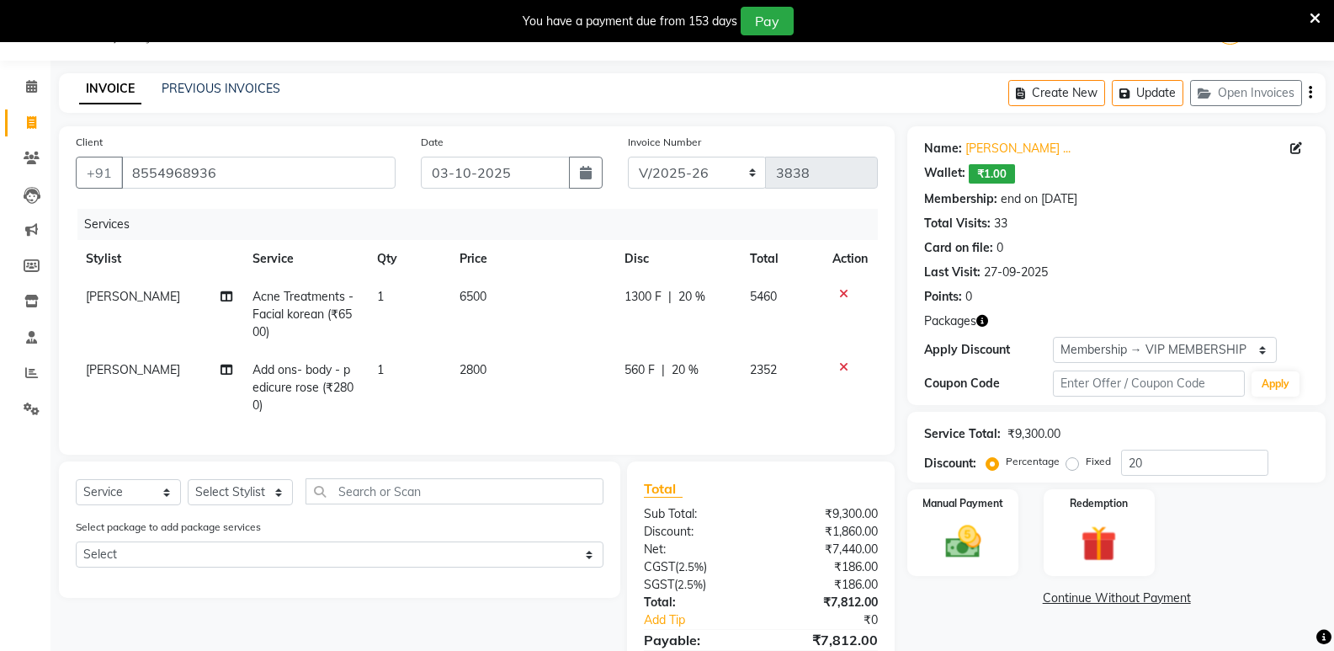
scroll to position [126, 0]
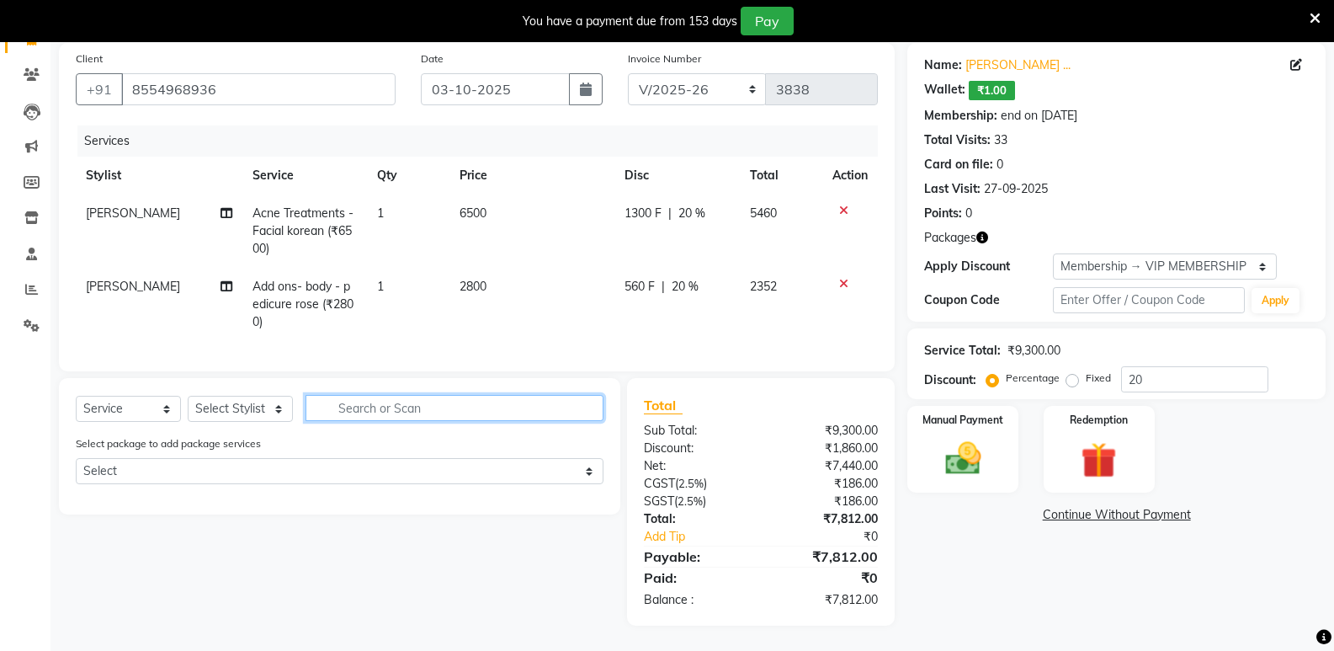
click at [357, 421] on input "text" at bounding box center [455, 408] width 298 height 26
type input "d tan"
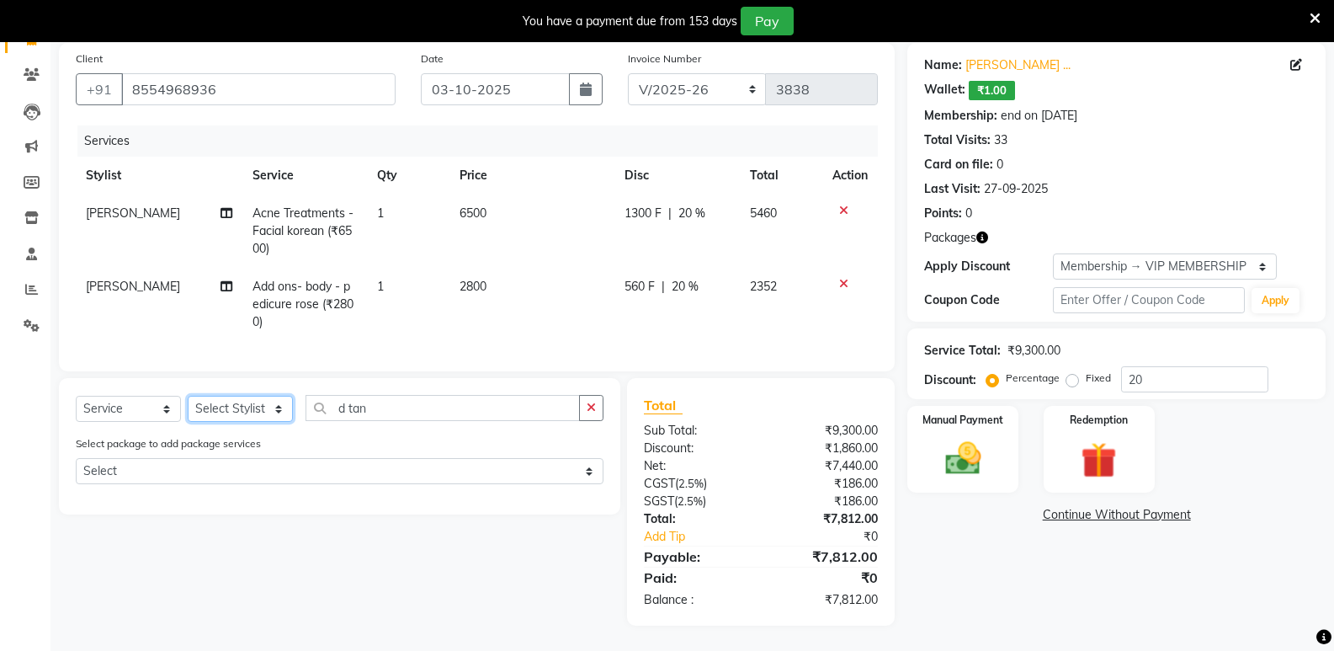
click at [265, 422] on select "Select Stylist [PERSON_NAME] Admin Aparna . [PERSON_NAME] [PERSON_NAME] [PERSON…" at bounding box center [240, 409] width 105 height 26
click at [188, 407] on select "Select Stylist [PERSON_NAME] Admin Aparna . [PERSON_NAME] [PERSON_NAME] [PERSON…" at bounding box center [240, 409] width 105 height 26
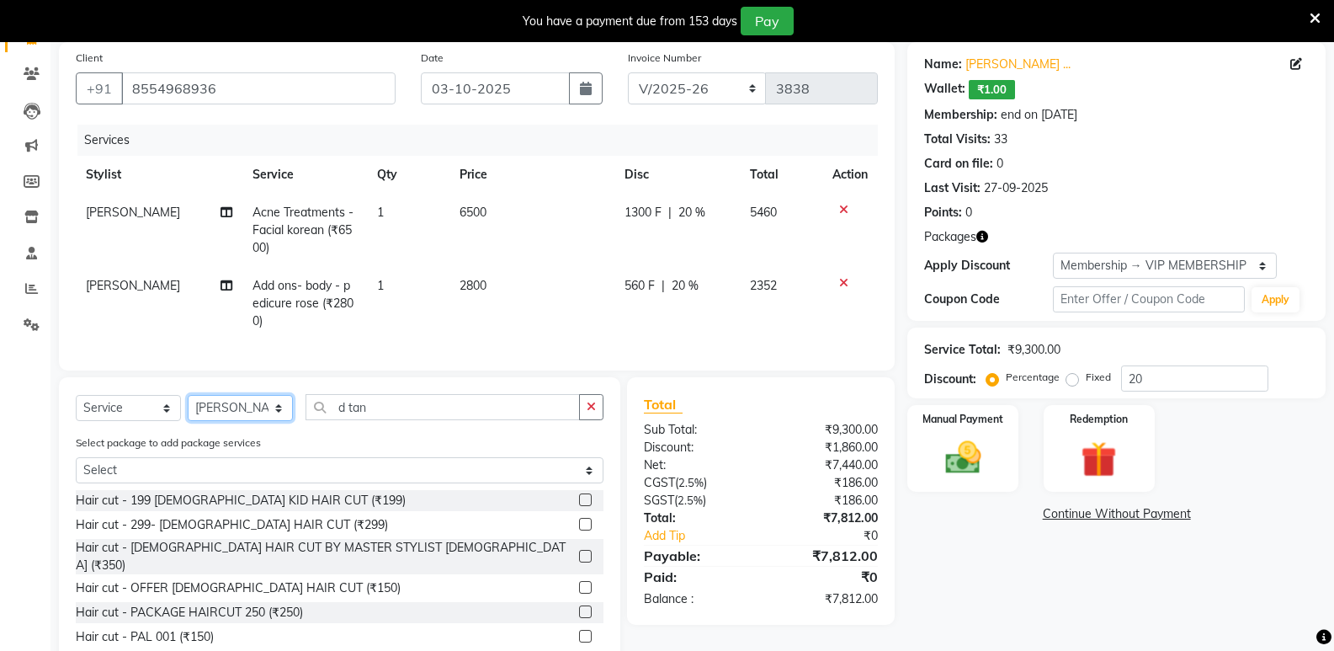
click at [270, 418] on select "Select Stylist [PERSON_NAME] Admin Aparna . [PERSON_NAME] [PERSON_NAME] [PERSON…" at bounding box center [240, 408] width 105 height 26
select select "47232"
click at [188, 407] on select "Select Stylist [PERSON_NAME] Admin Aparna . [PERSON_NAME] [PERSON_NAME] [PERSON…" at bounding box center [240, 408] width 105 height 26
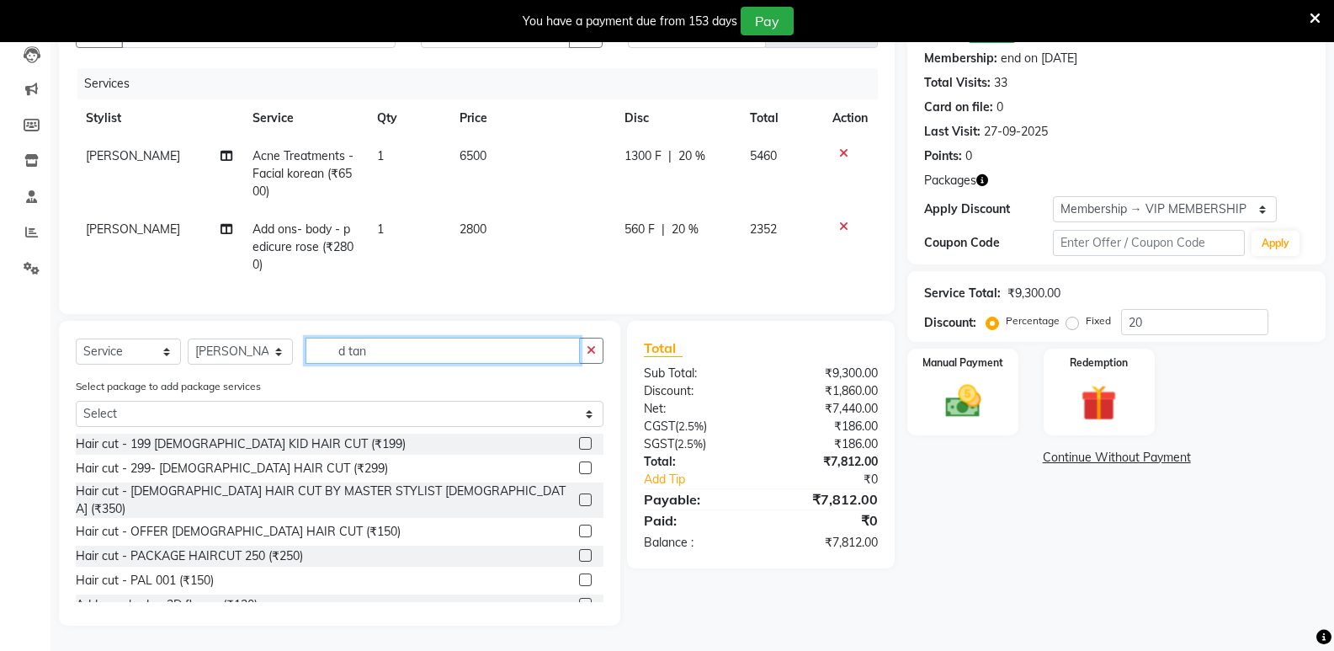
click at [478, 359] on input "d tan" at bounding box center [443, 351] width 274 height 26
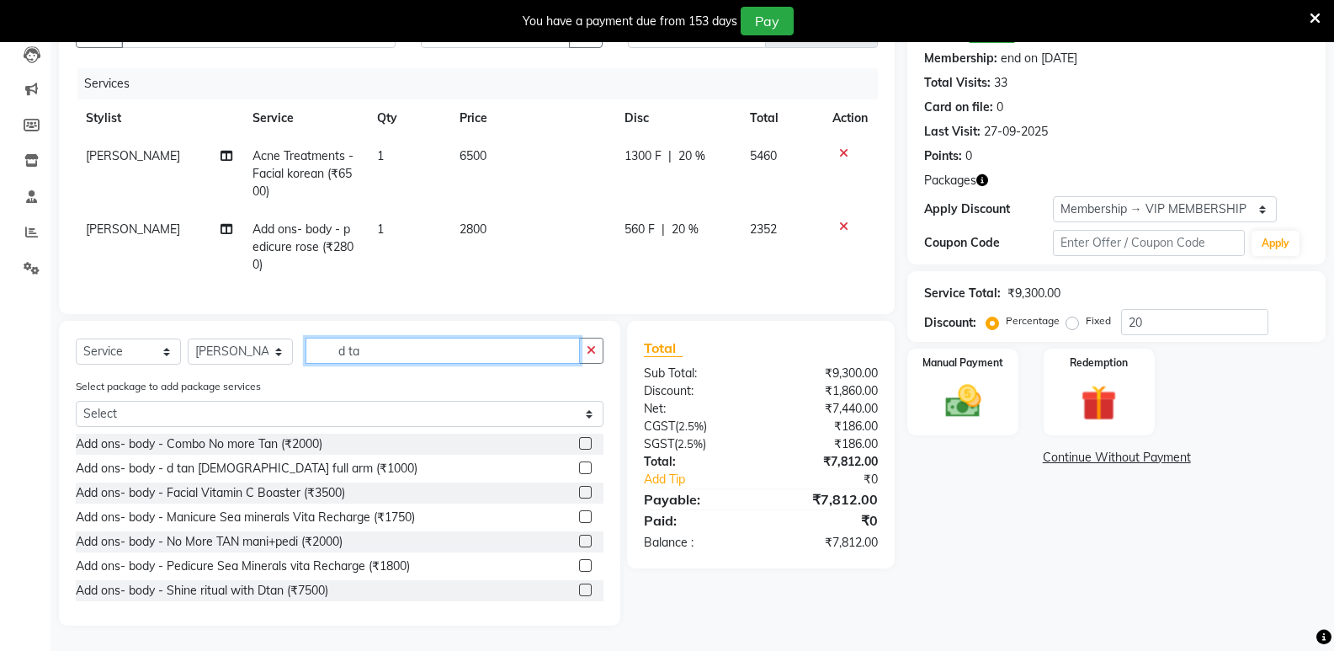
type input "d tan"
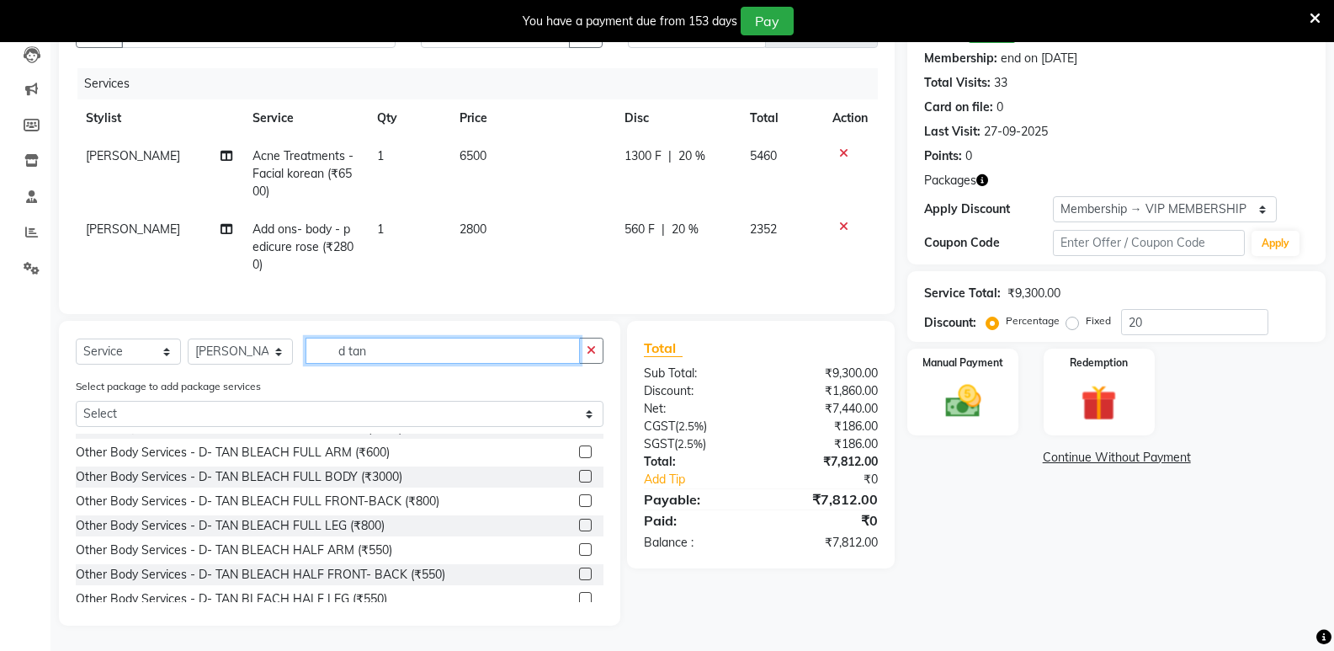
scroll to position [127, 0]
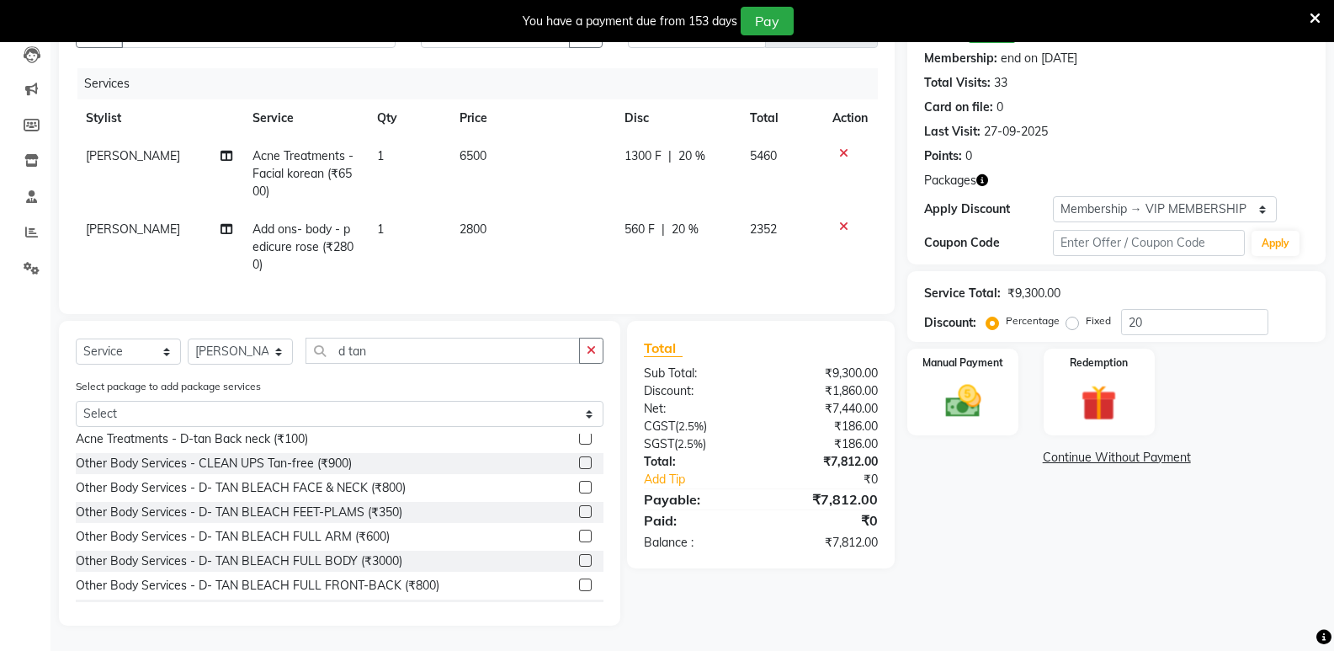
click at [579, 492] on label at bounding box center [585, 487] width 13 height 13
click at [579, 492] on input "checkbox" at bounding box center [584, 487] width 11 height 11
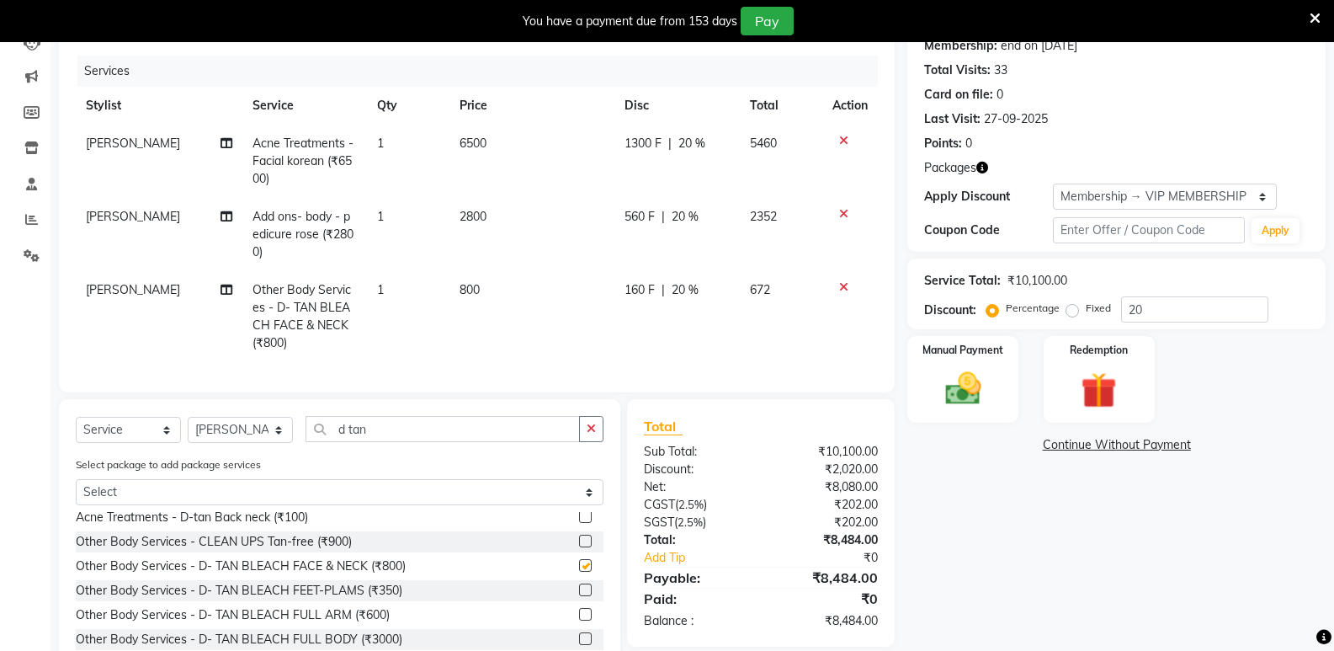
checkbox input "false"
drag, startPoint x: 394, startPoint y: 441, endPoint x: 248, endPoint y: 437, distance: 145.7
click at [248, 437] on div "Select Service Product Membership Package Voucher Prepaid Gift Card Select Styl…" at bounding box center [340, 436] width 528 height 40
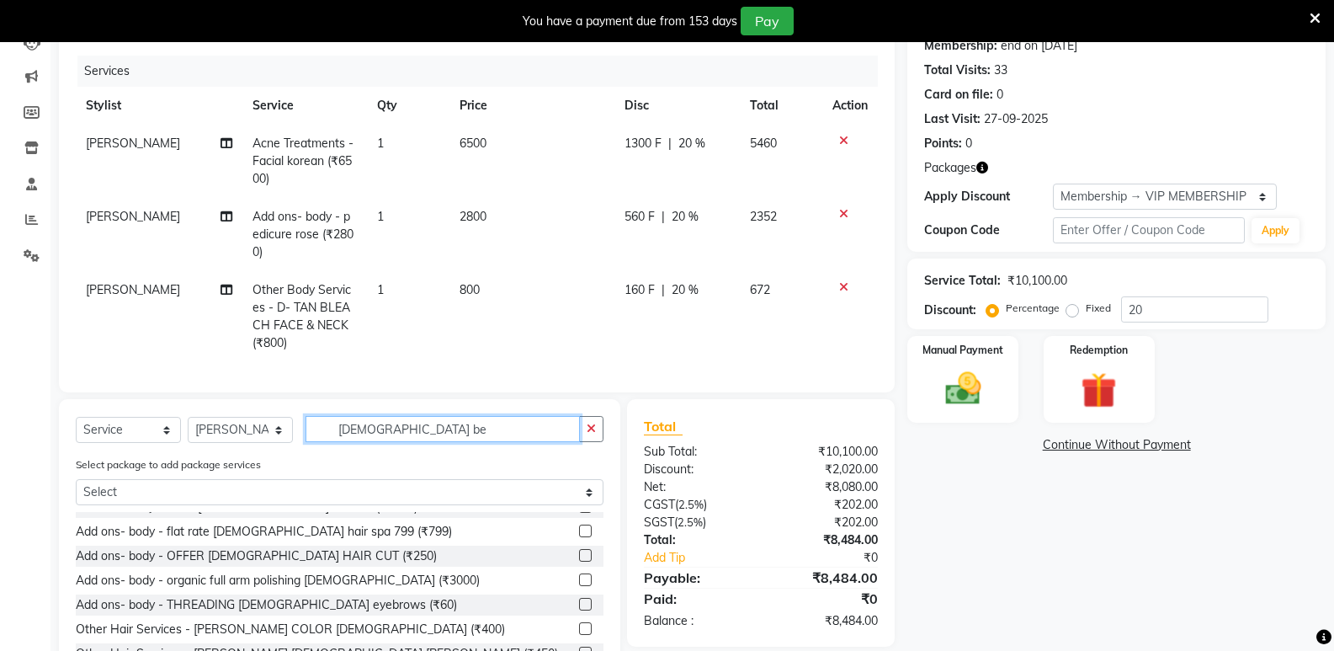
scroll to position [0, 0]
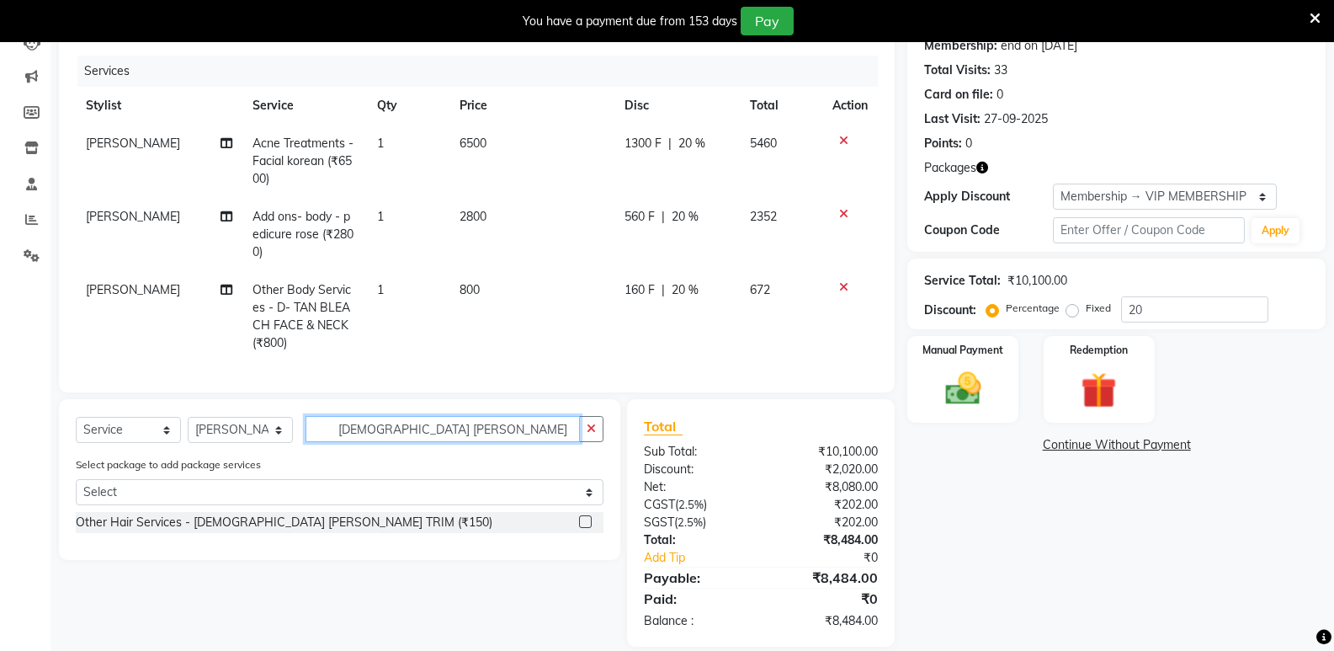
type input "[DEMOGRAPHIC_DATA] [PERSON_NAME]"
click at [240, 443] on select "Select Stylist [PERSON_NAME] Admin Aparna . [PERSON_NAME] [PERSON_NAME] [PERSON…" at bounding box center [240, 430] width 105 height 26
select select "92824"
click at [188, 429] on select "Select Stylist [PERSON_NAME] Admin Aparna . [PERSON_NAME] [PERSON_NAME] [PERSON…" at bounding box center [240, 430] width 105 height 26
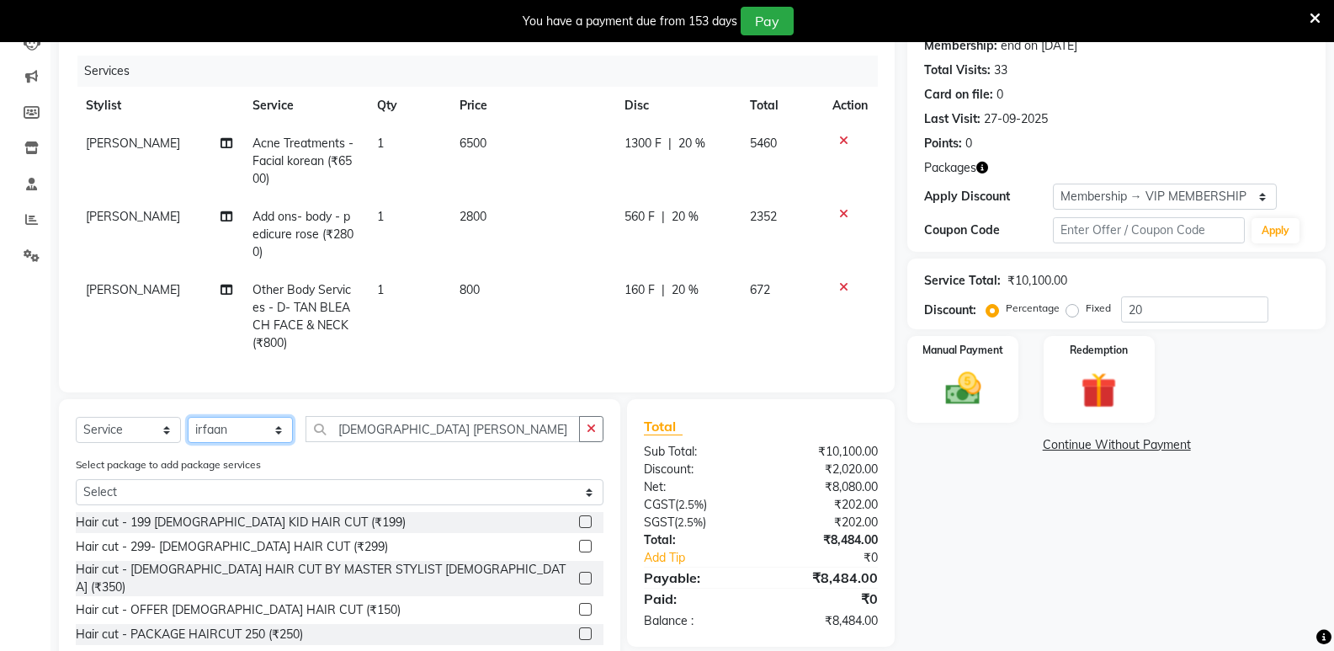
scroll to position [84, 0]
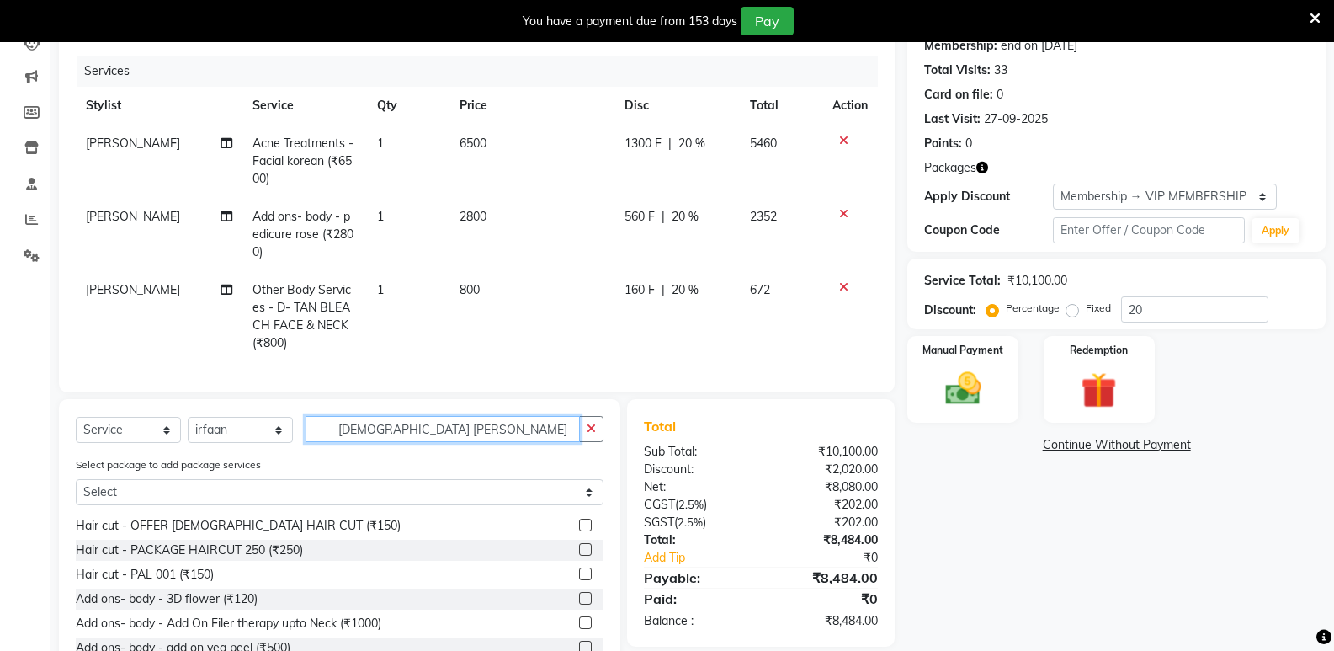
click at [428, 439] on input "[DEMOGRAPHIC_DATA] [PERSON_NAME]" at bounding box center [443, 429] width 274 height 26
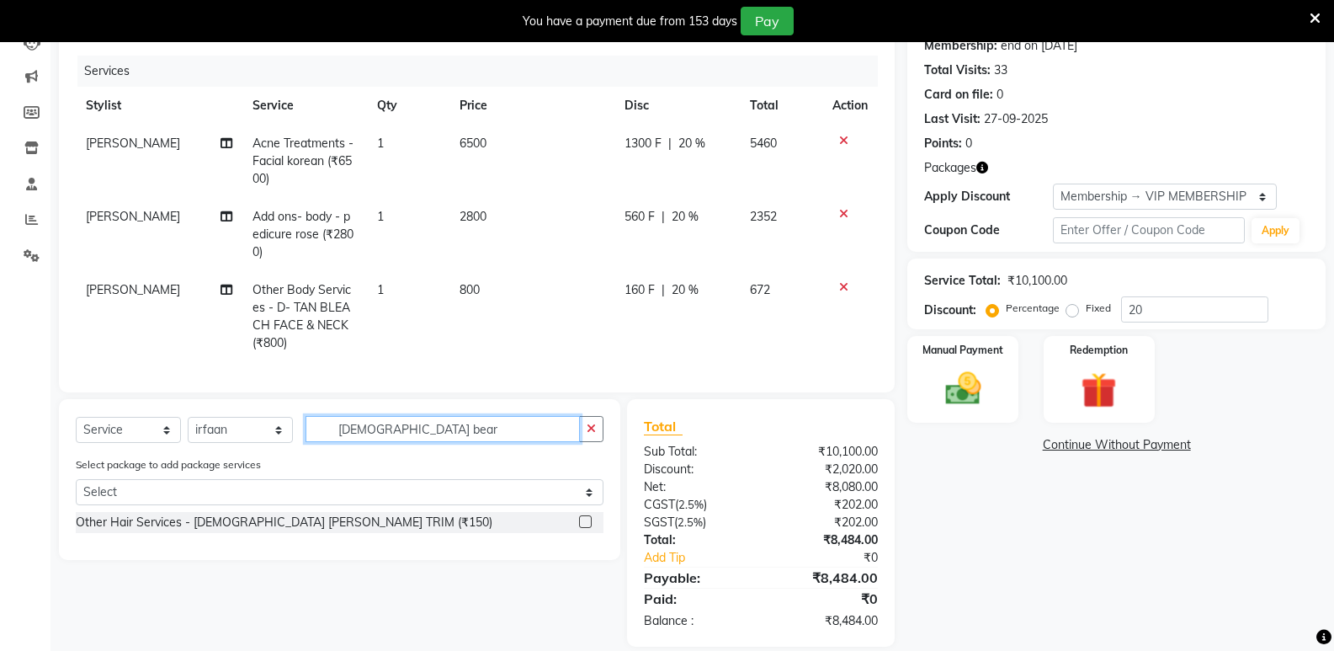
scroll to position [0, 0]
type input "[DEMOGRAPHIC_DATA] bear"
click at [589, 528] on label at bounding box center [585, 521] width 13 height 13
click at [589, 528] on input "checkbox" at bounding box center [584, 522] width 11 height 11
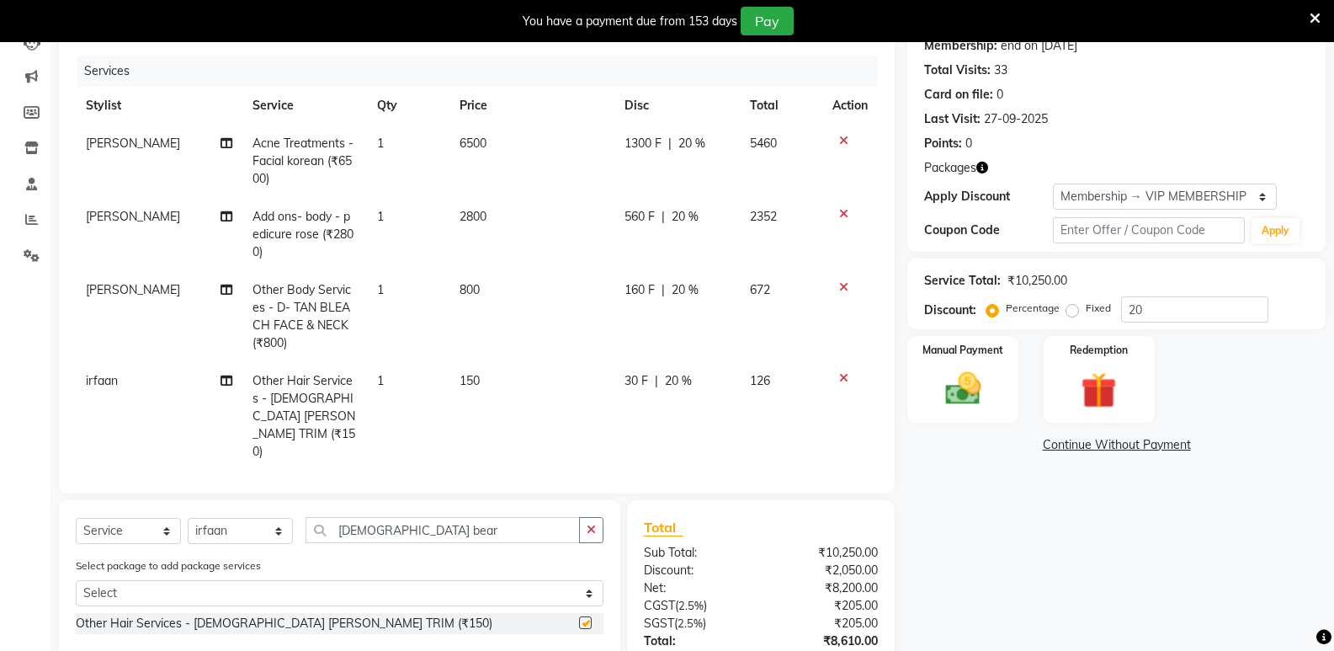
checkbox input "false"
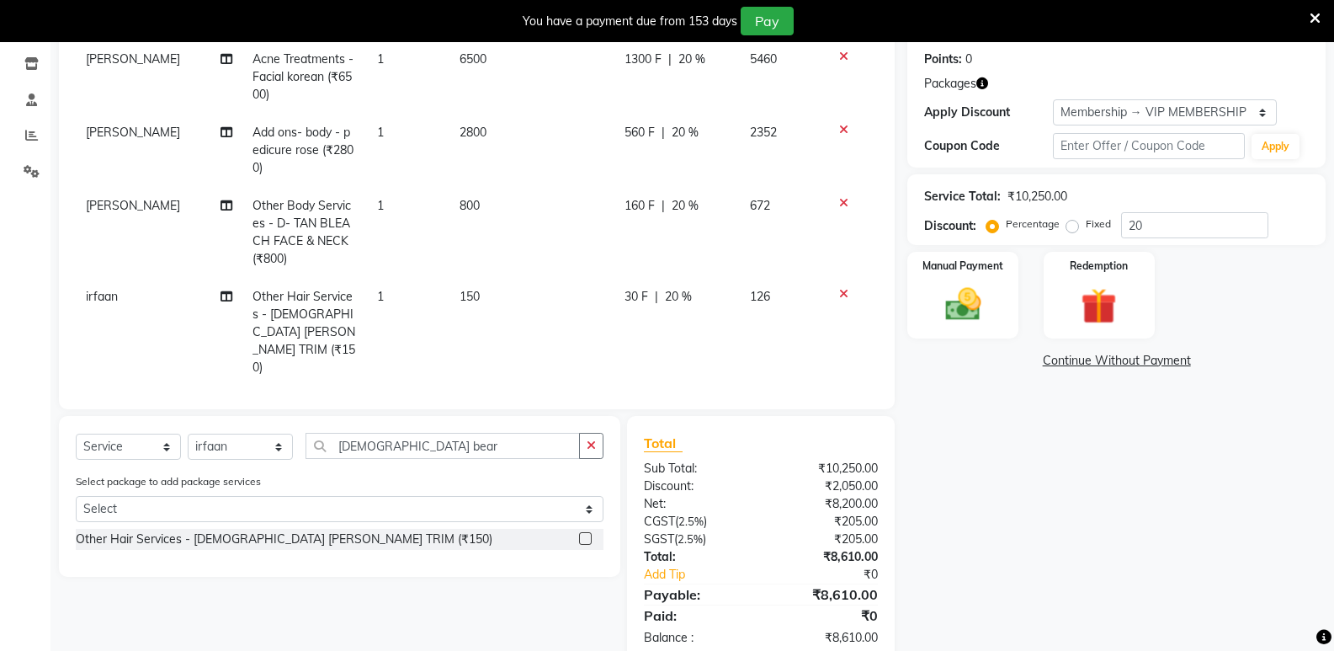
scroll to position [111, 0]
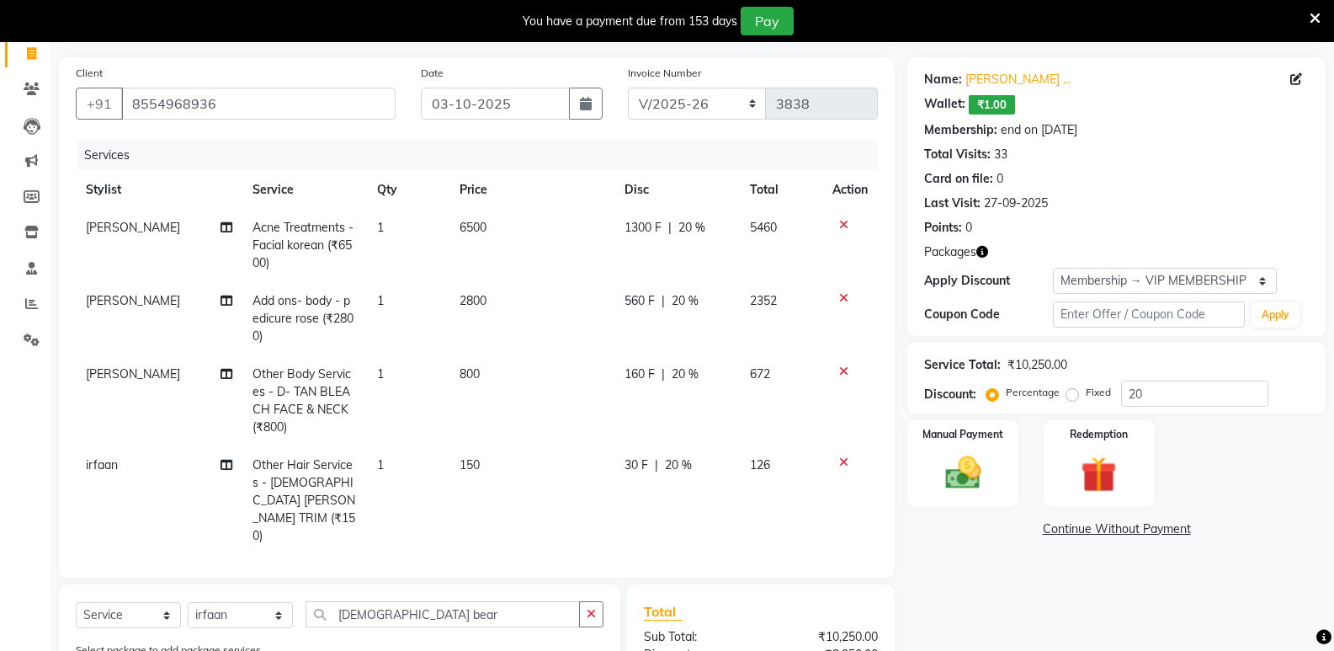
click at [641, 375] on span "160 F" at bounding box center [640, 374] width 30 height 18
select select "47232"
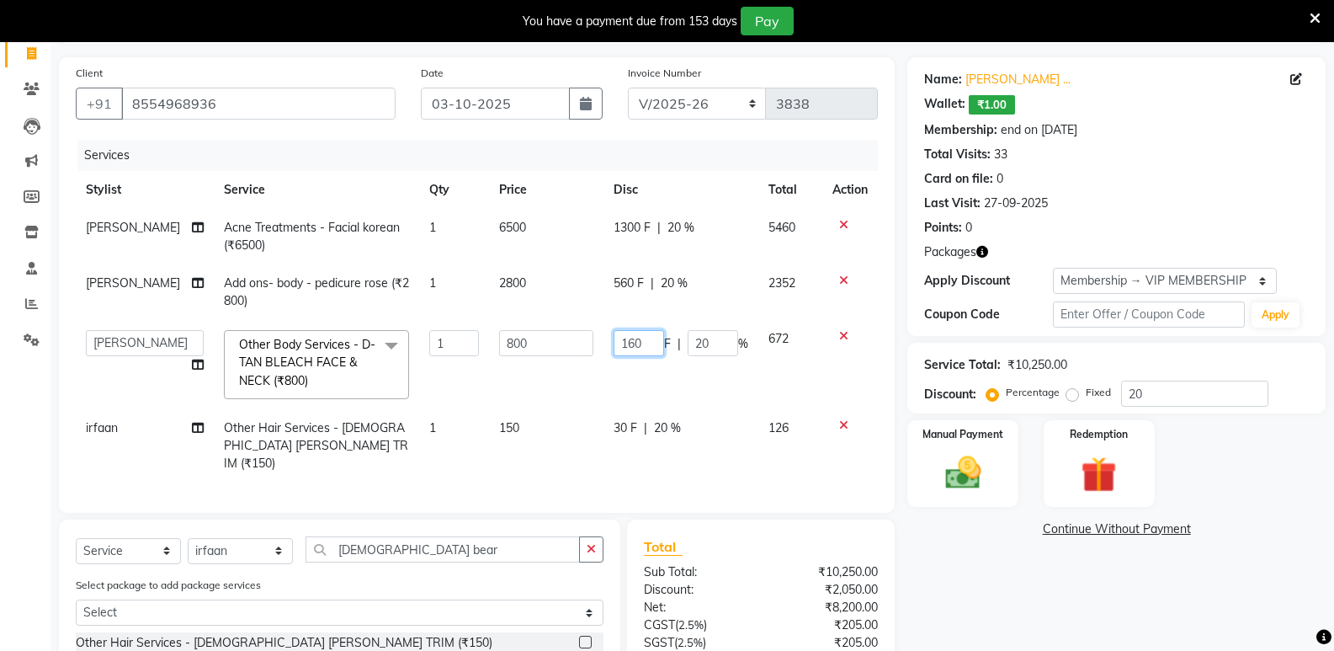
drag, startPoint x: 651, startPoint y: 343, endPoint x: 609, endPoint y: 338, distance: 42.3
click at [614, 338] on input "160" at bounding box center [639, 343] width 51 height 26
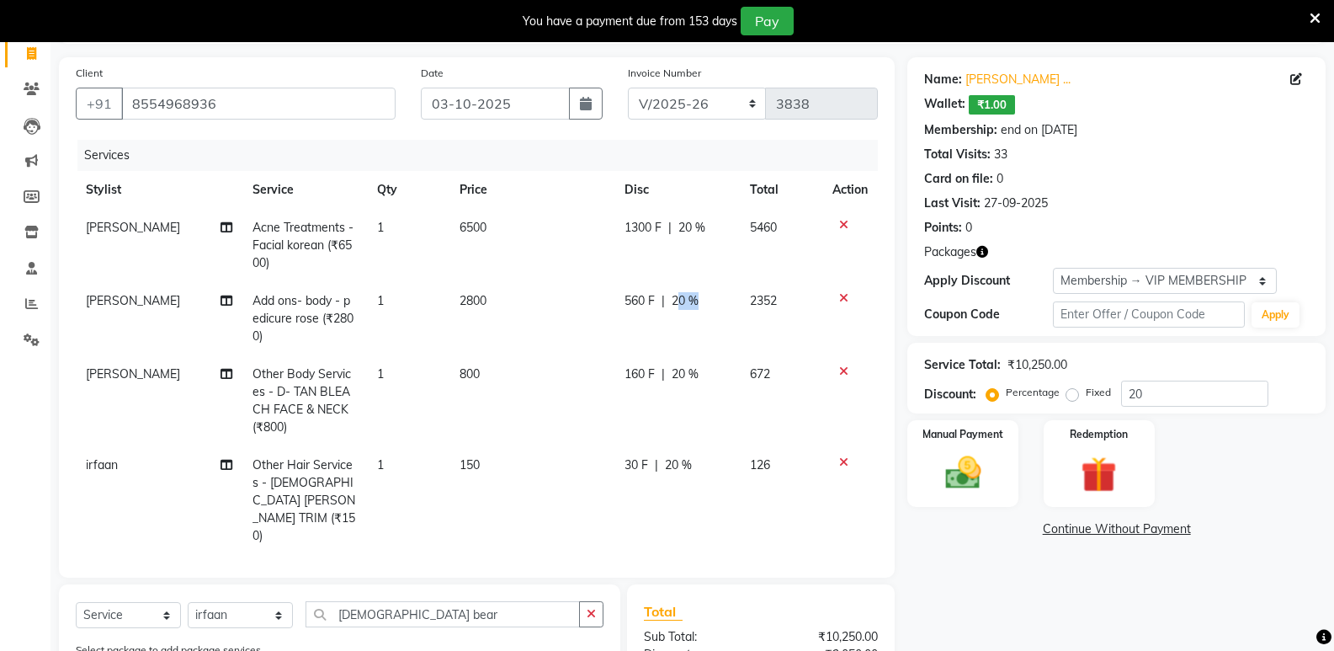
drag, startPoint x: 707, startPoint y: 343, endPoint x: 677, endPoint y: 337, distance: 31.0
click at [679, 380] on span "20 %" at bounding box center [685, 374] width 27 height 18
select select "47232"
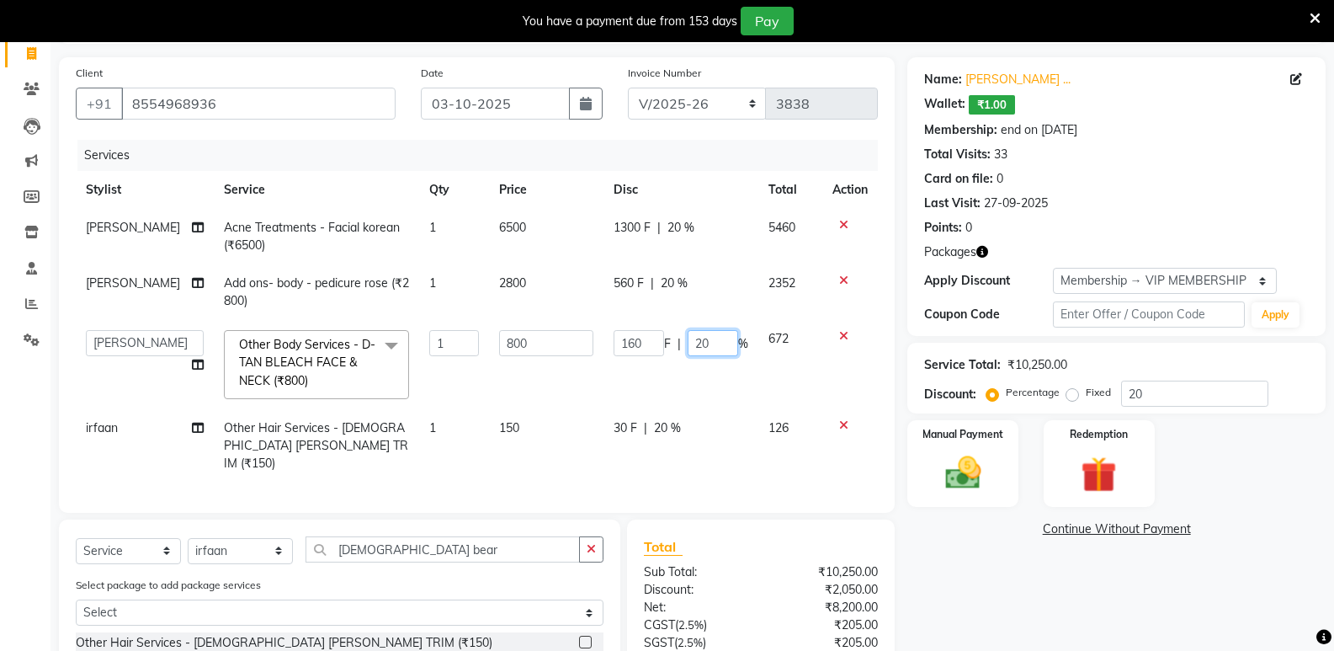
drag, startPoint x: 707, startPoint y: 341, endPoint x: 680, endPoint y: 341, distance: 26.9
click at [680, 341] on div "160 F | 20 %" at bounding box center [681, 343] width 135 height 26
type input "50"
click at [992, 575] on div "Name: [PERSON_NAME] ... Wallet: ₹1.00 Membership: end on [DATE] Total Visits: 3…" at bounding box center [1122, 412] width 431 height 710
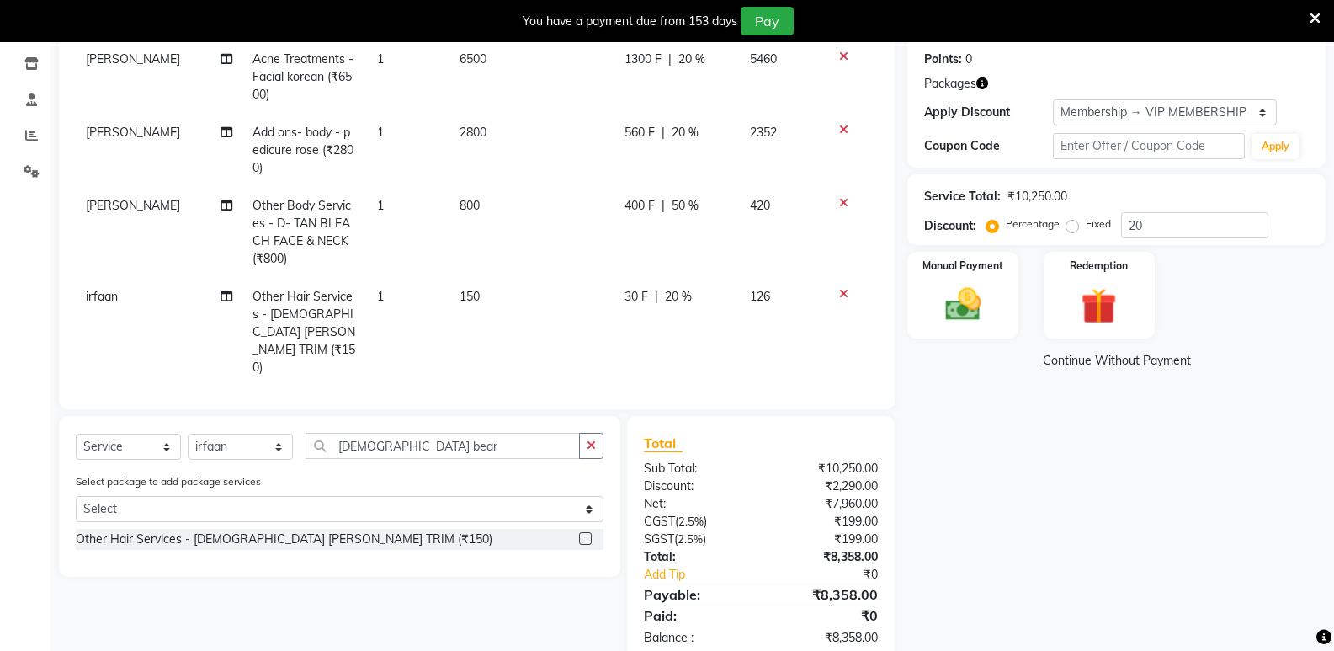
scroll to position [302, 0]
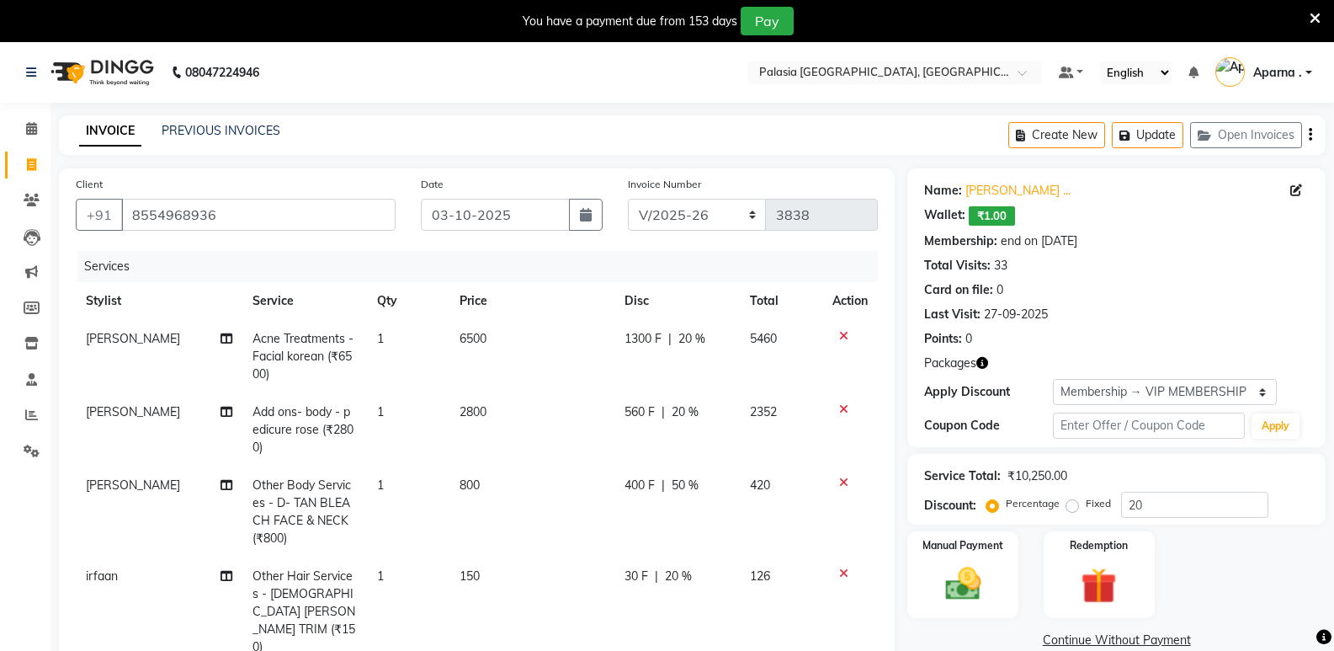
select select "6009"
select select "service"
select select "92824"
select select "1: Object"
click at [32, 129] on icon at bounding box center [31, 128] width 11 height 13
